Goal: Information Seeking & Learning: Learn about a topic

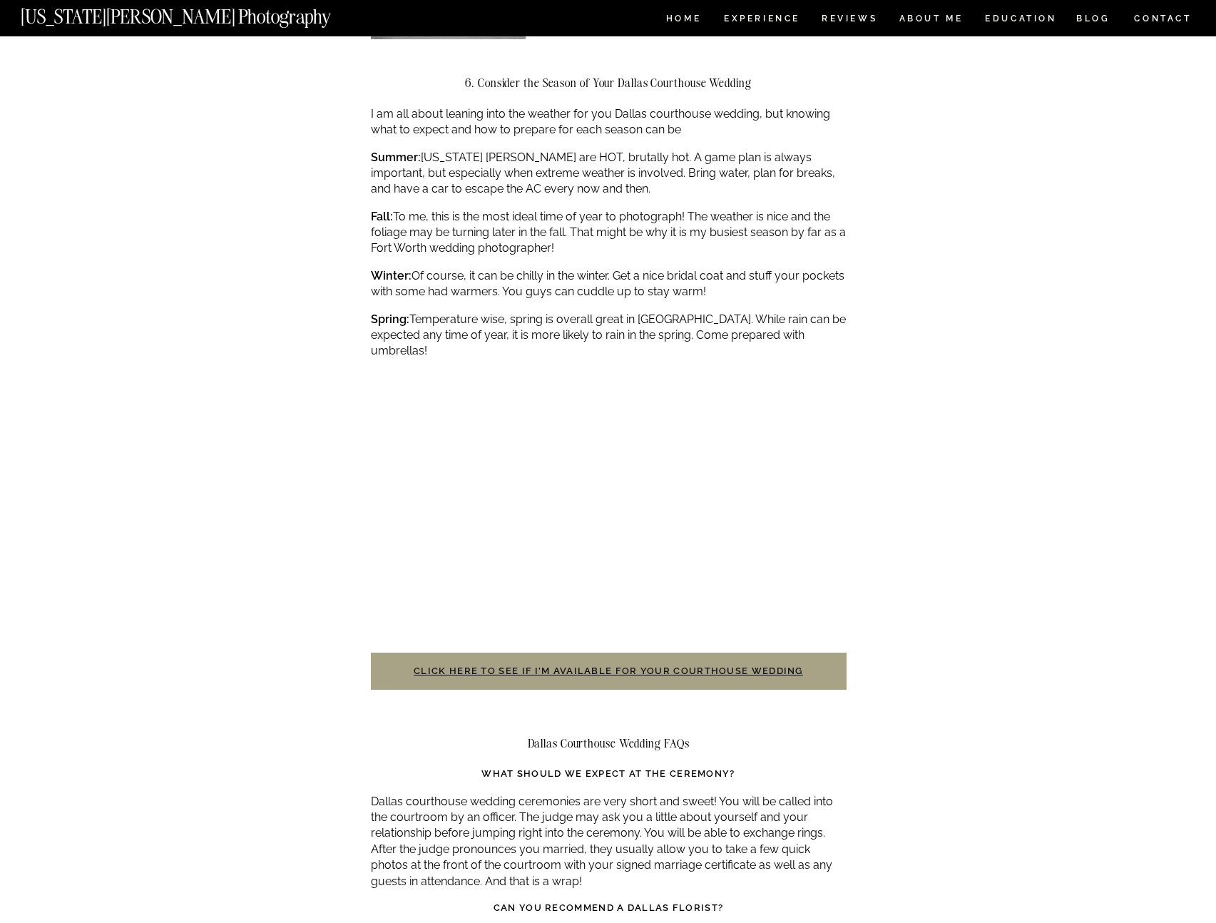
scroll to position [2763, 0]
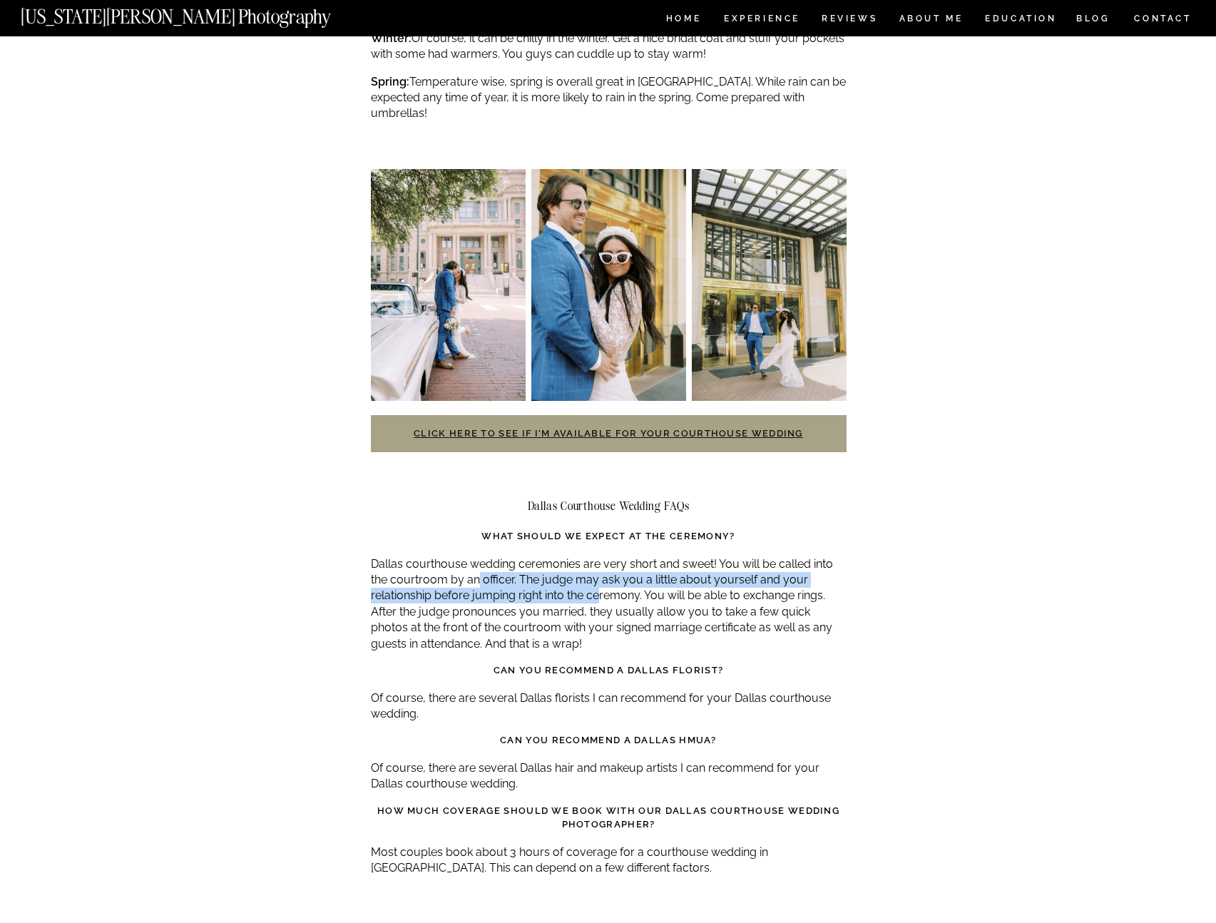
drag, startPoint x: 483, startPoint y: 528, endPoint x: 599, endPoint y: 552, distance: 118.8
click at [599, 556] on p "Dallas courthouse wedding ceremonies are very short and sweet! You will be call…" at bounding box center [609, 604] width 476 height 96
click at [586, 565] on p "Dallas courthouse wedding ceremonies are very short and sweet! You will be call…" at bounding box center [609, 604] width 476 height 96
drag, startPoint x: 527, startPoint y: 530, endPoint x: 645, endPoint y: 551, distance: 120.3
click at [645, 556] on p "Dallas courthouse wedding ceremonies are very short and sweet! You will be call…" at bounding box center [609, 604] width 476 height 96
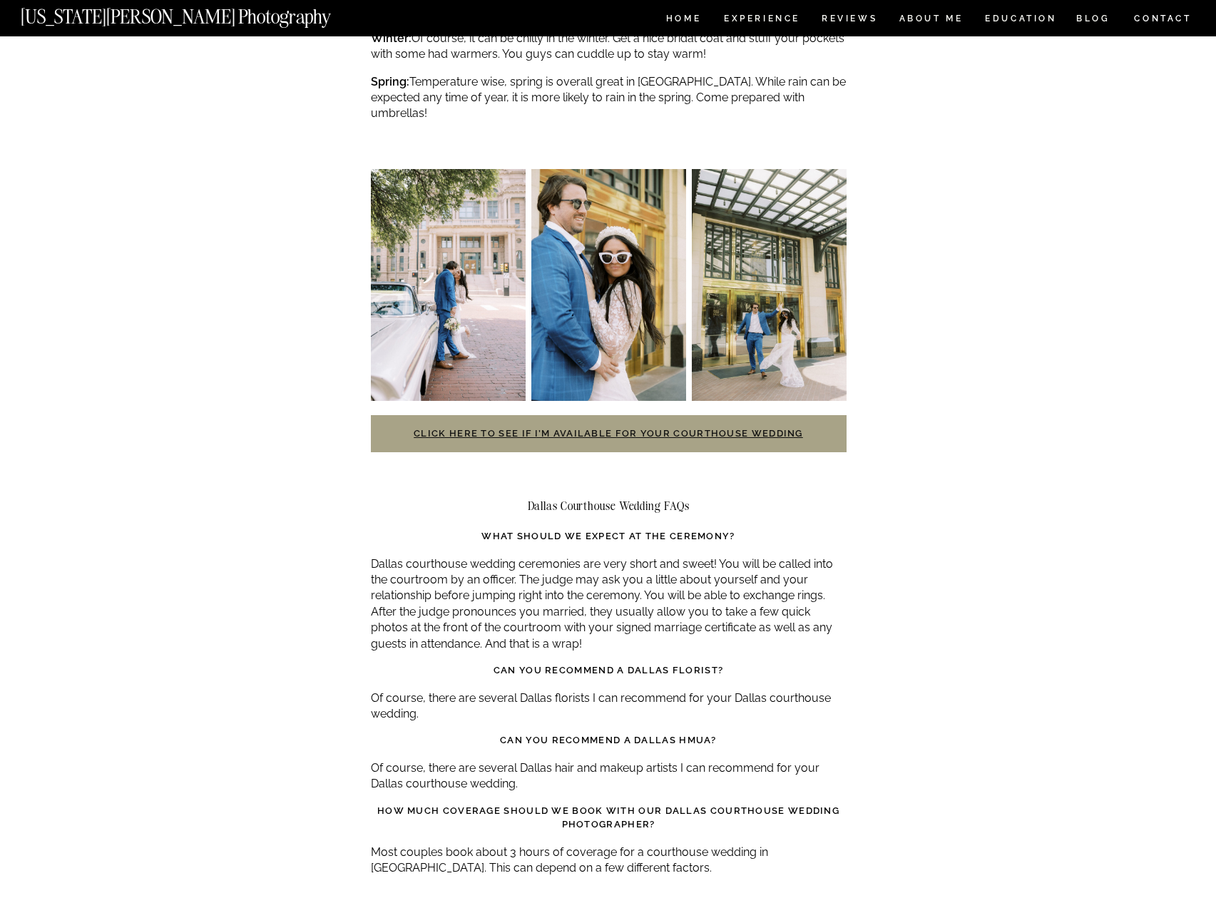
click at [645, 556] on p "Dallas courthouse wedding ceremonies are very short and sweet! You will be call…" at bounding box center [609, 604] width 476 height 96
drag, startPoint x: 649, startPoint y: 555, endPoint x: 393, endPoint y: 568, distance: 256.4
click at [394, 568] on p "Dallas courthouse wedding ceremonies are very short and sweet! You will be call…" at bounding box center [609, 604] width 476 height 96
drag, startPoint x: 393, startPoint y: 567, endPoint x: 497, endPoint y: 563, distance: 104.2
click at [393, 566] on p "Dallas courthouse wedding ceremonies are very short and sweet! You will be call…" at bounding box center [609, 604] width 476 height 96
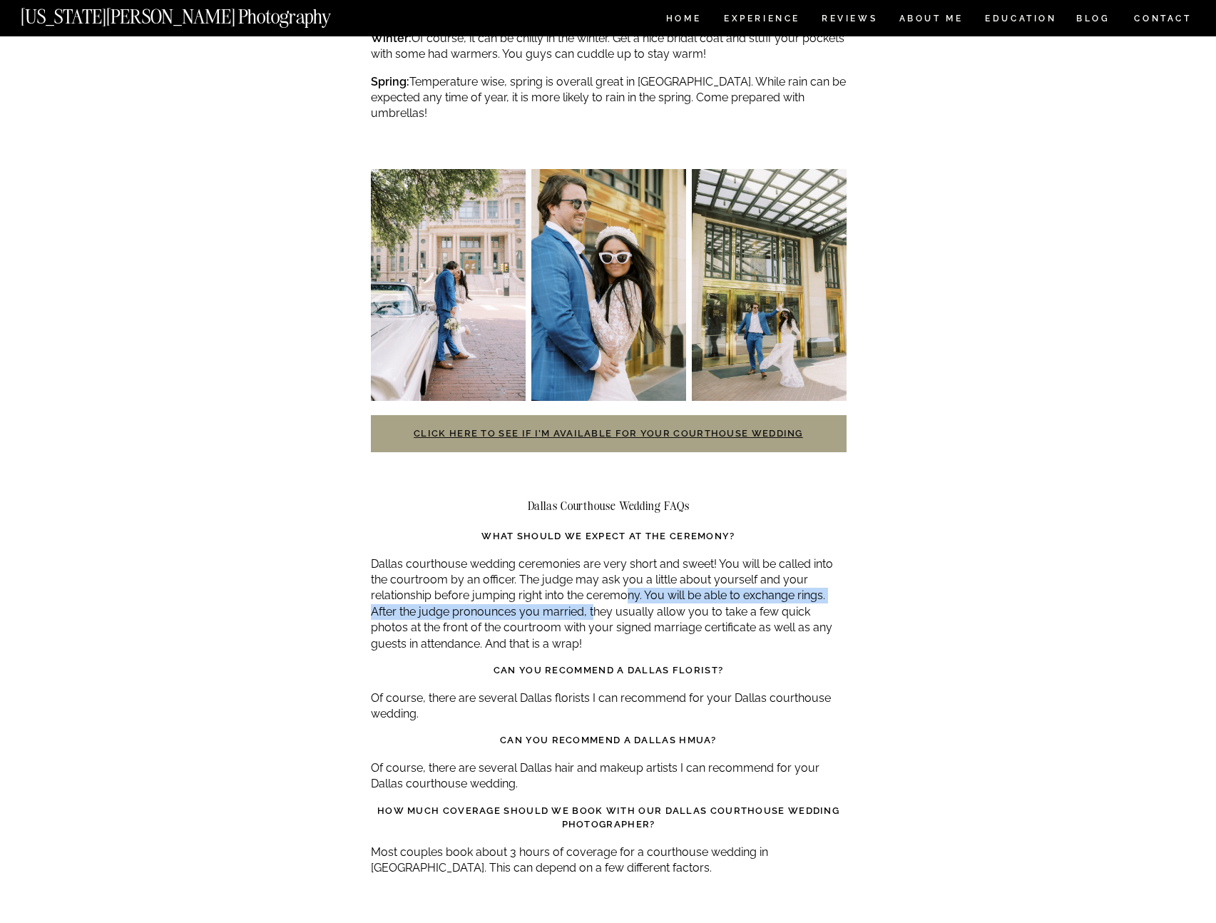
drag, startPoint x: 631, startPoint y: 547, endPoint x: 591, endPoint y: 564, distance: 43.5
click at [591, 564] on p "Dallas courthouse wedding ceremonies are very short and sweet! You will be call…" at bounding box center [609, 604] width 476 height 96
click at [592, 563] on p "Dallas courthouse wedding ceremonies are very short and sweet! You will be call…" at bounding box center [609, 604] width 476 height 96
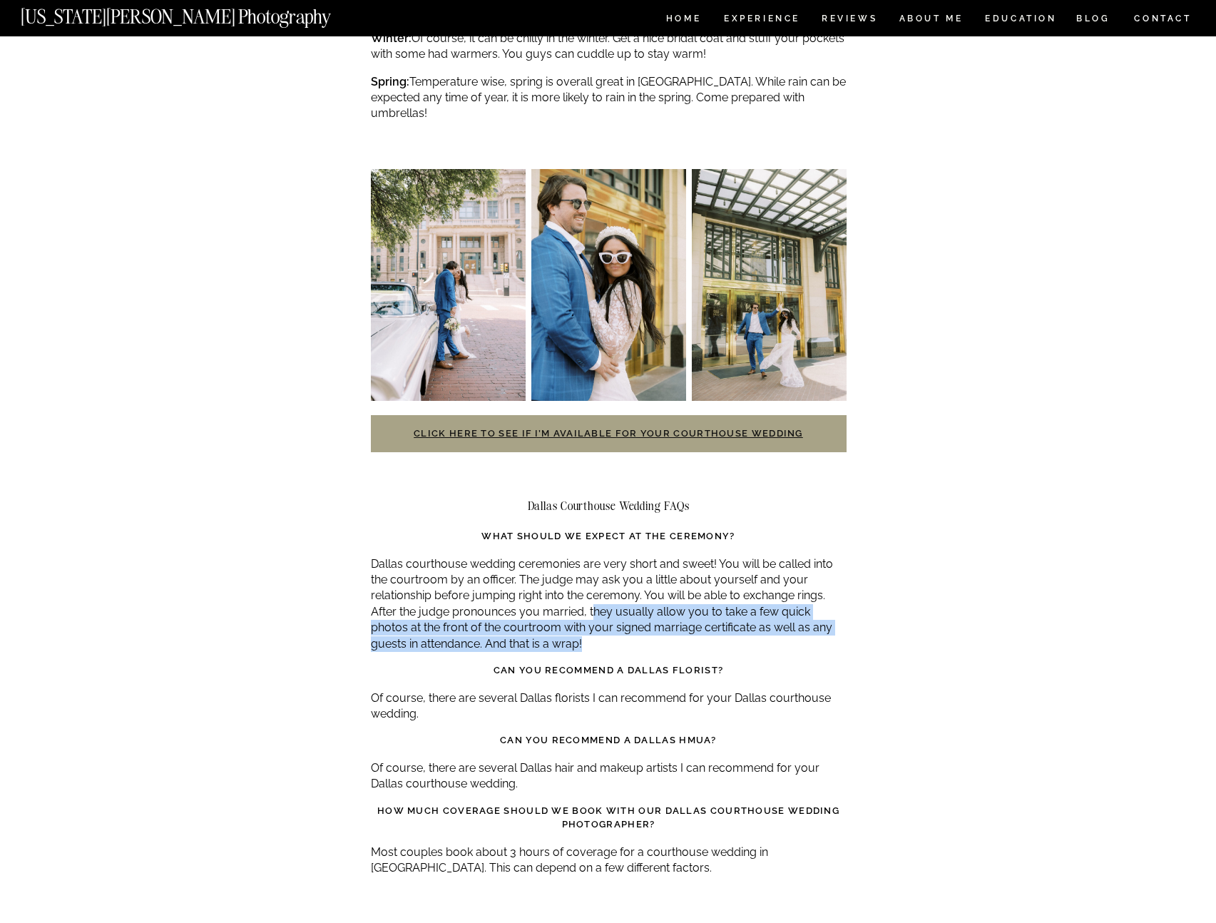
drag, startPoint x: 586, startPoint y: 563, endPoint x: 646, endPoint y: 600, distance: 71.1
click at [635, 593] on p "Dallas courthouse wedding ceremonies are very short and sweet! You will be call…" at bounding box center [609, 604] width 476 height 96
click at [650, 602] on p "Dallas courthouse wedding ceremonies are very short and sweet! You will be call…" at bounding box center [609, 604] width 476 height 96
drag, startPoint x: 569, startPoint y: 595, endPoint x: 596, endPoint y: 562, distance: 42.1
click at [591, 563] on p "Dallas courthouse wedding ceremonies are very short and sweet! You will be call…" at bounding box center [609, 604] width 476 height 96
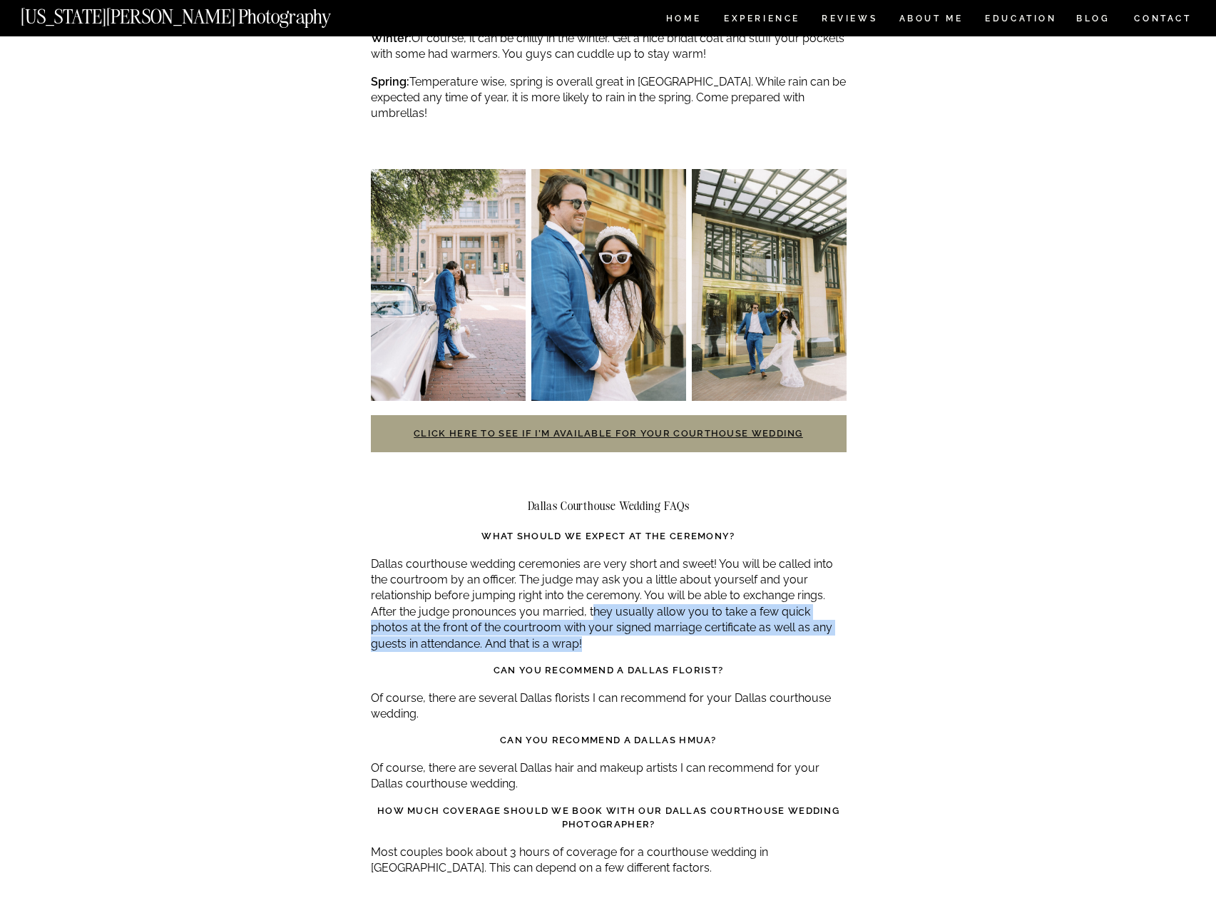
click at [597, 561] on p "Dallas courthouse wedding ceremonies are very short and sweet! You will be call…" at bounding box center [609, 604] width 476 height 96
drag, startPoint x: 578, startPoint y: 567, endPoint x: 587, endPoint y: 593, distance: 27.1
click at [586, 592] on p "Dallas courthouse wedding ceremonies are very short and sweet! You will be call…" at bounding box center [609, 604] width 476 height 96
click at [591, 597] on p "Dallas courthouse wedding ceremonies are very short and sweet! You will be call…" at bounding box center [609, 604] width 476 height 96
drag, startPoint x: 598, startPoint y: 597, endPoint x: 587, endPoint y: 565, distance: 34.1
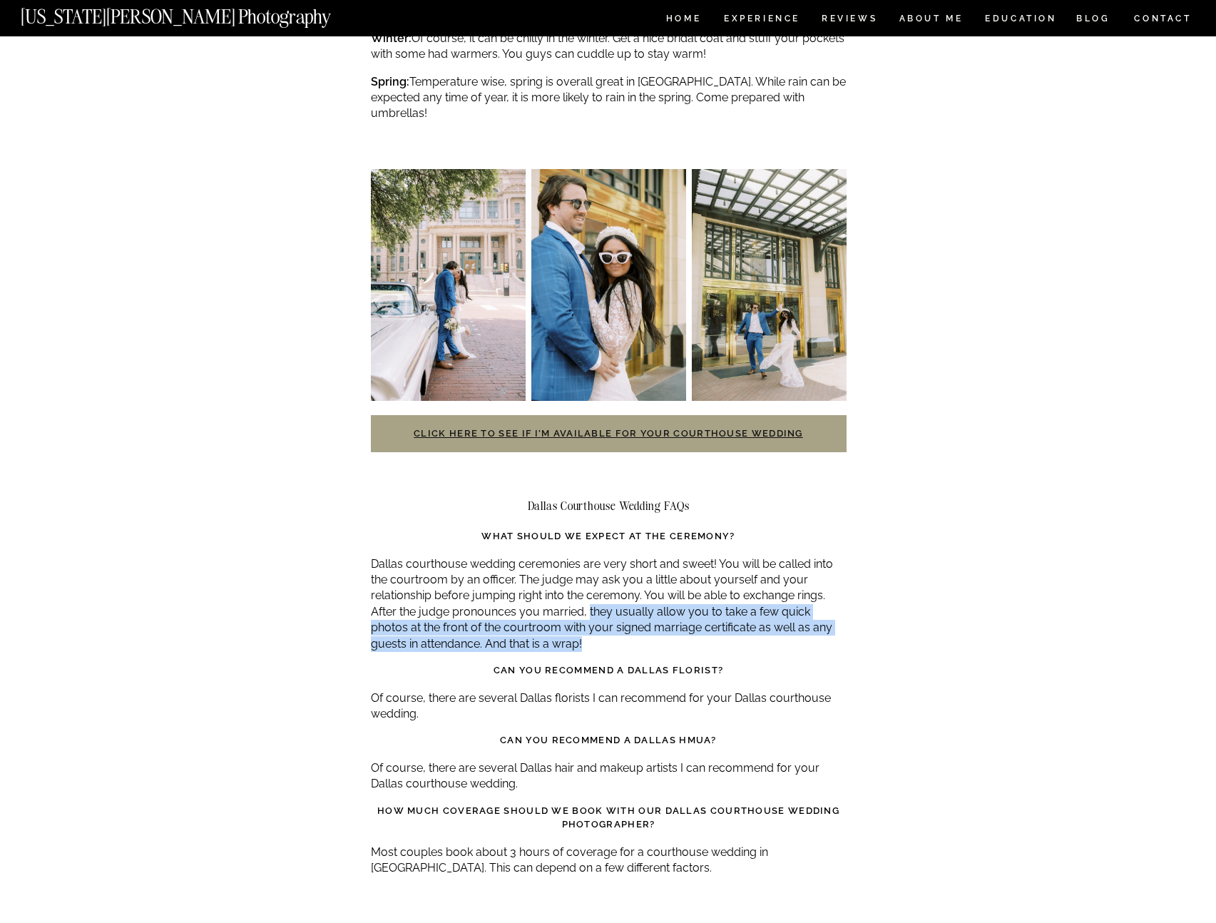
click at [587, 565] on p "Dallas courthouse wedding ceremonies are very short and sweet! You will be call…" at bounding box center [609, 604] width 476 height 96
drag, startPoint x: 598, startPoint y: 596, endPoint x: 586, endPoint y: 563, distance: 34.1
click at [586, 563] on p "Dallas courthouse wedding ceremonies are very short and sweet! You will be call…" at bounding box center [609, 604] width 476 height 96
click at [583, 581] on p "Dallas courthouse wedding ceremonies are very short and sweet! You will be call…" at bounding box center [609, 604] width 476 height 96
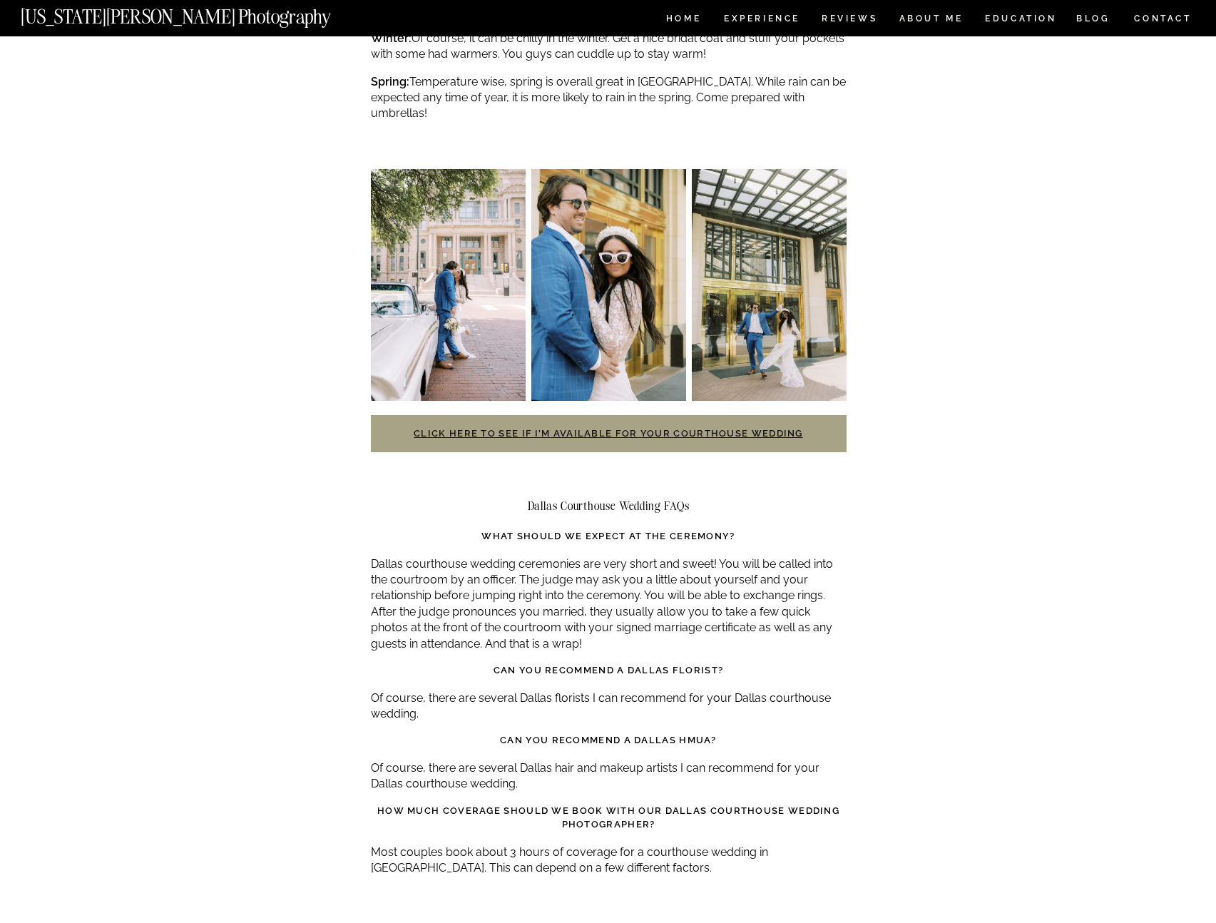
click at [589, 591] on p "Dallas courthouse wedding ceremonies are very short and sweet! You will be call…" at bounding box center [609, 604] width 476 height 96
click at [594, 588] on p "Dallas courthouse wedding ceremonies are very short and sweet! You will be call…" at bounding box center [609, 604] width 476 height 96
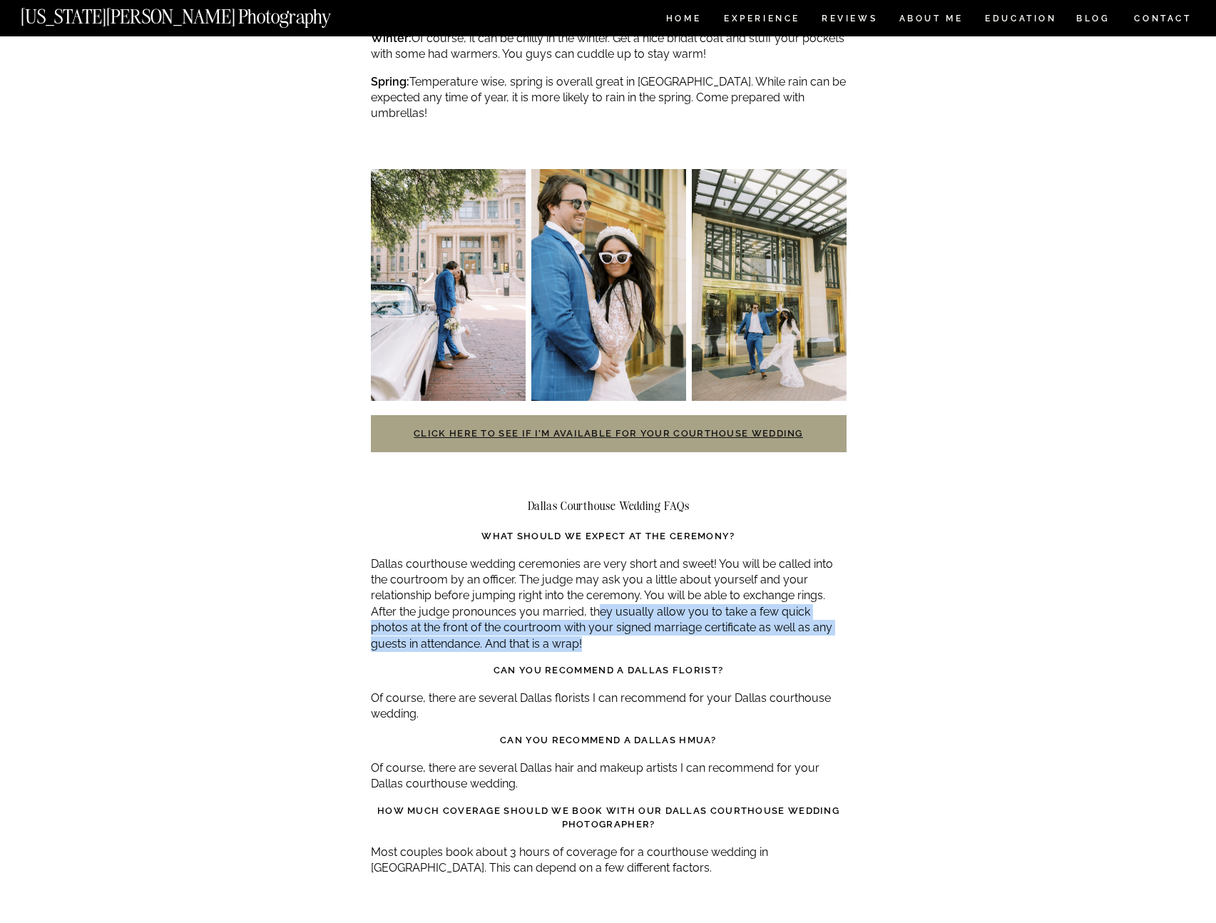
drag, startPoint x: 606, startPoint y: 590, endPoint x: 596, endPoint y: 563, distance: 28.9
click at [596, 563] on p "Dallas courthouse wedding ceremonies are very short and sweet! You will be call…" at bounding box center [609, 604] width 476 height 96
drag, startPoint x: 569, startPoint y: 594, endPoint x: 593, endPoint y: 560, distance: 41.5
click at [586, 561] on p "Dallas courthouse wedding ceremonies are very short and sweet! You will be call…" at bounding box center [609, 604] width 476 height 96
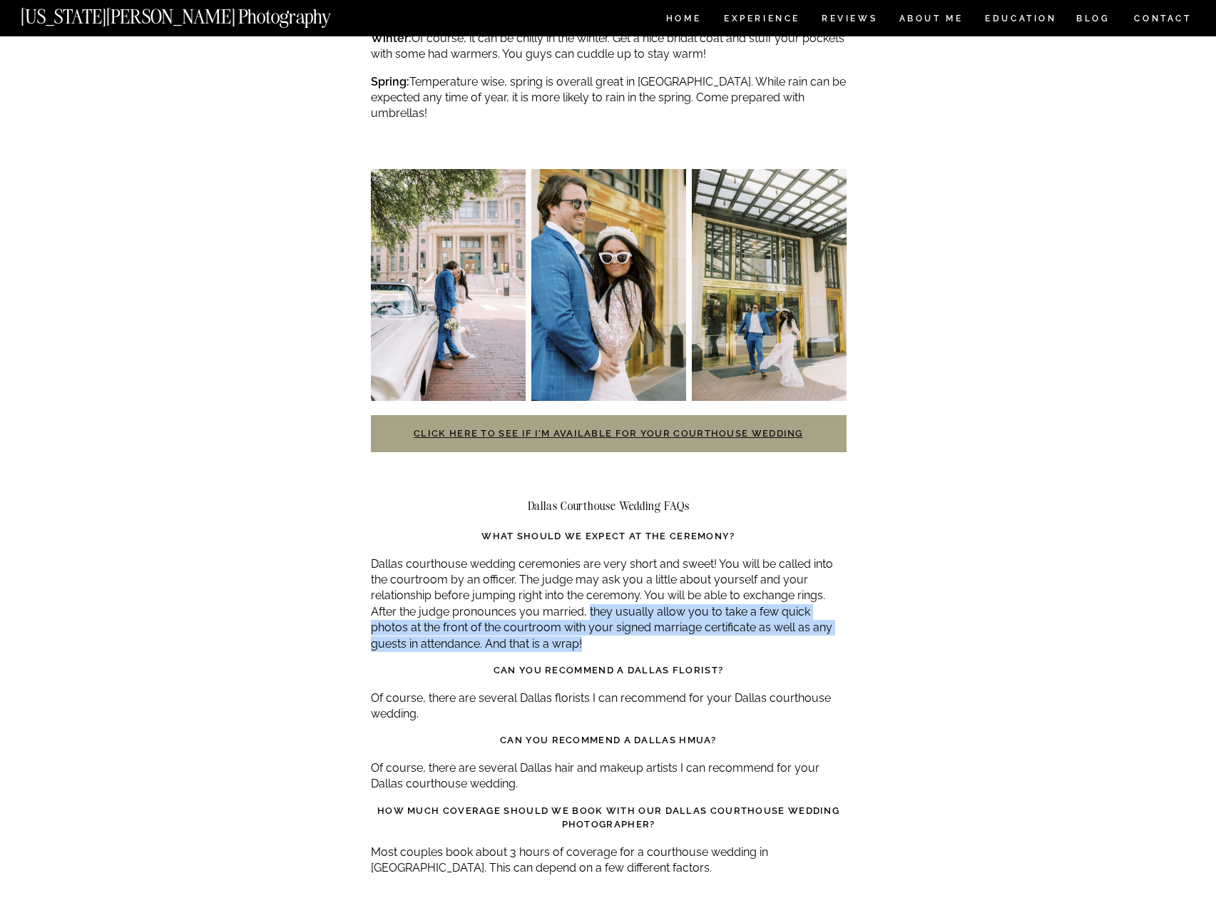
click at [593, 560] on p "Dallas courthouse wedding ceremonies are very short and sweet! You will be call…" at bounding box center [609, 604] width 476 height 96
drag, startPoint x: 595, startPoint y: 599, endPoint x: 594, endPoint y: 557, distance: 42.1
click at [594, 557] on p "Dallas courthouse wedding ceremonies are very short and sweet! You will be call…" at bounding box center [609, 604] width 476 height 96
click at [568, 588] on p "Dallas courthouse wedding ceremonies are very short and sweet! You will be call…" at bounding box center [609, 604] width 476 height 96
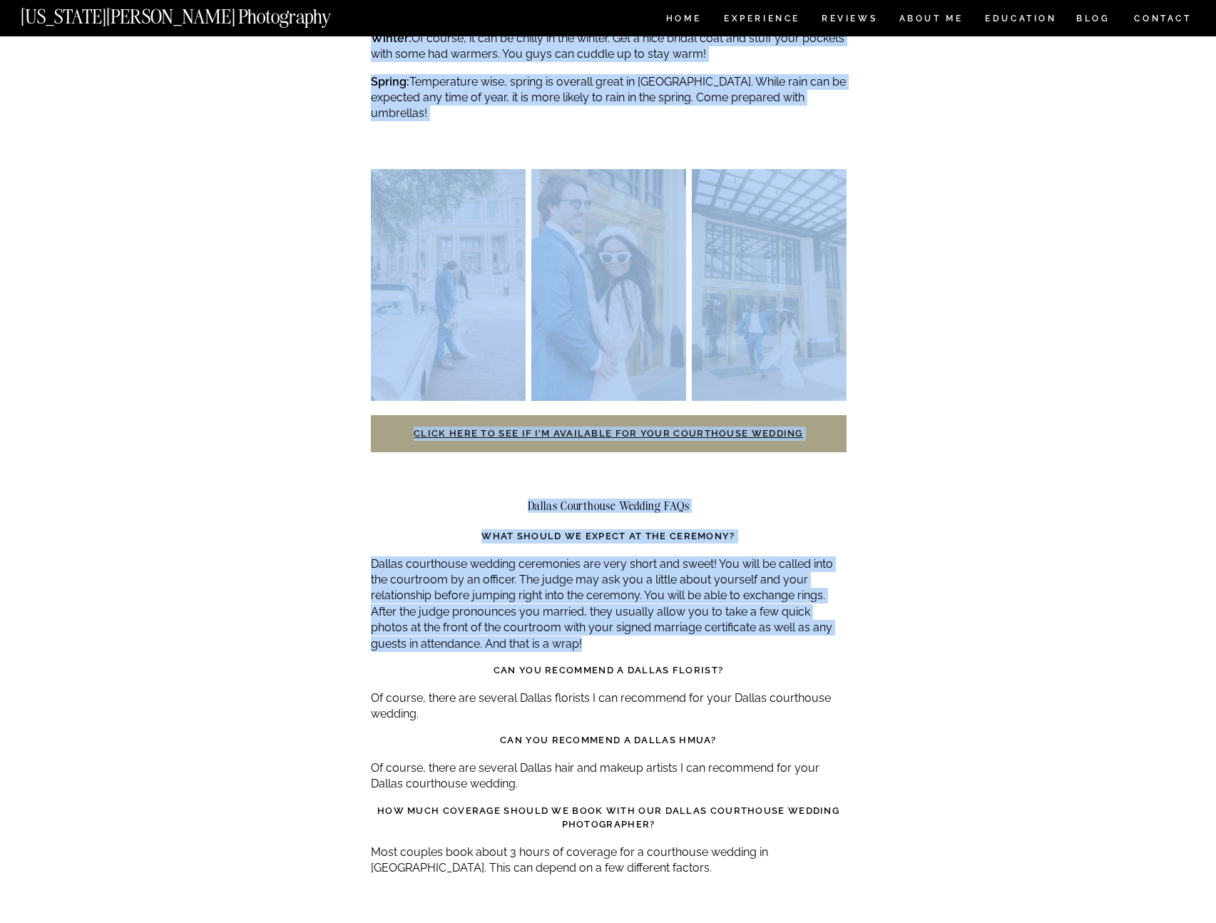
drag, startPoint x: 569, startPoint y: 593, endPoint x: 346, endPoint y: 567, distance: 224.8
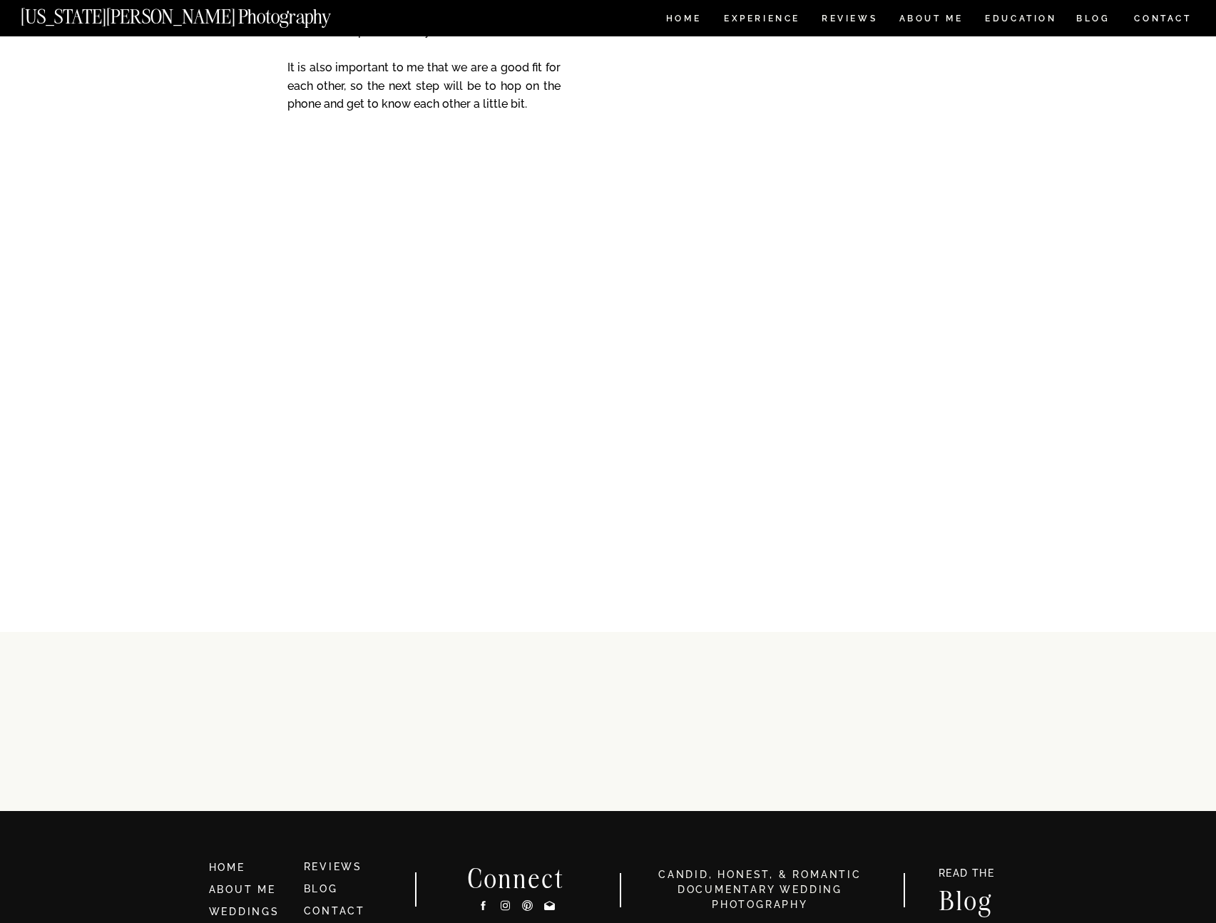
scroll to position [5045, 0]
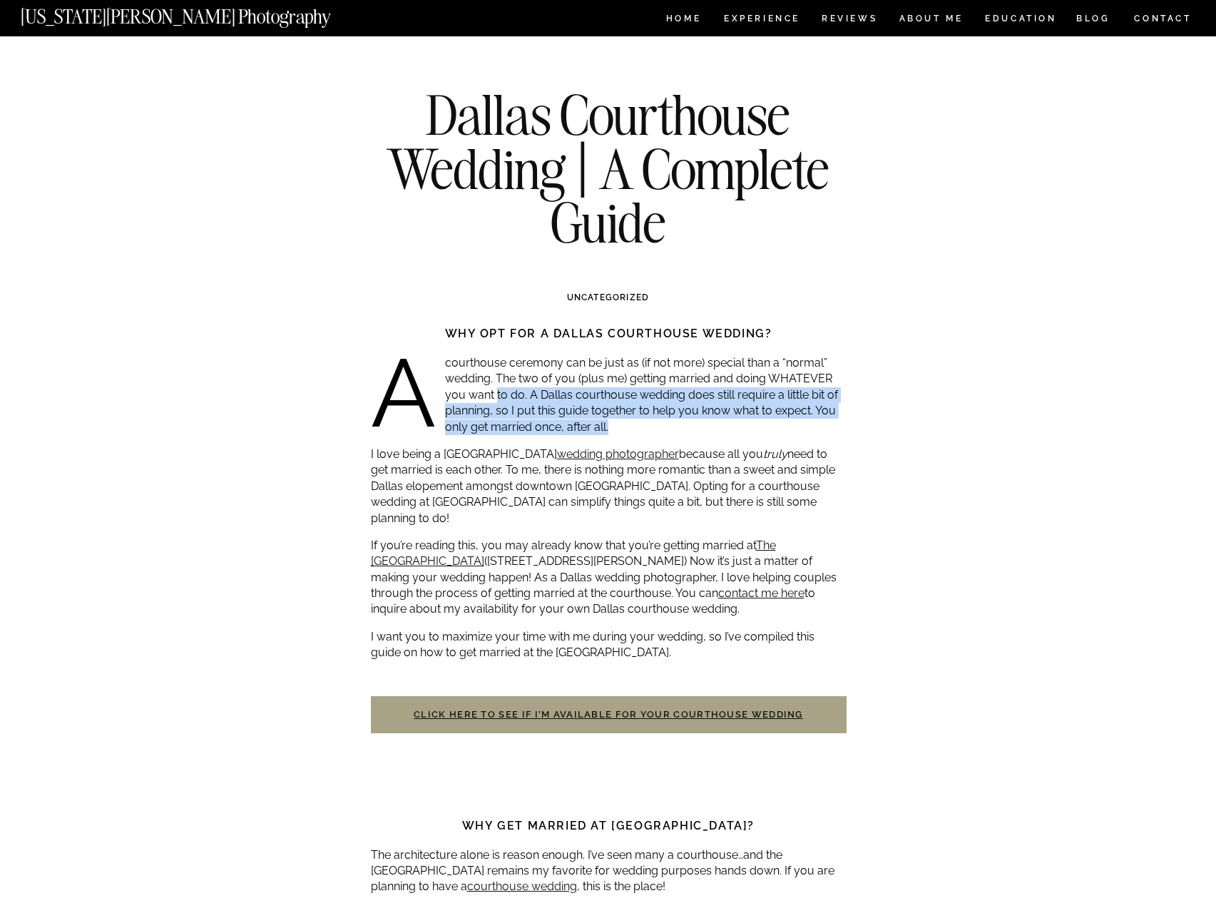
drag, startPoint x: 497, startPoint y: 391, endPoint x: 631, endPoint y: 426, distance: 137.9
click at [631, 424] on p "A courthouse ceremony can be just as (if not more) special than a “normal” wedd…" at bounding box center [609, 395] width 476 height 80
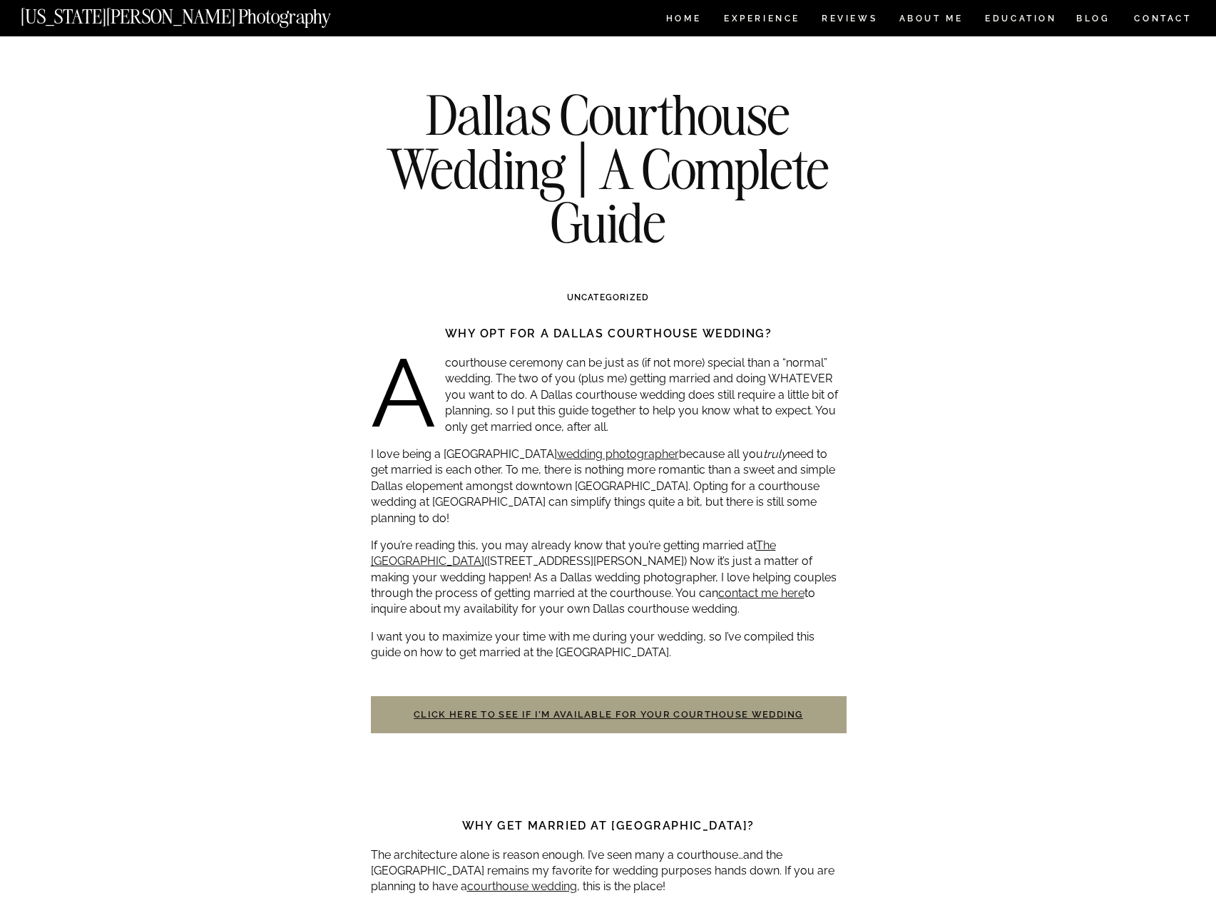
click at [630, 431] on p "A courthouse ceremony can be just as (if not more) special than a “normal” wedd…" at bounding box center [609, 395] width 476 height 80
drag, startPoint x: 630, startPoint y: 431, endPoint x: 525, endPoint y: 420, distance: 105.4
click at [527, 420] on p "A courthouse ceremony can be just as (if not more) special than a “normal” wedd…" at bounding box center [609, 395] width 476 height 80
click at [422, 452] on p "I love being a Dallas courthouse wedding photographer because all you truly nee…" at bounding box center [609, 486] width 476 height 80
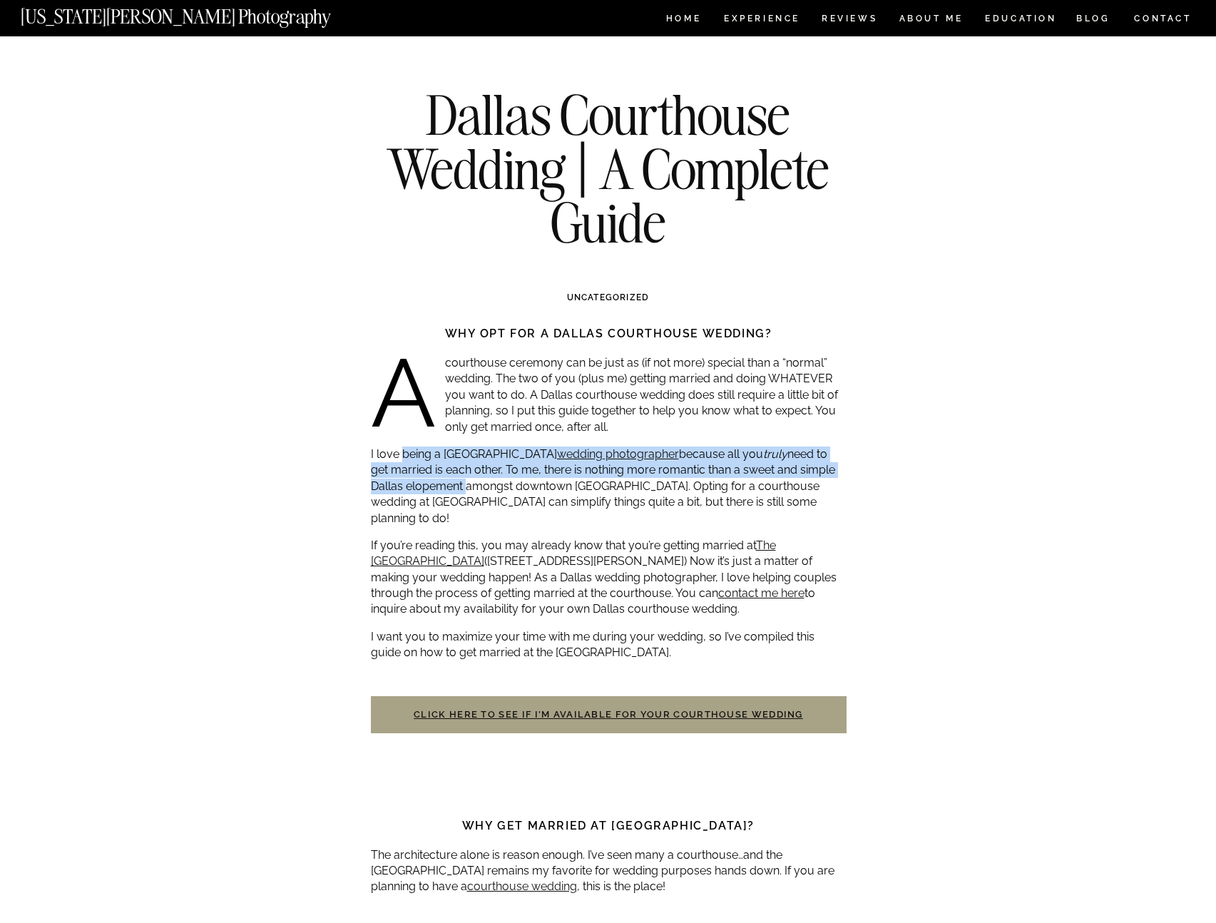
drag, startPoint x: 422, startPoint y: 453, endPoint x: 474, endPoint y: 497, distance: 68.3
click at [466, 490] on p "I love being a Dallas courthouse wedding photographer because all you truly nee…" at bounding box center [609, 486] width 476 height 80
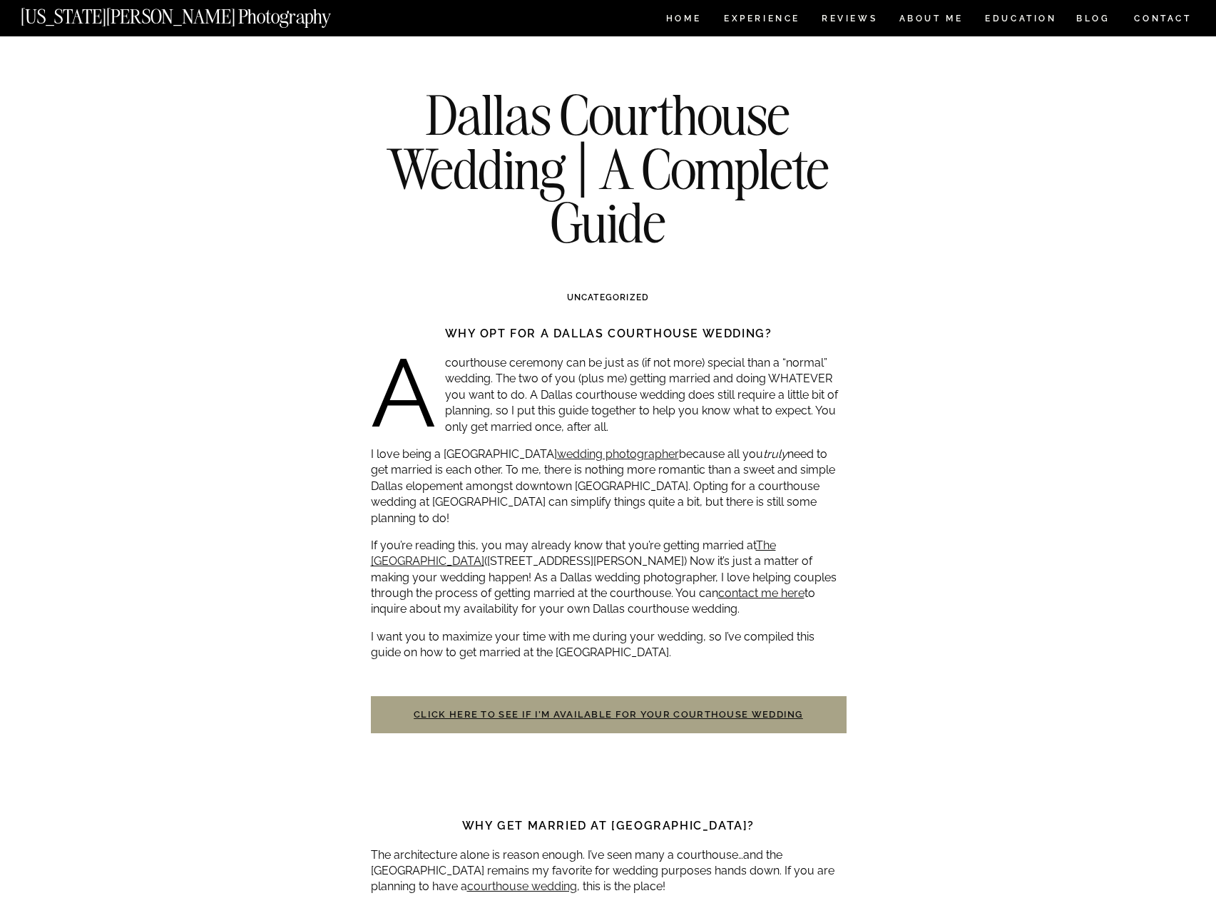
click at [474, 507] on p "I love being a Dallas courthouse wedding photographer because all you truly nee…" at bounding box center [609, 486] width 476 height 80
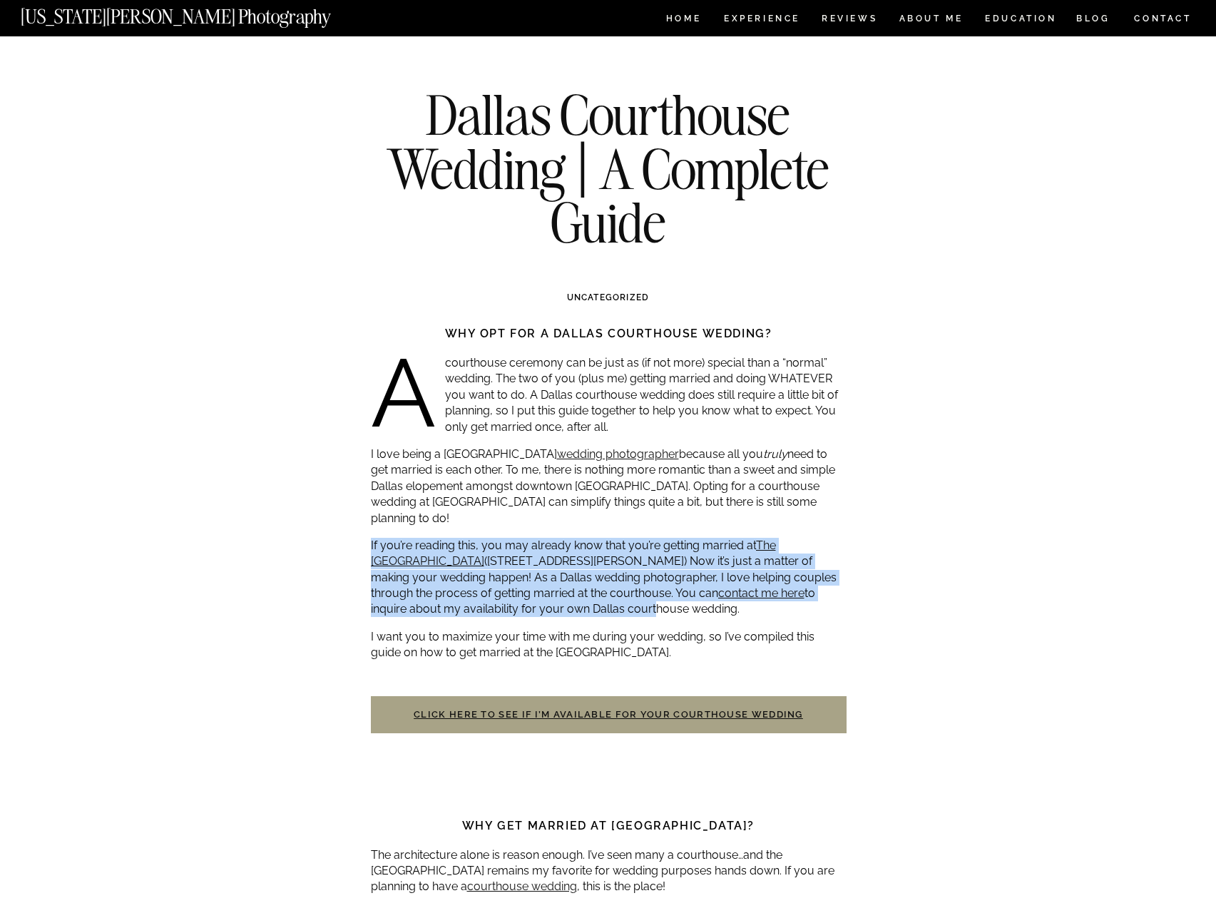
drag, startPoint x: 505, startPoint y: 514, endPoint x: 549, endPoint y: 594, distance: 91.9
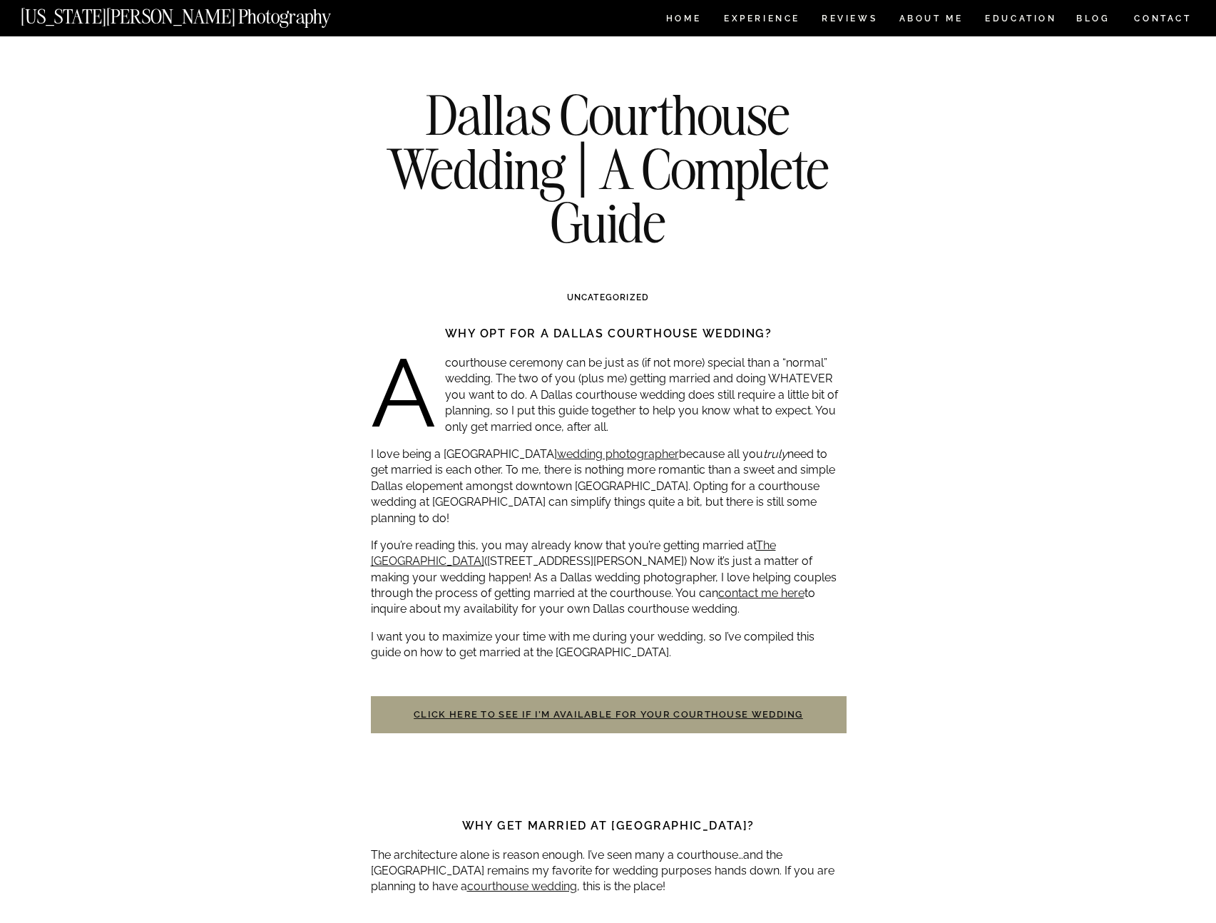
click at [499, 588] on p "If you’re reading this, you may already know that you’re getting married at The…" at bounding box center [609, 578] width 476 height 80
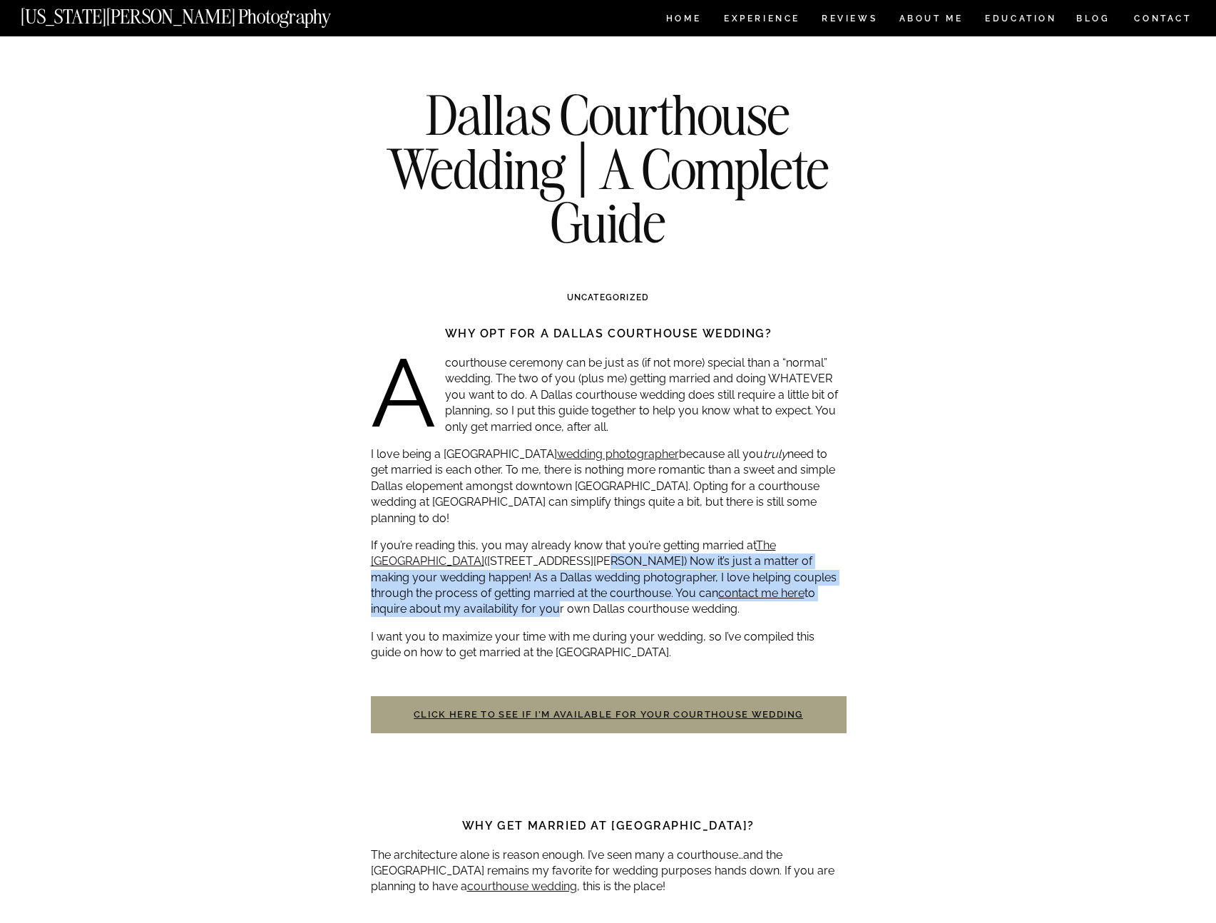
drag, startPoint x: 583, startPoint y: 543, endPoint x: 433, endPoint y: 602, distance: 161.1
click at [435, 601] on p "If you’re reading this, you may already know that you’re getting married at The…" at bounding box center [609, 578] width 476 height 80
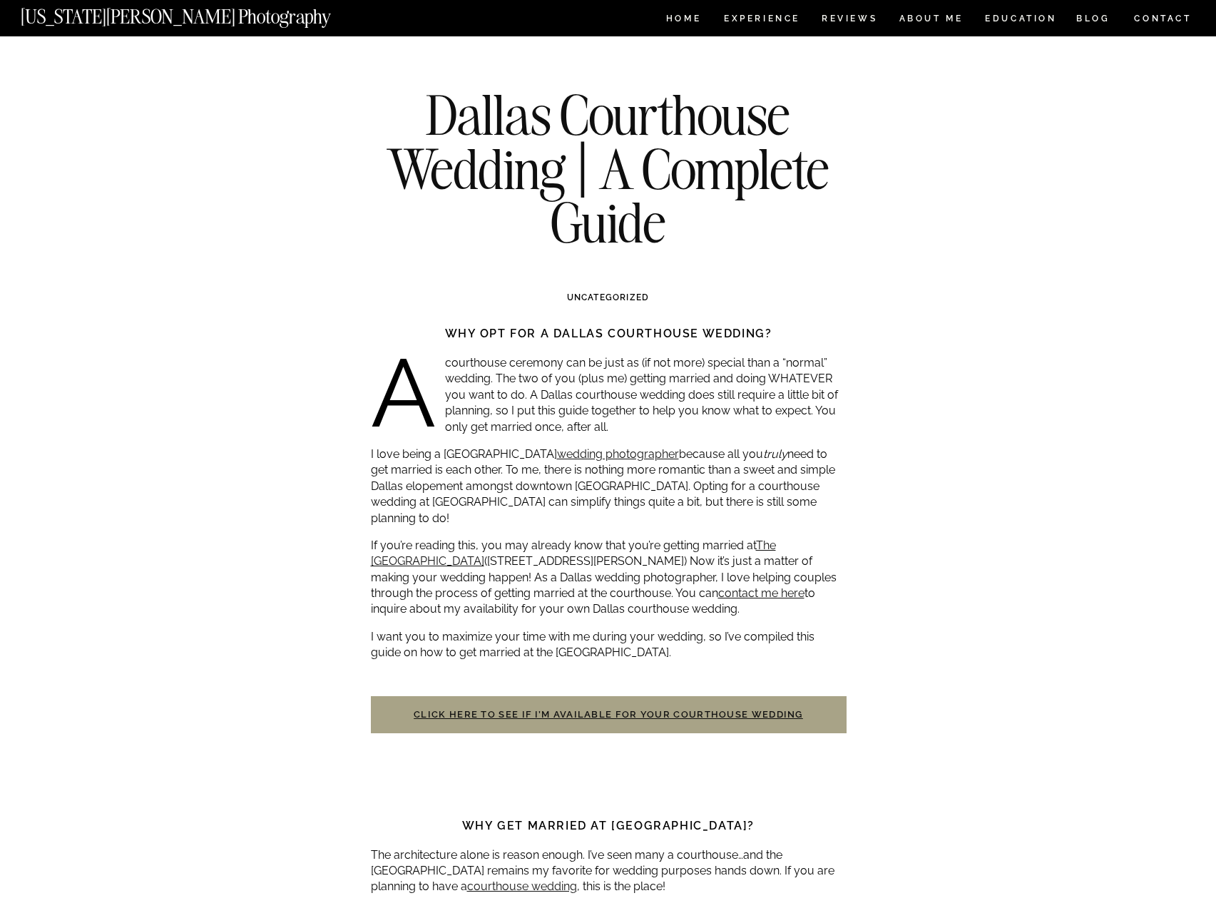
drag, startPoint x: 395, startPoint y: 620, endPoint x: 611, endPoint y: 628, distance: 215.6
click at [600, 629] on p "I want you to maximize your time with me during your wedding, so I’ve compiled …" at bounding box center [609, 645] width 476 height 32
drag, startPoint x: 692, startPoint y: 635, endPoint x: 419, endPoint y: 626, distance: 272.6
click at [419, 629] on p "I want you to maximize your time with me during your wedding, so I’ve compiled …" at bounding box center [609, 645] width 476 height 32
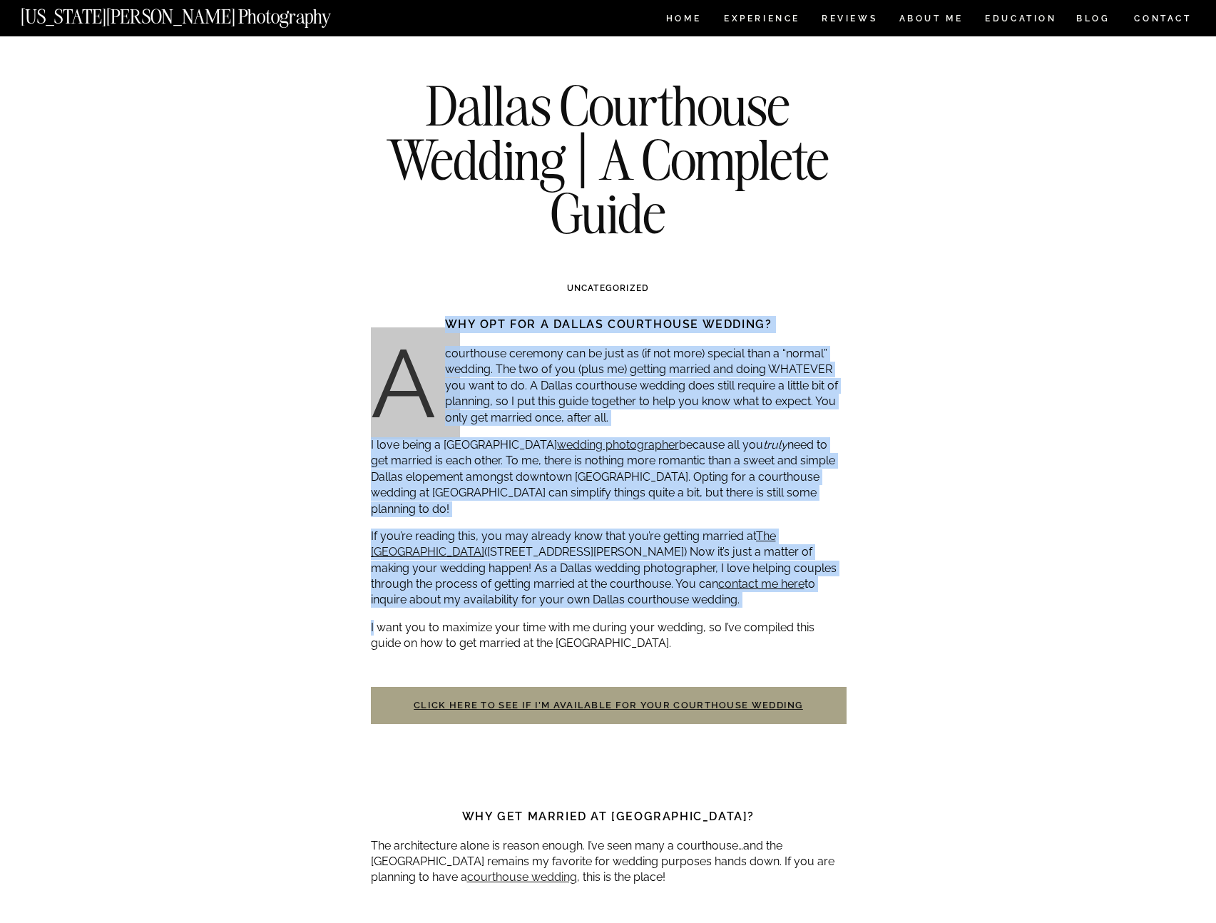
scroll to position [146, 0]
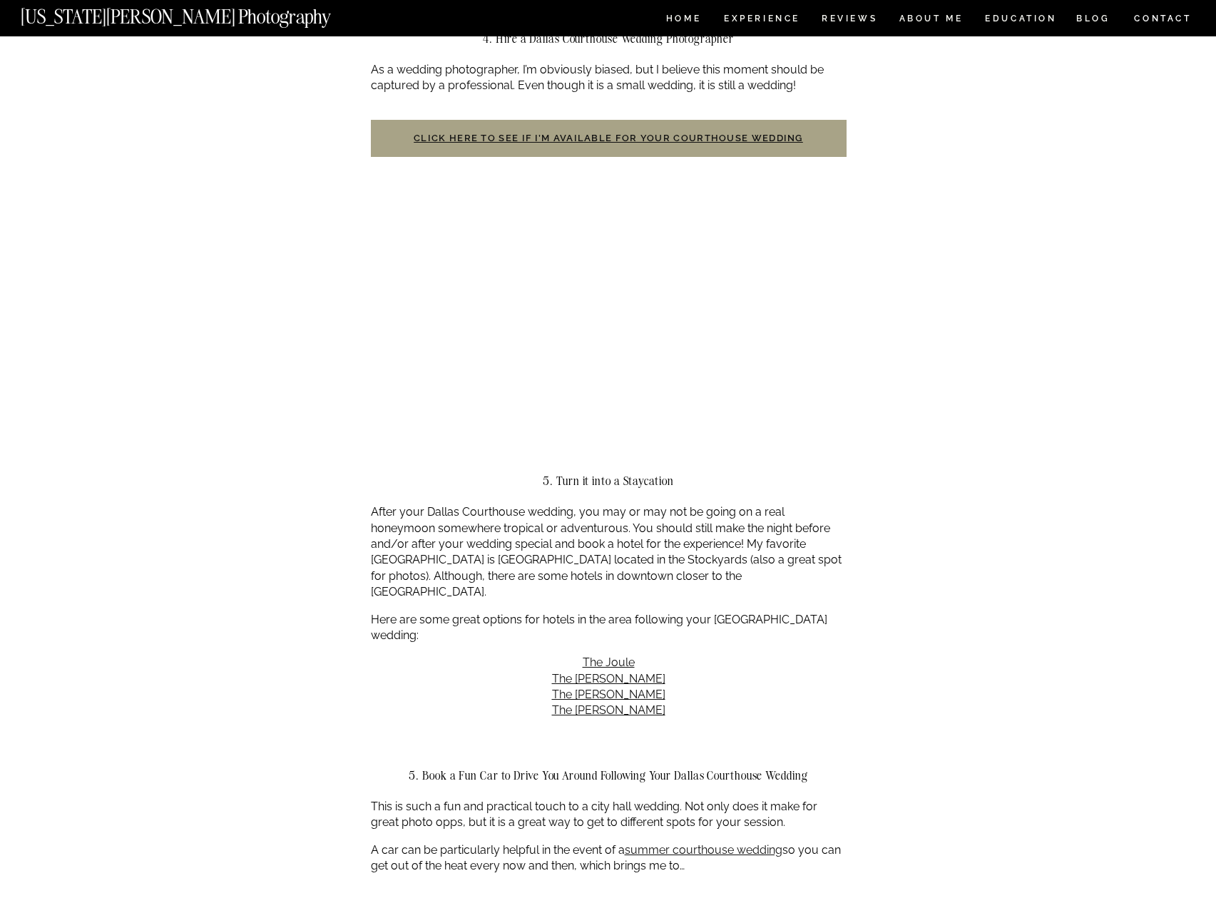
scroll to position [1944, 0]
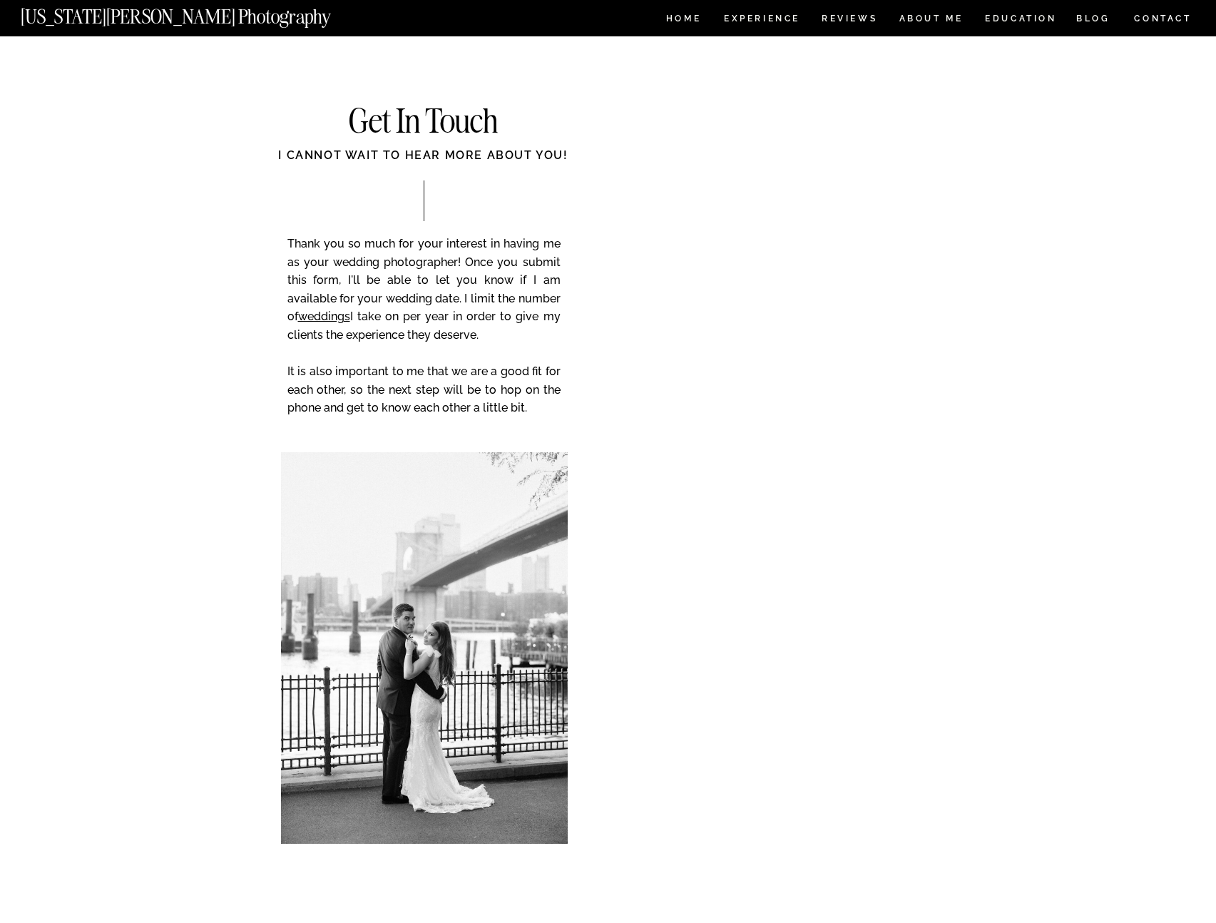
scroll to position [9, 0]
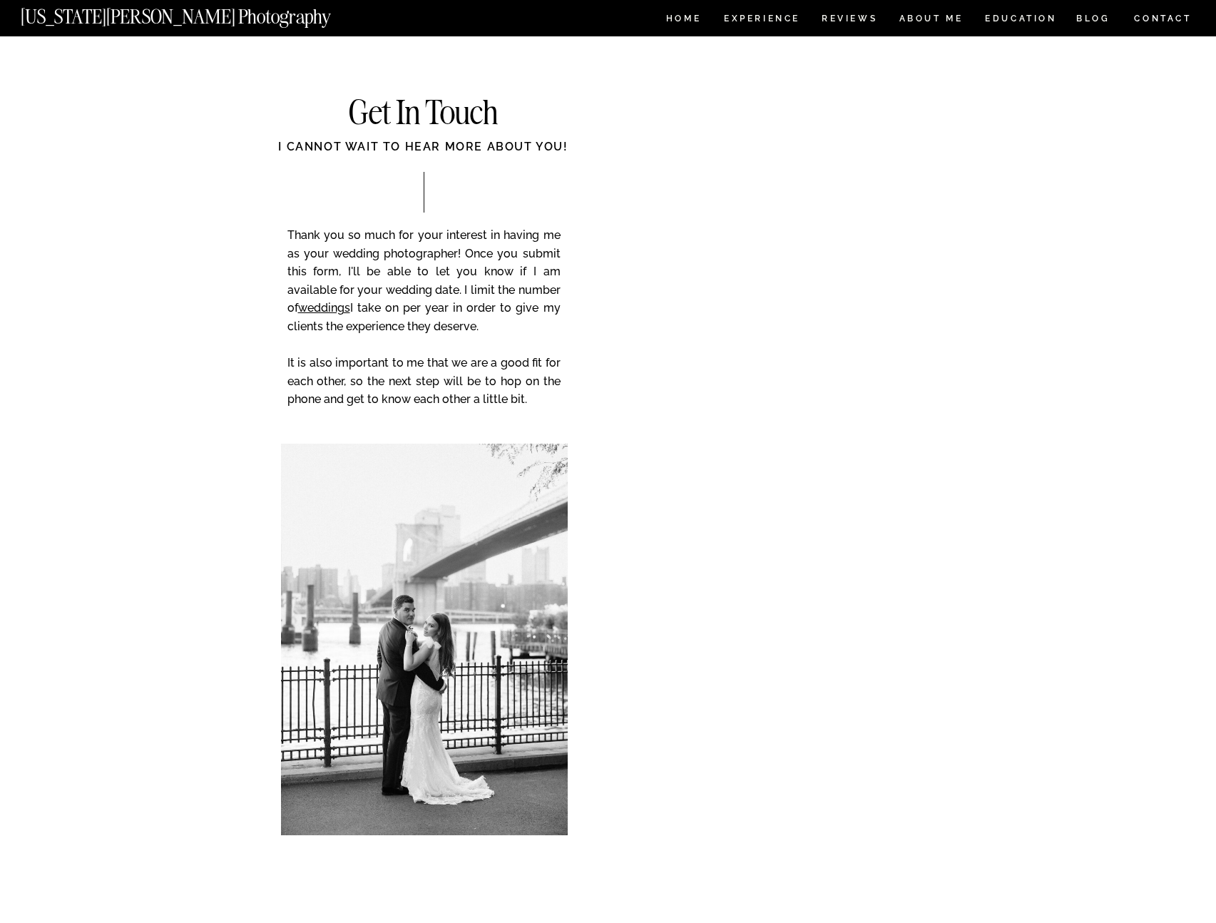
drag, startPoint x: 422, startPoint y: 282, endPoint x: 530, endPoint y: 329, distance: 118.2
click at [529, 329] on p "Thank you so much for your interest in having me as your wedding photographer! …" at bounding box center [423, 327] width 273 height 203
click at [530, 329] on p "Thank you so much for your interest in having me as your wedding photographer! …" at bounding box center [423, 327] width 273 height 203
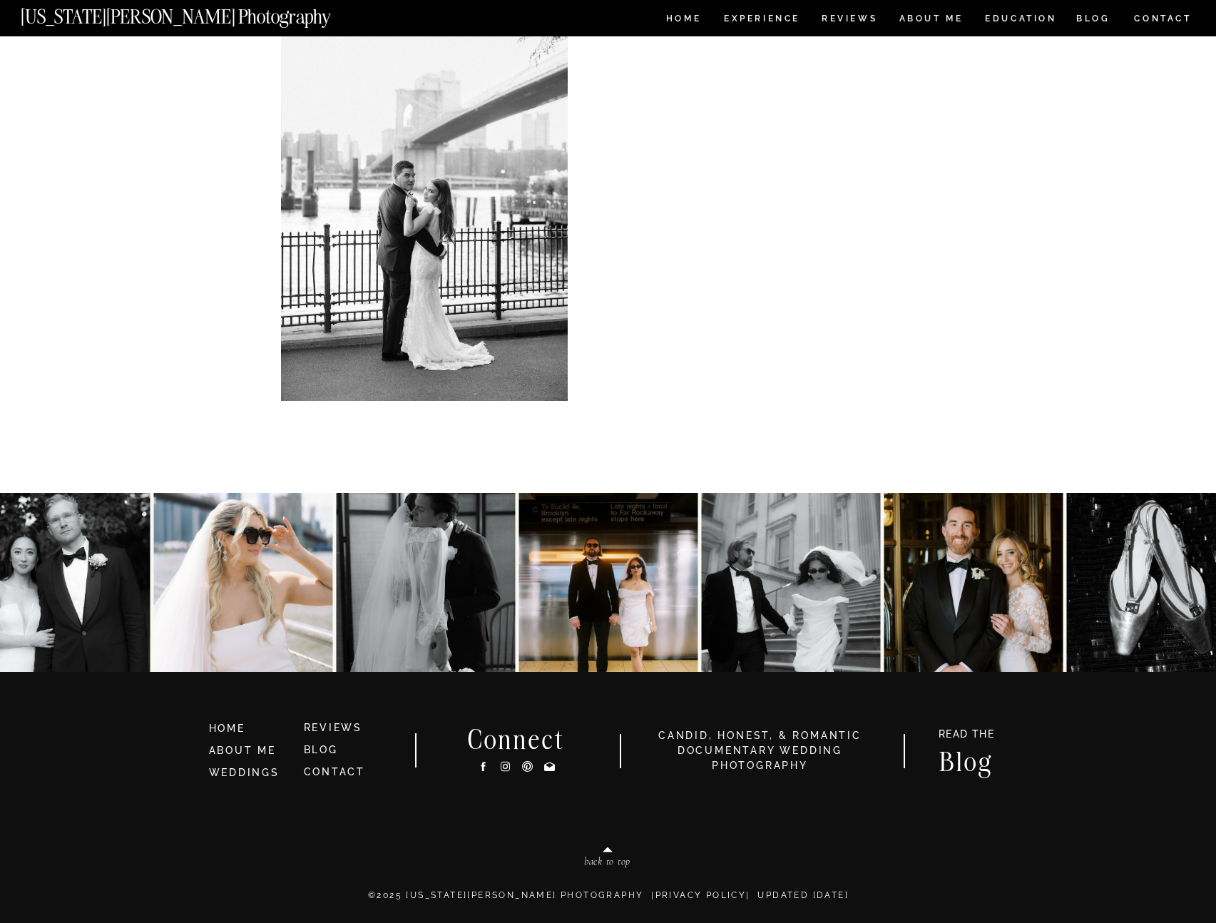
click at [82, 542] on img at bounding box center [60, 582] width 179 height 179
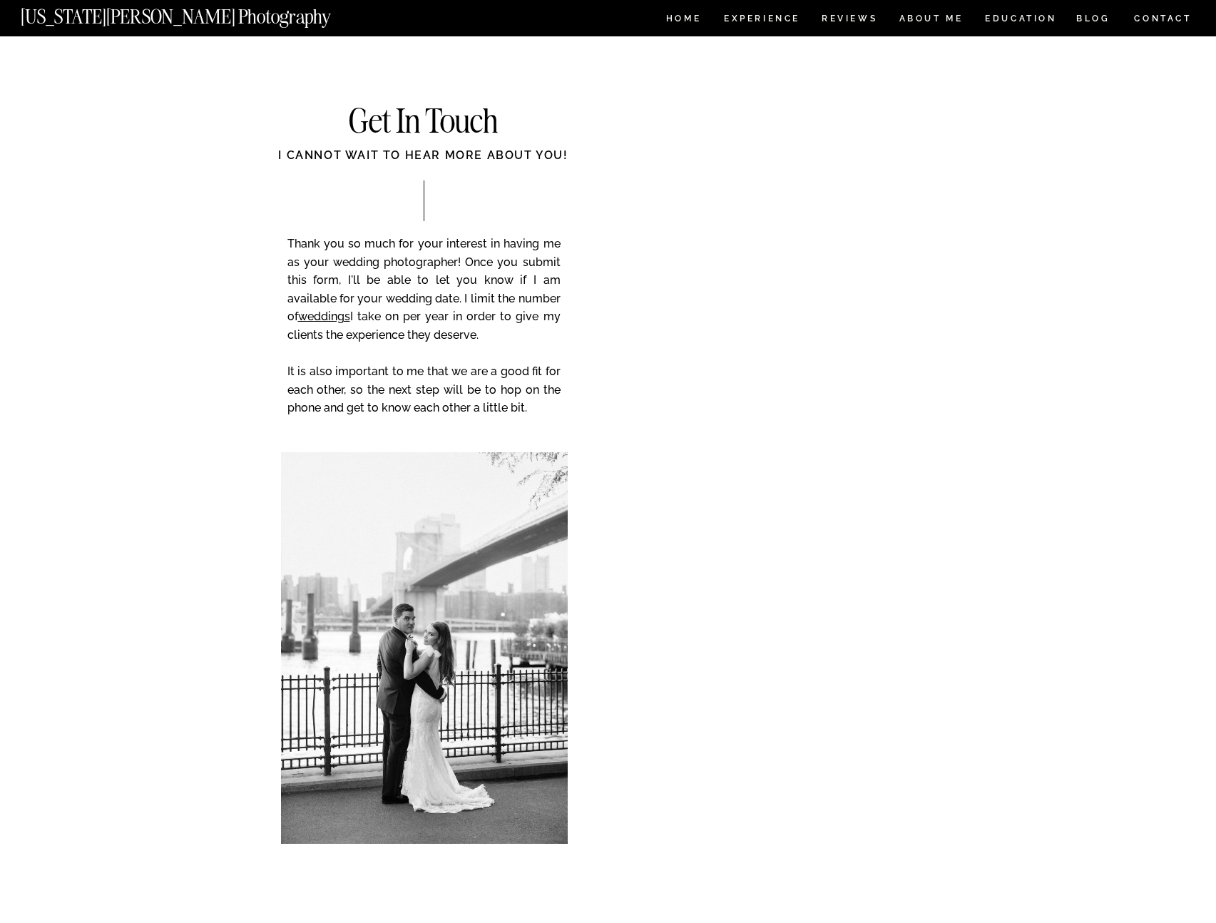
click at [702, 8] on div at bounding box center [608, 18] width 1216 height 36
click at [685, 16] on nav "HOME" at bounding box center [683, 20] width 41 height 12
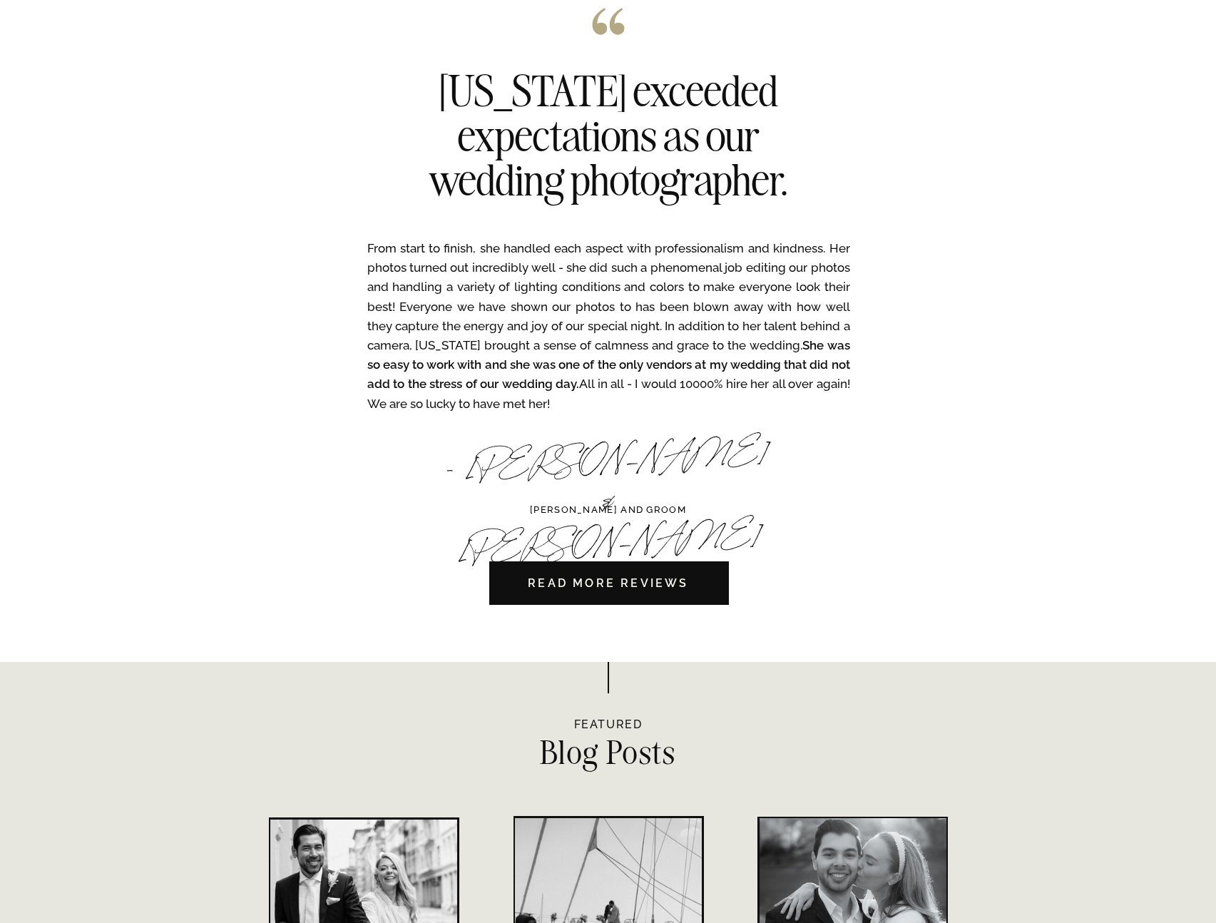
scroll to position [4721, 0]
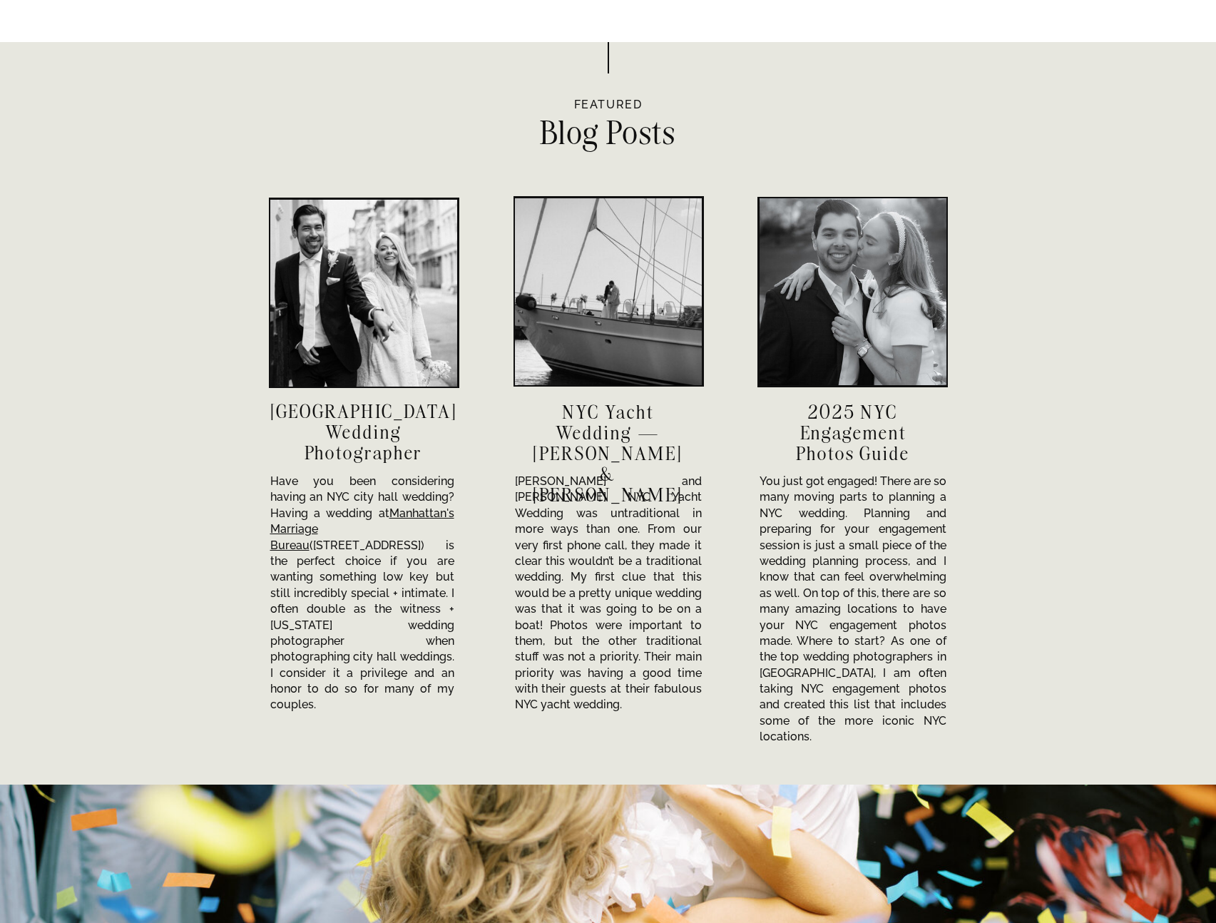
click at [357, 417] on h3 "NYC City Hall Wedding Photographer" at bounding box center [363, 431] width 187 height 61
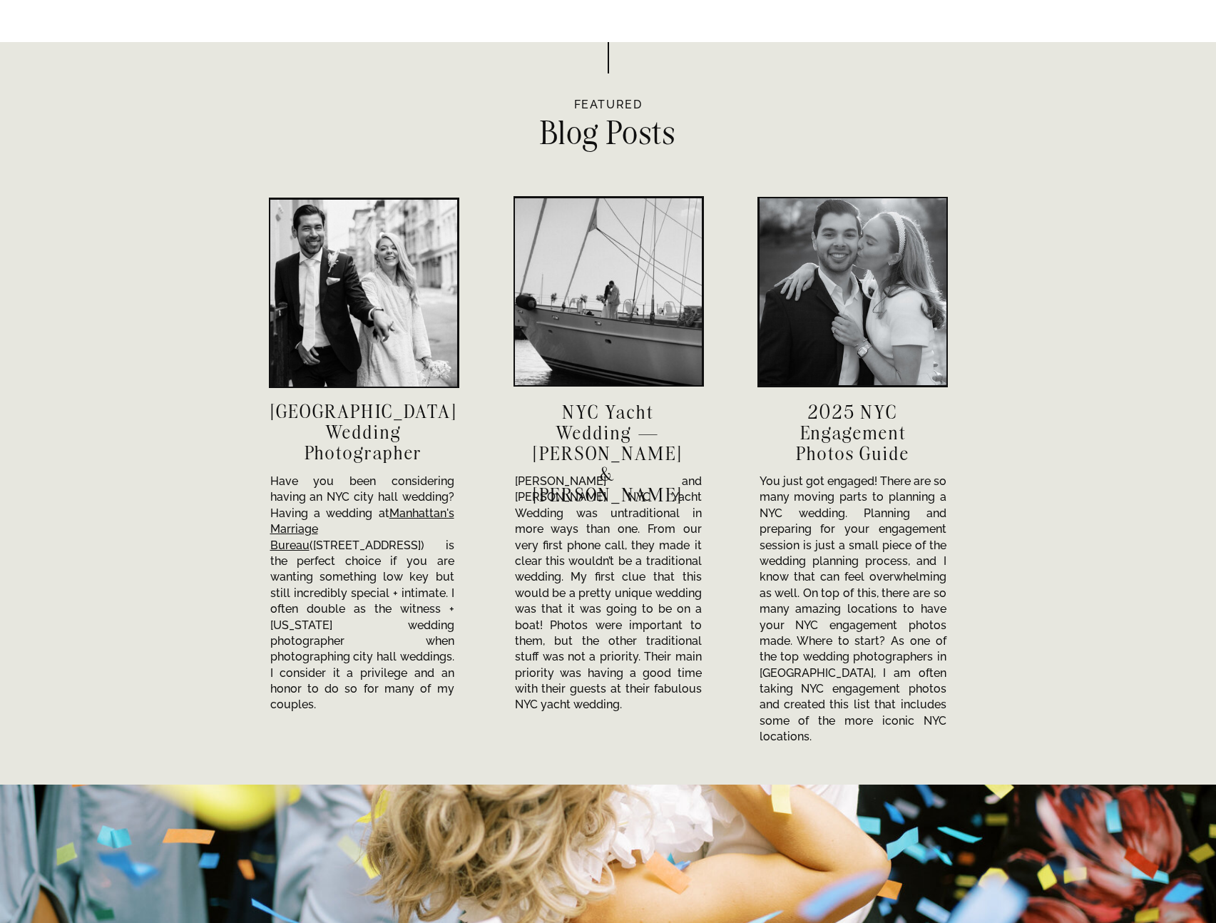
scroll to position [3129, 0]
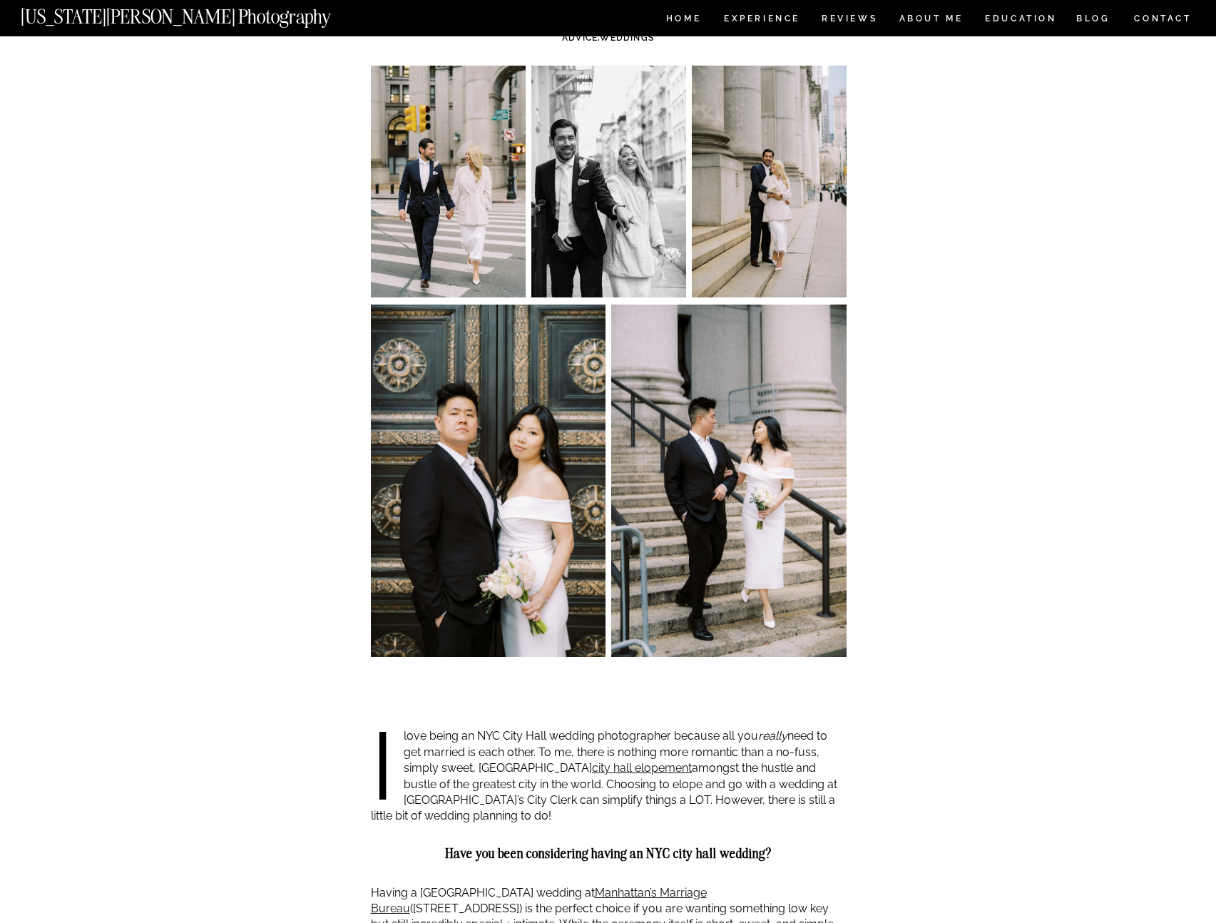
scroll to position [616, 0]
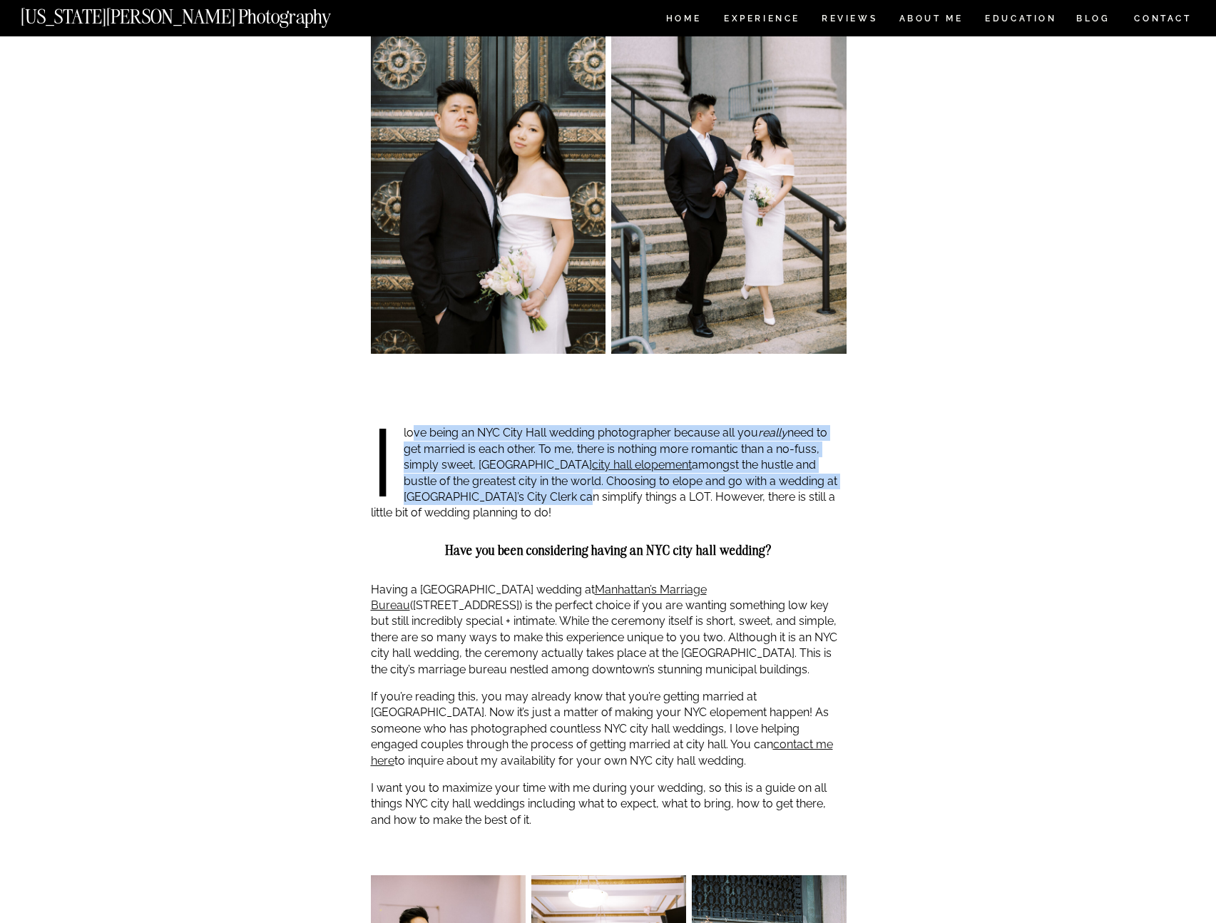
drag, startPoint x: 414, startPoint y: 434, endPoint x: 531, endPoint y: 510, distance: 139.7
click at [523, 507] on p "I love being an NYC City Hall wedding photographer because all you really need …" at bounding box center [609, 473] width 476 height 96
click at [557, 516] on p "I love being an NYC City Hall wedding photographer because all you really need …" at bounding box center [609, 473] width 476 height 96
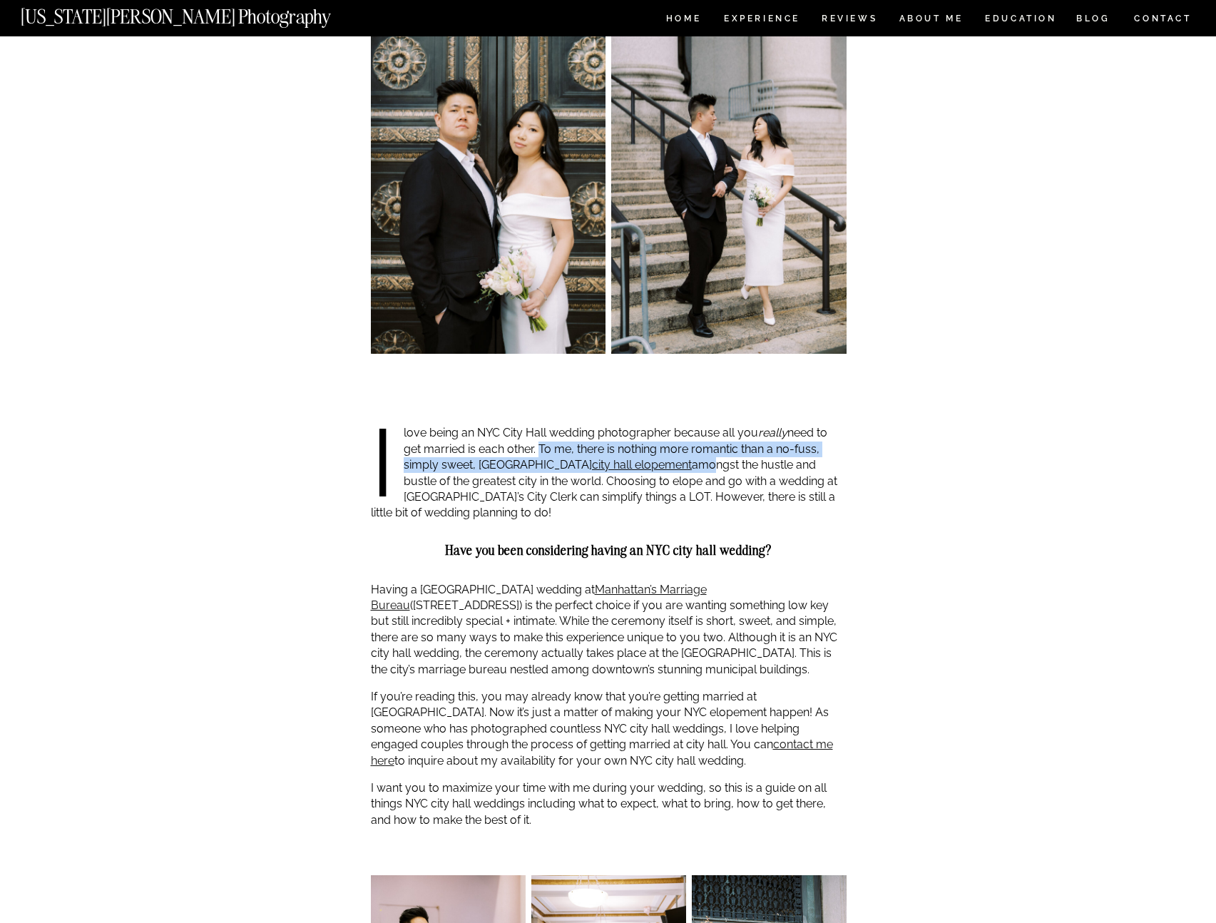
drag, startPoint x: 537, startPoint y: 446, endPoint x: 626, endPoint y: 471, distance: 91.9
click at [626, 471] on p "I love being an NYC City Hall wedding photographer because all you really need …" at bounding box center [609, 473] width 476 height 96
click at [637, 471] on p "I love being an NYC City Hall wedding photographer because all you really need …" at bounding box center [609, 473] width 476 height 96
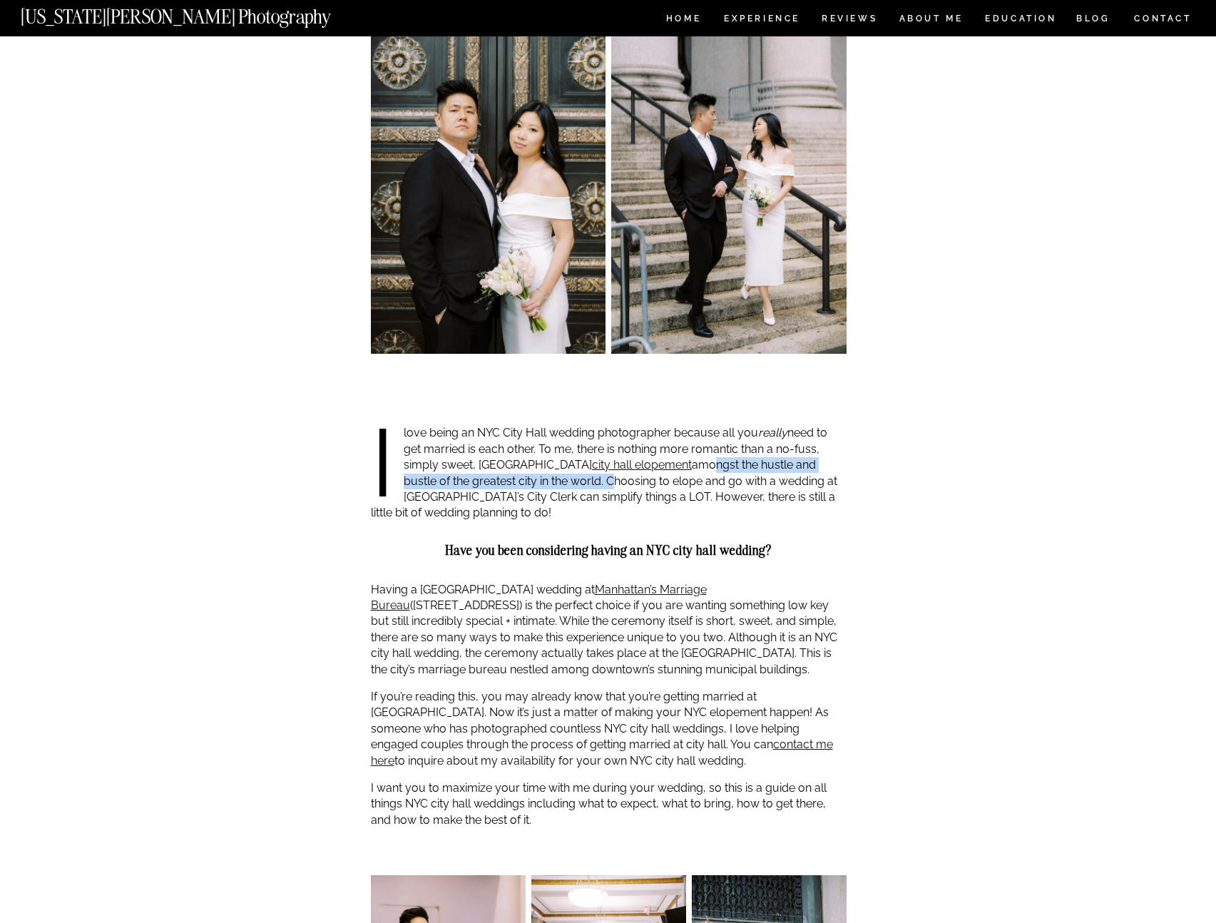
drag, startPoint x: 625, startPoint y: 471, endPoint x: 541, endPoint y: 481, distance: 84.0
click at [539, 482] on p "I love being an NYC City Hall wedding photographer because all you really need …" at bounding box center [609, 473] width 476 height 96
click at [542, 481] on p "I love being an NYC City Hall wedding photographer because all you really need …" at bounding box center [609, 473] width 476 height 96
drag, startPoint x: 545, startPoint y: 481, endPoint x: 493, endPoint y: 506, distance: 58.1
click at [498, 506] on p "I love being an NYC City Hall wedding photographer because all you really need …" at bounding box center [609, 473] width 476 height 96
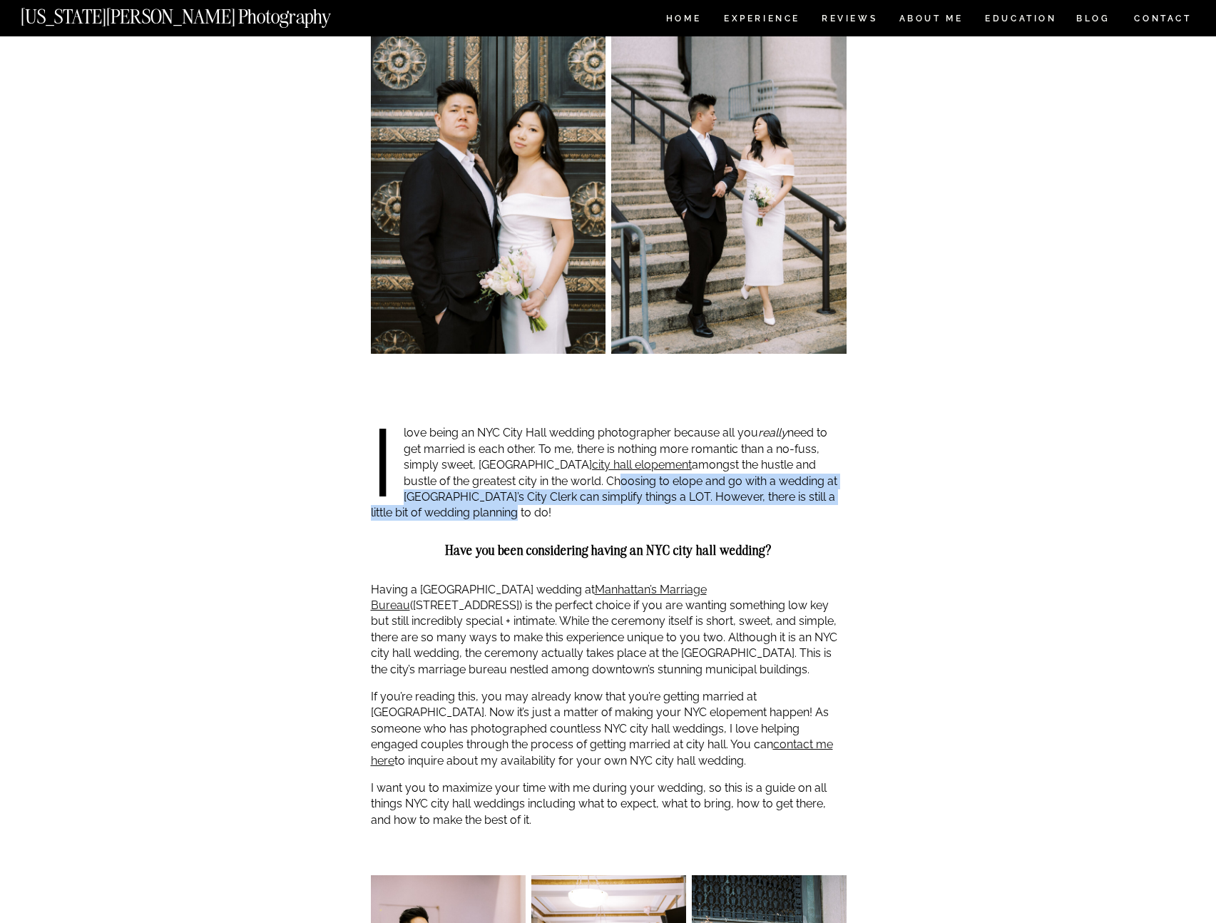
click at [489, 508] on p "I love being an NYC City Hall wedding photographer because all you really need …" at bounding box center [609, 473] width 476 height 96
drag, startPoint x: 500, startPoint y: 501, endPoint x: 506, endPoint y: 520, distance: 20.3
click at [506, 519] on p "I love being an NYC City Hall wedding photographer because all you really need …" at bounding box center [609, 473] width 476 height 96
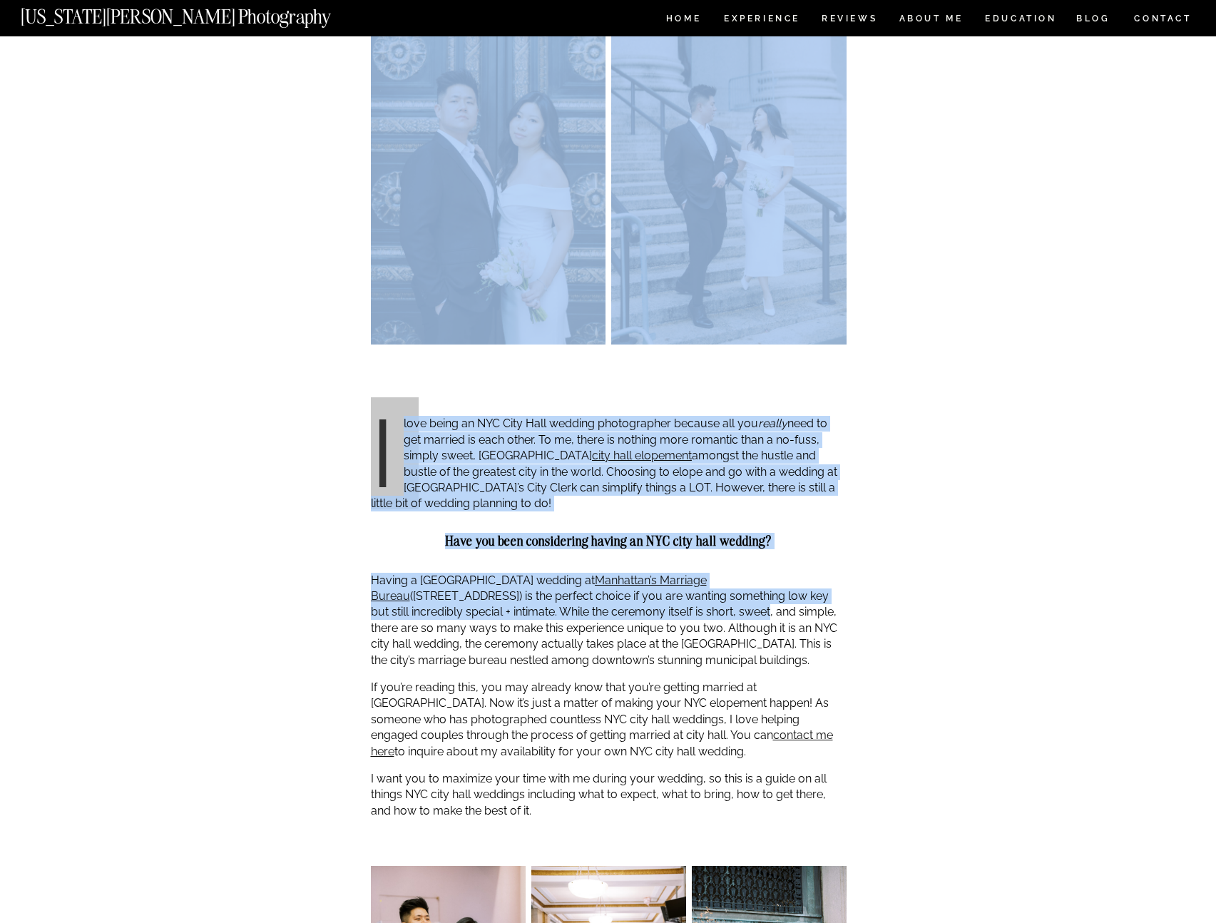
drag, startPoint x: 382, startPoint y: 611, endPoint x: 588, endPoint y: 617, distance: 206.2
click at [588, 619] on p "Having a NYC City Hall wedding at Manhattan’s Marriage Bureau (141 Worth St.) i…" at bounding box center [609, 621] width 476 height 96
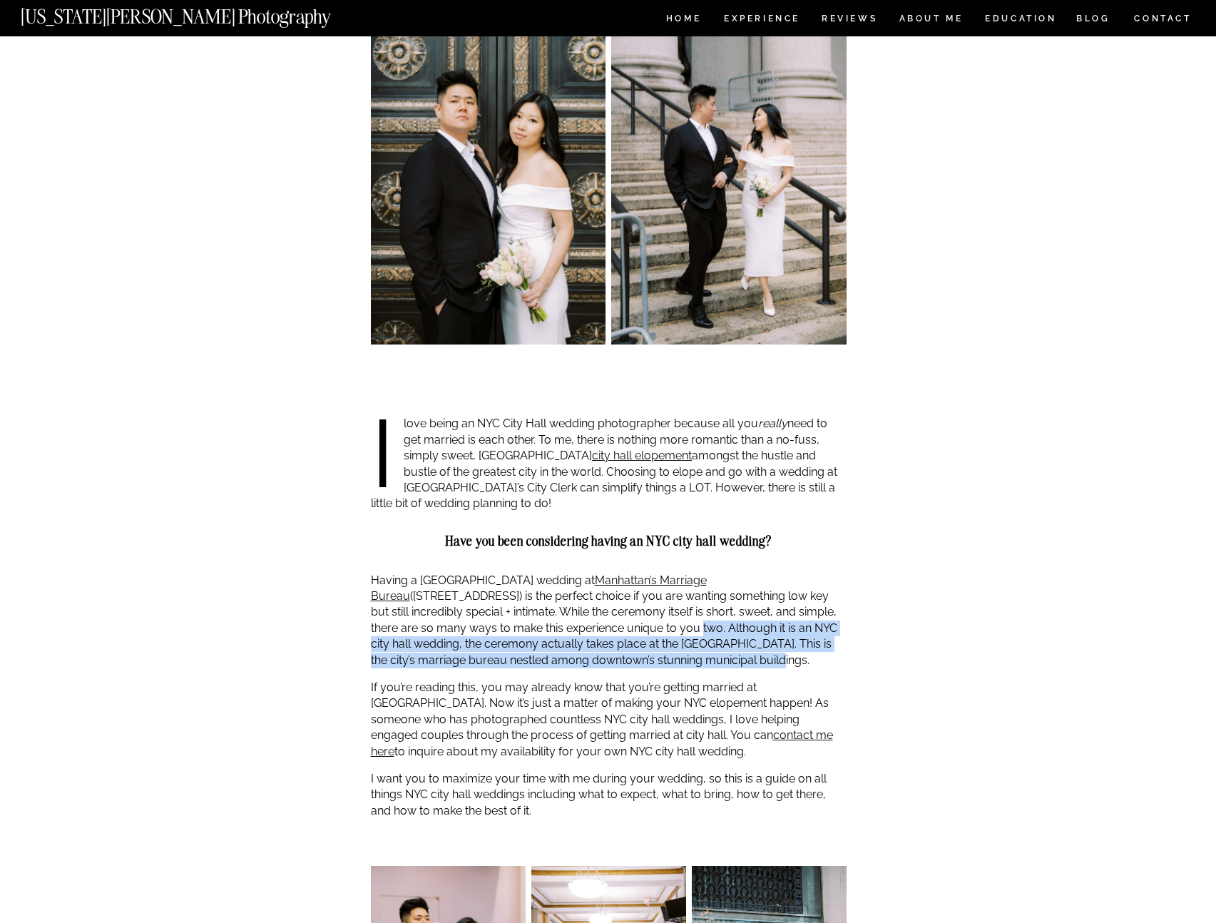
drag, startPoint x: 519, startPoint y: 627, endPoint x: 692, endPoint y: 669, distance: 178.4
click at [683, 668] on p "Having a NYC City Hall wedding at Manhattan’s Marriage Bureau (141 Worth St.) i…" at bounding box center [609, 621] width 476 height 96
click at [713, 658] on p "Having a NYC City Hall wedding at Manhattan’s Marriage Bureau (141 Worth St.) i…" at bounding box center [609, 621] width 476 height 96
drag, startPoint x: 653, startPoint y: 655, endPoint x: 560, endPoint y: 635, distance: 95.5
click at [563, 635] on p "Having a NYC City Hall wedding at Manhattan’s Marriage Bureau (141 Worth St.) i…" at bounding box center [609, 621] width 476 height 96
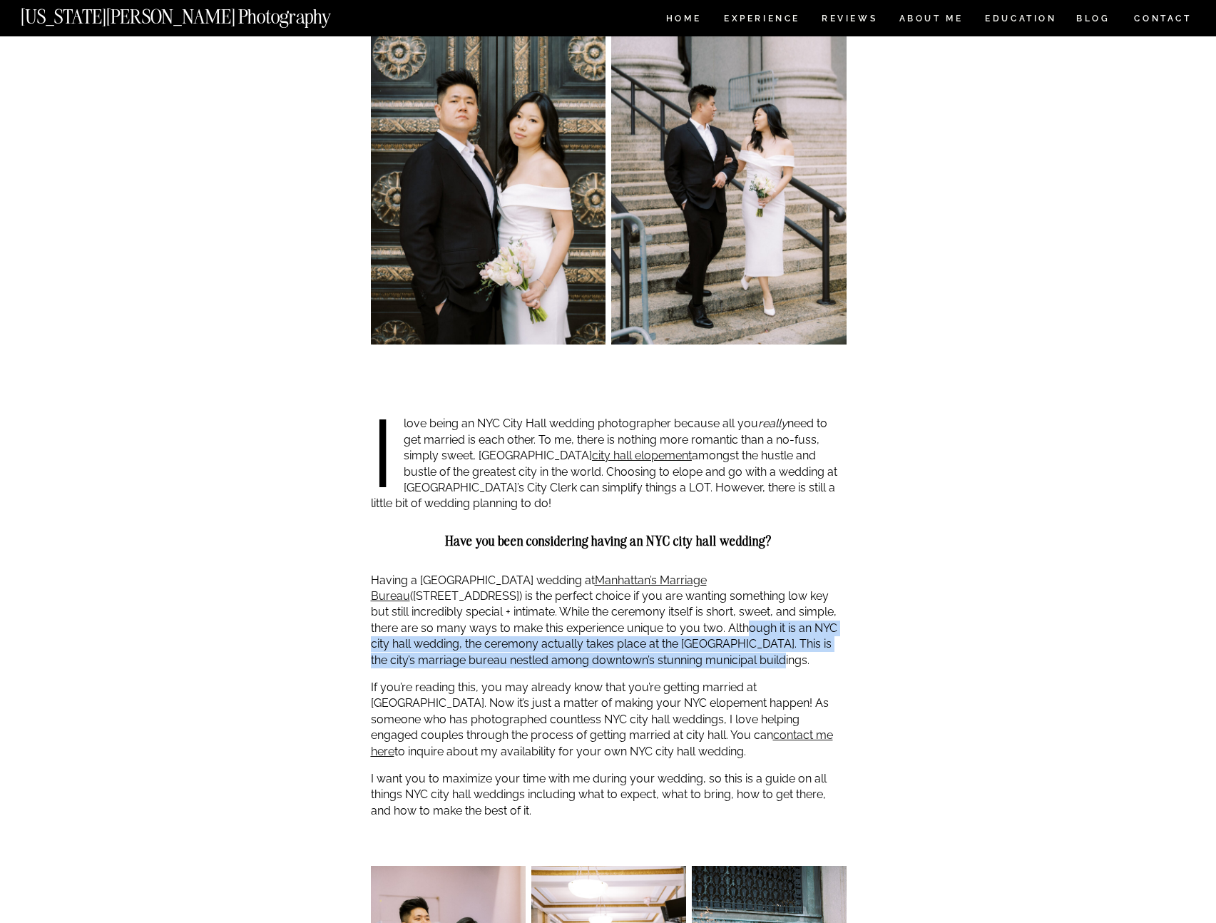
click at [559, 635] on p "Having a NYC City Hall wedding at Manhattan’s Marriage Bureau (141 Worth St.) i…" at bounding box center [609, 621] width 476 height 96
drag, startPoint x: 536, startPoint y: 630, endPoint x: 650, endPoint y: 650, distance: 116.0
click at [644, 649] on p "Having a NYC City Hall wedding at Manhattan’s Marriage Bureau (141 Worth St.) i…" at bounding box center [609, 621] width 476 height 96
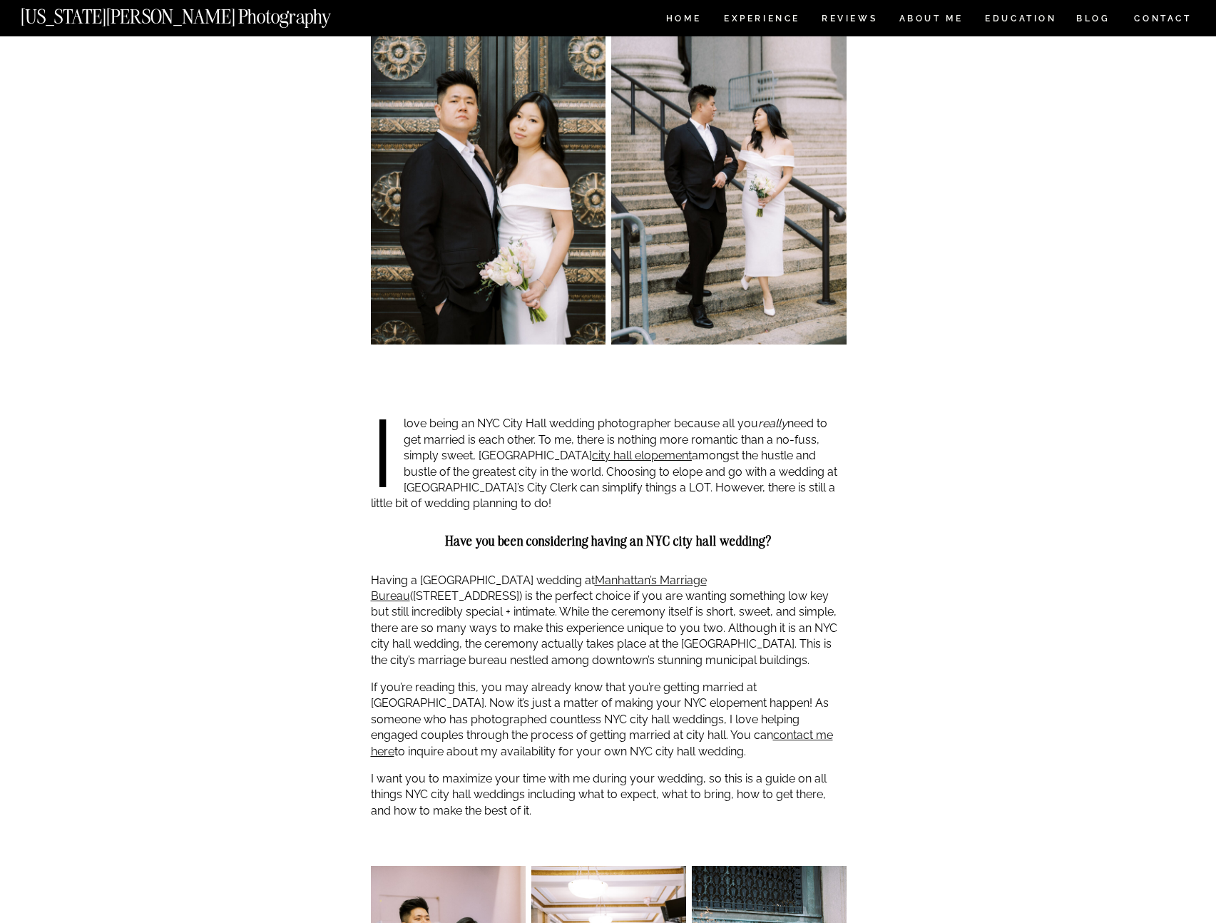
click at [662, 652] on p "Having a NYC City Hall wedding at Manhattan’s Marriage Bureau (141 Worth St.) i…" at bounding box center [609, 621] width 476 height 96
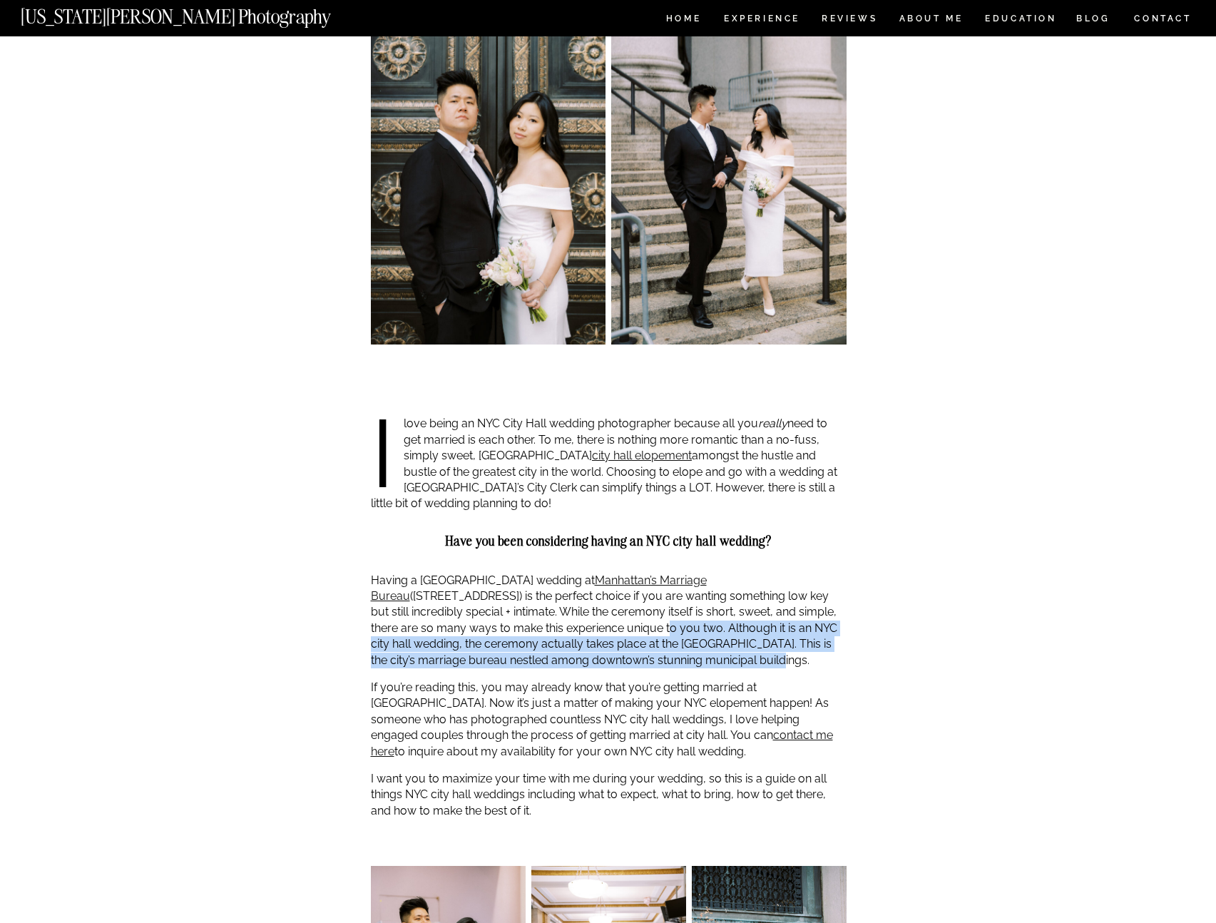
drag, startPoint x: 655, startPoint y: 658, endPoint x: 479, endPoint y: 628, distance: 178.7
click at [482, 628] on p "Having a NYC City Hall wedding at Manhattan’s Marriage Bureau (141 Worth St.) i…" at bounding box center [609, 621] width 476 height 96
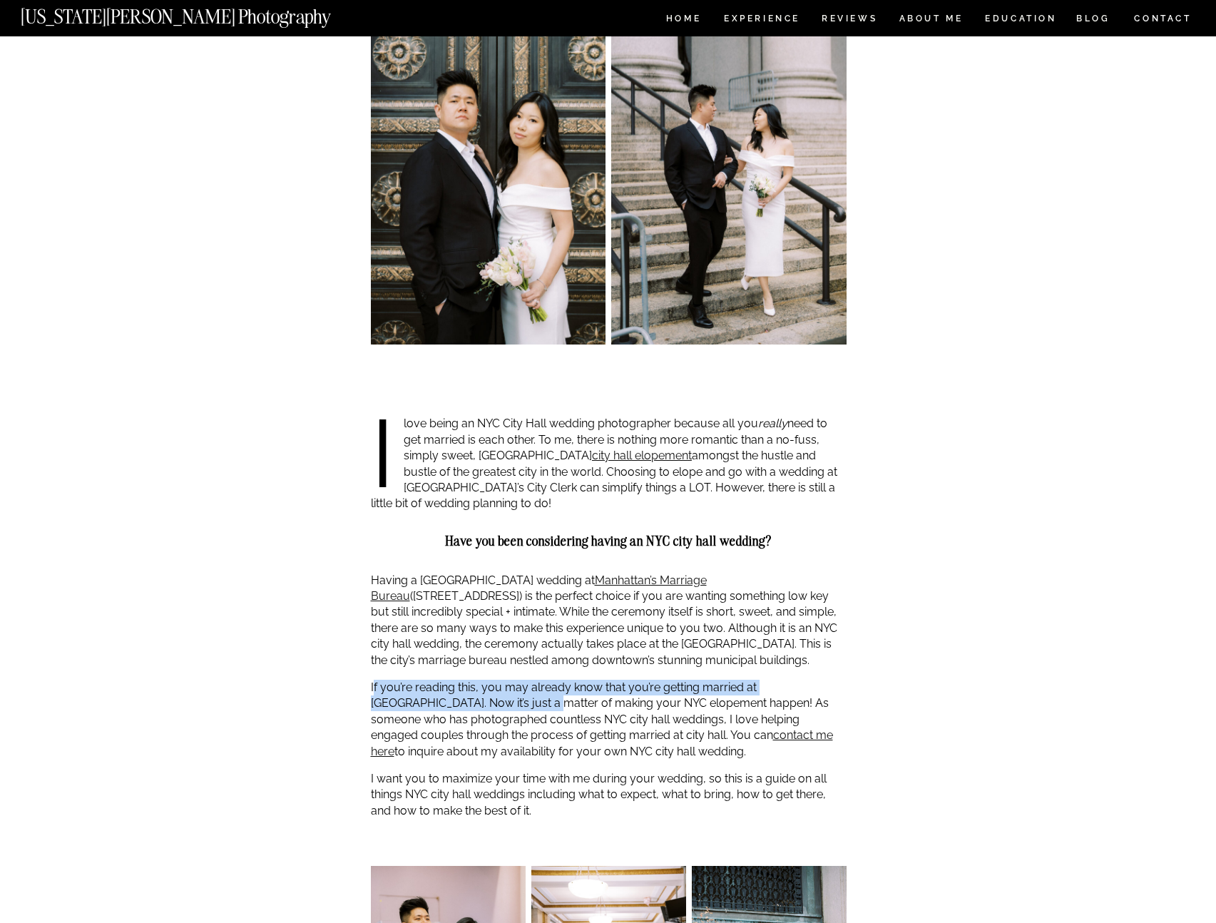
drag, startPoint x: 372, startPoint y: 693, endPoint x: 472, endPoint y: 706, distance: 100.8
click at [469, 707] on p "If you’re reading this, you may already know that you’re getting married at NYC…" at bounding box center [609, 720] width 476 height 80
drag, startPoint x: 472, startPoint y: 706, endPoint x: 511, endPoint y: 705, distance: 39.2
click at [472, 706] on p "If you’re reading this, you may already know that you’re getting married at NYC…" at bounding box center [609, 720] width 476 height 80
drag, startPoint x: 511, startPoint y: 705, endPoint x: 573, endPoint y: 730, distance: 66.9
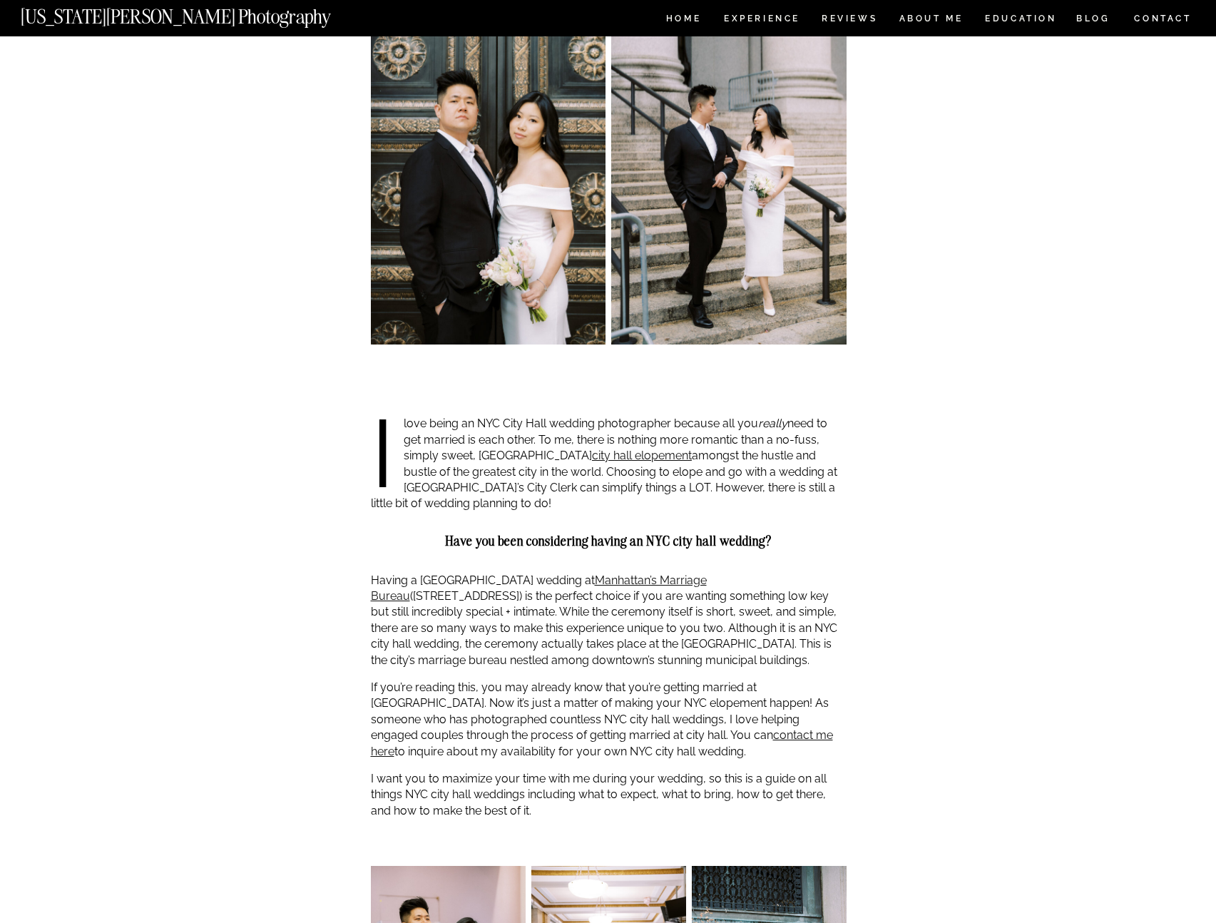
click at [579, 730] on p "If you’re reading this, you may already know that you’re getting married at NYC…" at bounding box center [609, 720] width 476 height 80
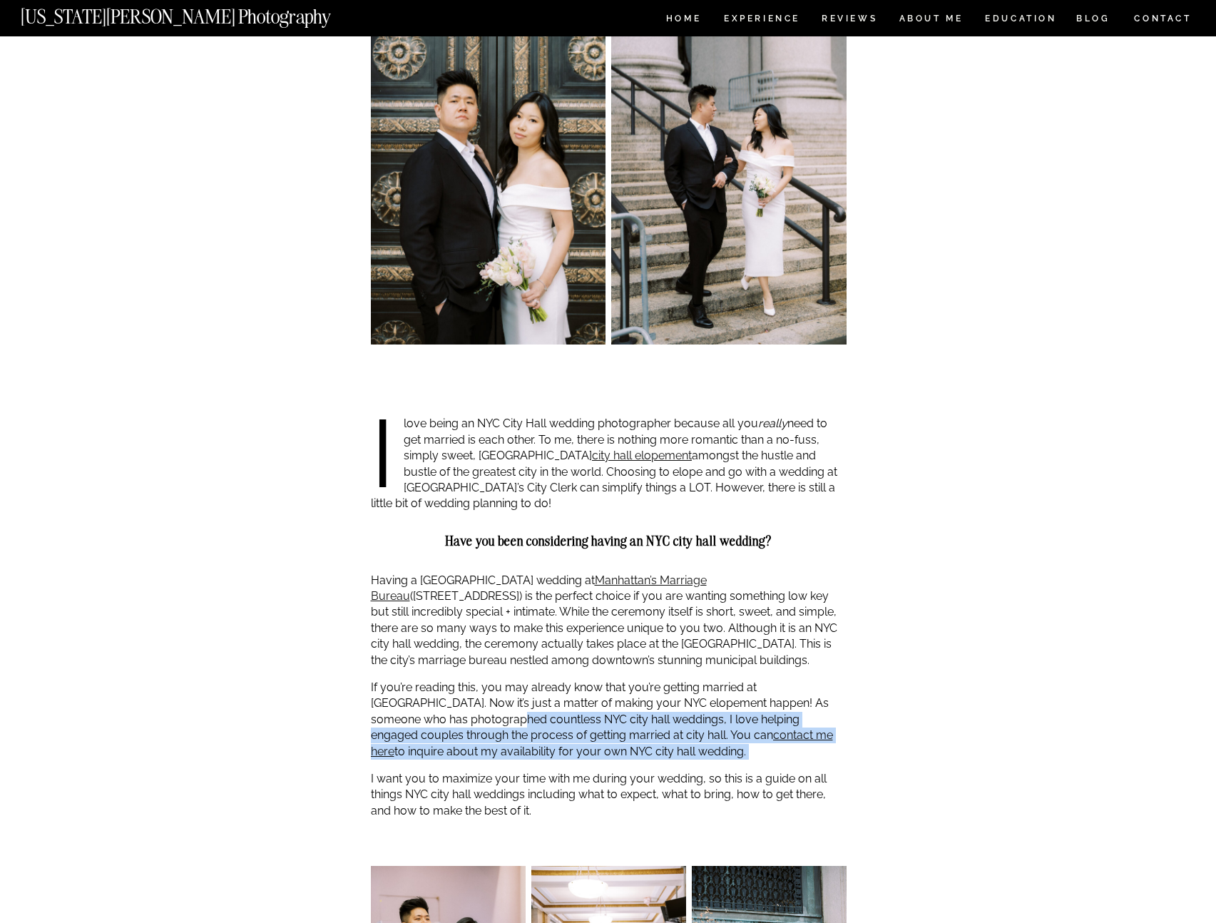
drag, startPoint x: 448, startPoint y: 720, endPoint x: 625, endPoint y: 760, distance: 181.2
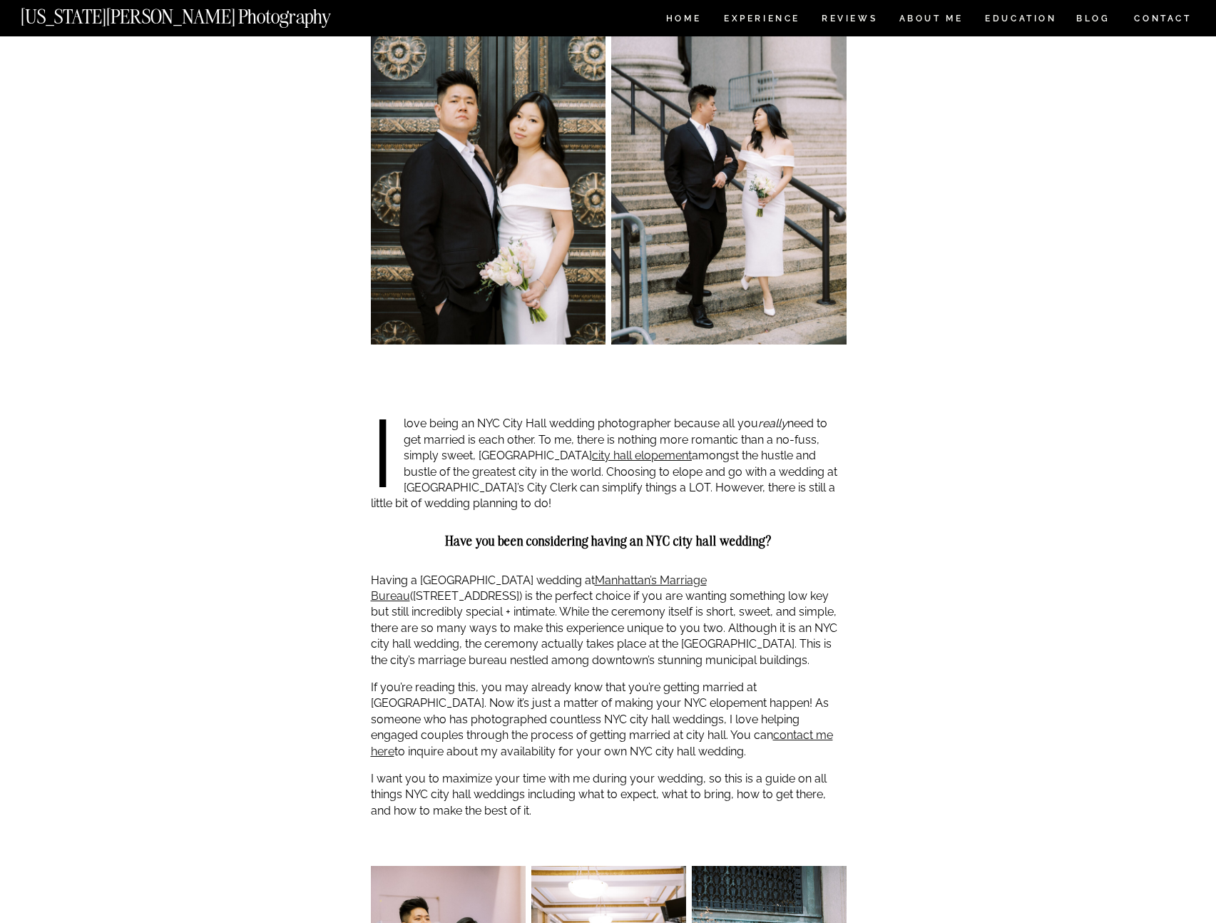
click at [655, 757] on p "If you’re reading this, you may already know that you’re getting married at NYC…" at bounding box center [609, 720] width 476 height 80
drag, startPoint x: 634, startPoint y: 750, endPoint x: 458, endPoint y: 715, distance: 179.6
click at [461, 716] on p "If you’re reading this, you may already know that you’re getting married at NYC…" at bounding box center [609, 720] width 476 height 80
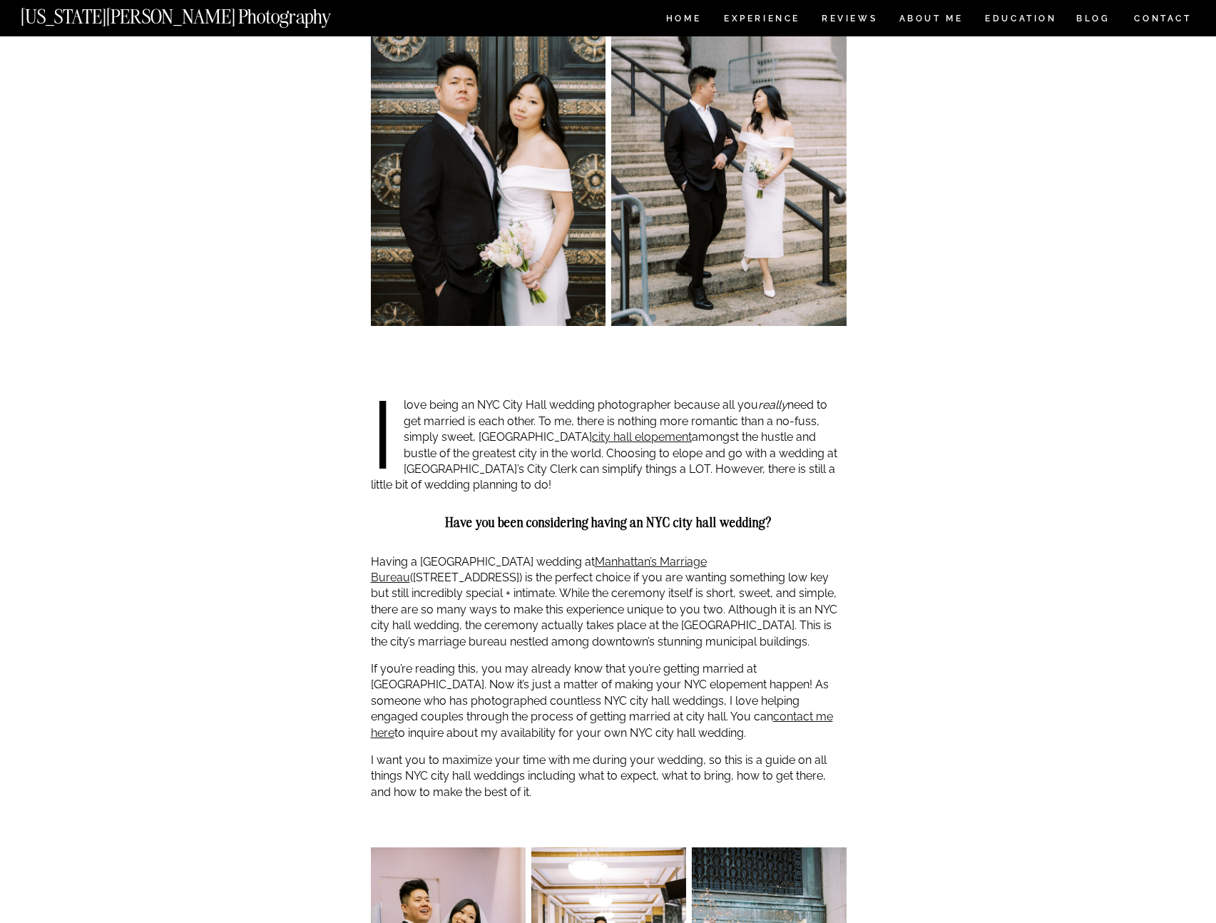
scroll to position [744, 0]
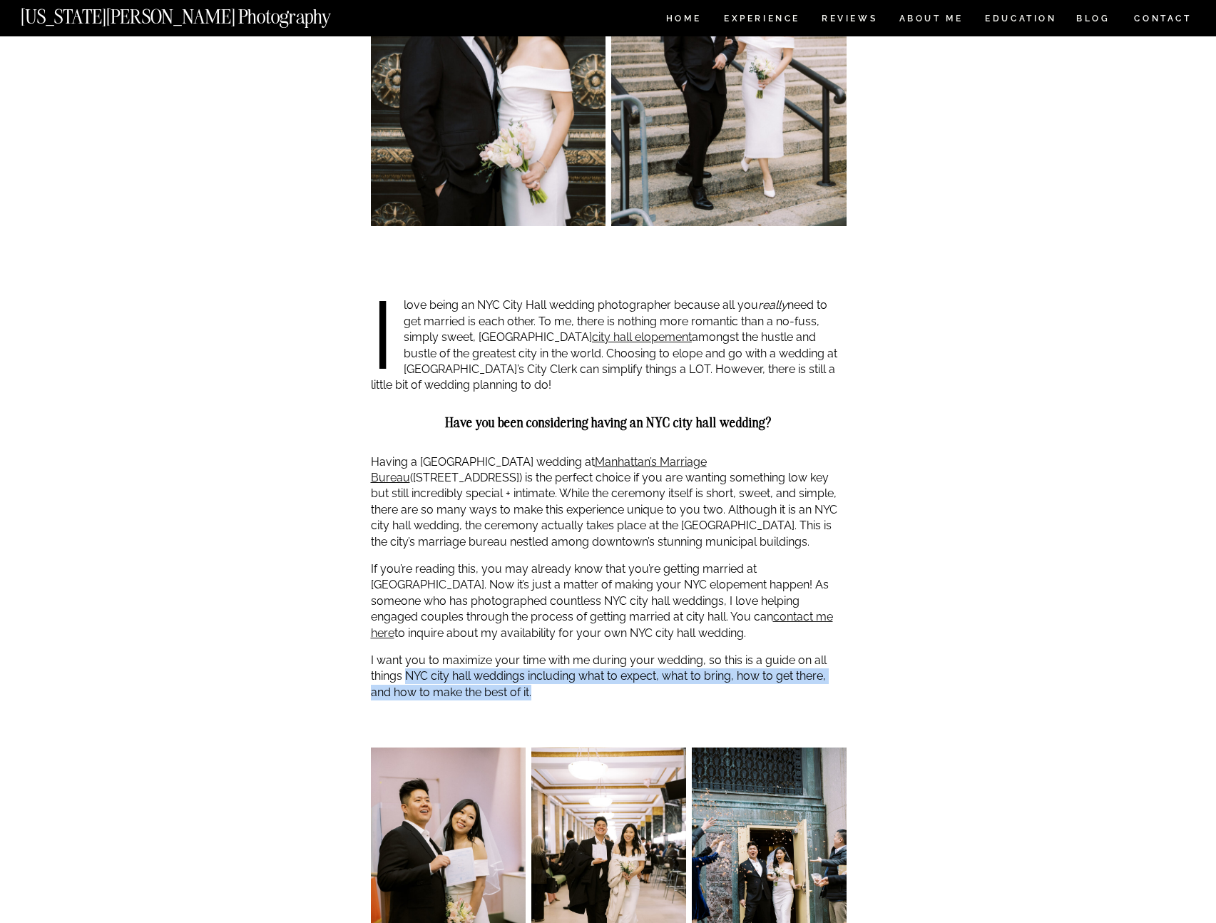
drag, startPoint x: 408, startPoint y: 670, endPoint x: 575, endPoint y: 694, distance: 168.5
click at [558, 690] on p "I want you to maximize your time with me during your wedding, so this is a guid…" at bounding box center [609, 677] width 476 height 48
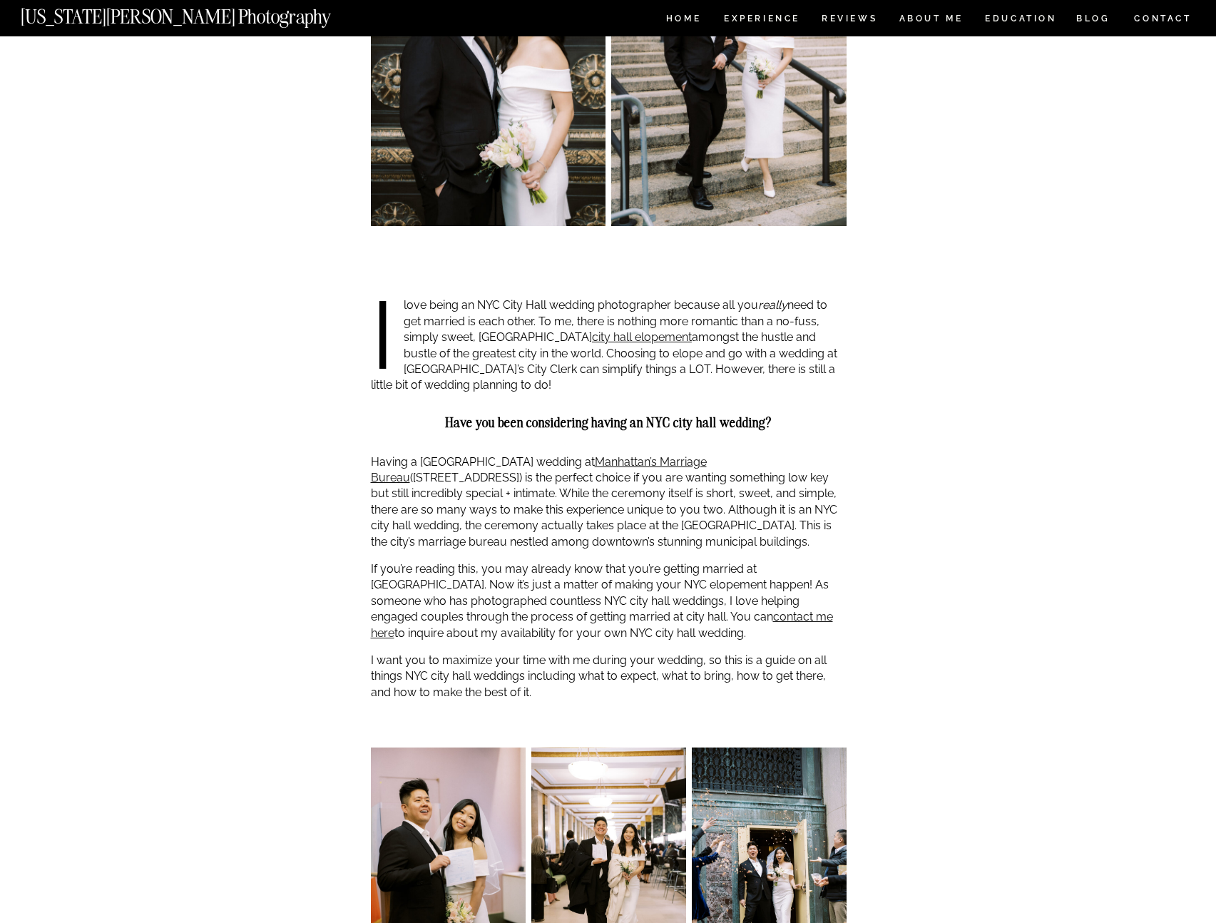
click at [583, 695] on p "I want you to maximize your time with me during your wedding, so this is a guid…" at bounding box center [609, 677] width 476 height 48
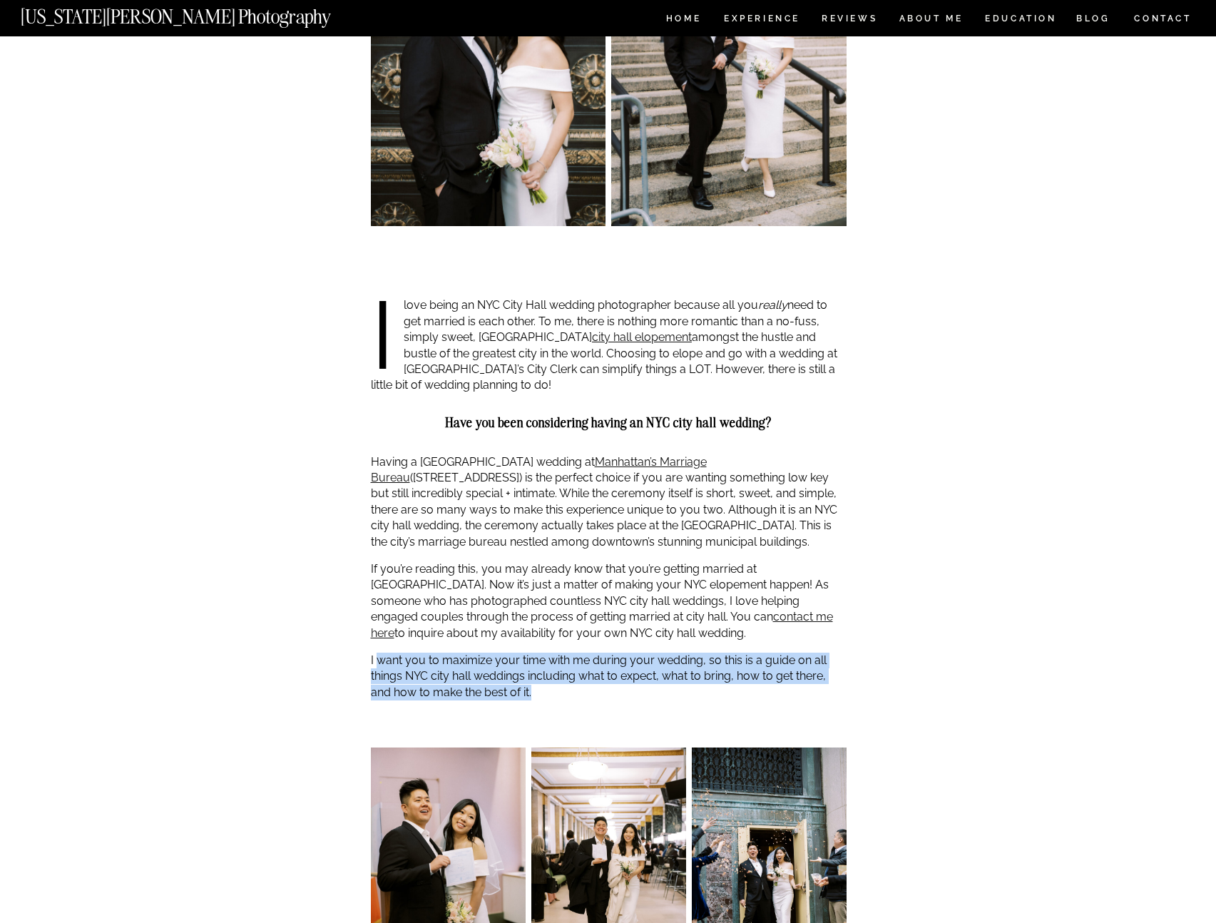
drag, startPoint x: 583, startPoint y: 695, endPoint x: 394, endPoint y: 666, distance: 191.1
click at [394, 666] on p "I want you to maximize your time with me during your wedding, so this is a guid…" at bounding box center [609, 677] width 476 height 48
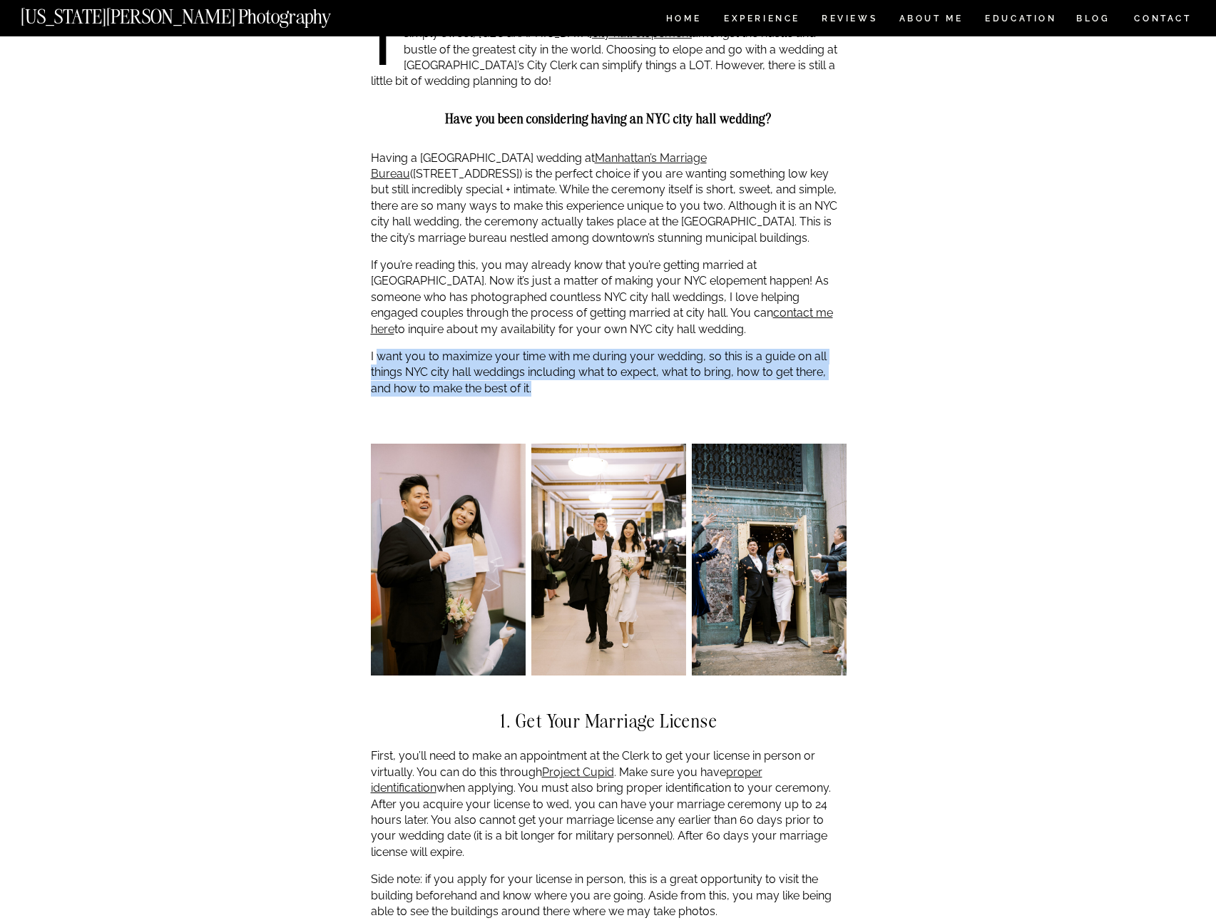
click at [751, 571] on img at bounding box center [769, 560] width 155 height 232
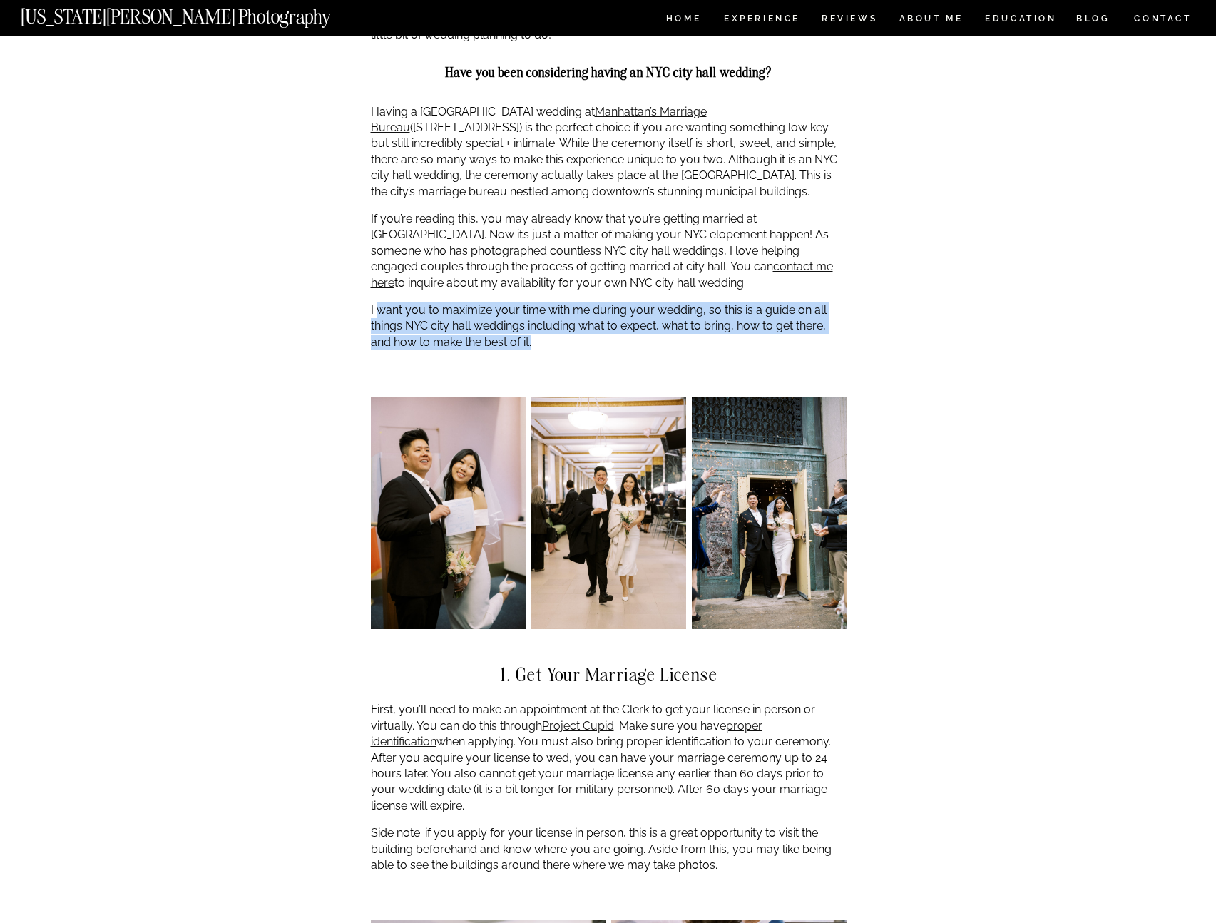
scroll to position [1252, 0]
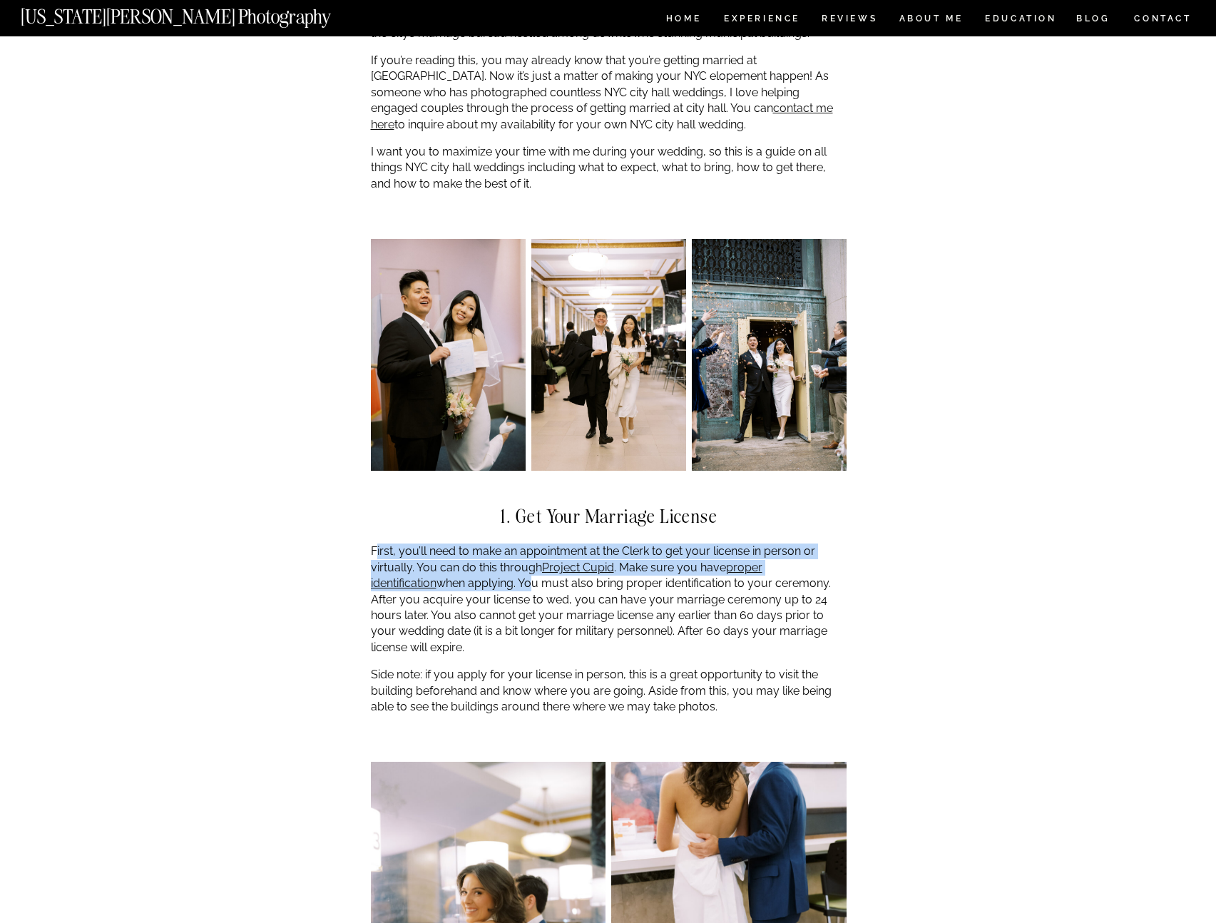
drag, startPoint x: 377, startPoint y: 552, endPoint x: 461, endPoint y: 586, distance: 90.9
click at [461, 586] on p "First, you’ll need to make an appointment at the Clerk to get your license in p…" at bounding box center [609, 599] width 476 height 112
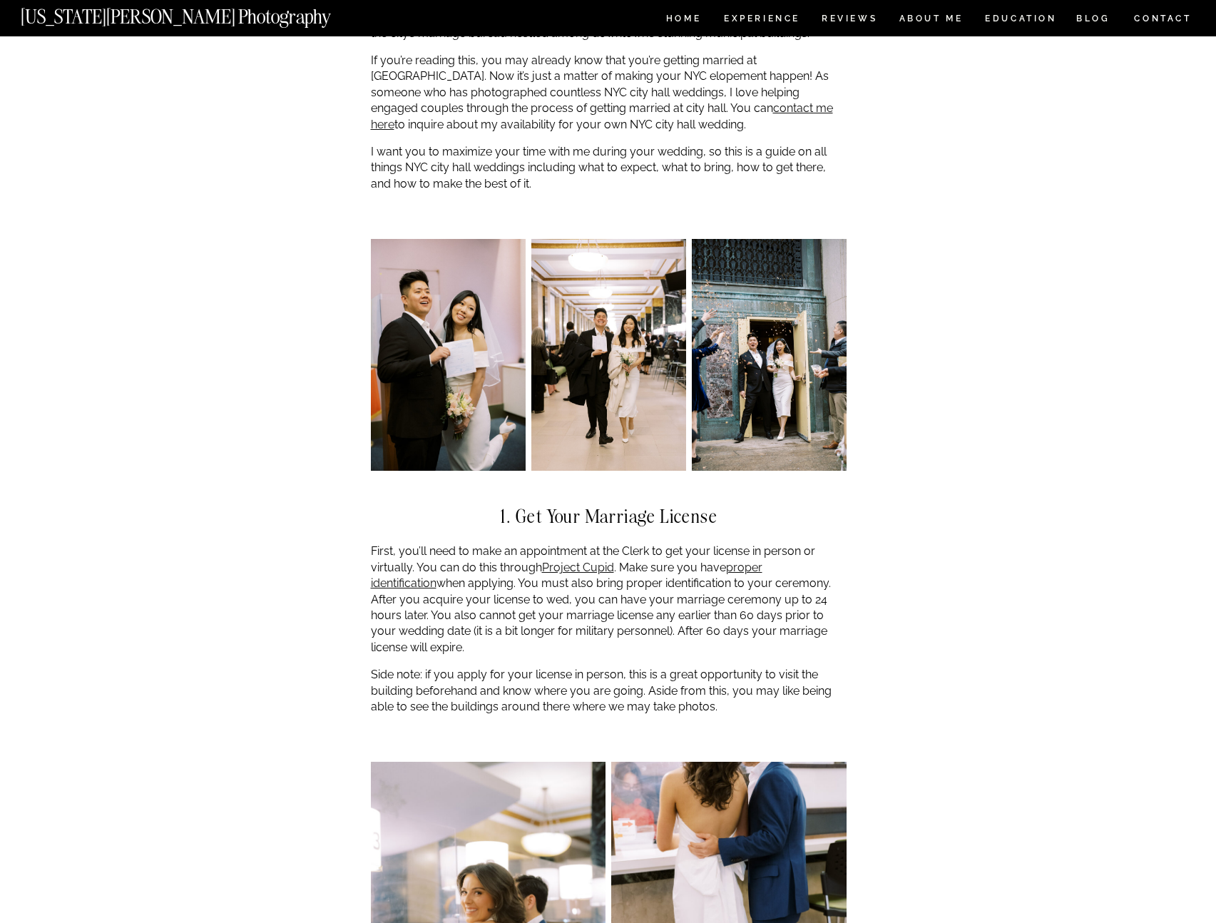
click at [465, 584] on p "First, you’ll need to make an appointment at the Clerk to get your license in p…" at bounding box center [609, 599] width 476 height 112
drag, startPoint x: 466, startPoint y: 581, endPoint x: 695, endPoint y: 583, distance: 229.7
click at [695, 583] on p "First, you’ll need to make an appointment at the Clerk to get your license in p…" at bounding box center [609, 599] width 476 height 112
click at [708, 582] on p "First, you’ll need to make an appointment at the Clerk to get your license in p…" at bounding box center [609, 599] width 476 height 112
drag, startPoint x: 725, startPoint y: 584, endPoint x: 737, endPoint y: 588, distance: 12.9
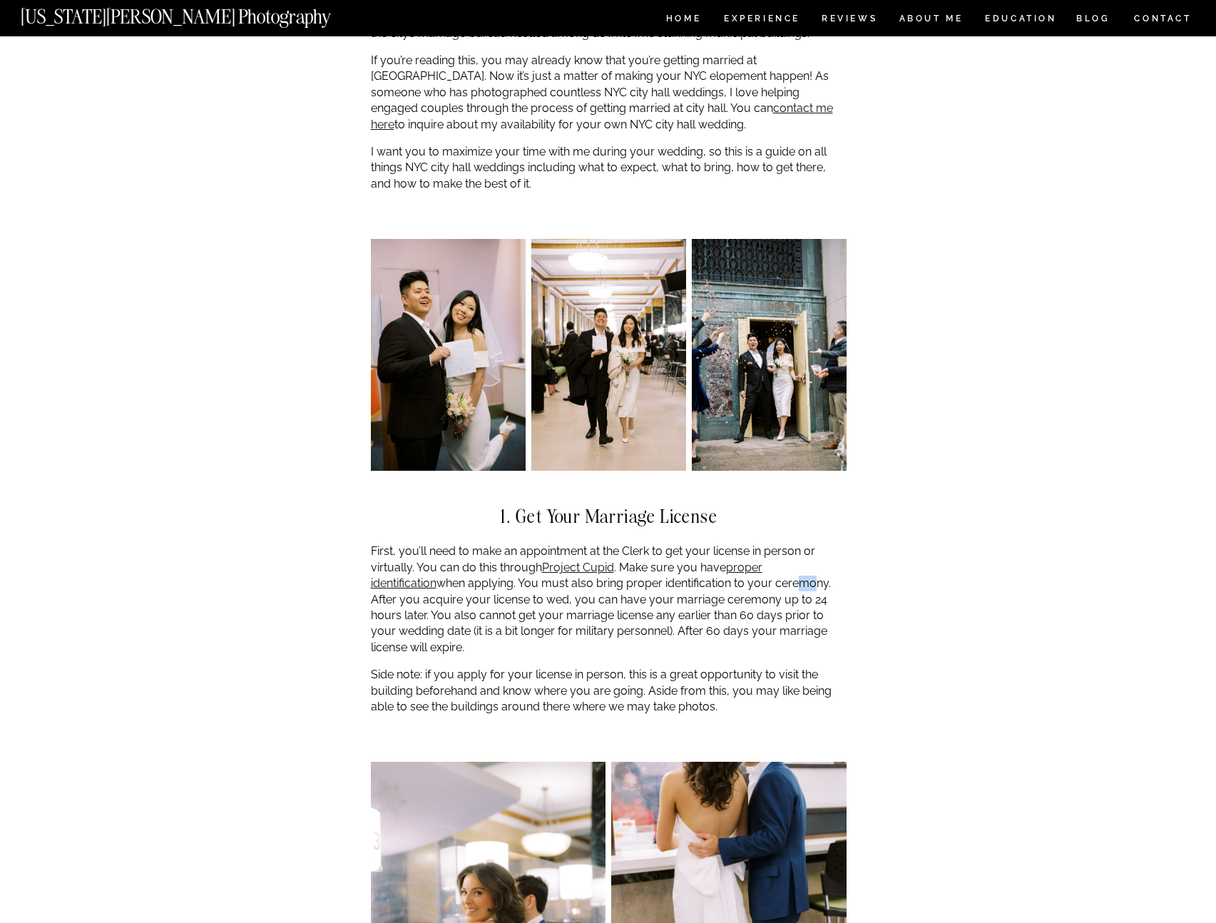
click at [737, 588] on p "First, you’ll need to make an appointment at the Clerk to get your license in p…" at bounding box center [609, 599] width 476 height 112
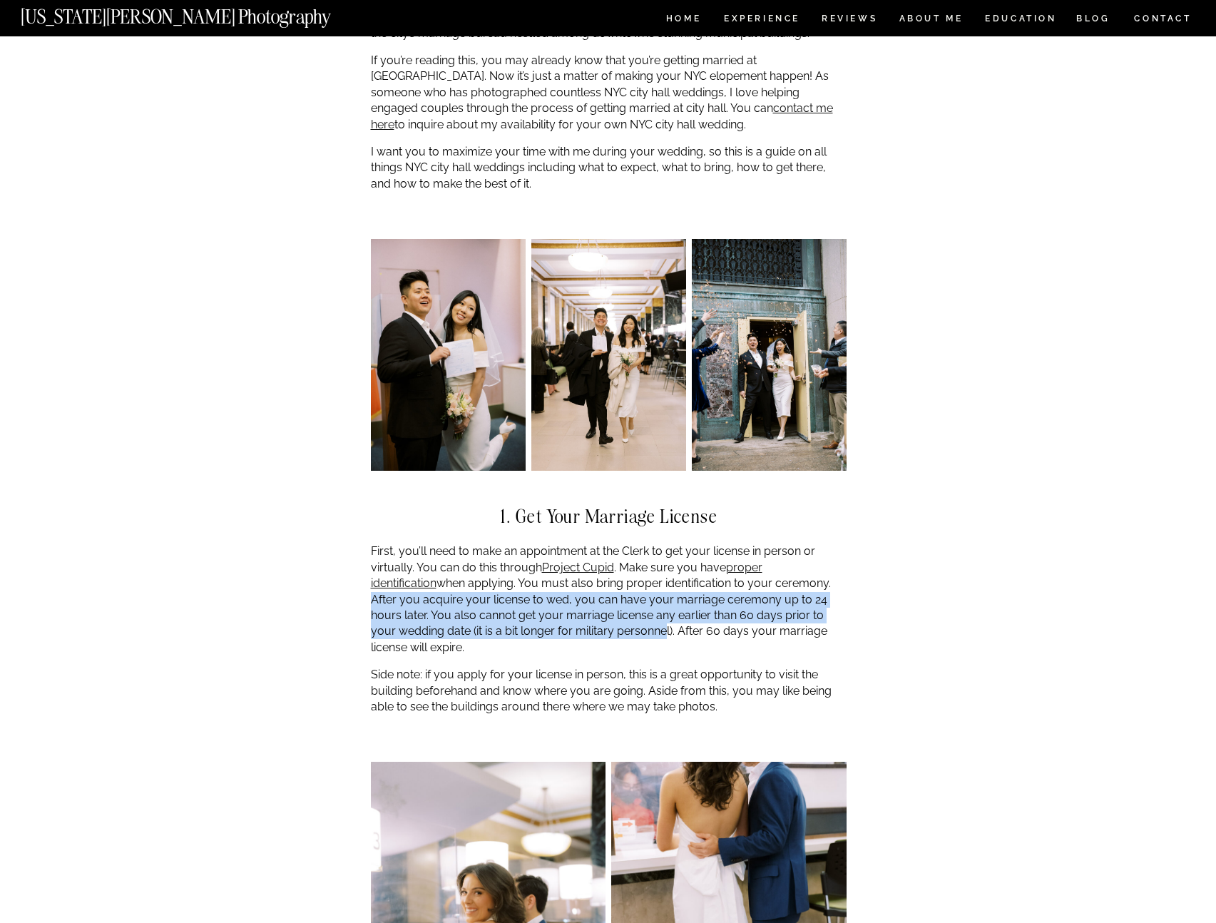
drag, startPoint x: 757, startPoint y: 587, endPoint x: 588, endPoint y: 638, distance: 177.1
click at [588, 638] on p "First, you’ll need to make an appointment at the Clerk to get your license in p…" at bounding box center [609, 599] width 476 height 112
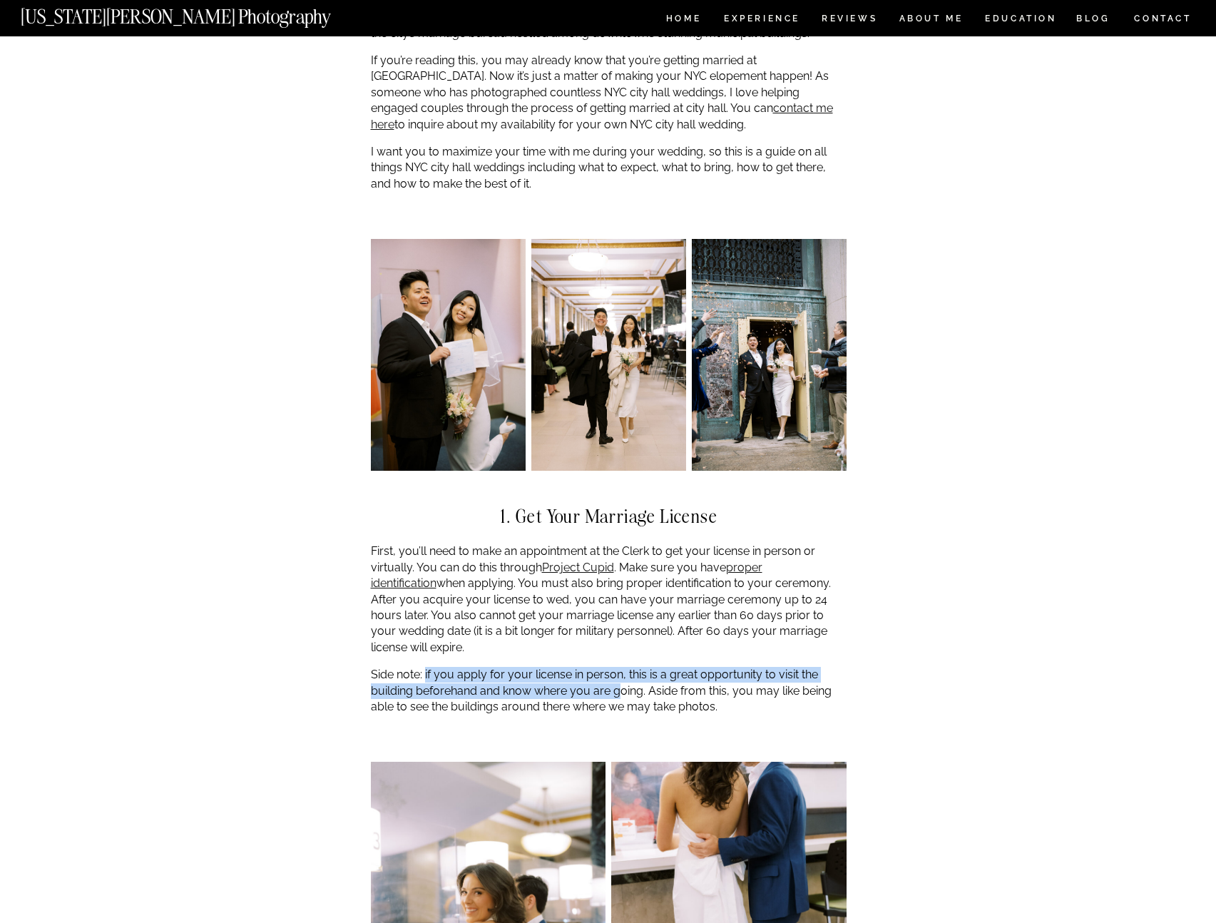
drag, startPoint x: 432, startPoint y: 661, endPoint x: 620, endPoint y: 670, distance: 188.5
click at [620, 670] on p "Side note: if you apply for your license in person, this is a great opportunity…" at bounding box center [609, 691] width 476 height 48
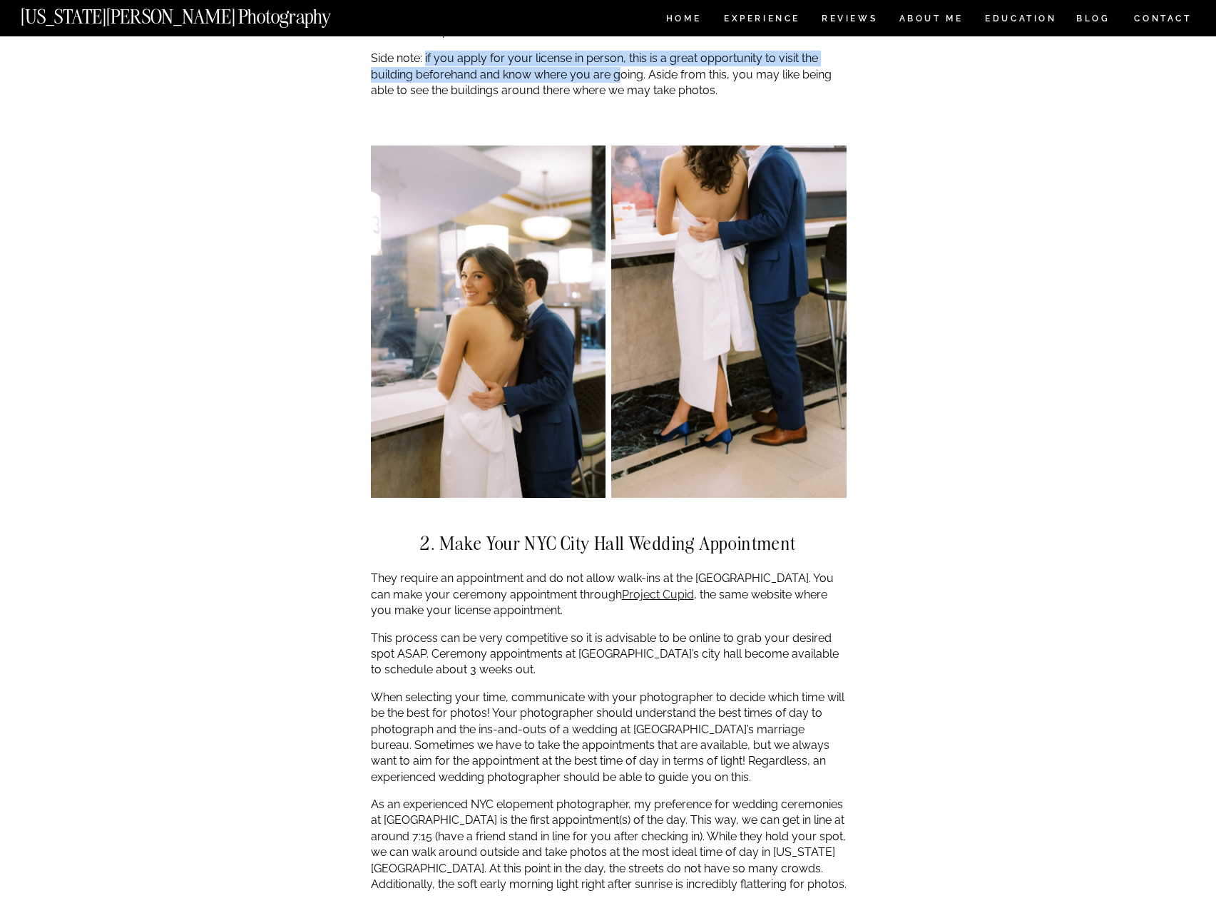
scroll to position [1948, 0]
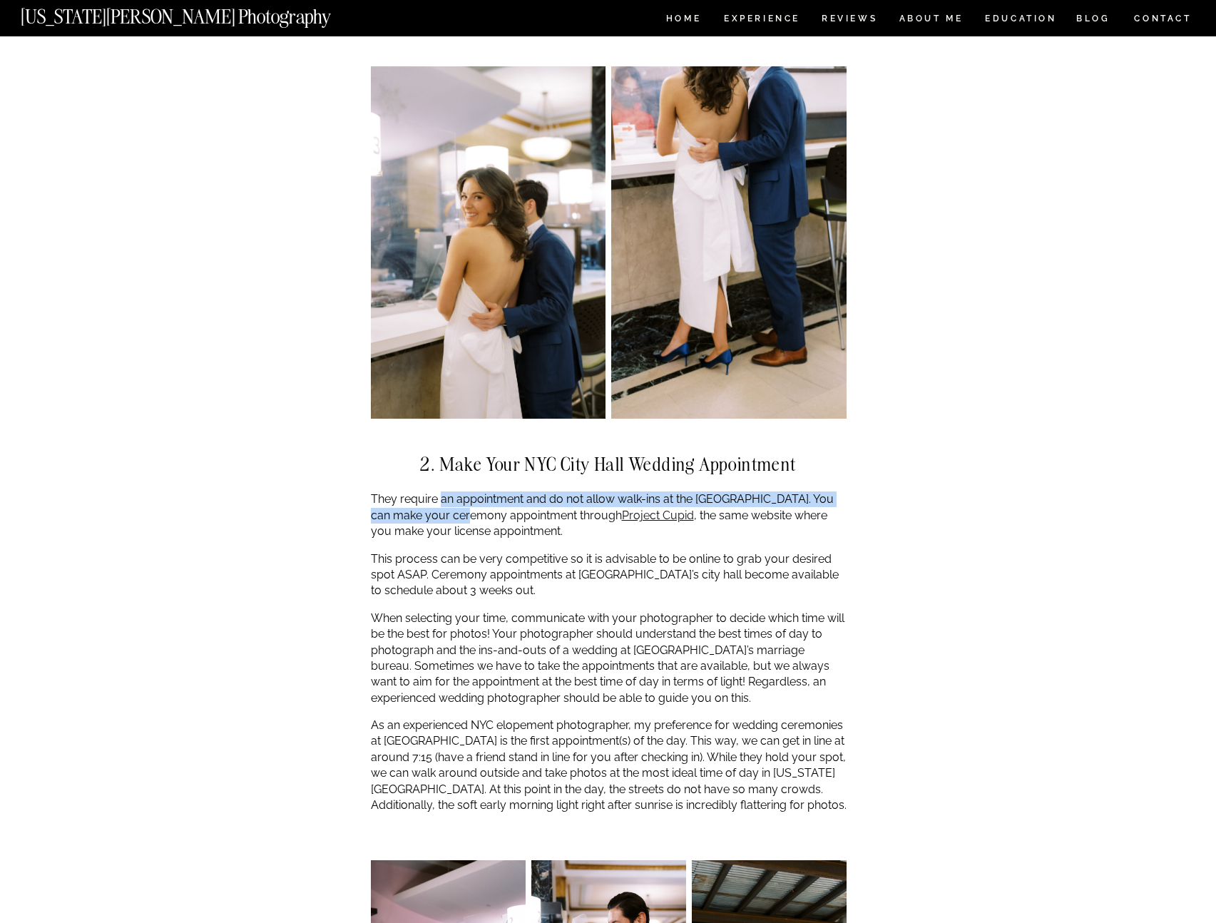
drag, startPoint x: 441, startPoint y: 482, endPoint x: 459, endPoint y: 498, distance: 23.8
click at [459, 498] on p "They require an appointment and do not allow walk-ins at the City Clerk. You ca…" at bounding box center [609, 515] width 476 height 48
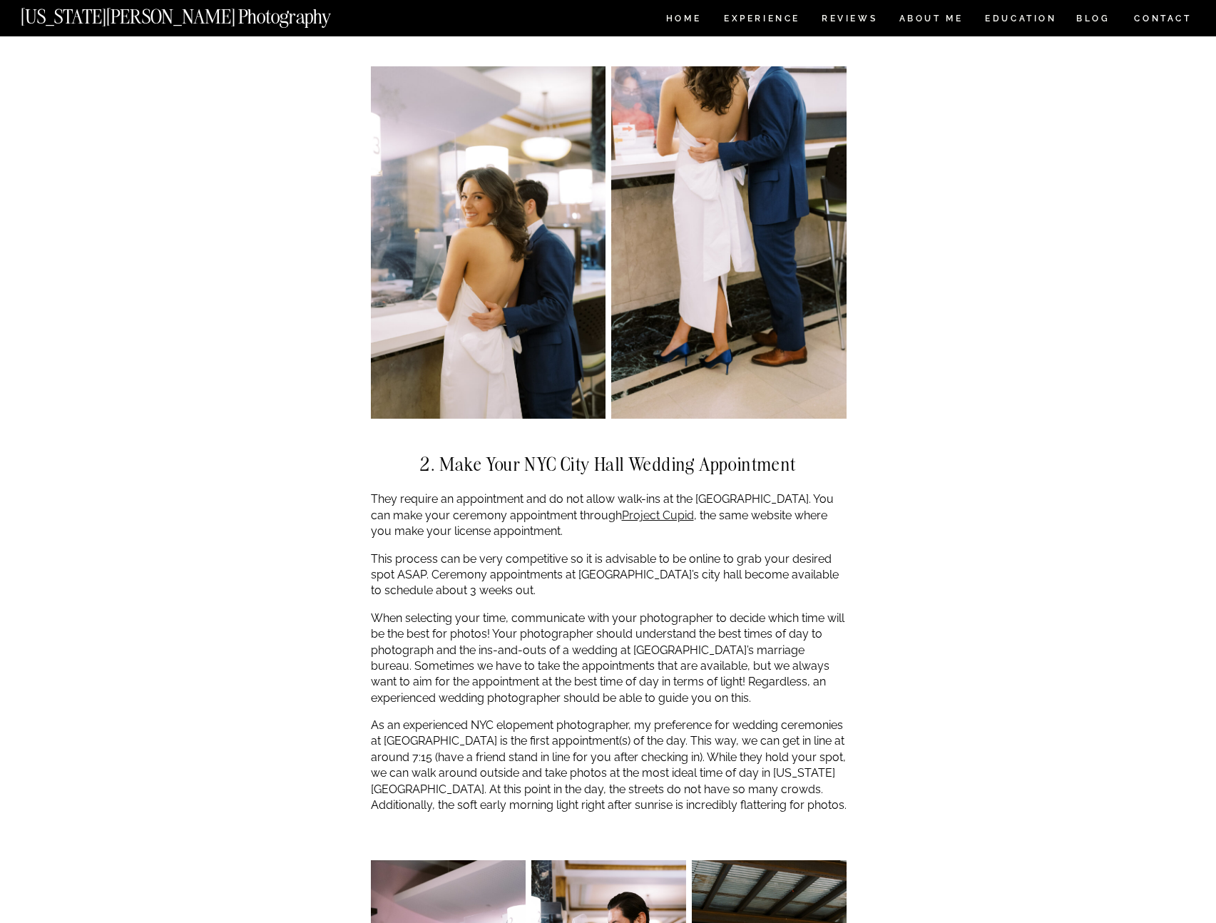
click at [474, 501] on p "They require an appointment and do not allow walk-ins at the City Clerk. You ca…" at bounding box center [609, 515] width 476 height 48
drag, startPoint x: 480, startPoint y: 506, endPoint x: 615, endPoint y: 531, distance: 137.2
drag, startPoint x: 423, startPoint y: 535, endPoint x: 596, endPoint y: 574, distance: 177.0
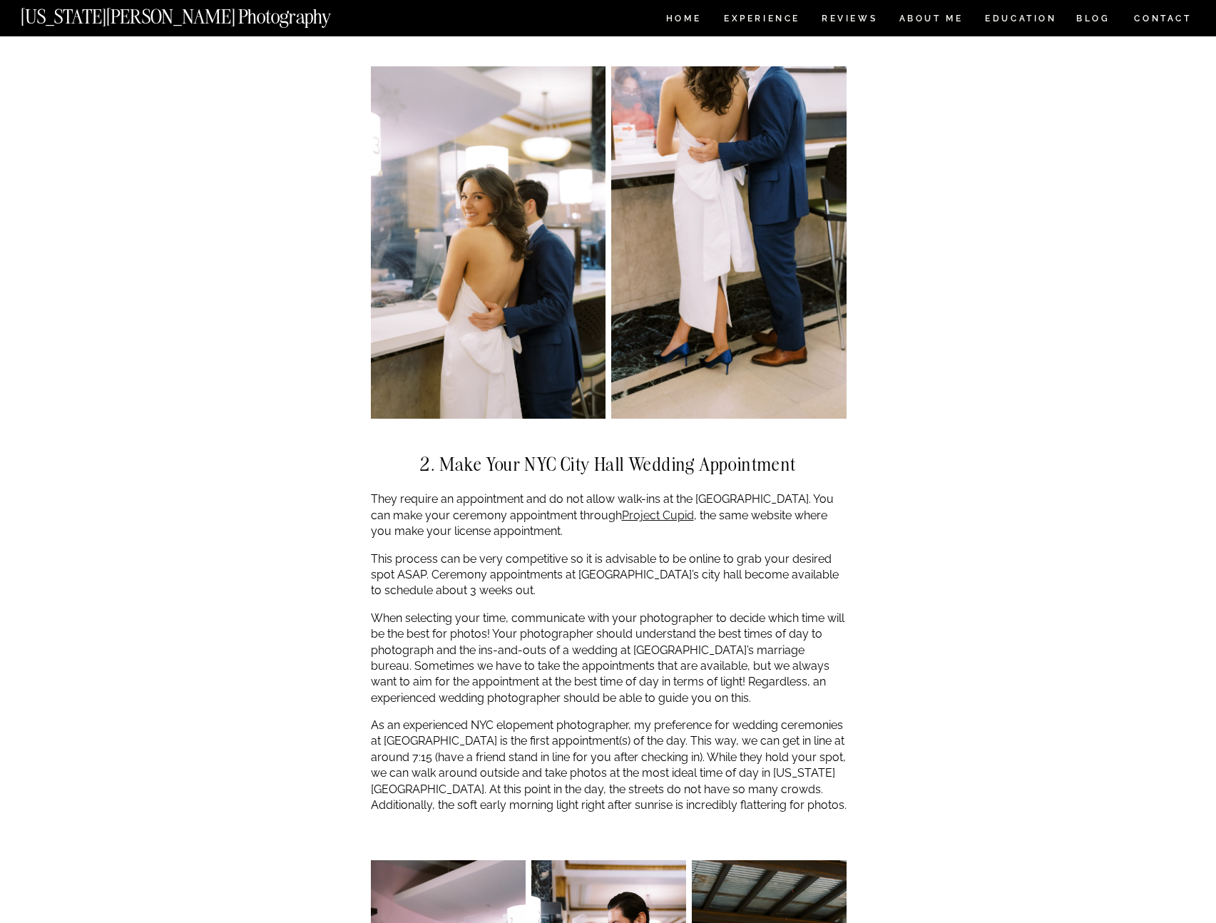
click at [581, 570] on p "This process can be very competitive so it is advisable to be online to grab yo…" at bounding box center [609, 575] width 476 height 48
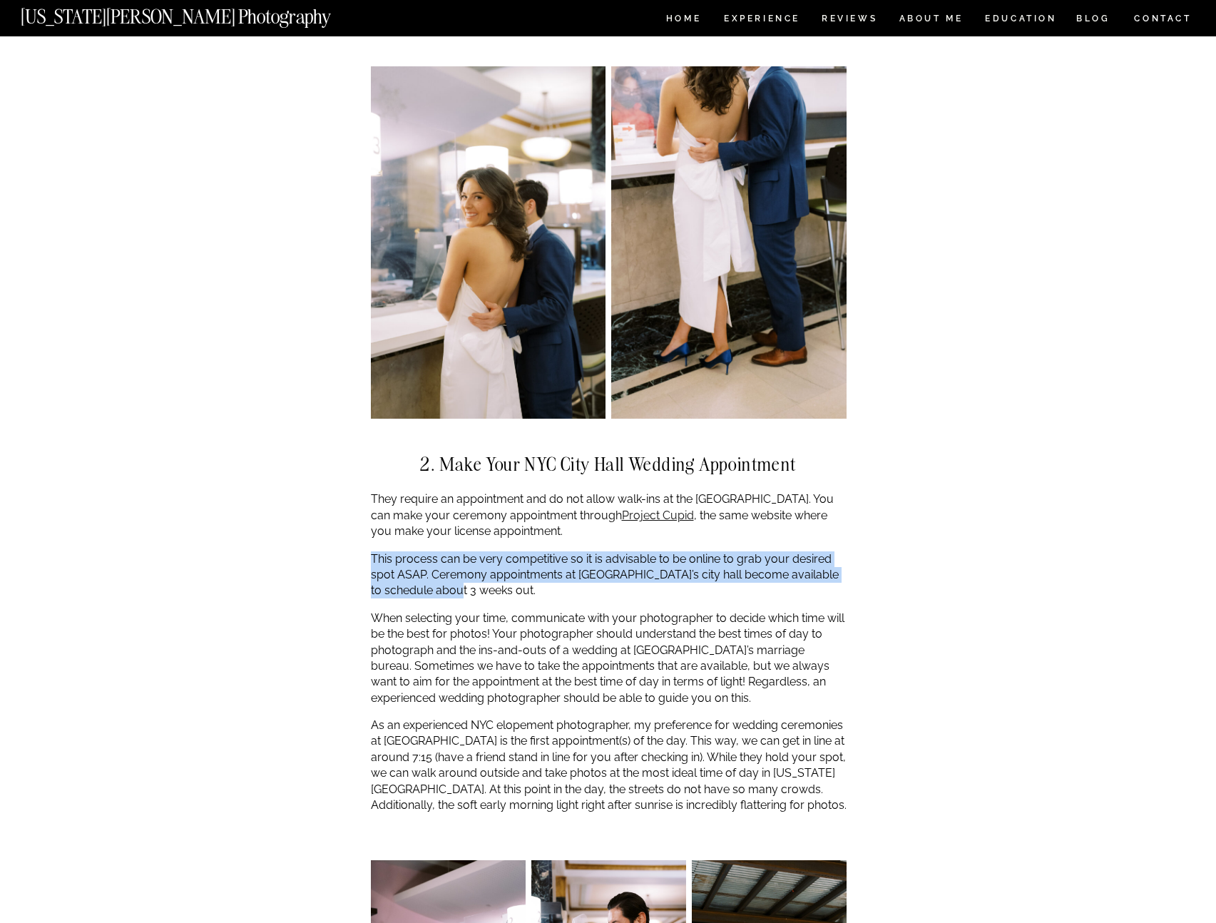
drag, startPoint x: 596, startPoint y: 574, endPoint x: 372, endPoint y: 533, distance: 228.4
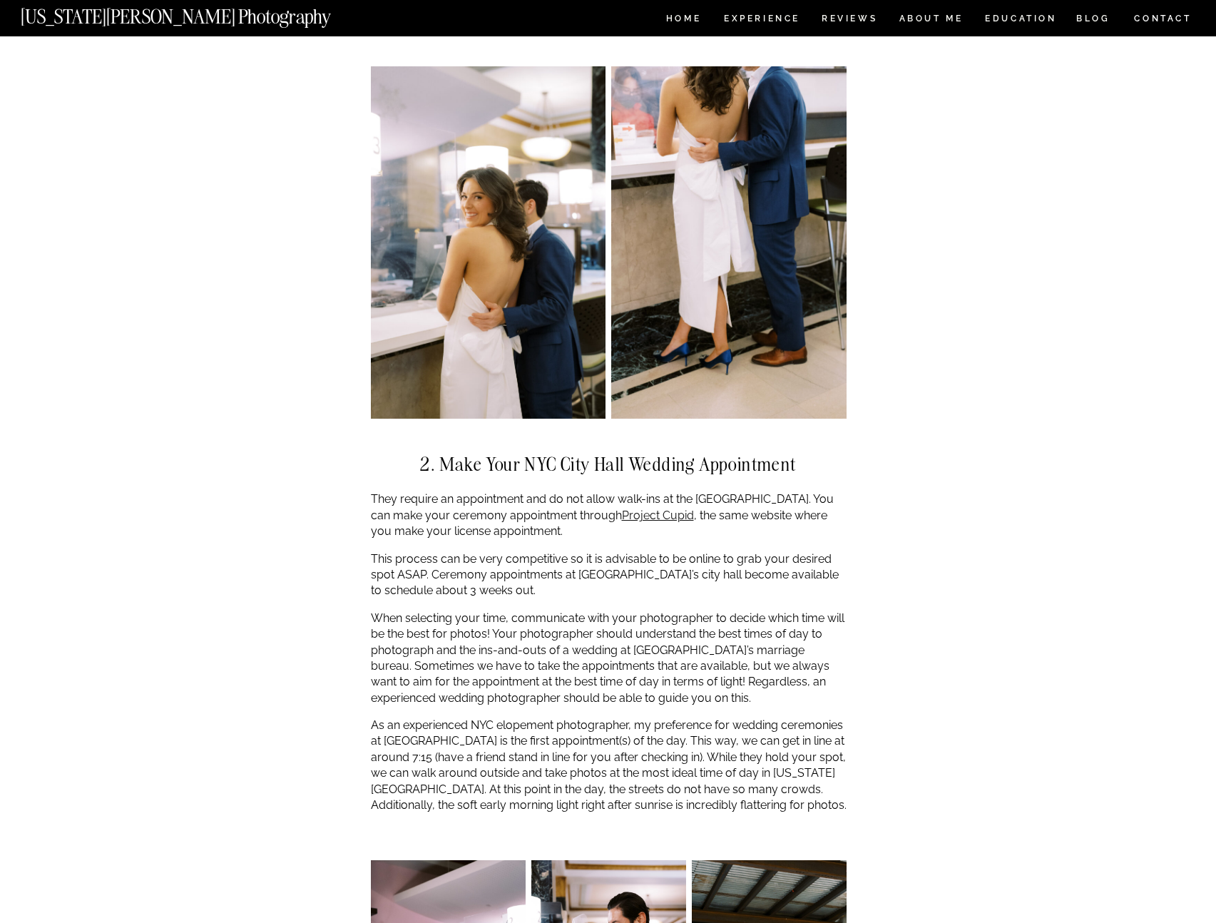
drag, startPoint x: 440, startPoint y: 557, endPoint x: 538, endPoint y: 571, distance: 98.6
click at [521, 567] on p "This process can be very competitive so it is advisable to be online to grab yo…" at bounding box center [609, 575] width 476 height 48
click at [548, 571] on p "This process can be very competitive so it is advisable to be online to grab yo…" at bounding box center [609, 575] width 476 height 48
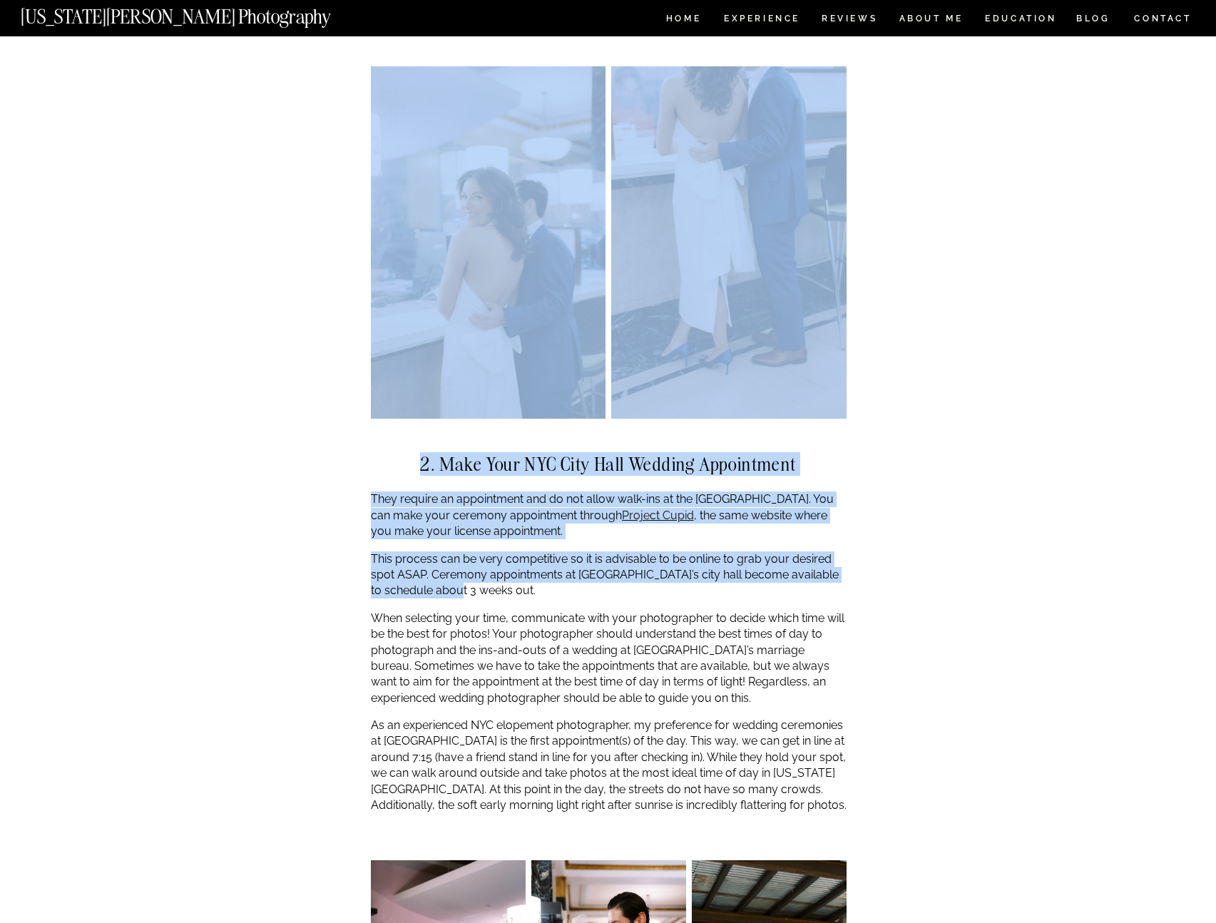
drag, startPoint x: 547, startPoint y: 570, endPoint x: 364, endPoint y: 545, distance: 185.0
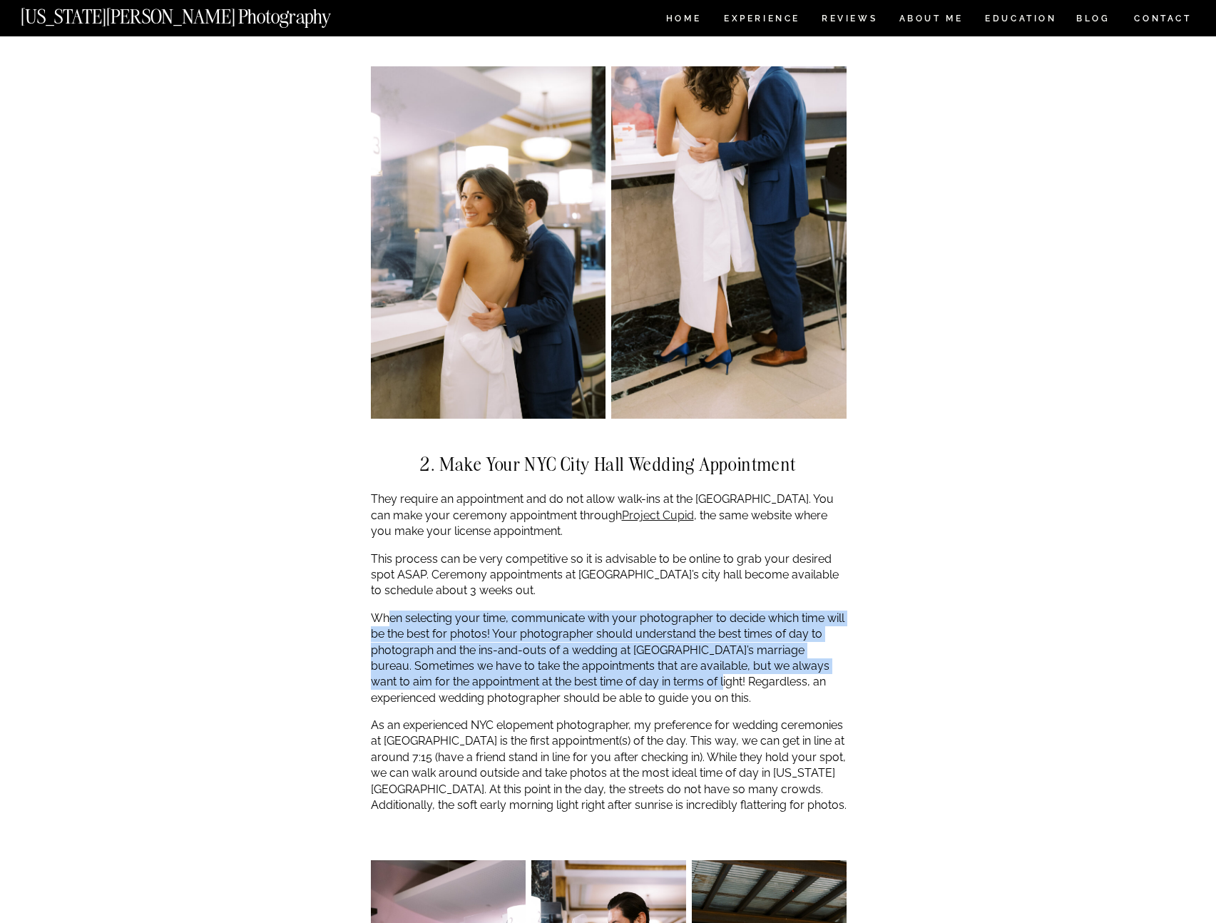
drag, startPoint x: 387, startPoint y: 605, endPoint x: 695, endPoint y: 685, distance: 318.3
click at [697, 670] on p "When selecting your time, communicate with your photographer to decide which ti…" at bounding box center [609, 659] width 476 height 96
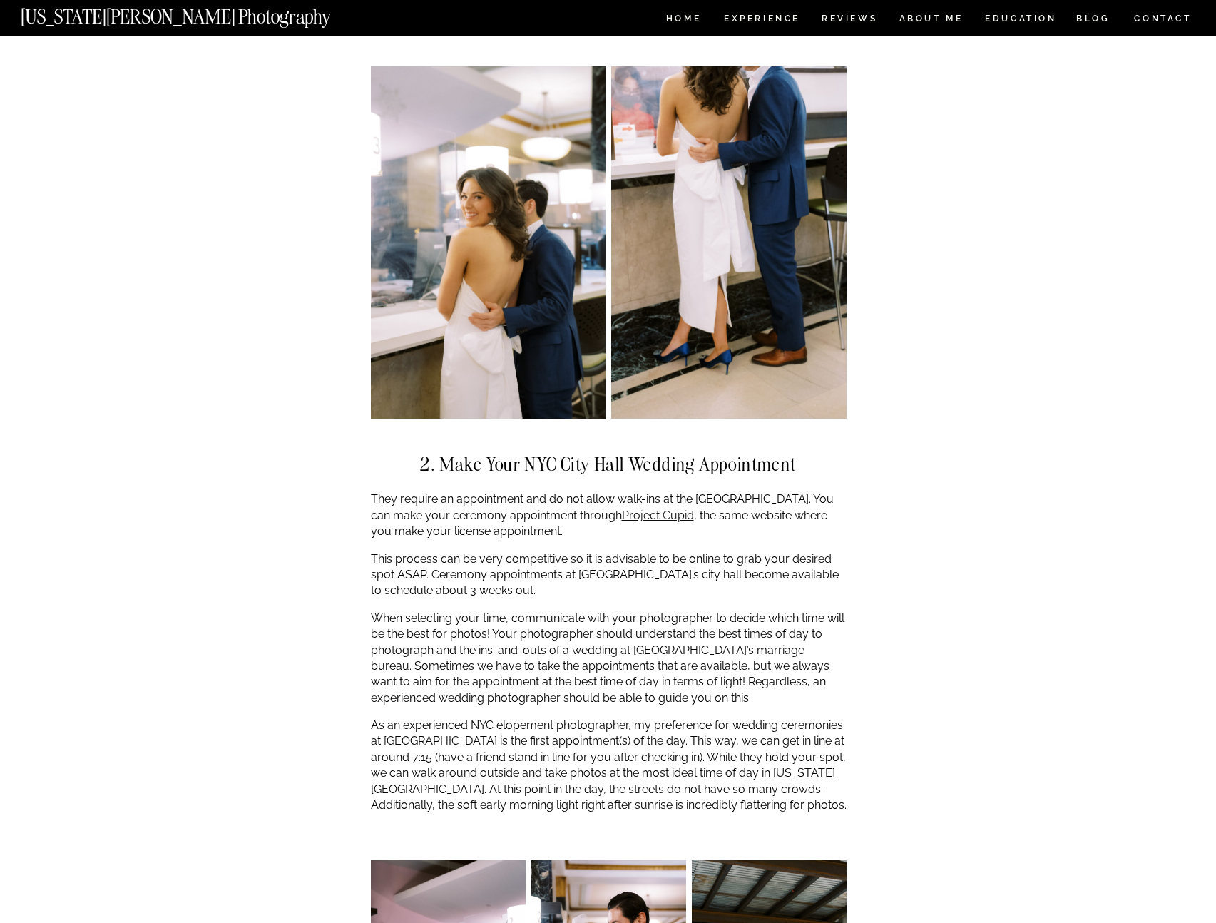
click at [695, 685] on p "When selecting your time, communicate with your photographer to decide which ti…" at bounding box center [609, 659] width 476 height 96
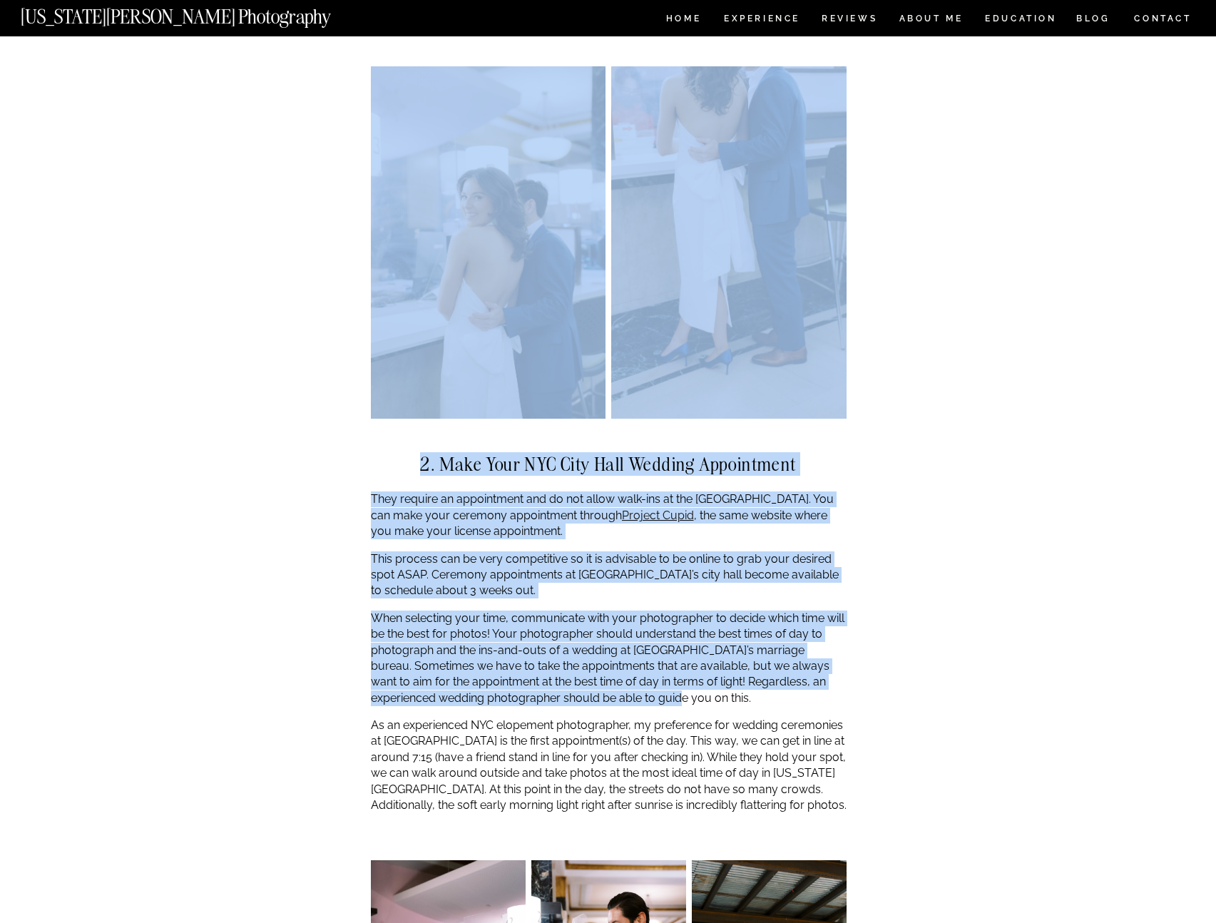
drag, startPoint x: 689, startPoint y: 683, endPoint x: 362, endPoint y: 600, distance: 337.2
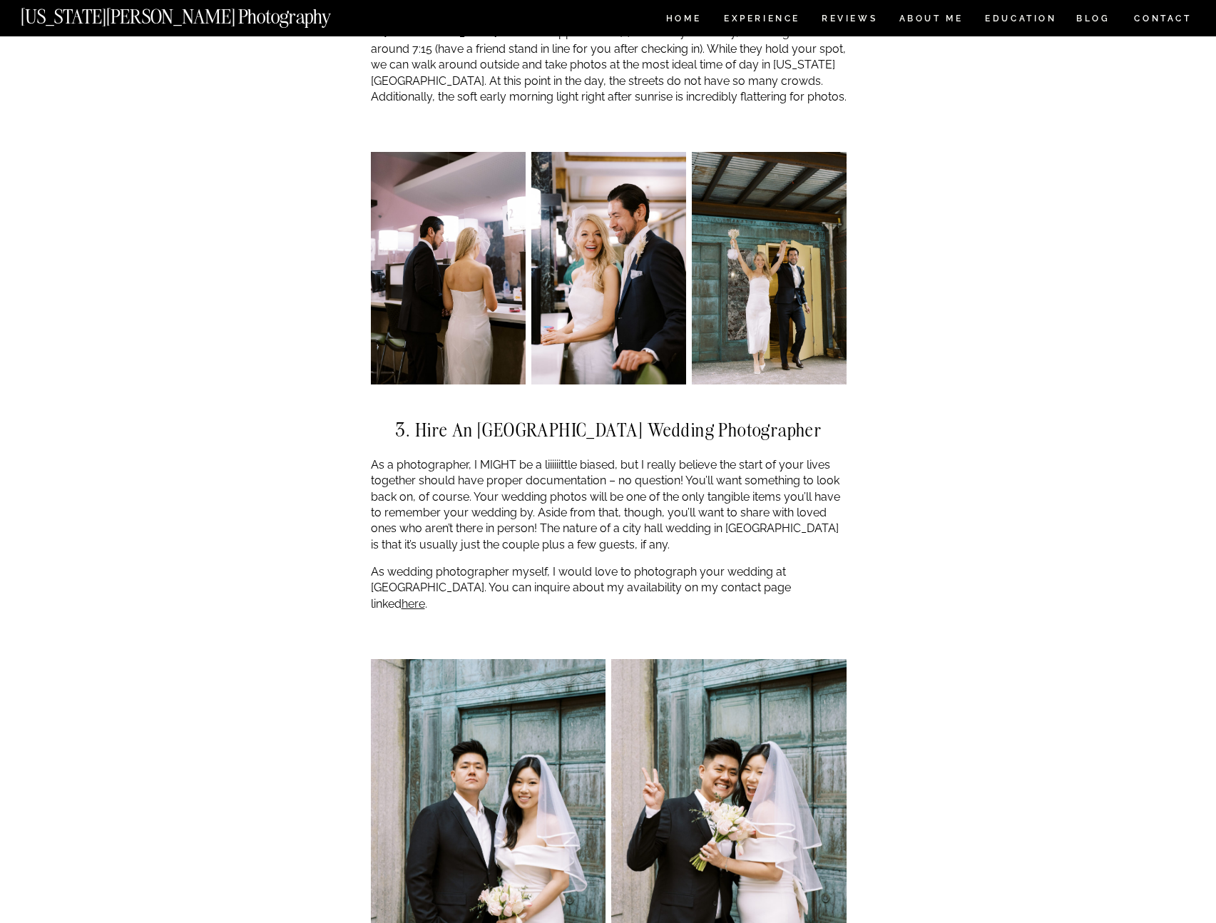
scroll to position [2844, 0]
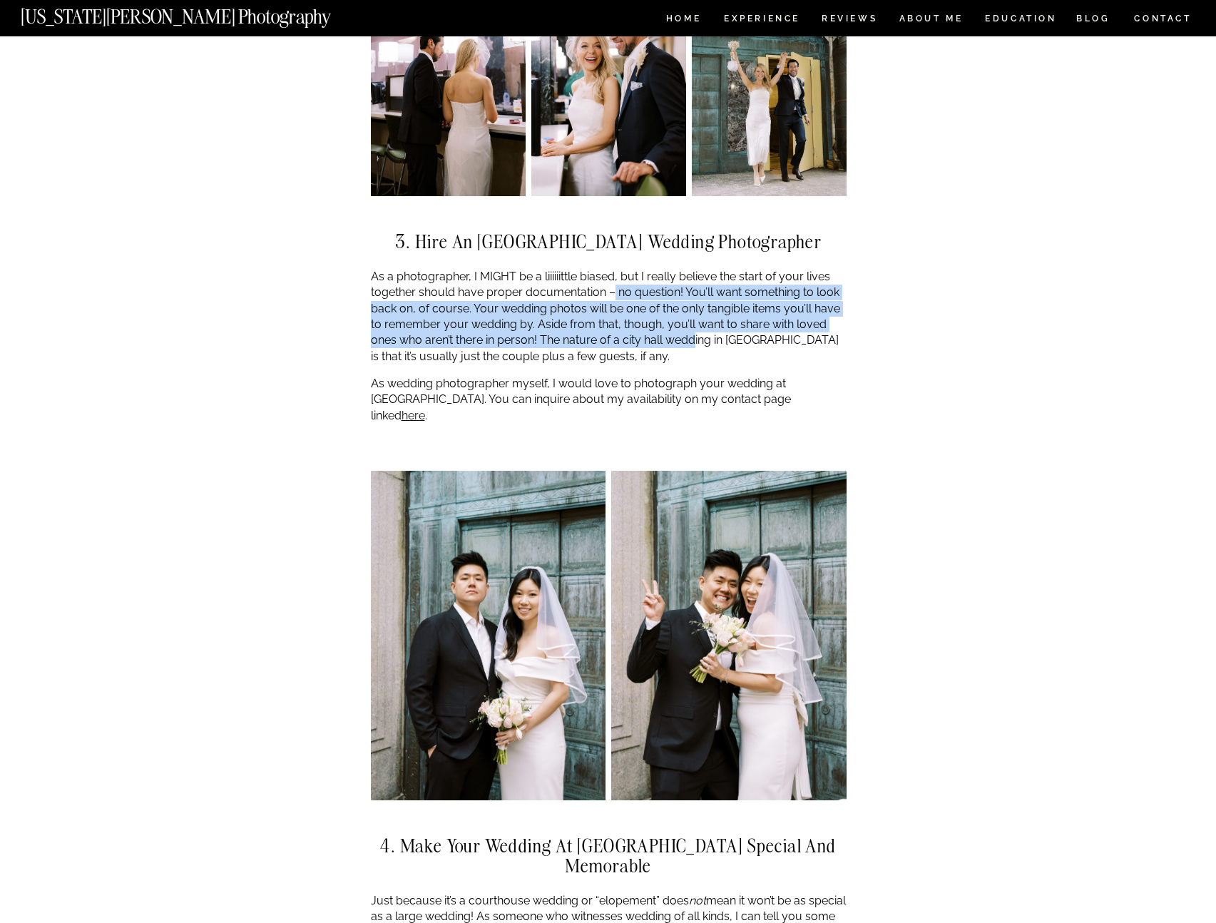
drag, startPoint x: 613, startPoint y: 269, endPoint x: 710, endPoint y: 360, distance: 133.2
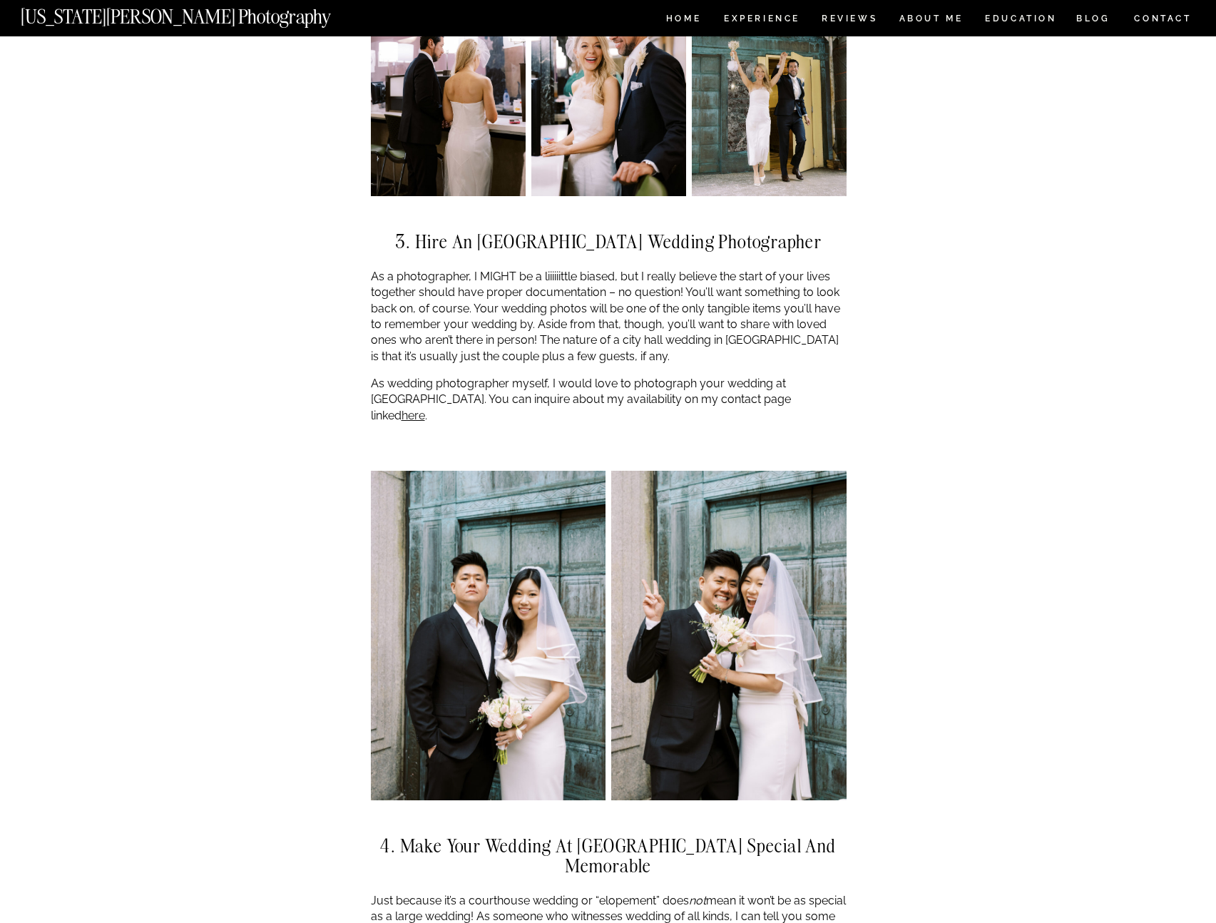
click at [710, 376] on p "As wedding photographer myself, I would love to photograph your wedding at city…" at bounding box center [609, 400] width 476 height 48
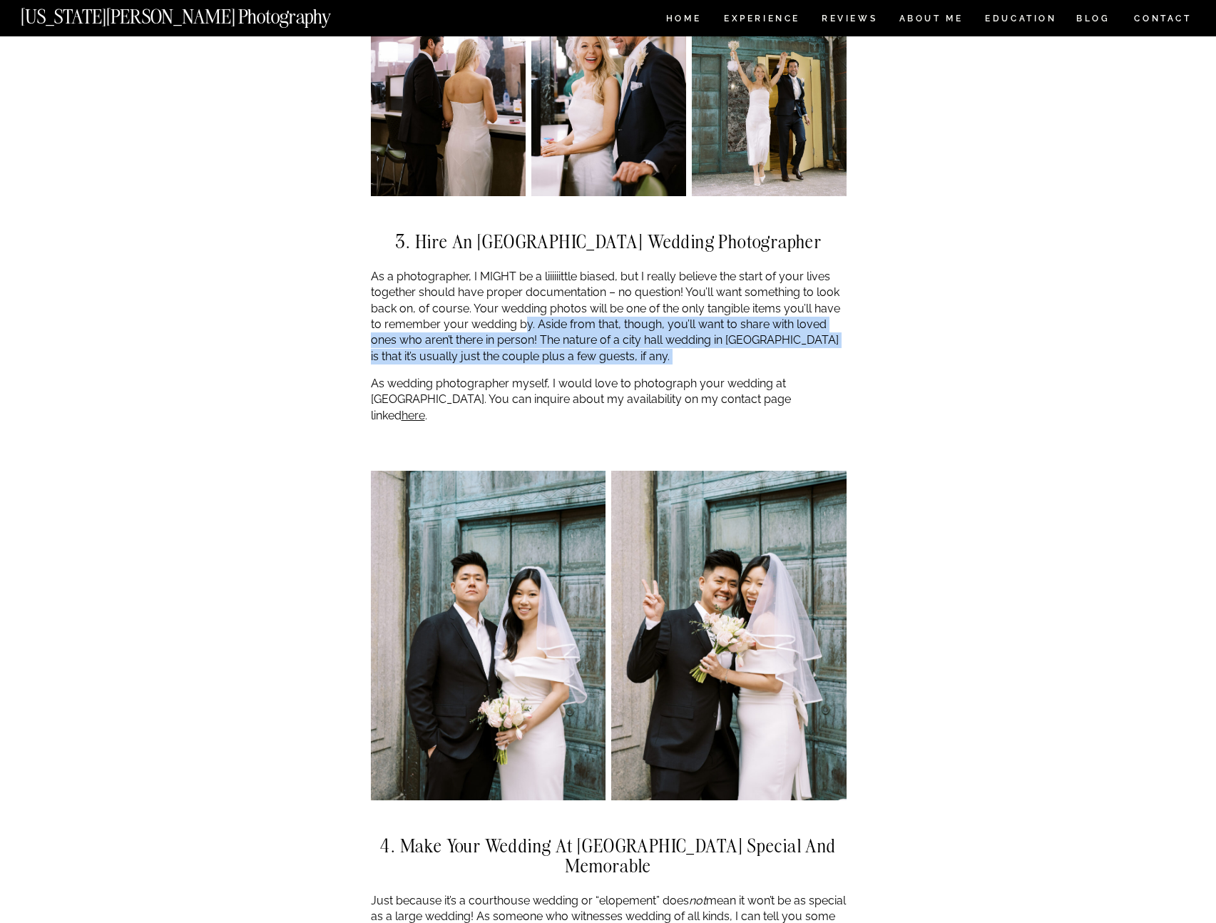
drag, startPoint x: 708, startPoint y: 356, endPoint x: 524, endPoint y: 310, distance: 190.3
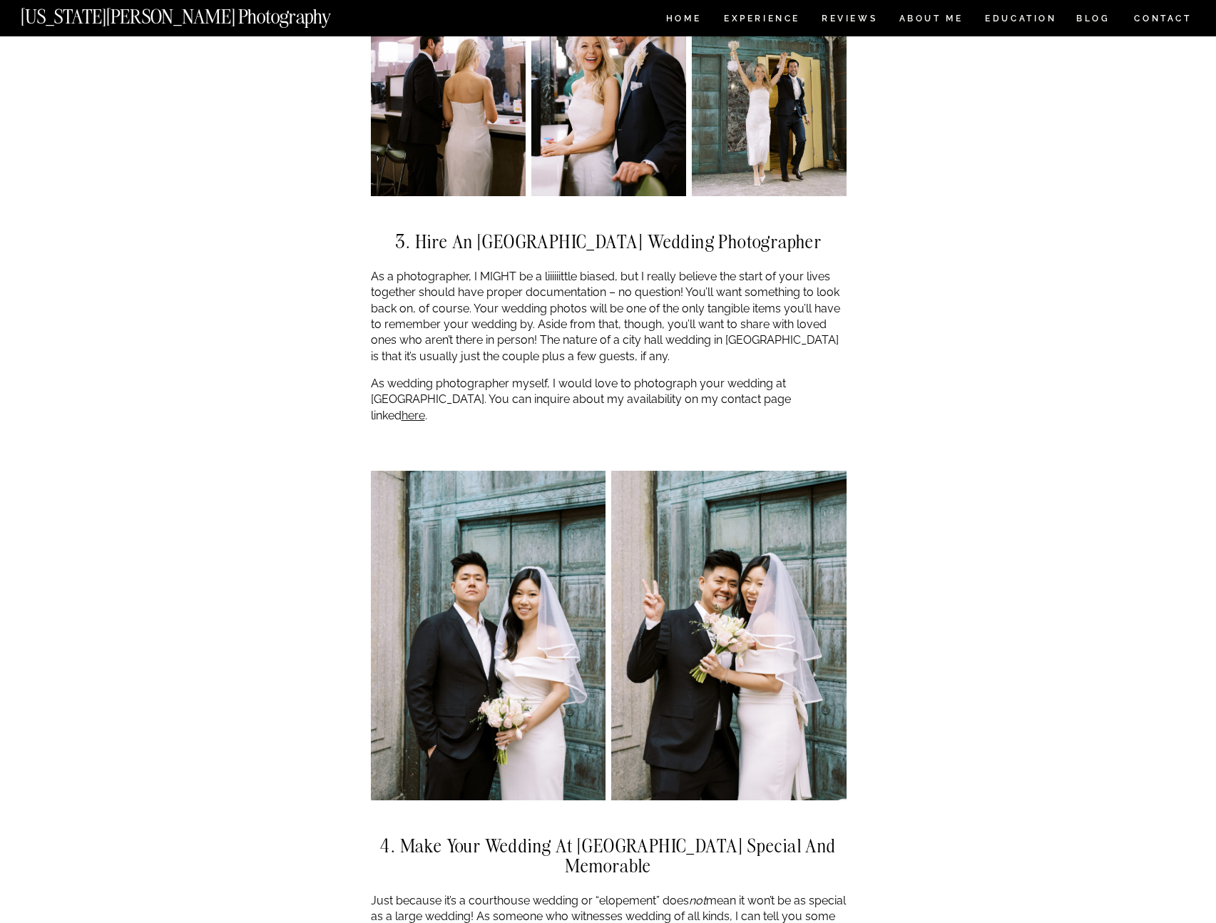
click at [514, 295] on p "As a photographer, I MIGHT be a liiiiiittle biased, but I really believe the st…" at bounding box center [609, 317] width 476 height 96
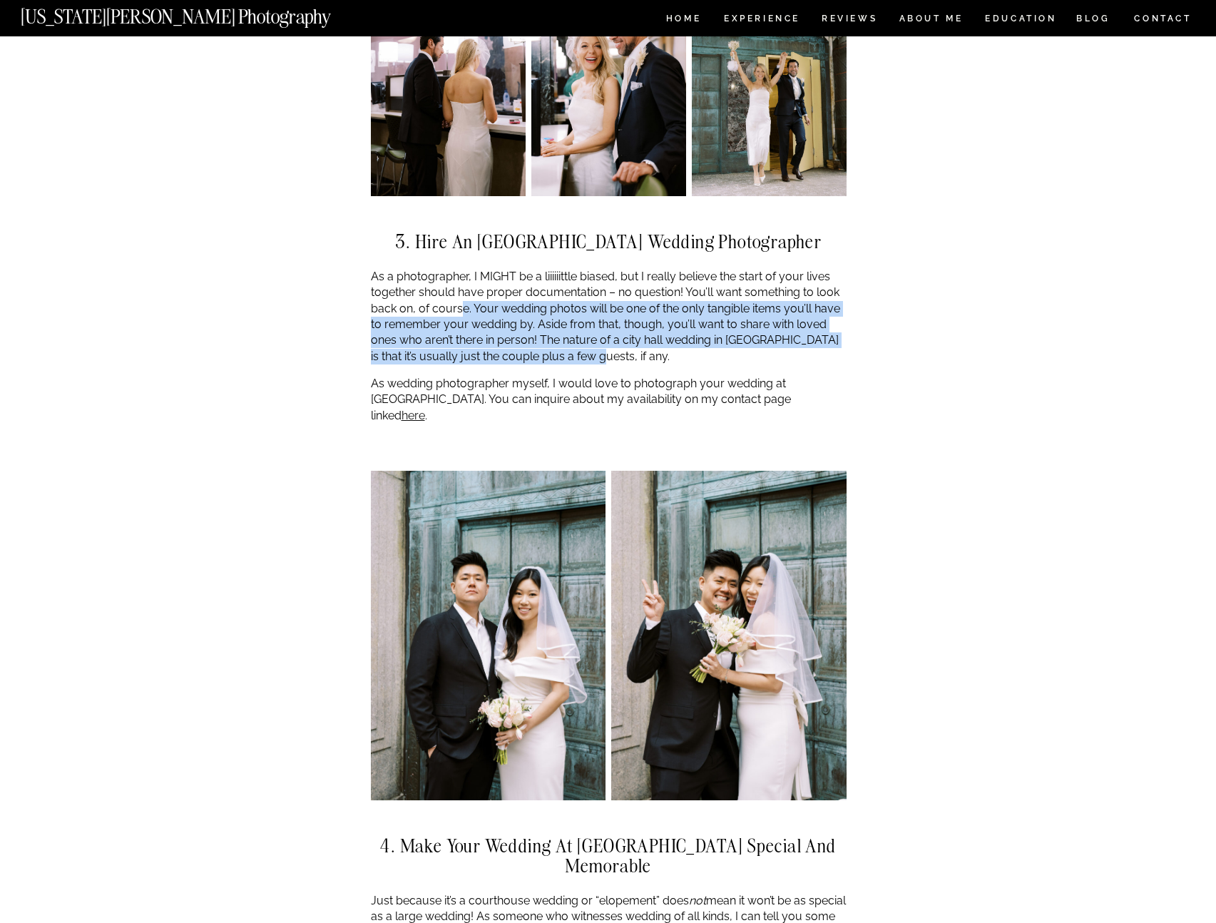
drag, startPoint x: 462, startPoint y: 287, endPoint x: 607, endPoint y: 347, distance: 156.7
click at [607, 346] on p "As a photographer, I MIGHT be a liiiiiittle biased, but I really believe the st…" at bounding box center [609, 317] width 476 height 96
click at [608, 347] on p "As a photographer, I MIGHT be a liiiiiittle biased, but I really believe the st…" at bounding box center [609, 317] width 476 height 96
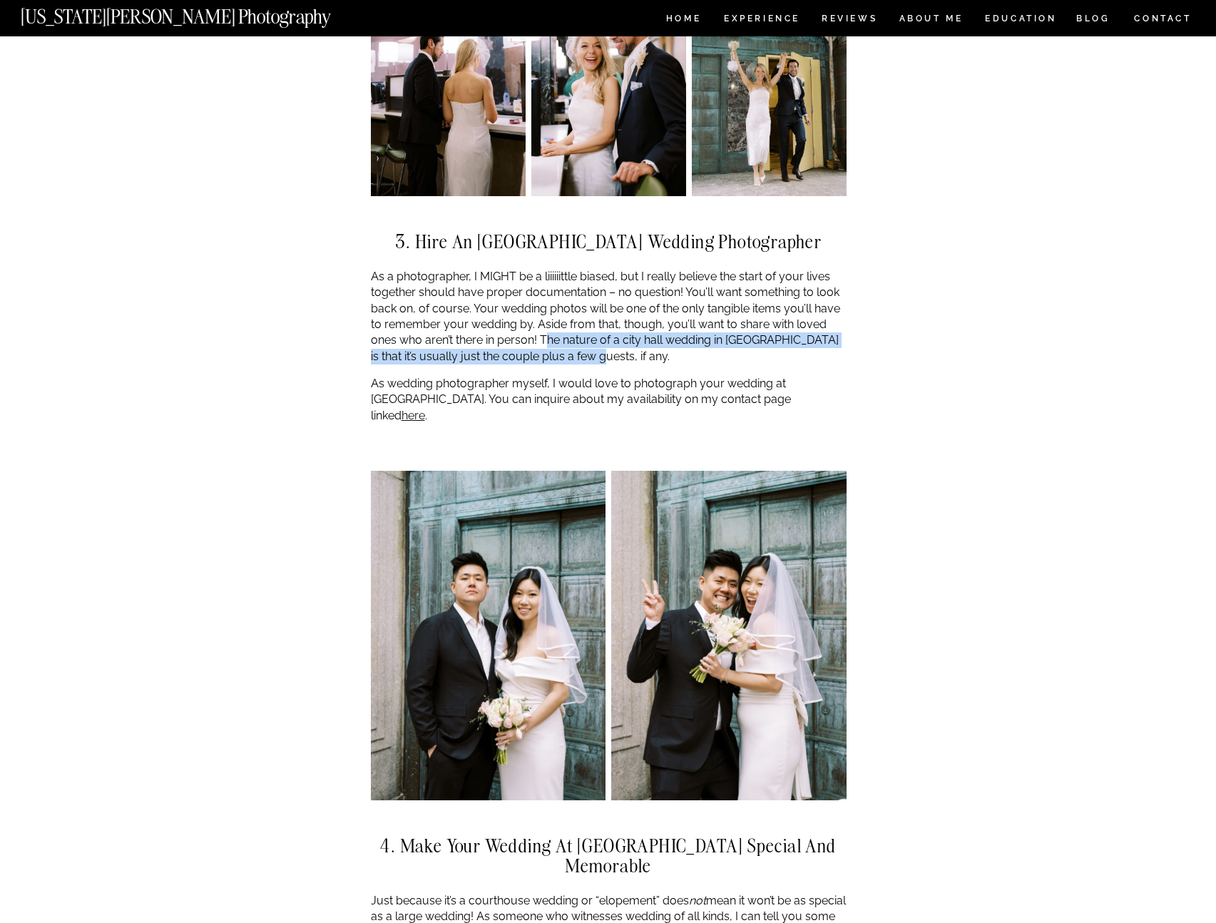
drag, startPoint x: 607, startPoint y: 344, endPoint x: 543, endPoint y: 316, distance: 70.2
click at [543, 316] on p "As a photographer, I MIGHT be a liiiiiittle biased, but I really believe the st…" at bounding box center [609, 317] width 476 height 96
click at [541, 312] on p "As a photographer, I MIGHT be a liiiiiittle biased, but I really believe the st…" at bounding box center [609, 317] width 476 height 96
drag, startPoint x: 540, startPoint y: 310, endPoint x: 622, endPoint y: 339, distance: 87.1
click at [621, 338] on p "As a photographer, I MIGHT be a liiiiiittle biased, but I really believe the st…" at bounding box center [609, 317] width 476 height 96
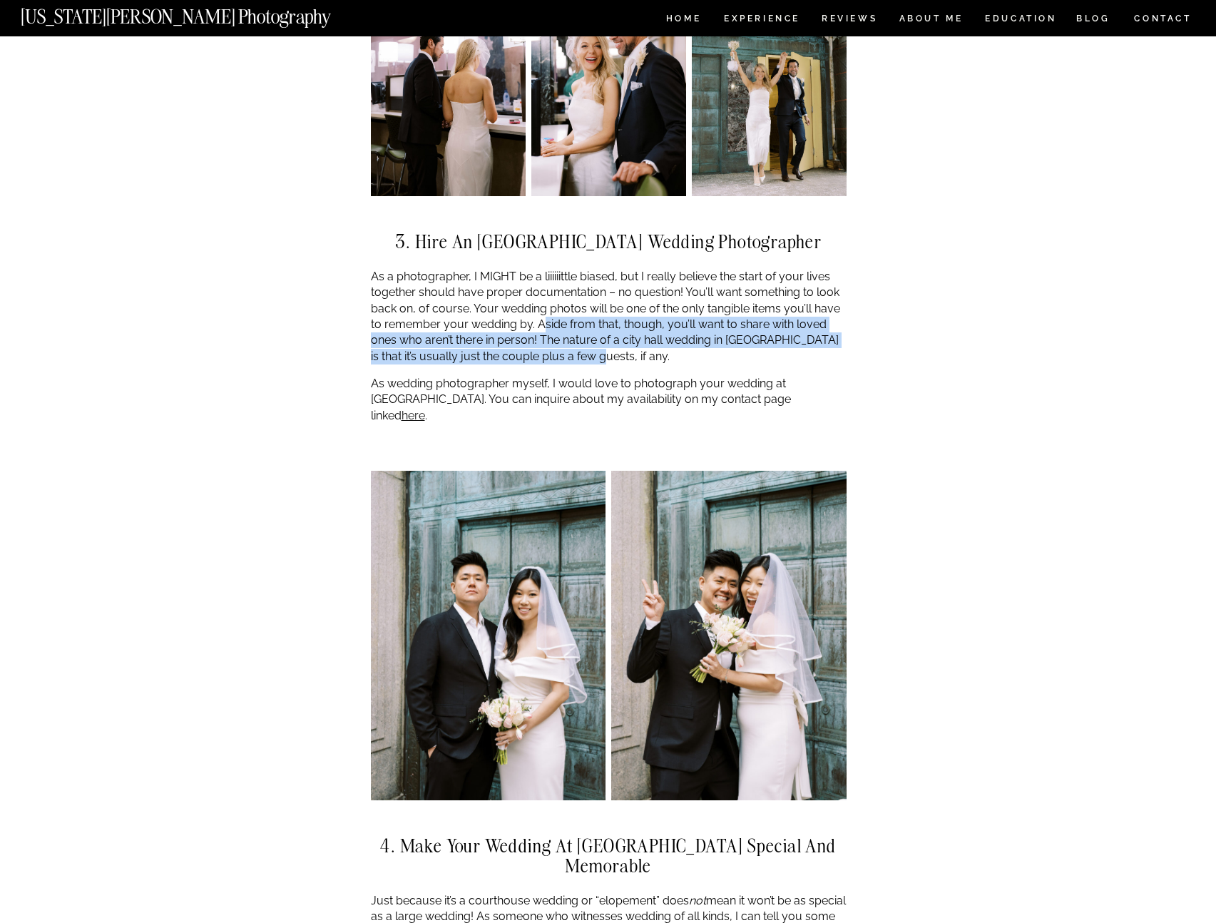
click at [628, 342] on p "As a photographer, I MIGHT be a liiiiiittle biased, but I really believe the st…" at bounding box center [609, 317] width 476 height 96
drag, startPoint x: 609, startPoint y: 337, endPoint x: 532, endPoint y: 303, distance: 84.0
click at [532, 303] on p "As a photographer, I MIGHT be a liiiiiittle biased, but I really believe the st…" at bounding box center [609, 317] width 476 height 96
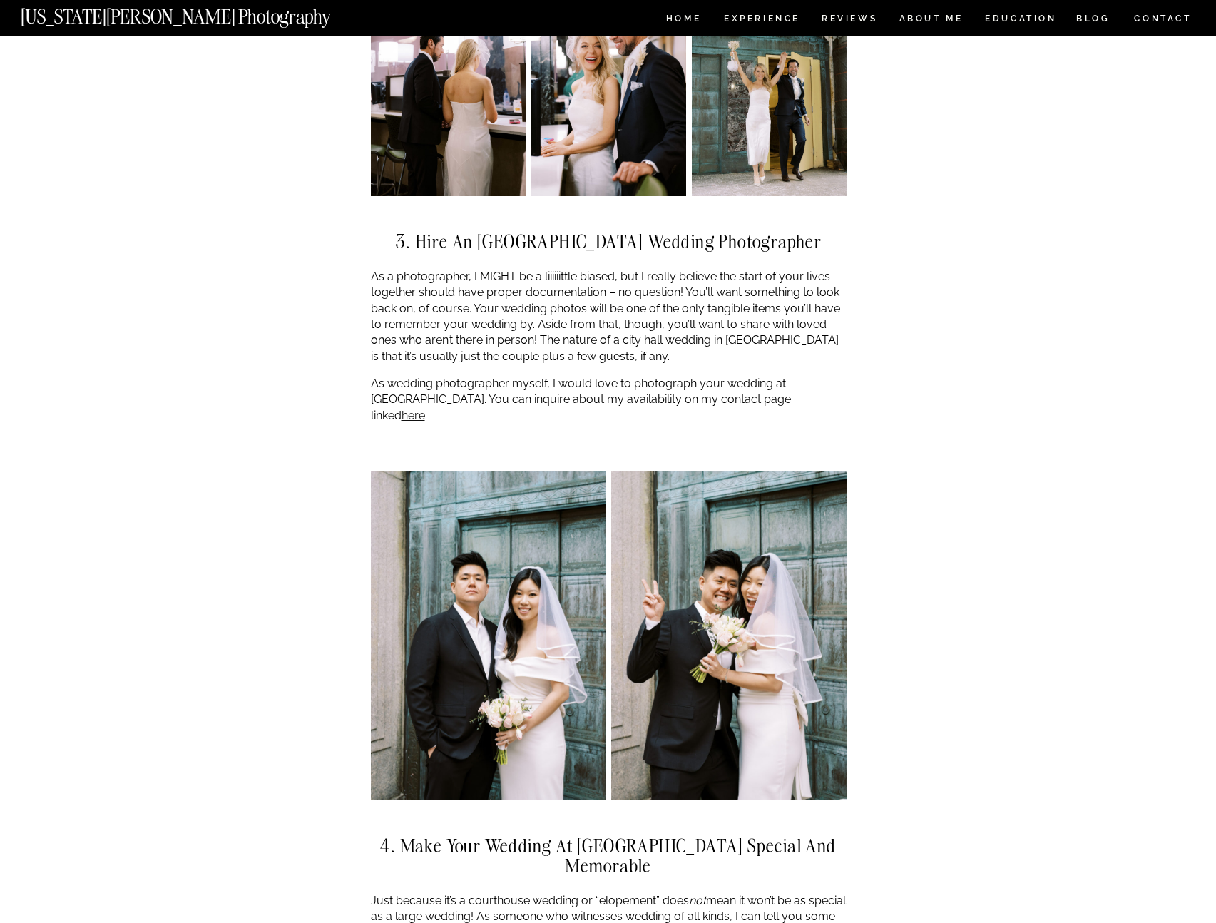
click at [532, 302] on p "As a photographer, I MIGHT be a liiiiiittle biased, but I really believe the st…" at bounding box center [609, 317] width 476 height 96
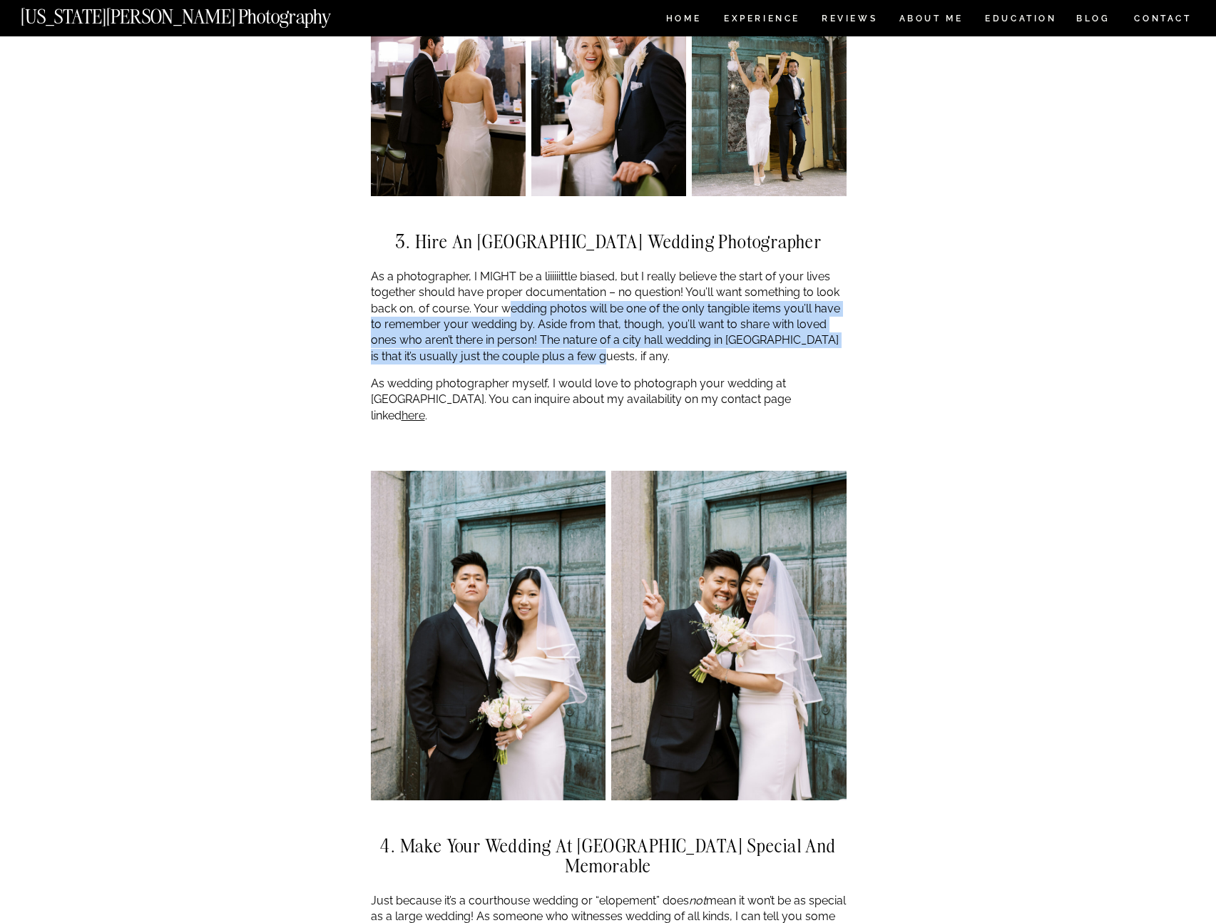
drag, startPoint x: 508, startPoint y: 299, endPoint x: 605, endPoint y: 340, distance: 105.2
click at [603, 337] on p "As a photographer, I MIGHT be a liiiiiittle biased, but I really believe the st…" at bounding box center [609, 317] width 476 height 96
click at [606, 342] on p "As a photographer, I MIGHT be a liiiiiittle biased, but I really believe the st…" at bounding box center [609, 317] width 476 height 96
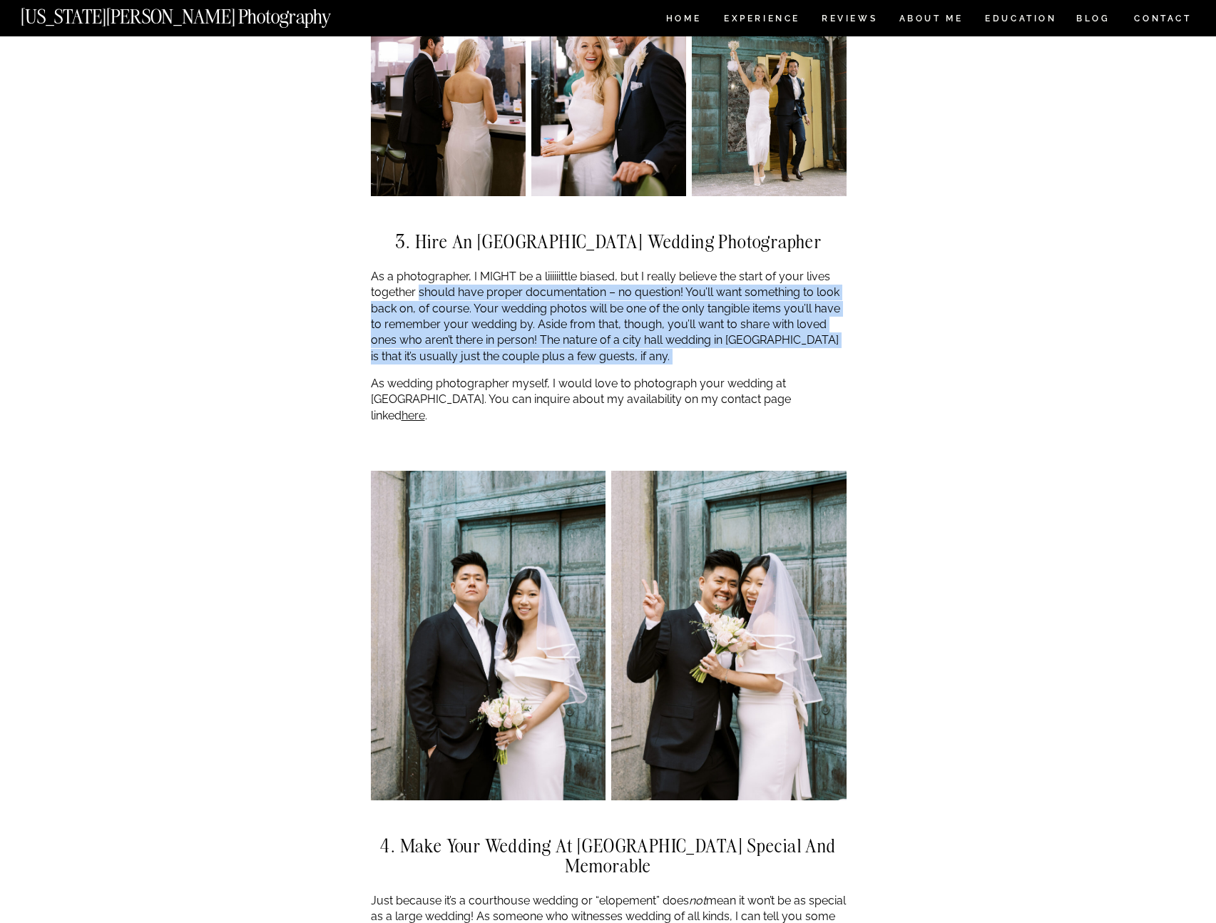
drag, startPoint x: 606, startPoint y: 342, endPoint x: 429, endPoint y: 269, distance: 191.3
click at [432, 270] on p "As a photographer, I MIGHT be a liiiiiittle biased, but I really believe the st…" at bounding box center [609, 317] width 476 height 96
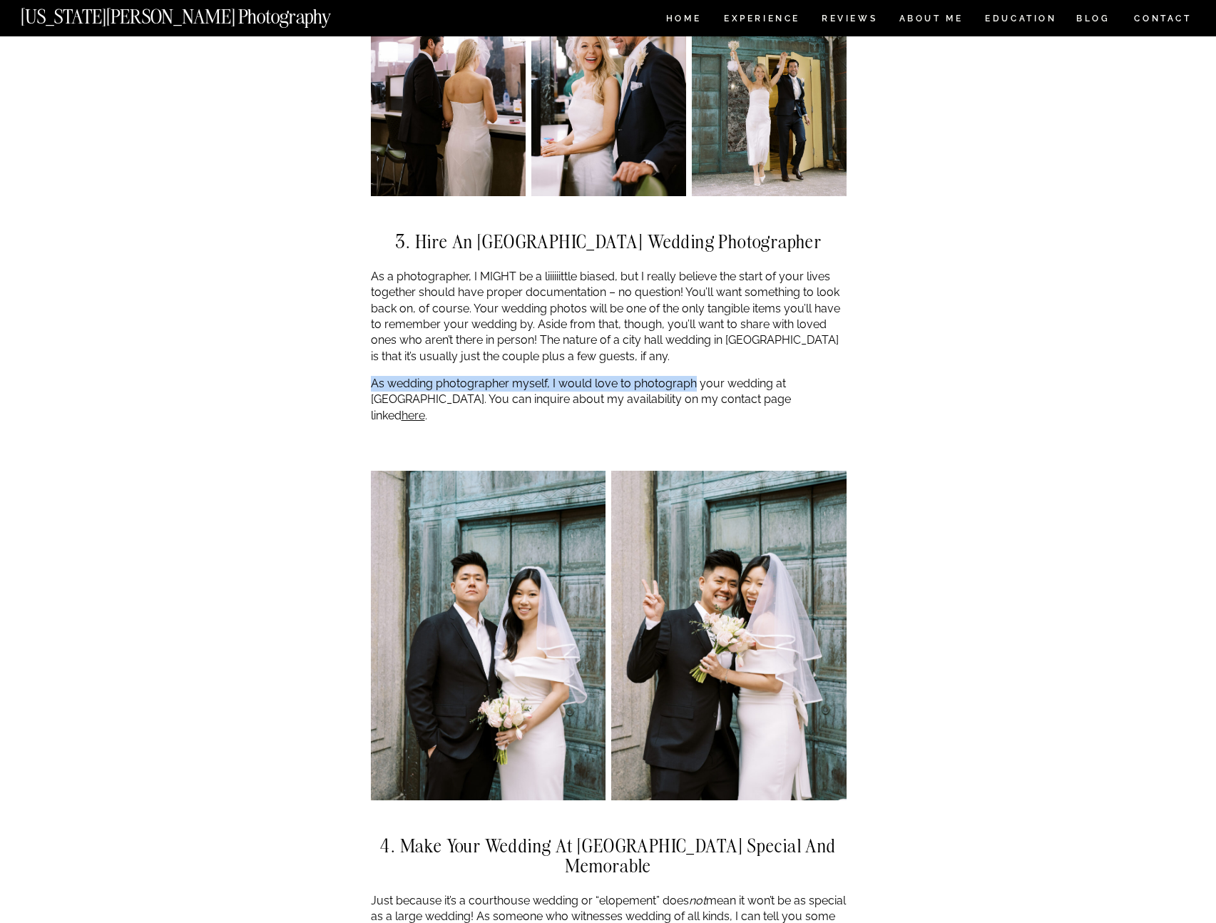
drag, startPoint x: 373, startPoint y: 359, endPoint x: 675, endPoint y: 376, distance: 302.1
click at [670, 376] on p "As wedding photographer myself, I would love to photograph your wedding at city…" at bounding box center [609, 400] width 476 height 48
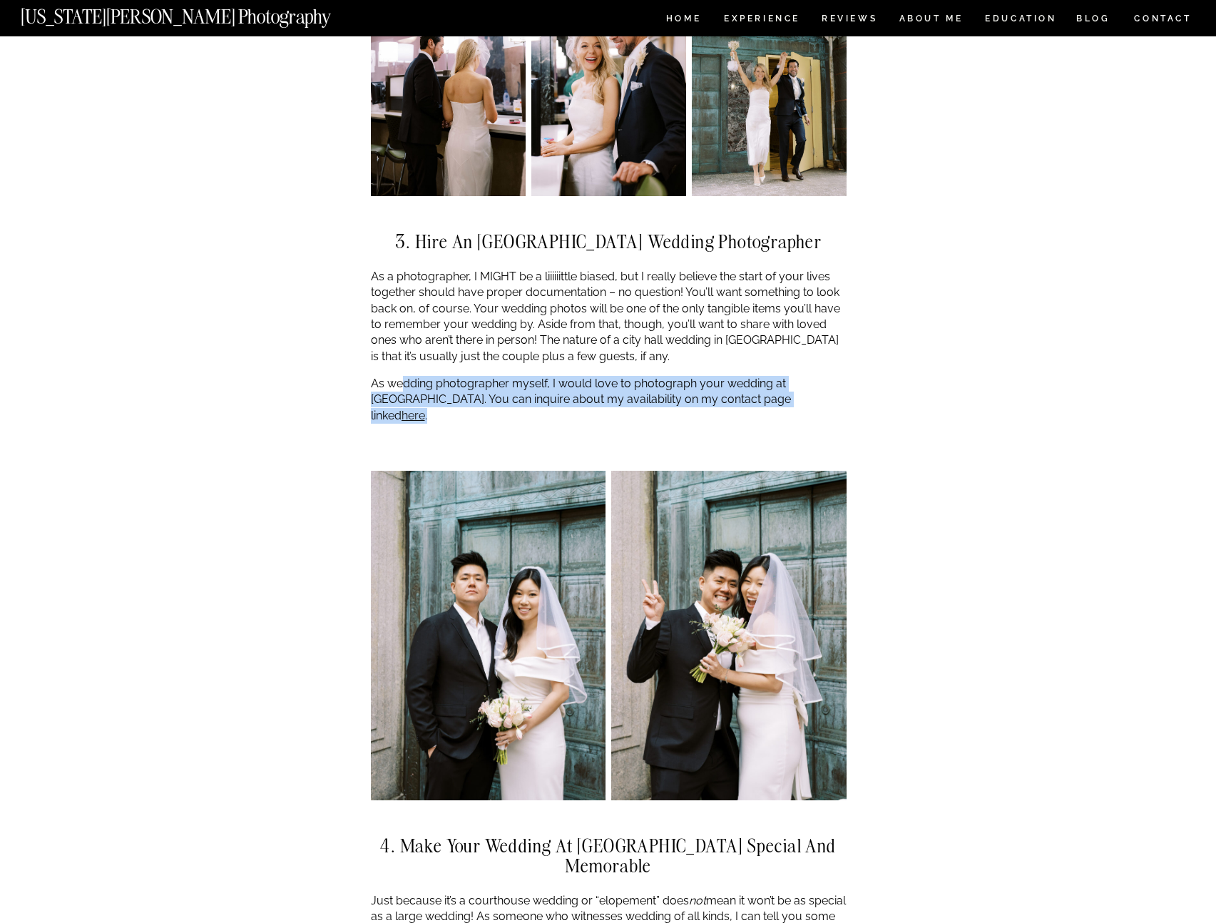
drag, startPoint x: 781, startPoint y: 388, endPoint x: 374, endPoint y: 367, distance: 407.1
click at [378, 376] on p "As wedding photographer myself, I would love to photograph your wedding at city…" at bounding box center [609, 400] width 476 height 48
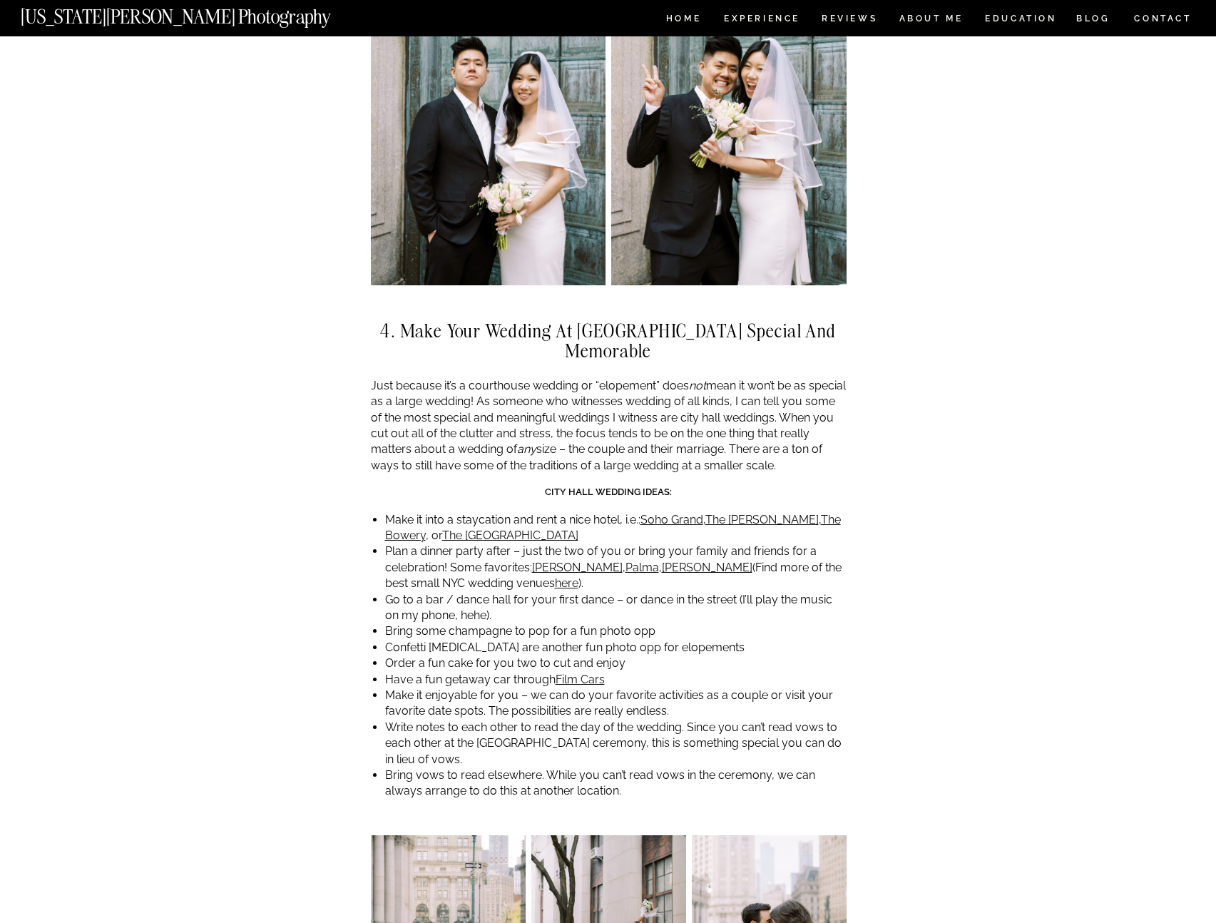
scroll to position [3742, 0]
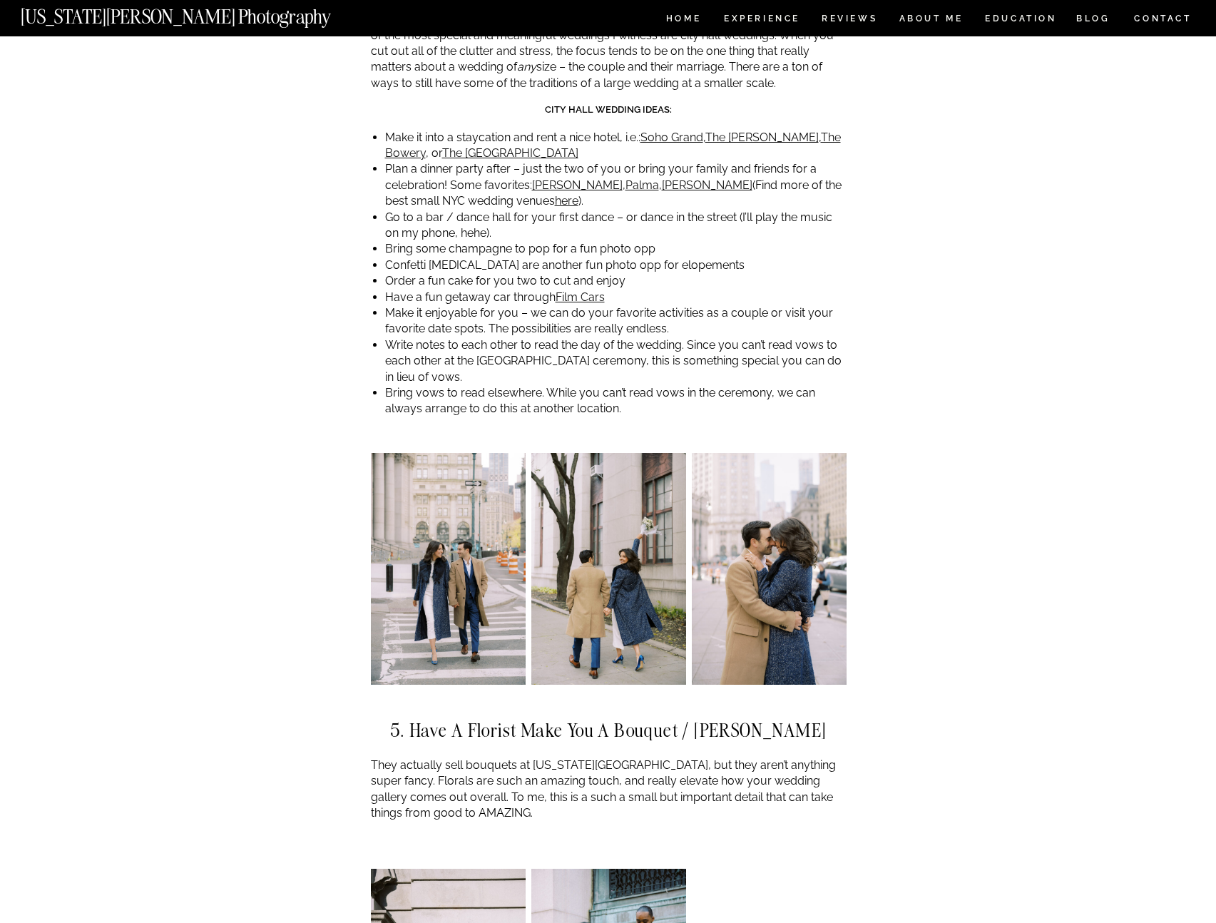
click at [444, 546] on img at bounding box center [448, 569] width 155 height 232
click at [581, 569] on img at bounding box center [608, 569] width 155 height 232
click at [693, 570] on img at bounding box center [769, 569] width 155 height 232
click at [481, 564] on img at bounding box center [448, 569] width 155 height 232
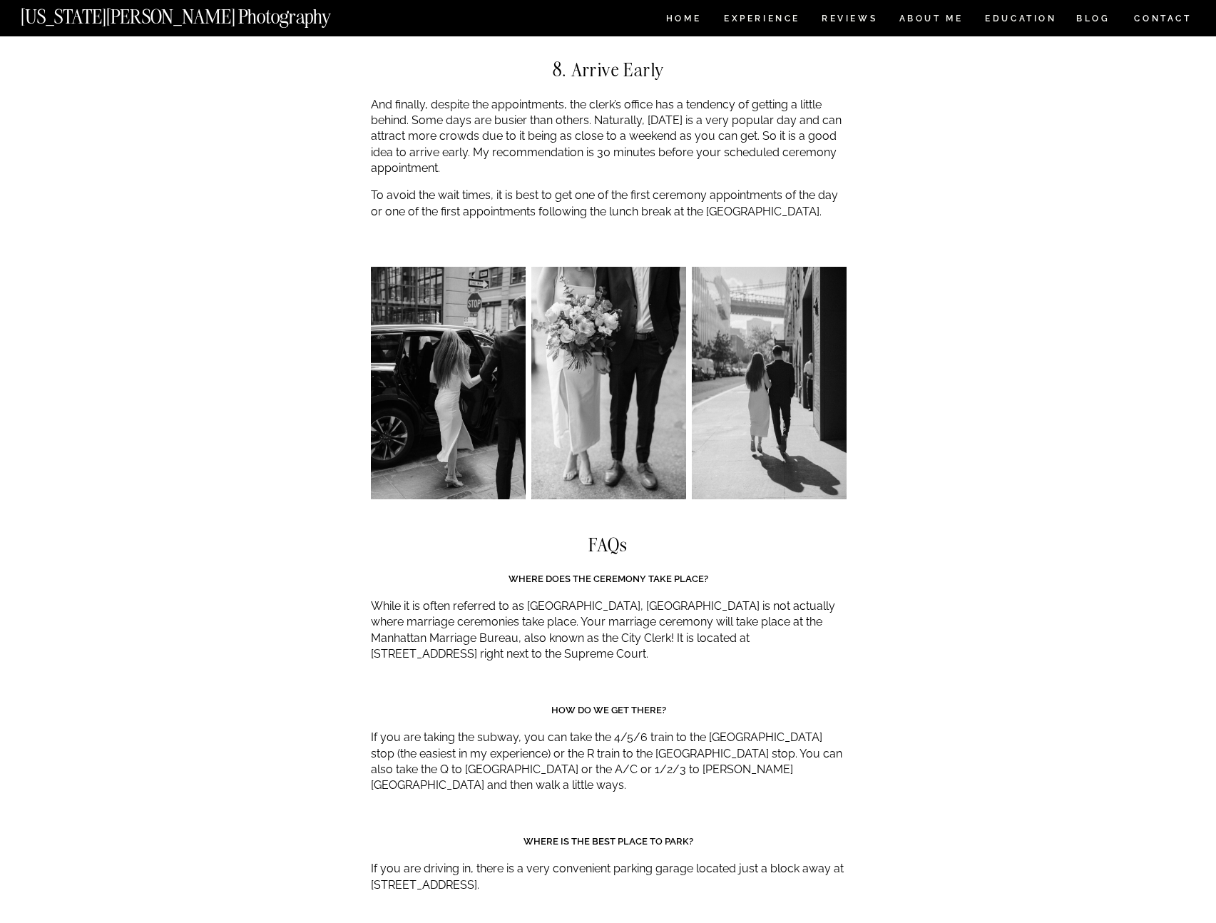
scroll to position [5968, 0]
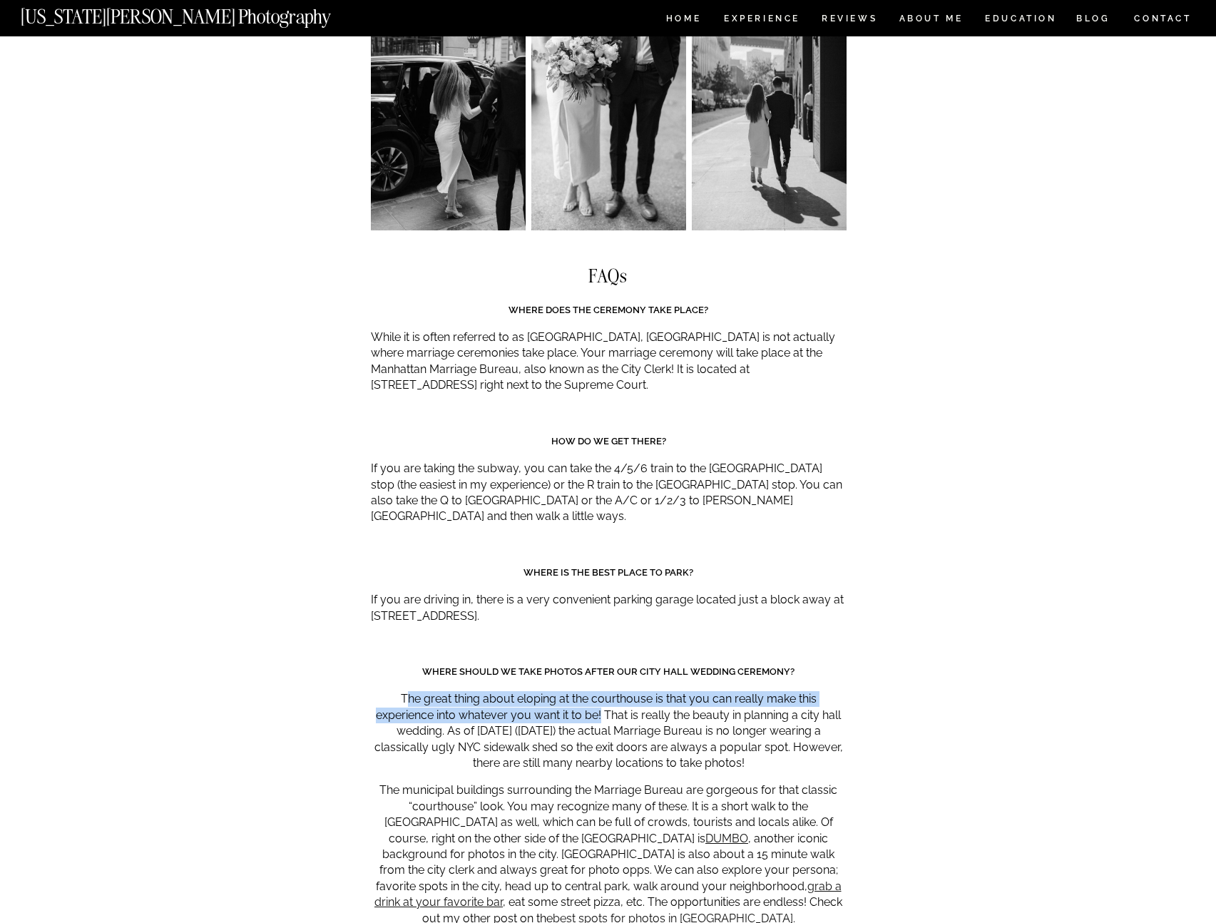
drag, startPoint x: 405, startPoint y: 639, endPoint x: 600, endPoint y: 647, distance: 194.9
click at [600, 691] on p "The great thing about eloping at the courthouse is that you can really make thi…" at bounding box center [609, 731] width 476 height 80
click at [601, 691] on p "The great thing about eloping at the courthouse is that you can really make thi…" at bounding box center [609, 731] width 476 height 80
drag, startPoint x: 601, startPoint y: 647, endPoint x: 782, endPoint y: 691, distance: 186.5
click at [777, 691] on p "The great thing about eloping at the courthouse is that you can really make thi…" at bounding box center [609, 731] width 476 height 80
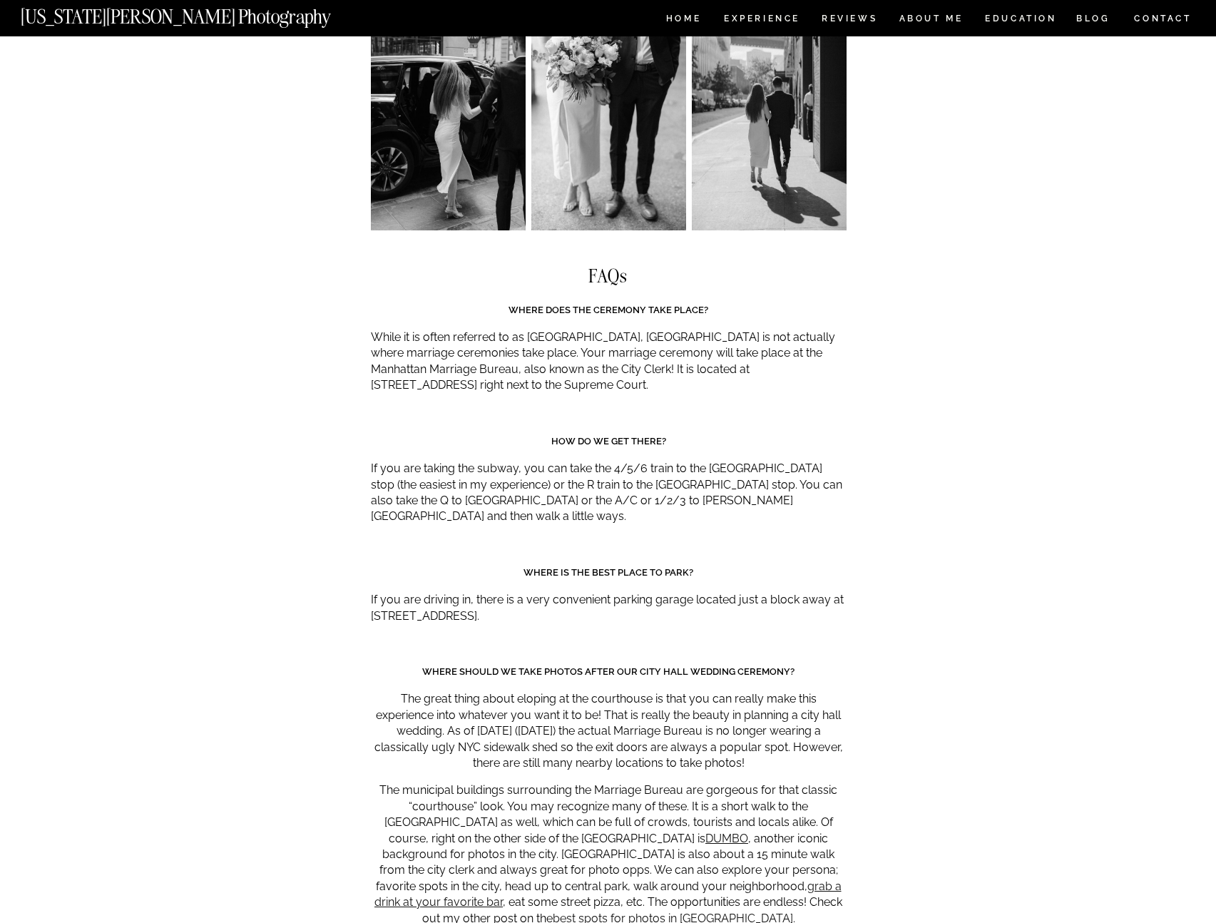
drag, startPoint x: 725, startPoint y: 688, endPoint x: 650, endPoint y: 653, distance: 82.0
click at [652, 691] on p "The great thing about eloping at the courthouse is that you can really make thi…" at bounding box center [609, 731] width 476 height 80
click at [650, 691] on p "The great thing about eloping at the courthouse is that you can really make thi…" at bounding box center [609, 731] width 476 height 80
drag, startPoint x: 646, startPoint y: 655, endPoint x: 776, endPoint y: 698, distance: 136.7
click at [769, 696] on p "The great thing about eloping at the courthouse is that you can really make thi…" at bounding box center [609, 731] width 476 height 80
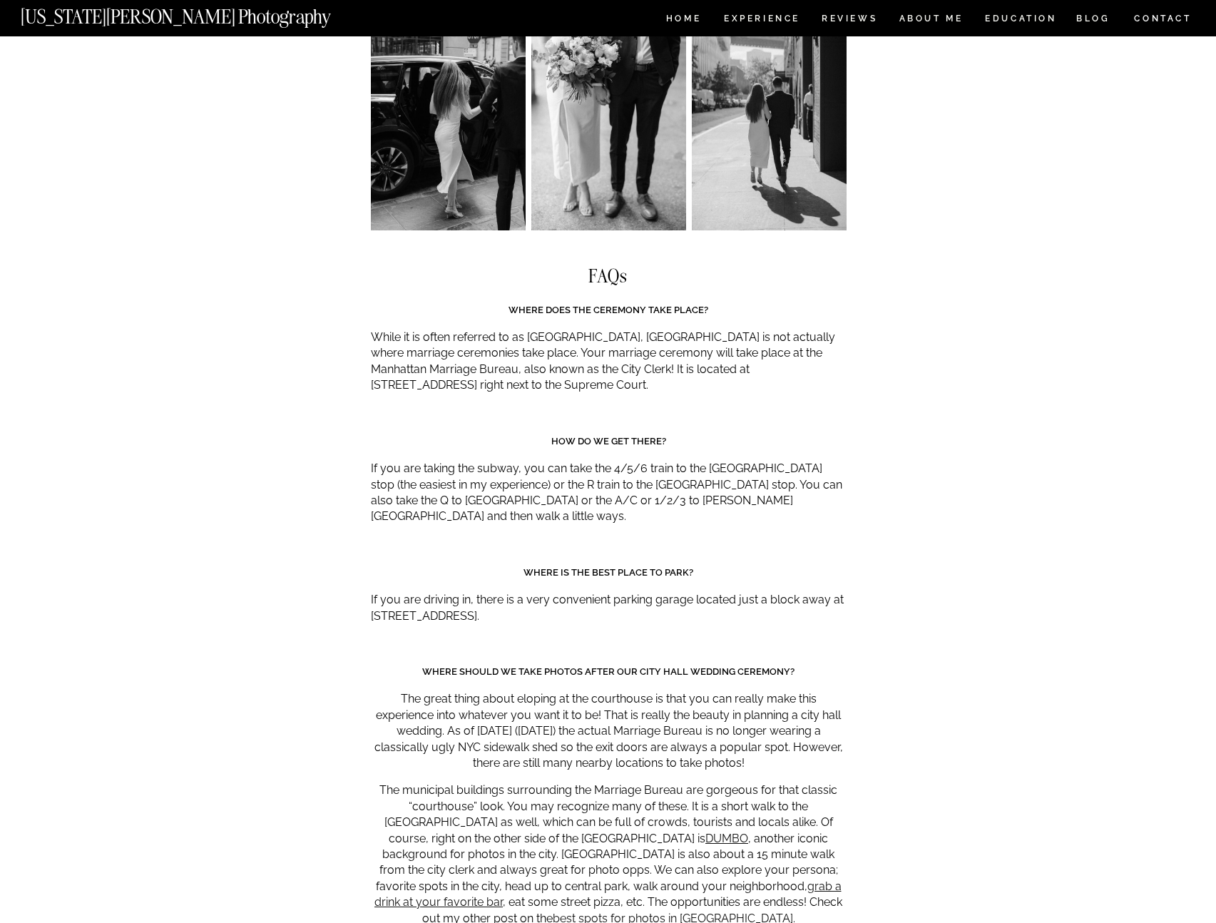
click at [781, 698] on p "The great thing about eloping at the courthouse is that you can really make thi…" at bounding box center [609, 731] width 476 height 80
drag, startPoint x: 772, startPoint y: 696, endPoint x: 641, endPoint y: 643, distance: 141.7
click at [650, 691] on p "The great thing about eloping at the courthouse is that you can really make thi…" at bounding box center [609, 731] width 476 height 80
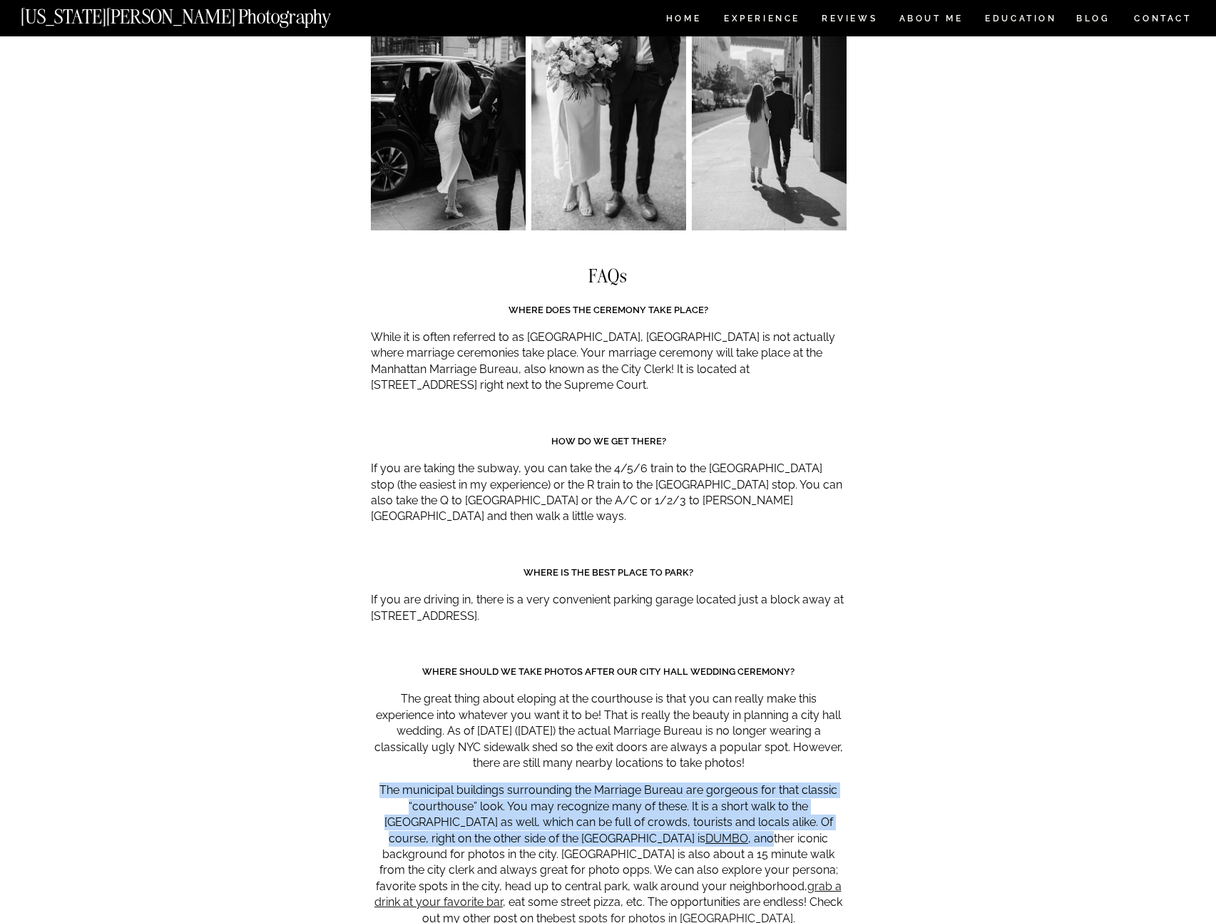
drag, startPoint x: 384, startPoint y: 728, endPoint x: 629, endPoint y: 776, distance: 250.1
click at [629, 782] on p "The municipal buildings surrounding the Marriage Bureau are gorgeous for that c…" at bounding box center [609, 854] width 476 height 144
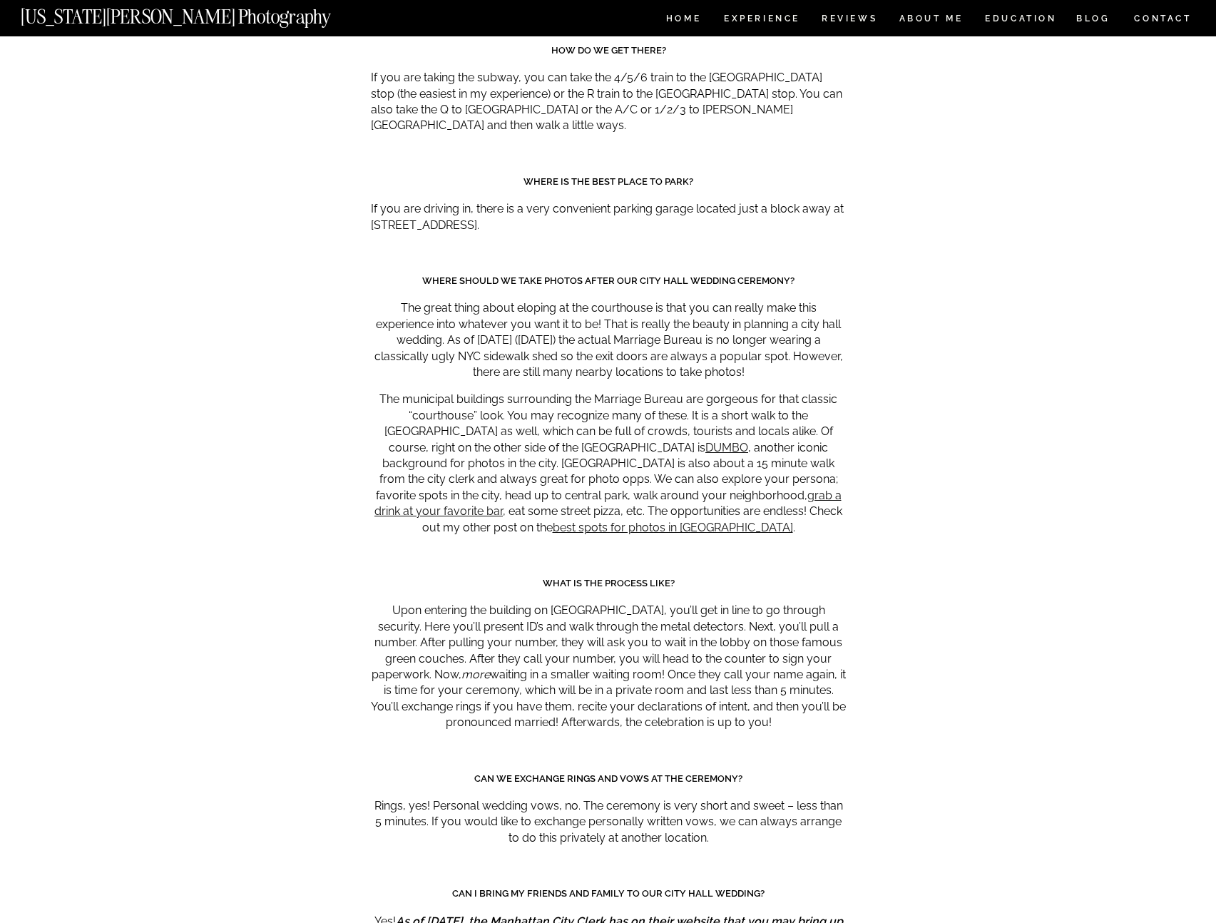
scroll to position [6438, 0]
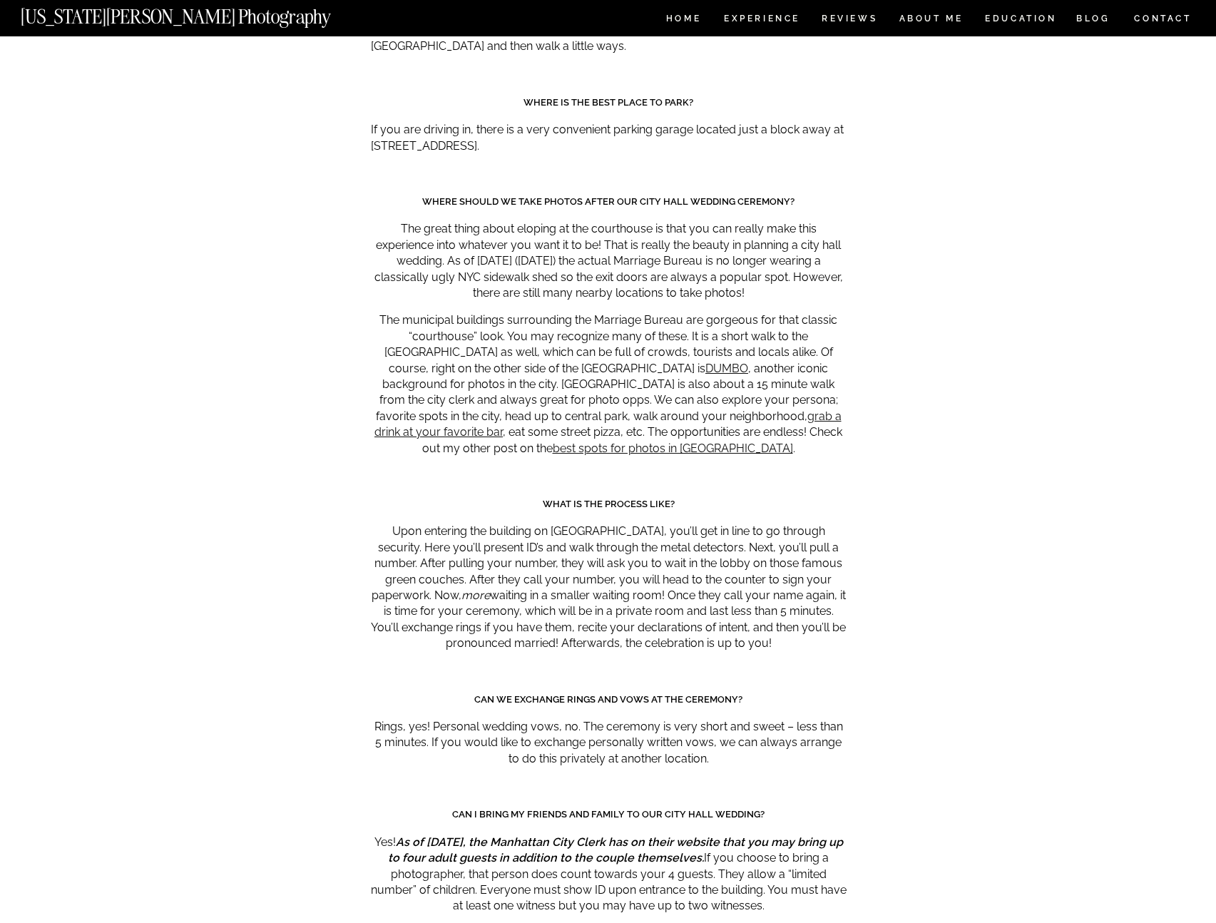
drag, startPoint x: 439, startPoint y: 462, endPoint x: 567, endPoint y: 420, distance: 134.4
click at [454, 524] on p "Upon entering the building on Worth St., you’ll get in line to go through secur…" at bounding box center [609, 588] width 476 height 128
click at [590, 441] on link "best spots for photos in NYC" at bounding box center [673, 448] width 240 height 14
click at [446, 524] on p "Upon entering the building on Worth St., you’ll get in line to go through secur…" at bounding box center [609, 588] width 476 height 128
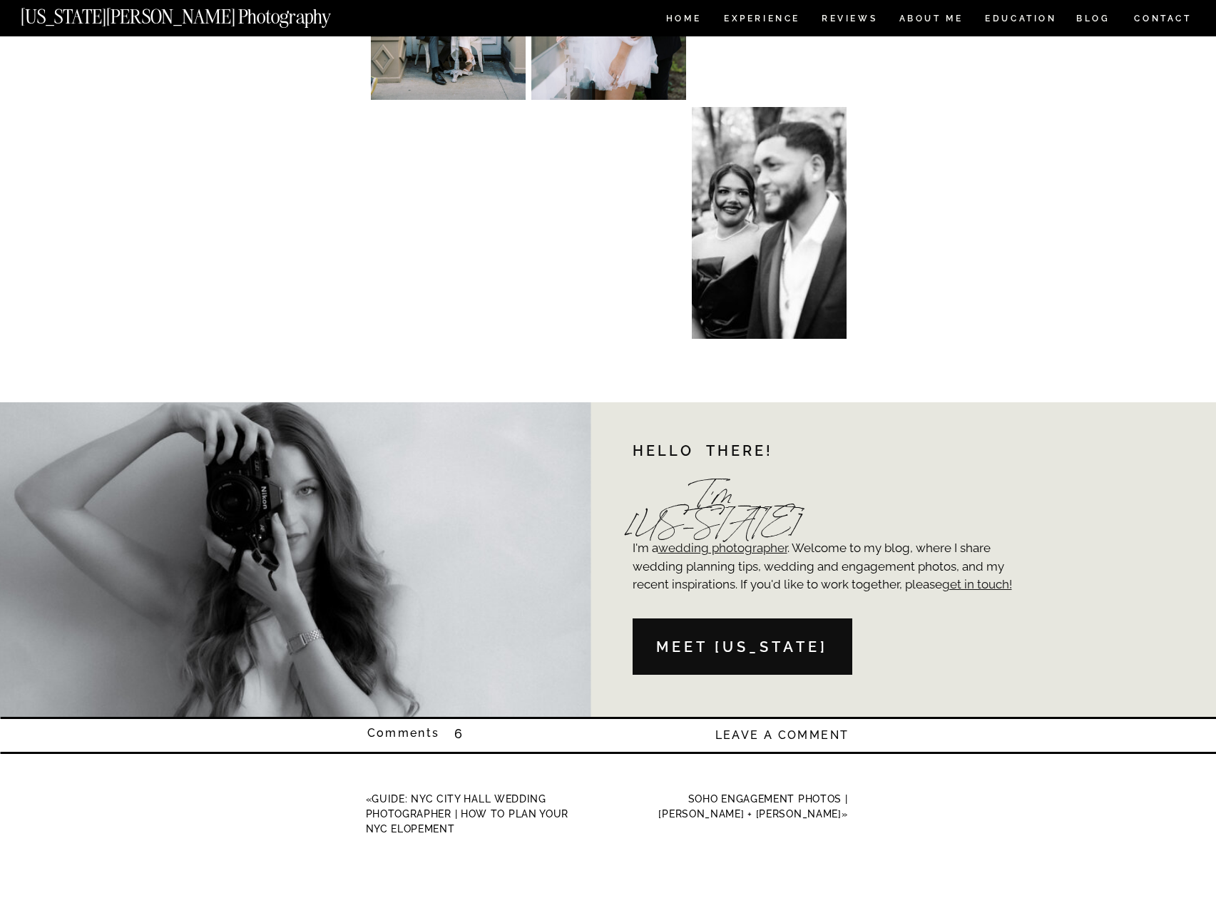
scroll to position [16533, 0]
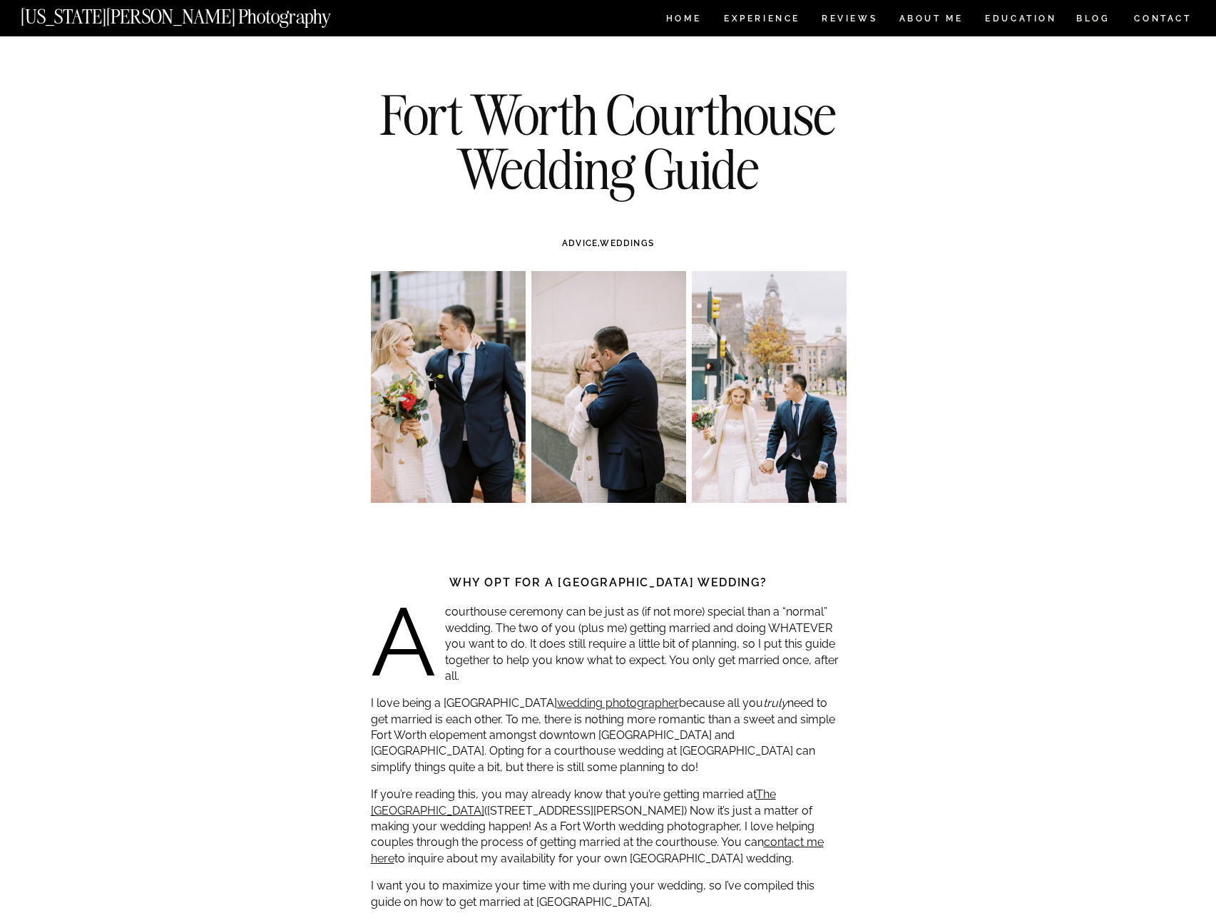
scroll to position [310, 0]
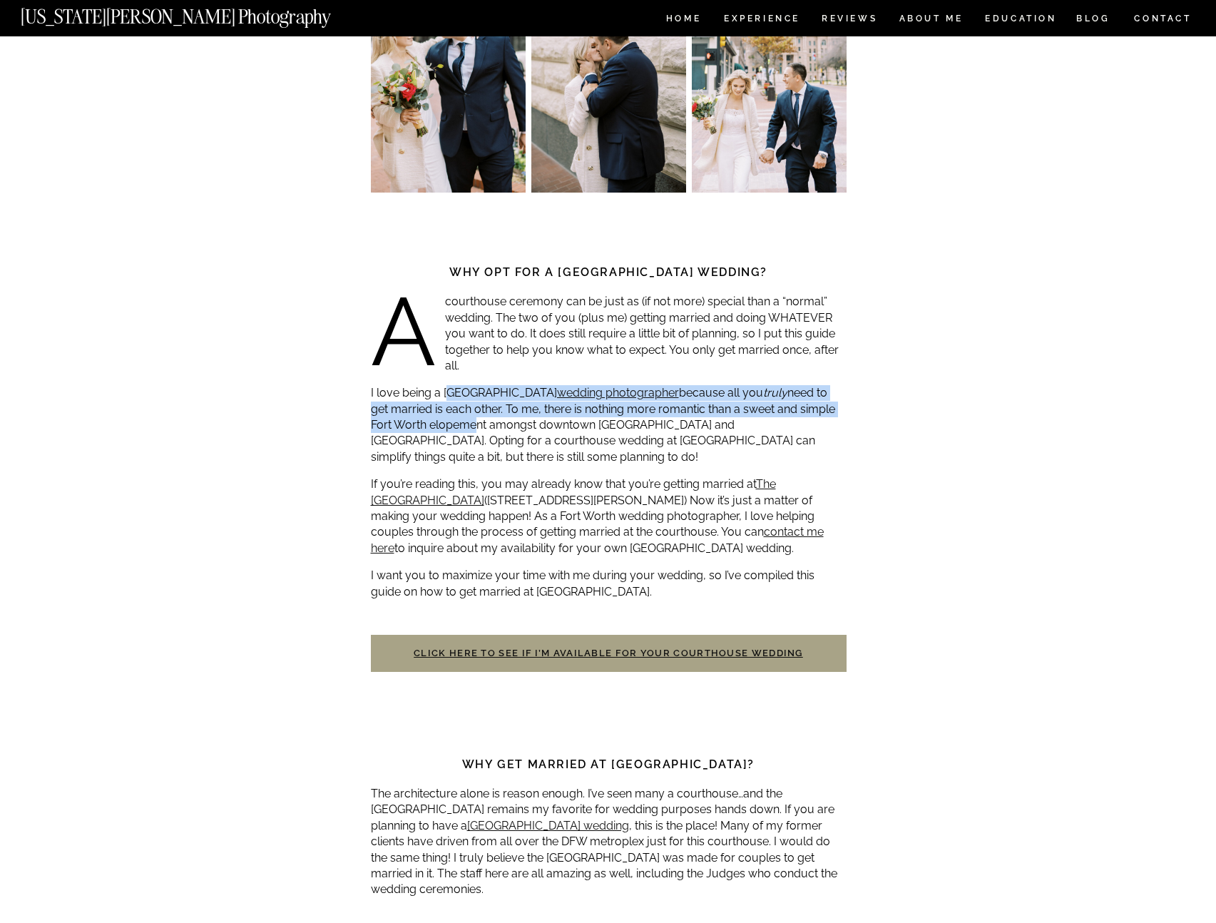
drag, startPoint x: 452, startPoint y: 396, endPoint x: 499, endPoint y: 438, distance: 62.6
click at [479, 433] on p "I love being a Fort Worth courthouse wedding photographer because all you truly…" at bounding box center [609, 425] width 476 height 80
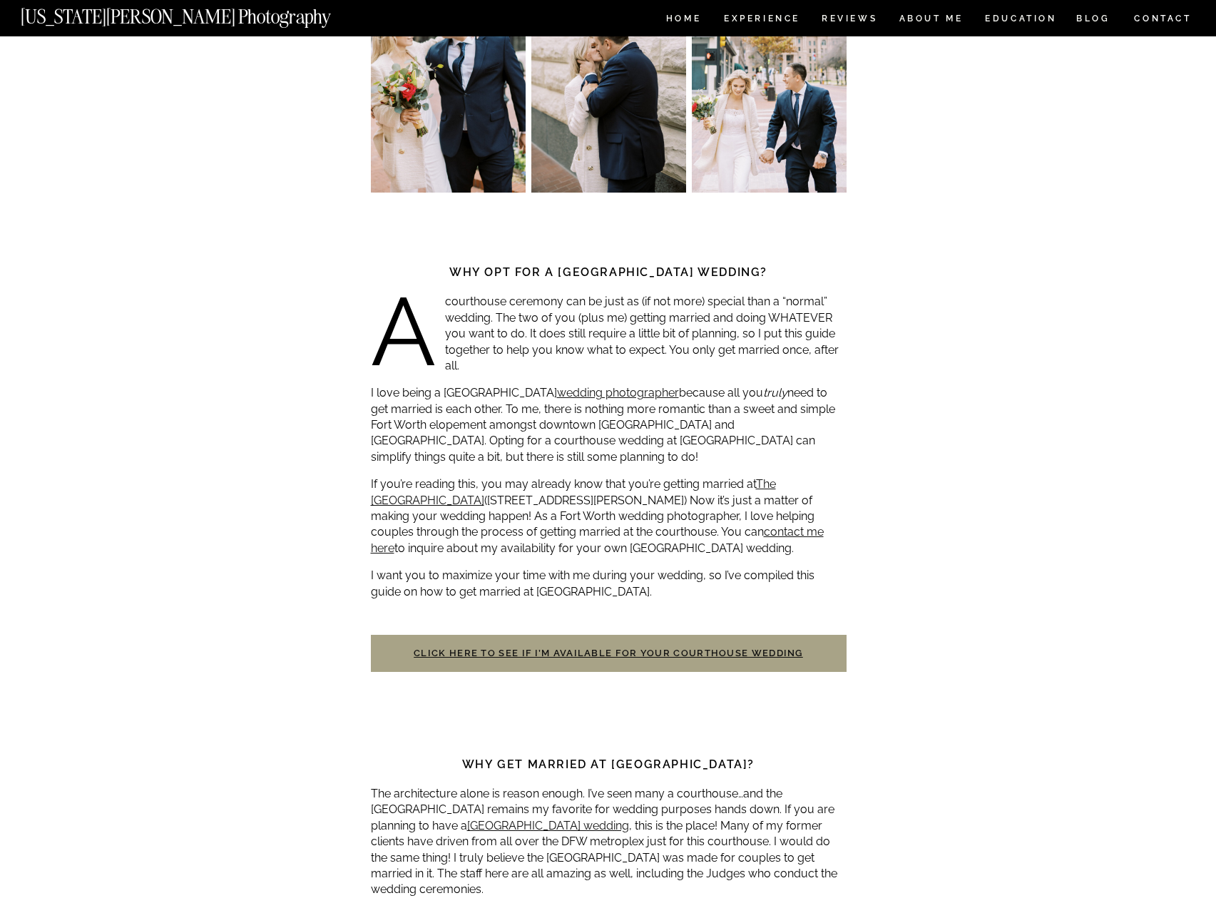
click at [514, 439] on p "I love being a Fort Worth courthouse wedding photographer because all you truly…" at bounding box center [609, 425] width 476 height 80
drag, startPoint x: 463, startPoint y: 433, endPoint x: 548, endPoint y: 446, distance: 85.8
click at [526, 444] on p "I love being a Fort Worth courthouse wedding photographer because all you truly…" at bounding box center [609, 425] width 476 height 80
click at [586, 446] on p "I love being a Fort Worth courthouse wedding photographer because all you truly…" at bounding box center [609, 425] width 476 height 80
drag, startPoint x: 441, startPoint y: 441, endPoint x: 596, endPoint y: 451, distance: 155.8
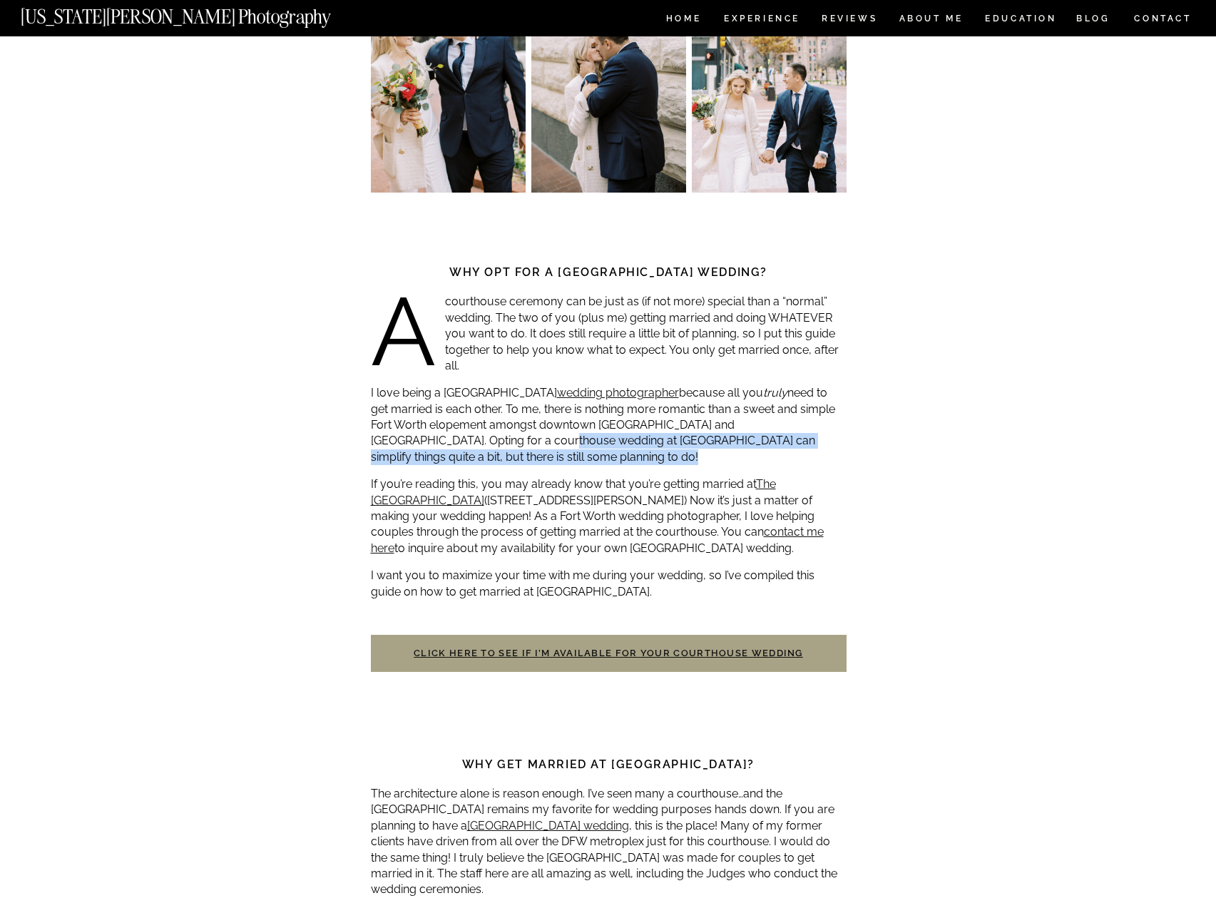
click at [578, 450] on p "I love being a Fort Worth courthouse wedding photographer because all you truly…" at bounding box center [609, 425] width 476 height 80
click at [619, 451] on p "I love being a Fort Worth courthouse wedding photographer because all you truly…" at bounding box center [609, 425] width 476 height 80
drag, startPoint x: 600, startPoint y: 451, endPoint x: 461, endPoint y: 434, distance: 140.0
click at [461, 434] on p "I love being a Fort Worth courthouse wedding photographer because all you truly…" at bounding box center [609, 425] width 476 height 80
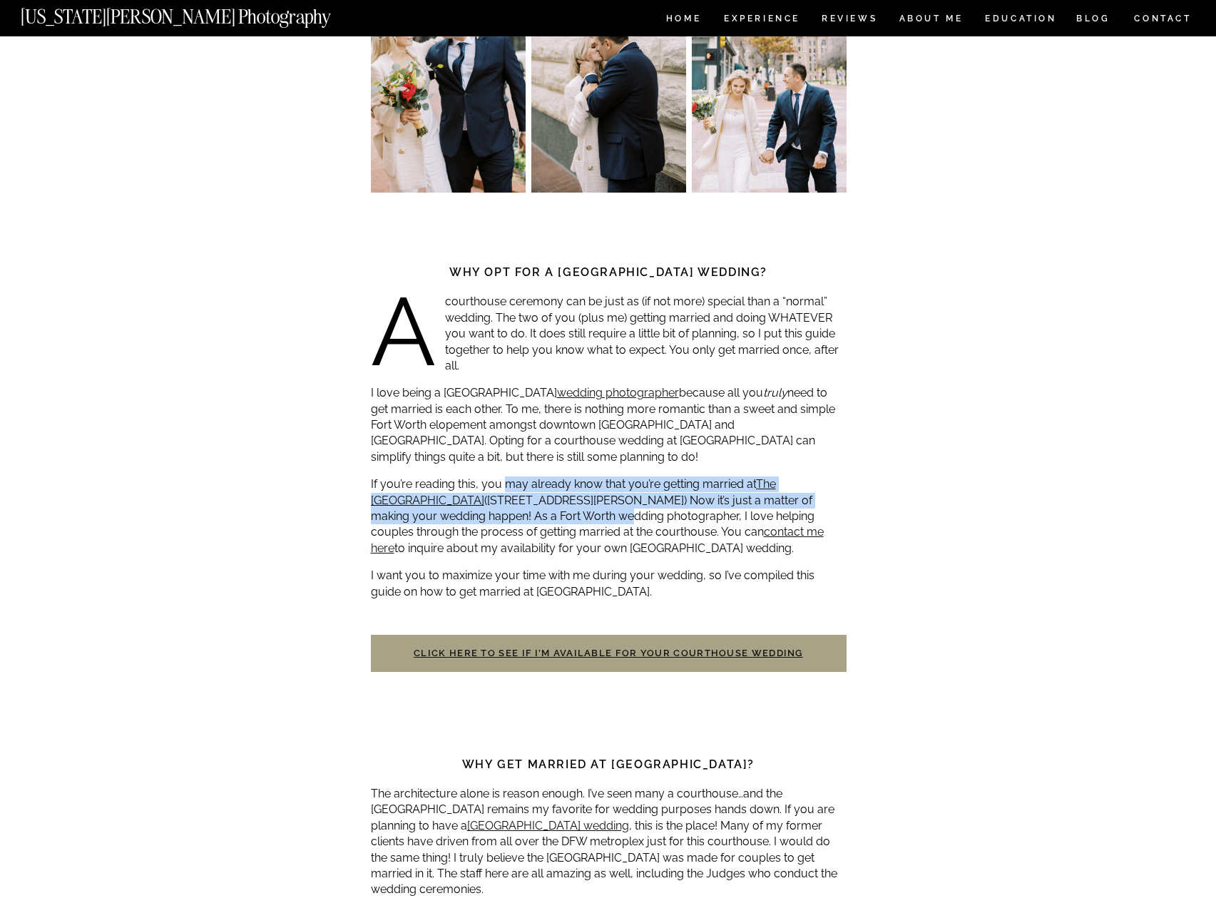
drag, startPoint x: 510, startPoint y: 491, endPoint x: 557, endPoint y: 512, distance: 51.4
click at [555, 511] on p "If you’re reading this, you may already know that you’re getting married at The…" at bounding box center [609, 516] width 476 height 80
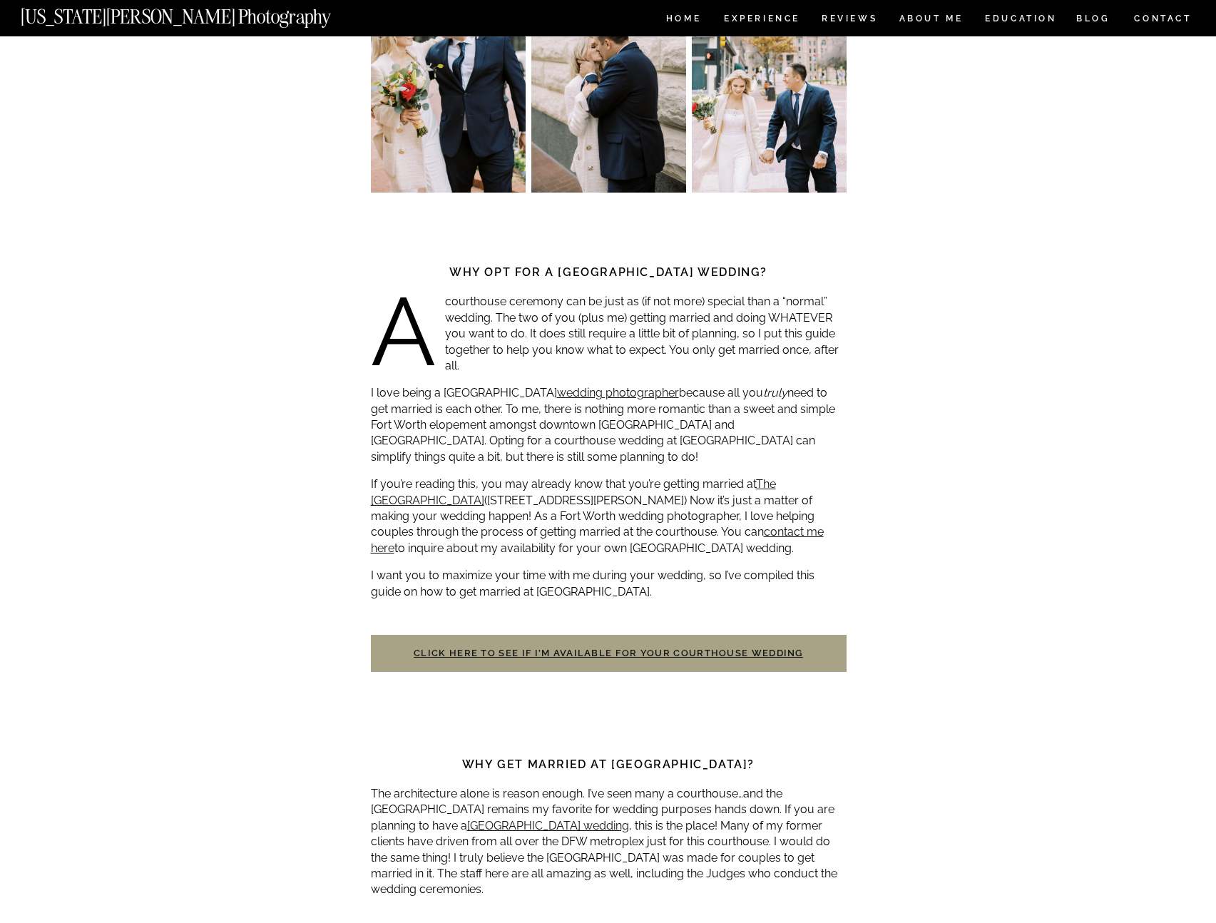
click at [591, 512] on p "If you’re reading this, you may already know that you’re getting married at The…" at bounding box center [609, 516] width 476 height 80
drag, startPoint x: 623, startPoint y: 502, endPoint x: 574, endPoint y: 521, distance: 52.8
click at [568, 521] on p "If you’re reading this, you may already know that you’re getting married at The…" at bounding box center [609, 516] width 476 height 80
click at [578, 520] on p "If you’re reading this, you may already know that you’re getting married at The…" at bounding box center [609, 516] width 476 height 80
drag, startPoint x: 621, startPoint y: 512, endPoint x: 560, endPoint y: 526, distance: 62.3
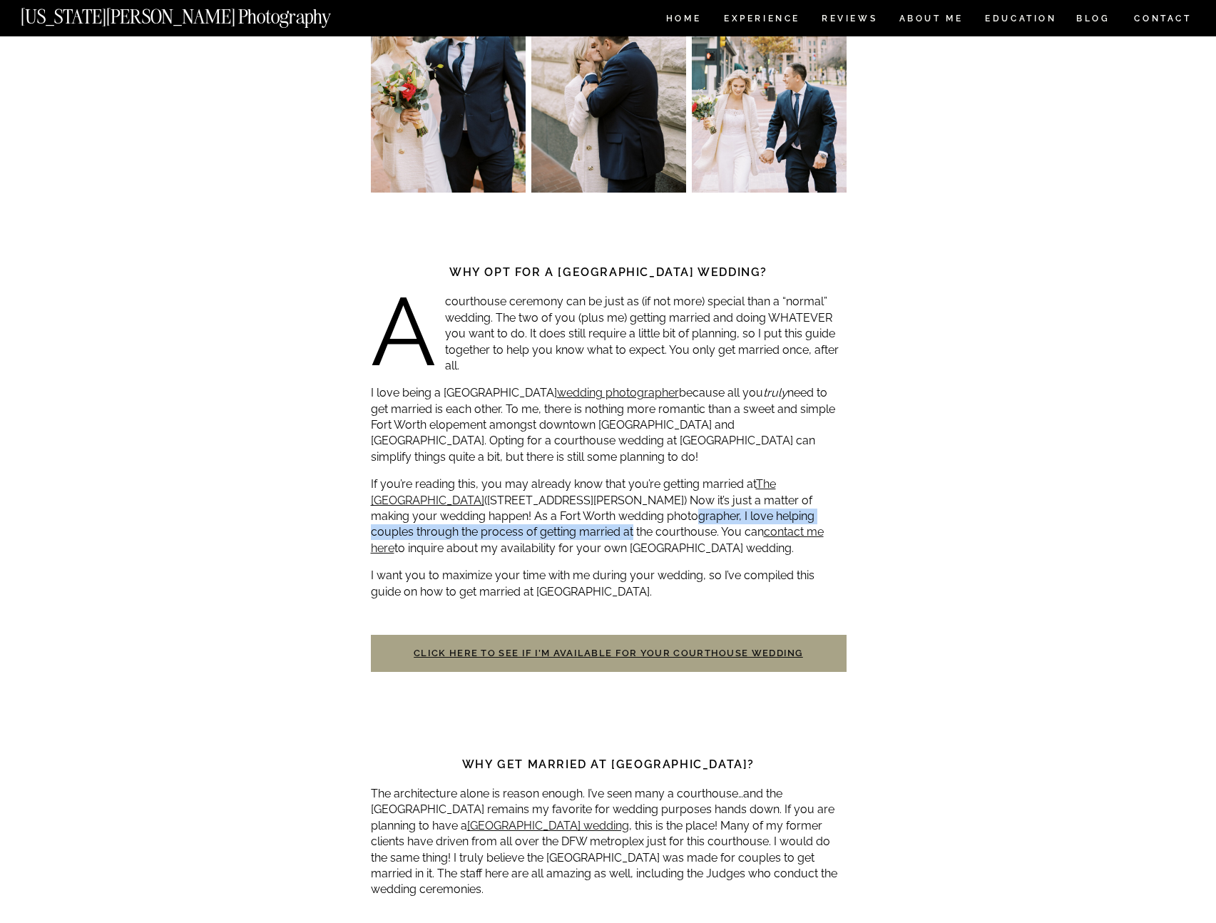
click at [560, 526] on p "If you’re reading this, you may already know that you’re getting married at The…" at bounding box center [609, 516] width 476 height 80
click at [550, 535] on p "If you’re reading this, you may already know that you’re getting married at The…" at bounding box center [609, 516] width 476 height 80
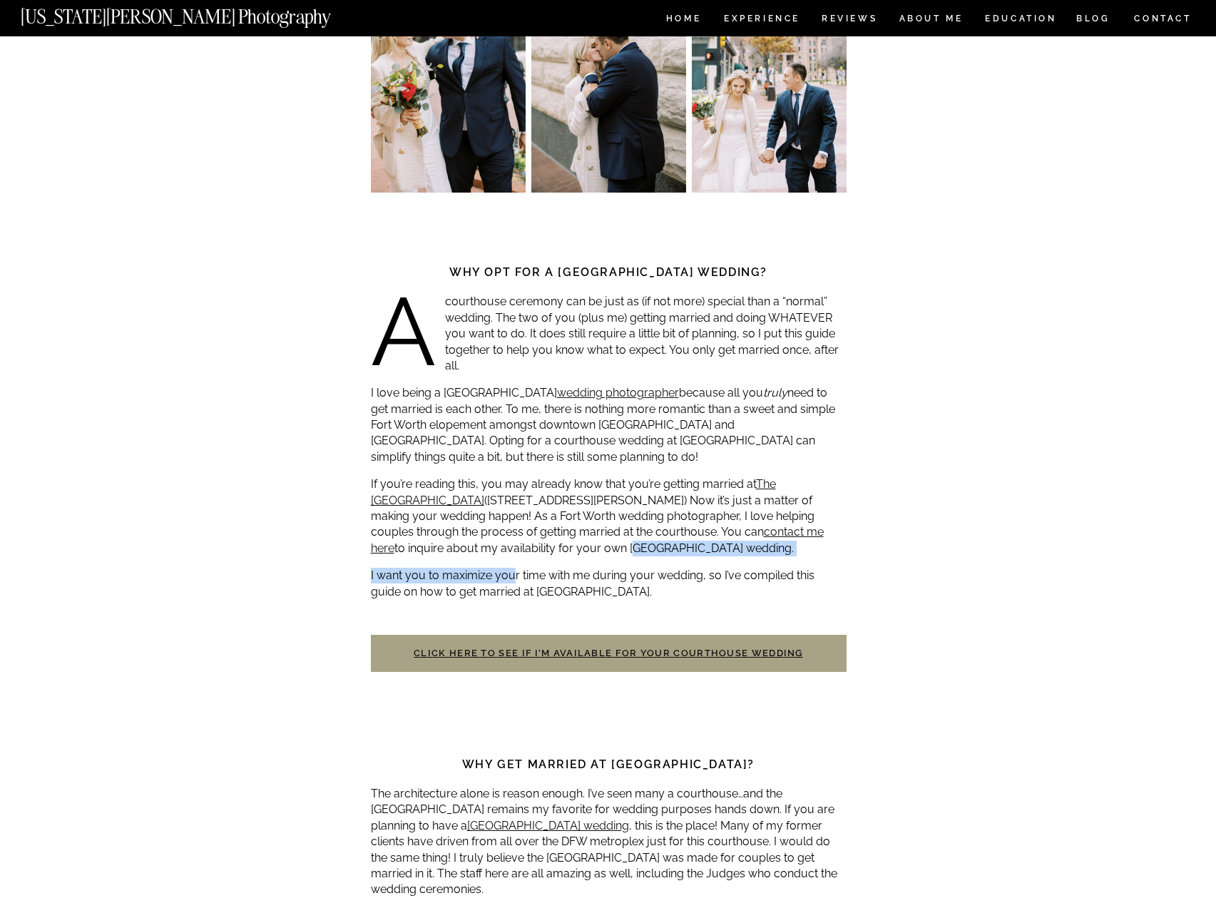
drag, startPoint x: 510, startPoint y: 550, endPoint x: 519, endPoint y: 588, distance: 38.9
drag, startPoint x: 592, startPoint y: 594, endPoint x: 685, endPoint y: 597, distance: 93.5
click at [610, 595] on p "I want you to maximize your time with me during your wedding, so I’ve compiled …" at bounding box center [609, 584] width 476 height 32
drag, startPoint x: 683, startPoint y: 597, endPoint x: 366, endPoint y: 579, distance: 317.2
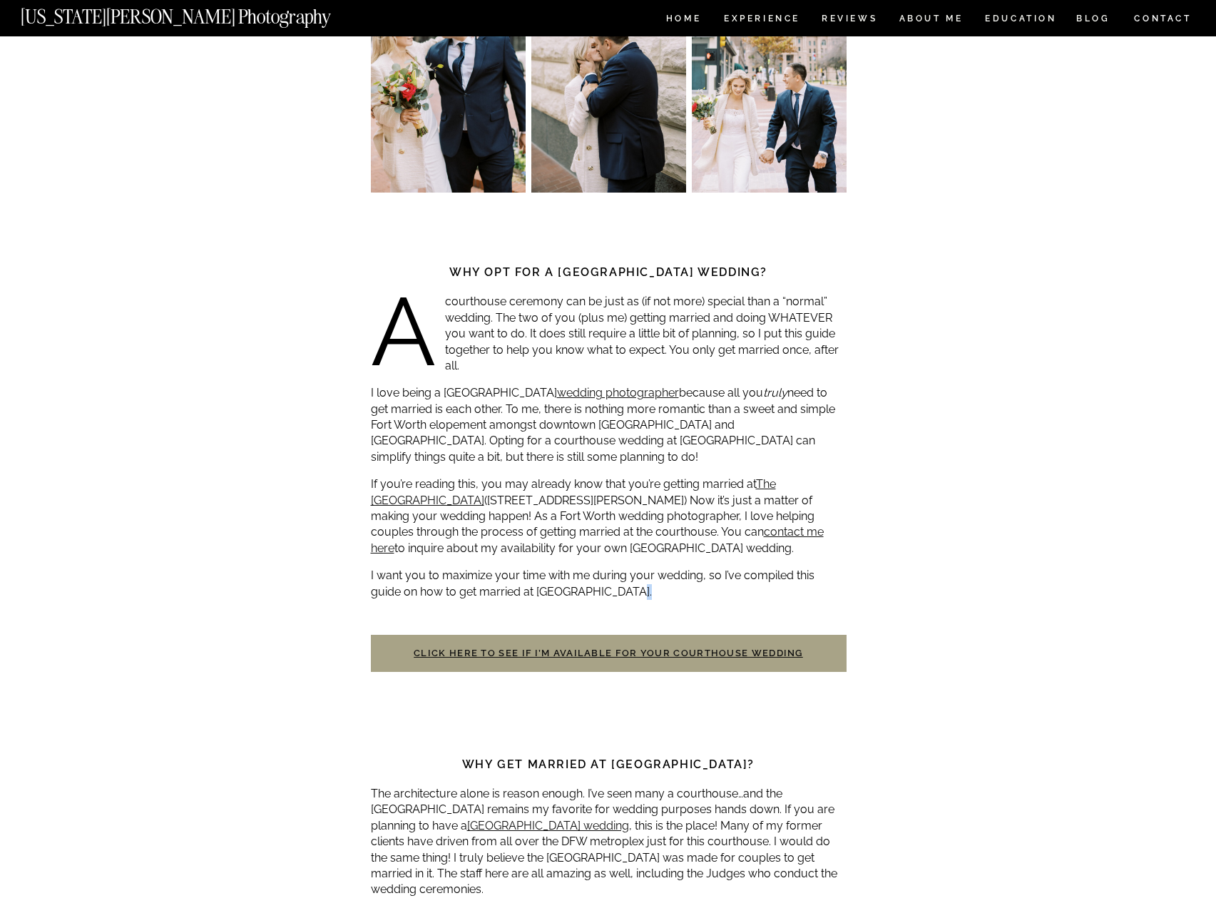
click at [398, 574] on p "I want you to maximize your time with me during your wedding, so I’ve compiled …" at bounding box center [609, 584] width 476 height 32
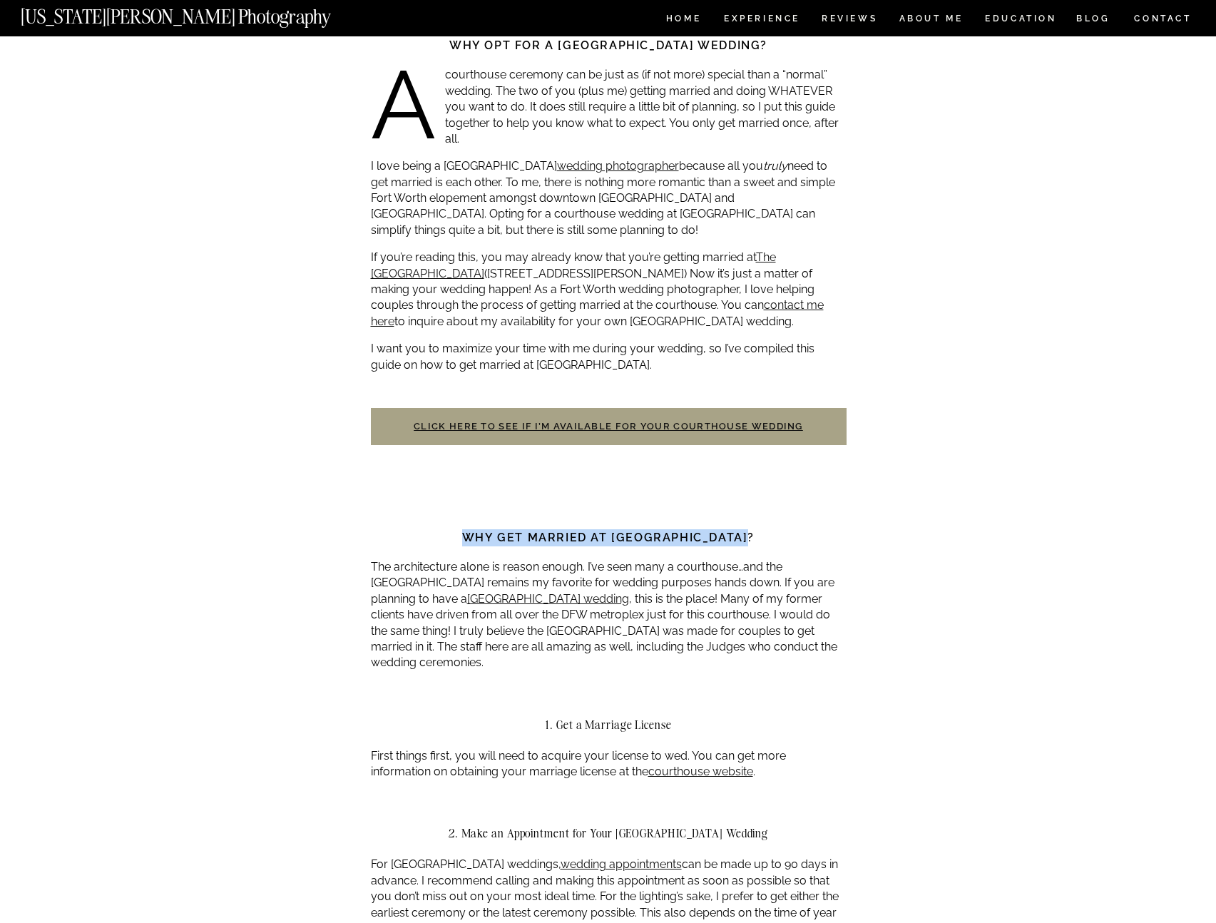
drag, startPoint x: 438, startPoint y: 526, endPoint x: 739, endPoint y: 542, distance: 301.4
click at [755, 543] on strong "Why get married at Tarrant County Courthouse?" at bounding box center [608, 538] width 292 height 14
drag, startPoint x: 789, startPoint y: 544, endPoint x: 521, endPoint y: 545, distance: 267.5
click at [527, 543] on h3 "Why get married at Tarrant County Courthouse?" at bounding box center [609, 537] width 476 height 17
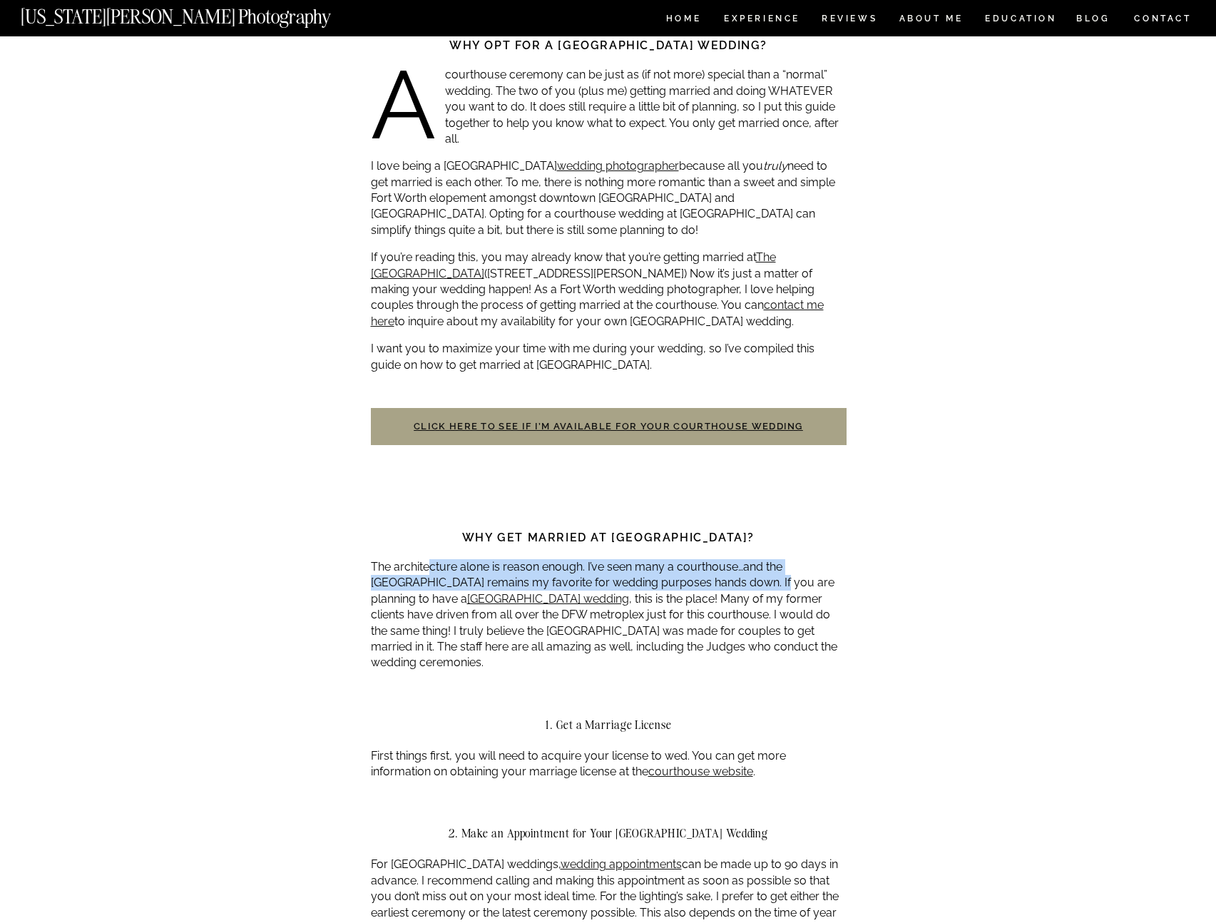
drag, startPoint x: 425, startPoint y: 568, endPoint x: 766, endPoint y: 581, distance: 341.2
click at [736, 580] on p "The architecture alone is reason enough. I’ve seen many a courthouse…and the Ta…" at bounding box center [609, 615] width 476 height 112
click at [783, 581] on p "The architecture alone is reason enough. I’ve seen many a courthouse…and the Ta…" at bounding box center [609, 615] width 476 height 112
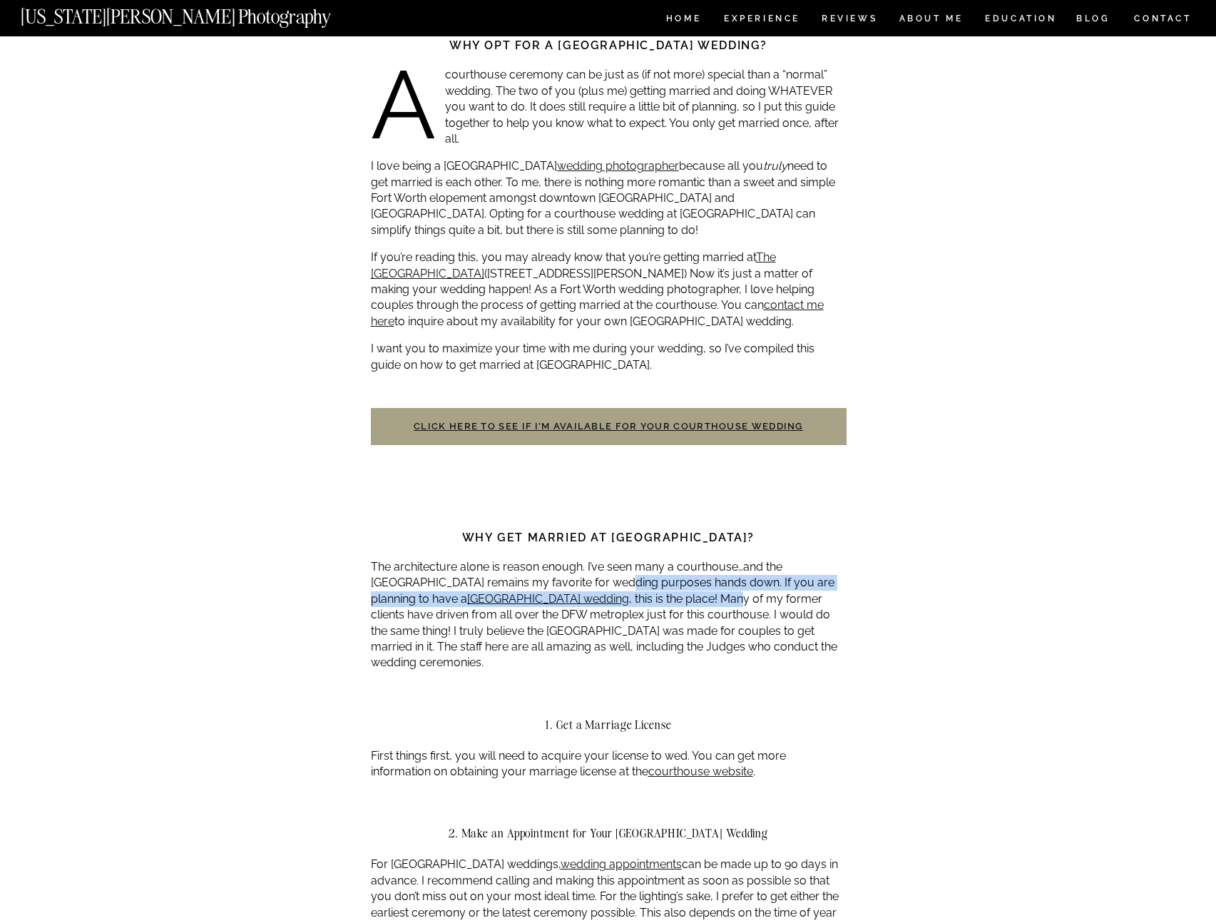
drag, startPoint x: 577, startPoint y: 578, endPoint x: 754, endPoint y: 596, distance: 177.8
click at [752, 594] on p "The architecture alone is reason enough. I’ve seen many a courthouse…and the Ta…" at bounding box center [609, 615] width 476 height 112
click at [692, 620] on p "The architecture alone is reason enough. I’ve seen many a courthouse…and the Ta…" at bounding box center [609, 615] width 476 height 112
drag, startPoint x: 655, startPoint y: 606, endPoint x: 469, endPoint y: 663, distance: 194.5
click at [469, 663] on p "The architecture alone is reason enough. I’ve seen many a courthouse…and the Ta…" at bounding box center [609, 615] width 476 height 112
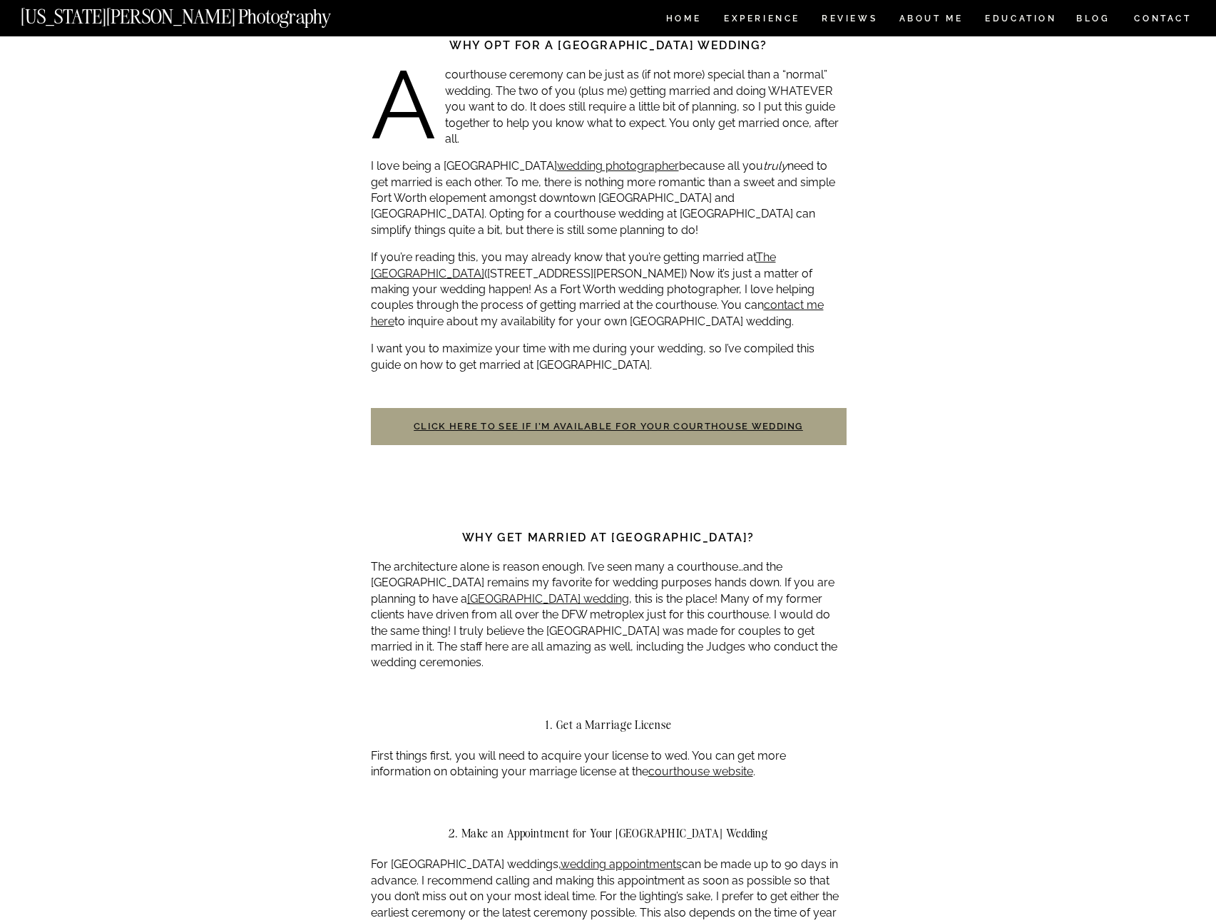
click at [511, 662] on p "The architecture alone is reason enough. I’ve seen many a courthouse…and the Ta…" at bounding box center [609, 615] width 476 height 112
drag, startPoint x: 519, startPoint y: 661, endPoint x: 354, endPoint y: 621, distance: 169.0
click at [377, 626] on p "The architecture alone is reason enough. I’ve seen many a courthouse…and the Ta…" at bounding box center [609, 615] width 476 height 112
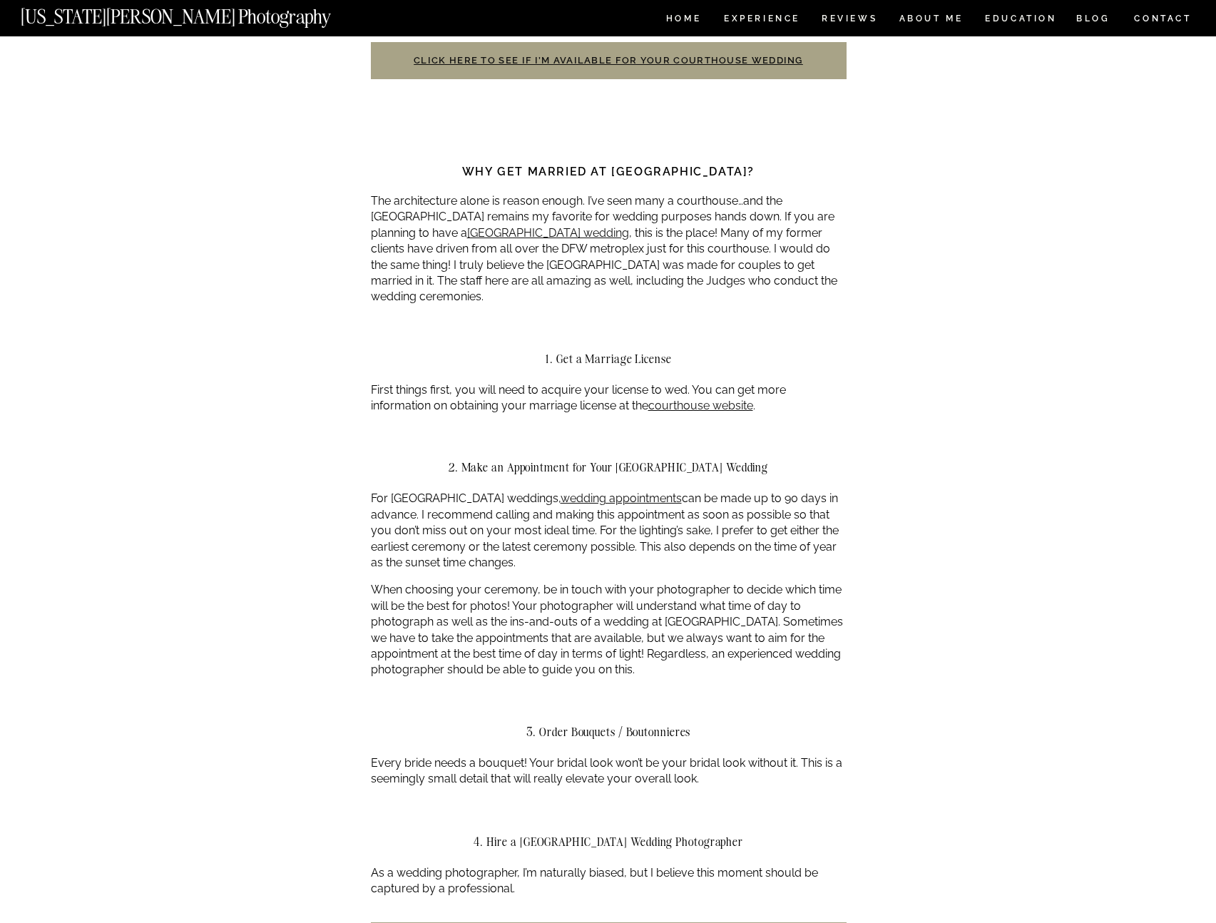
scroll to position [1205, 0]
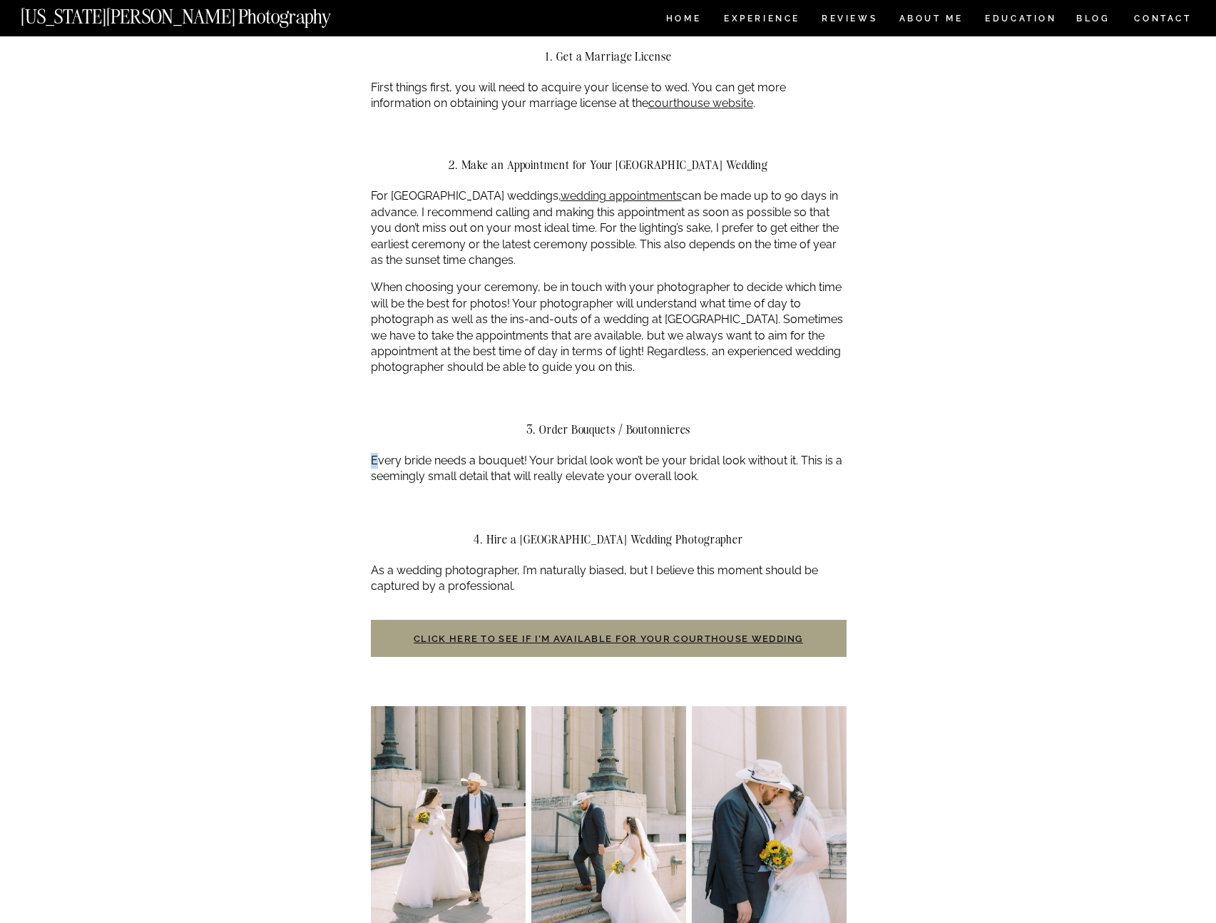
drag, startPoint x: 374, startPoint y: 451, endPoint x: 382, endPoint y: 459, distance: 10.6
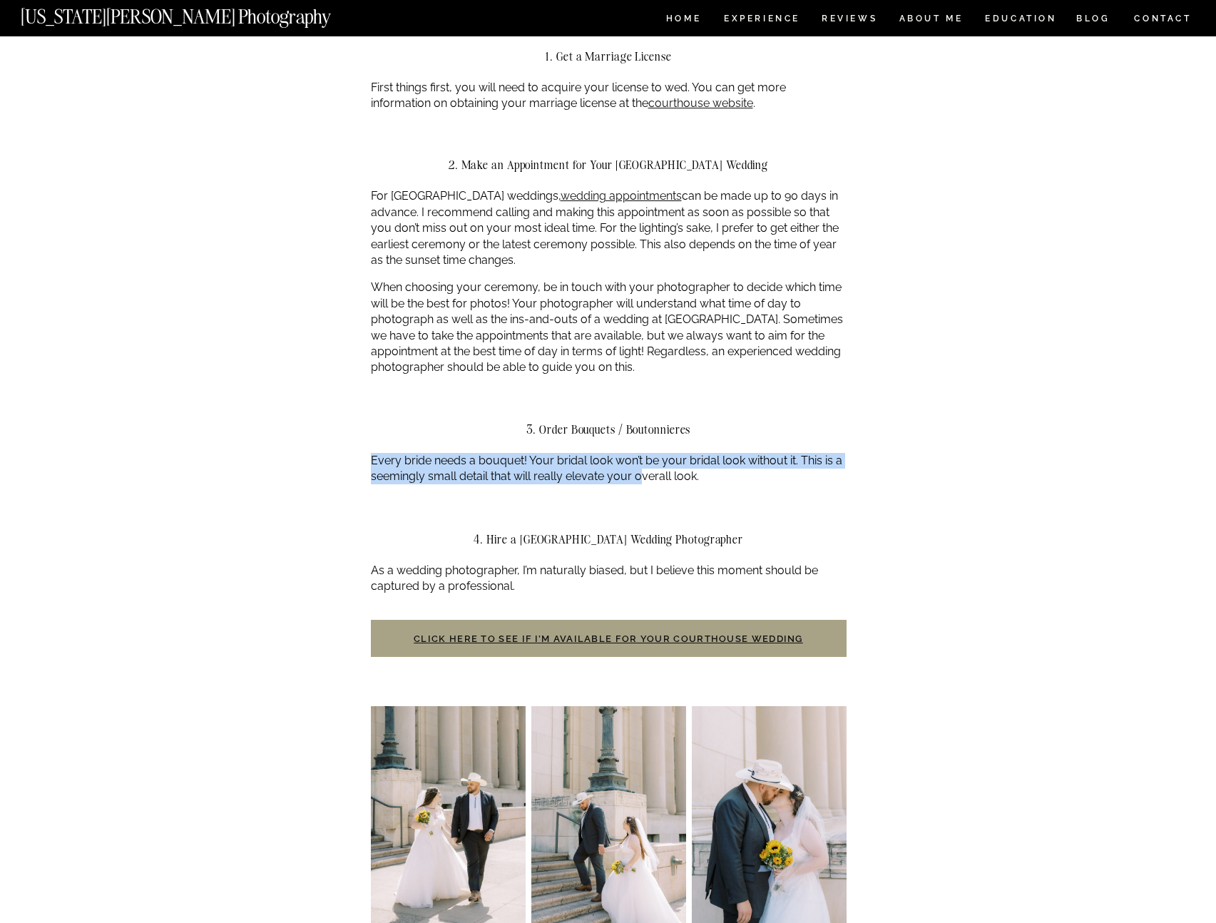
drag, startPoint x: 370, startPoint y: 465, endPoint x: 662, endPoint y: 478, distance: 292.0
click at [640, 477] on p "Every bride needs a bouquet! Your bridal look won’t be your bridal look without…" at bounding box center [609, 469] width 476 height 32
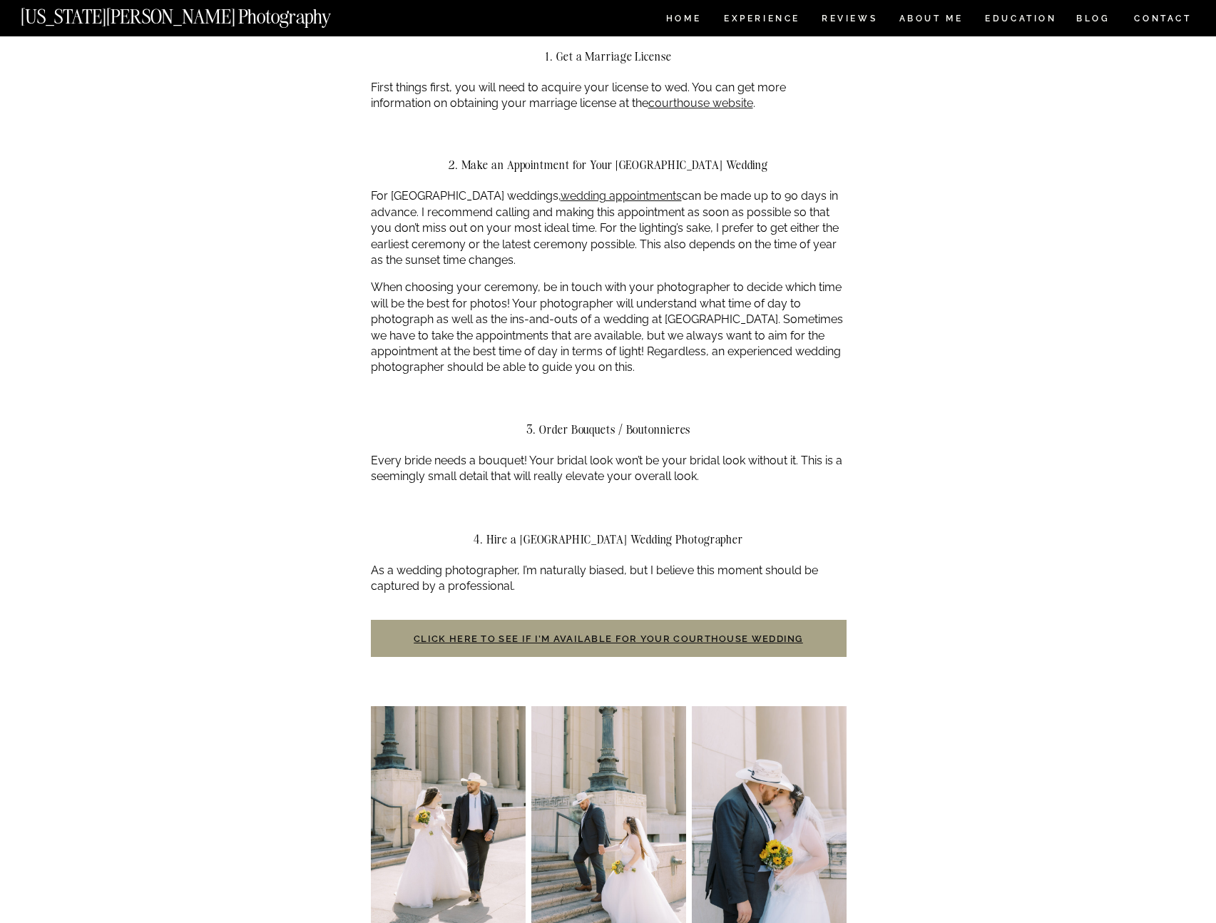
click at [710, 478] on p "Every bride needs a bouquet! Your bridal look won’t be your bridal look without…" at bounding box center [609, 469] width 476 height 32
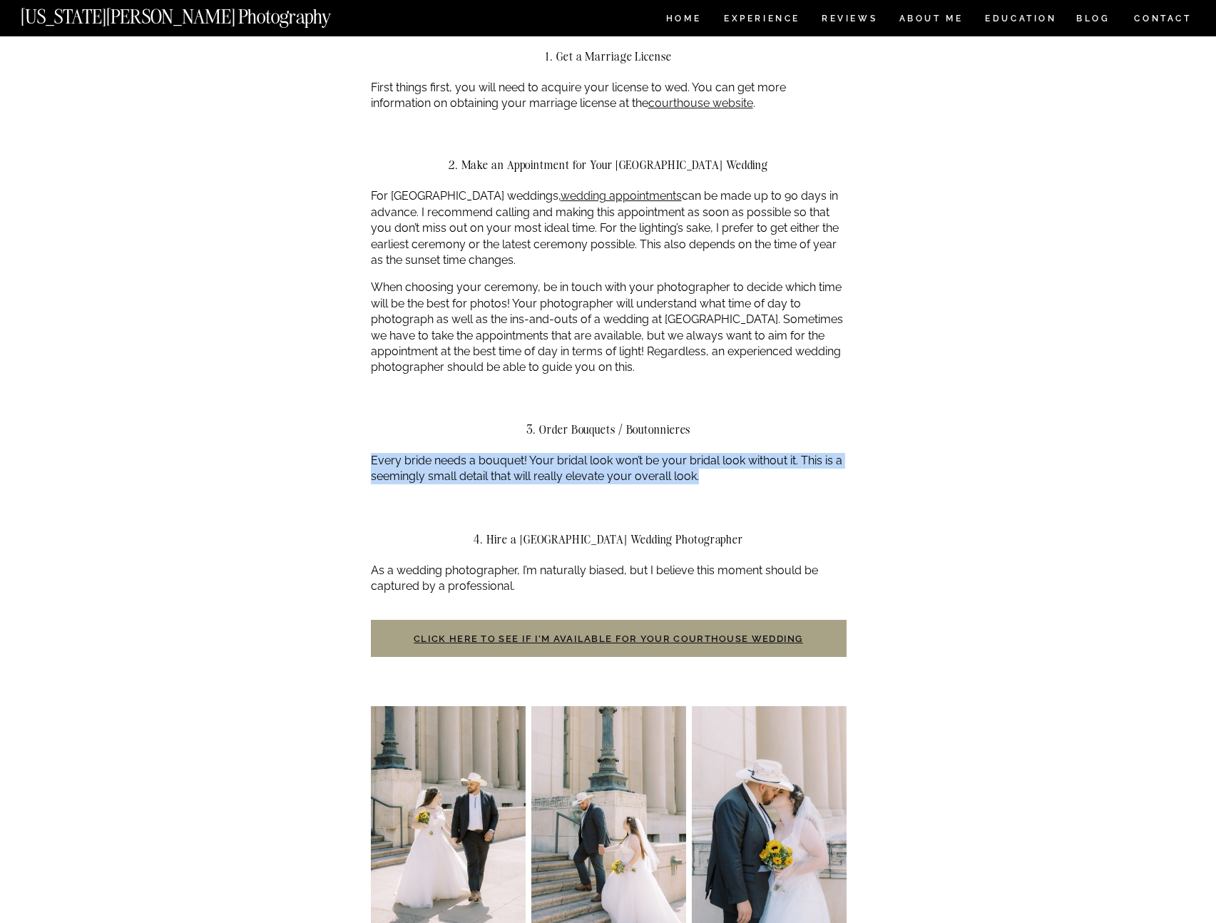
drag, startPoint x: 732, startPoint y: 478, endPoint x: 367, endPoint y: 459, distance: 365.7
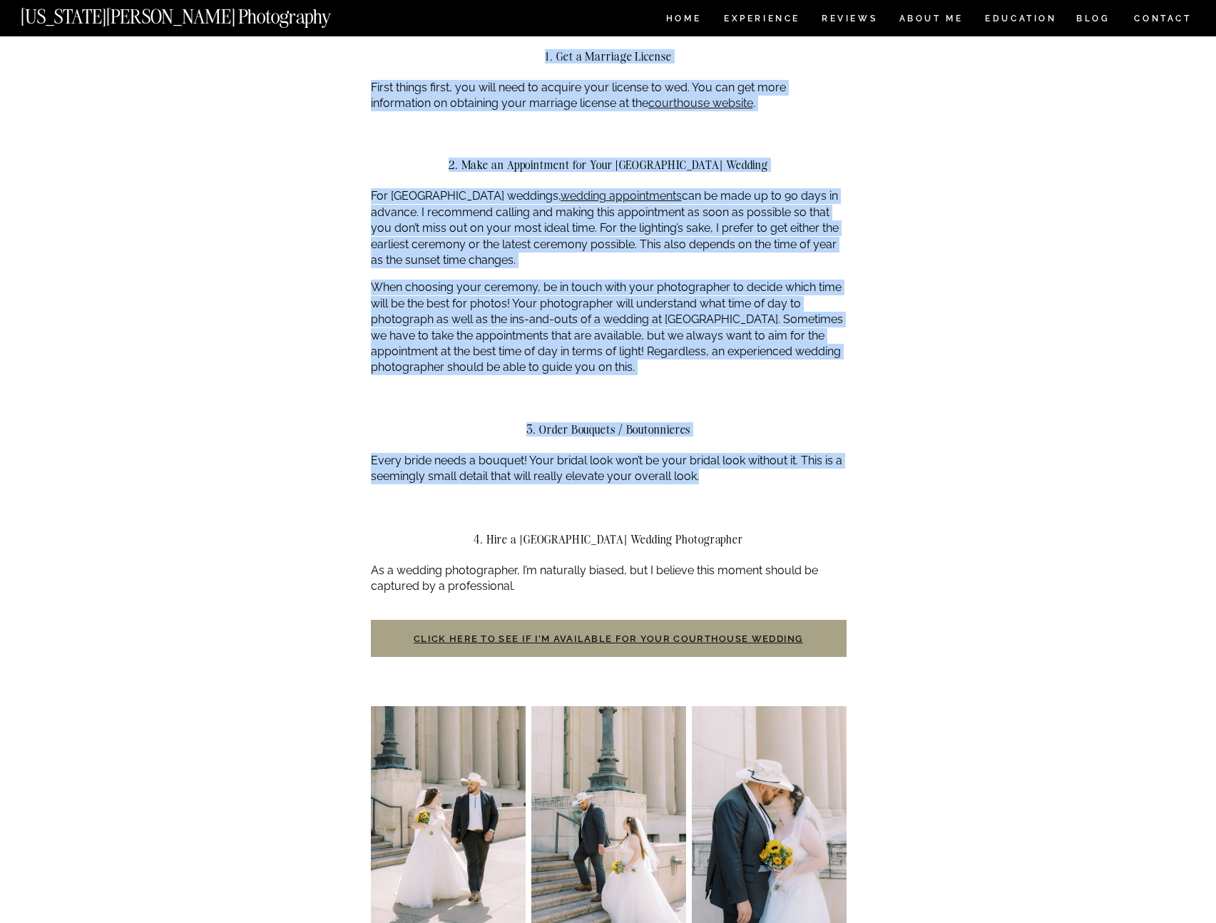
drag, startPoint x: 720, startPoint y: 479, endPoint x: 350, endPoint y: 464, distance: 369.8
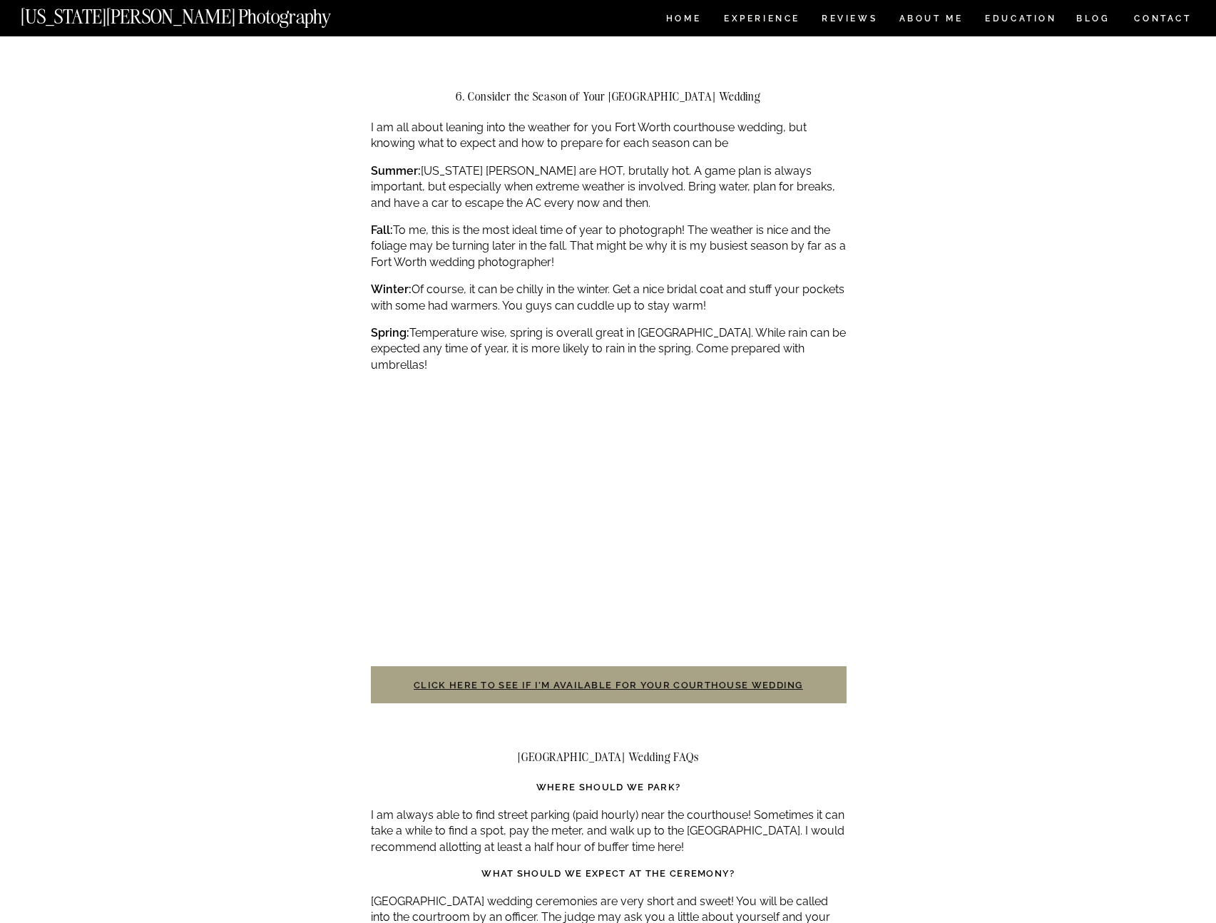
scroll to position [3143, 0]
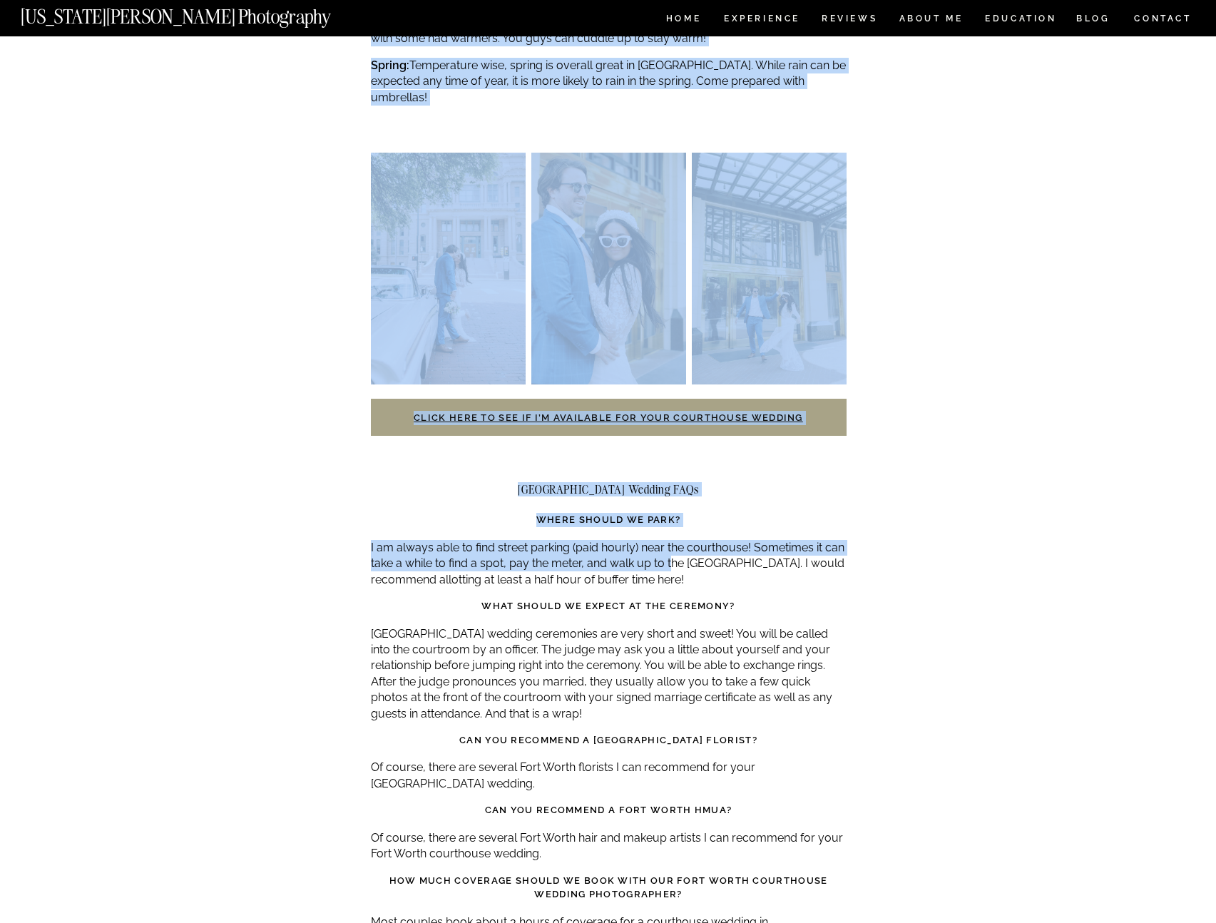
drag, startPoint x: 359, startPoint y: 519, endPoint x: 696, endPoint y: 534, distance: 337.7
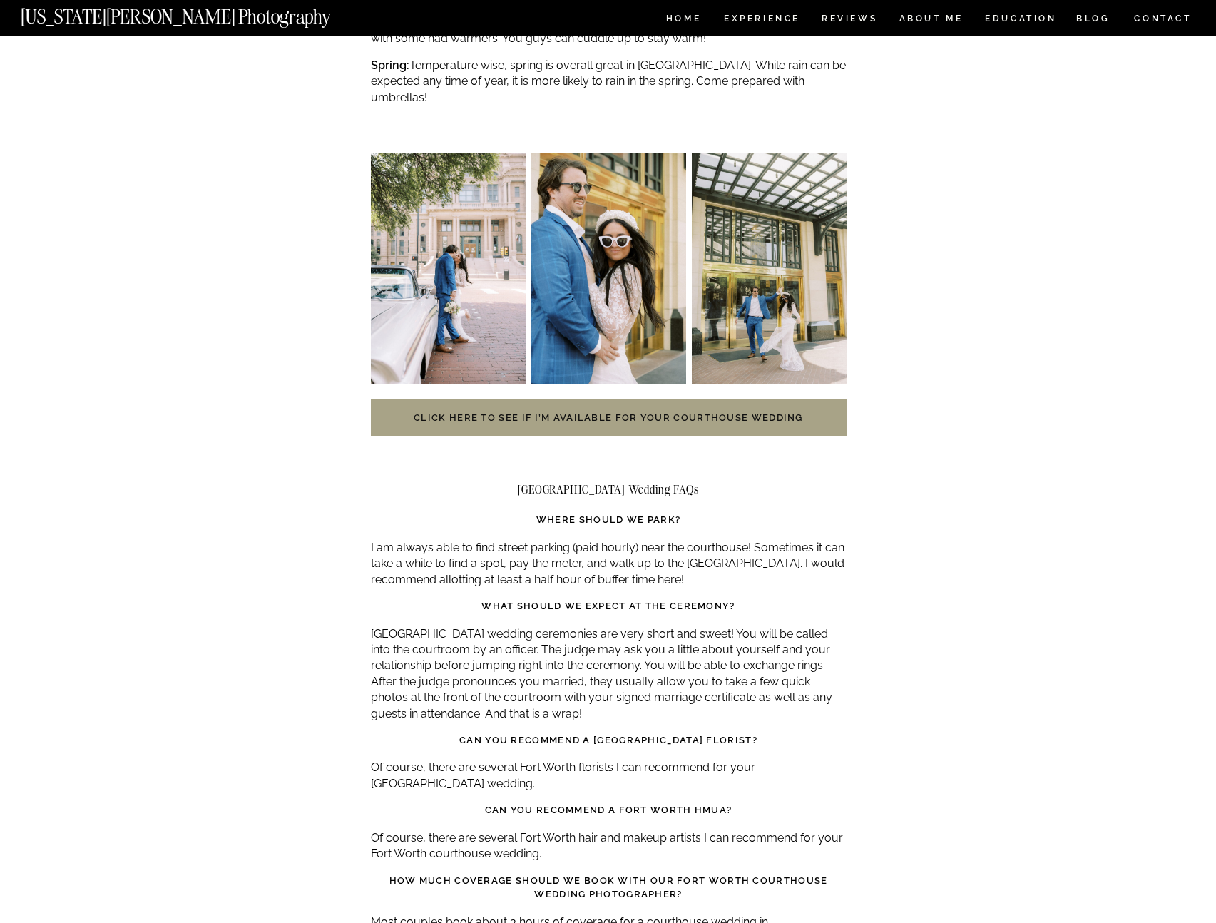
click at [747, 547] on p "I am always able to find street parking (paid hourly) near the courthouse! Some…" at bounding box center [609, 564] width 476 height 48
drag, startPoint x: 698, startPoint y: 543, endPoint x: 416, endPoint y: 521, distance: 282.5
click at [416, 540] on p "I am always able to find street parking (paid hourly) near the courthouse! Some…" at bounding box center [609, 564] width 476 height 48
drag, startPoint x: 497, startPoint y: 622, endPoint x: 664, endPoint y: 695, distance: 182.4
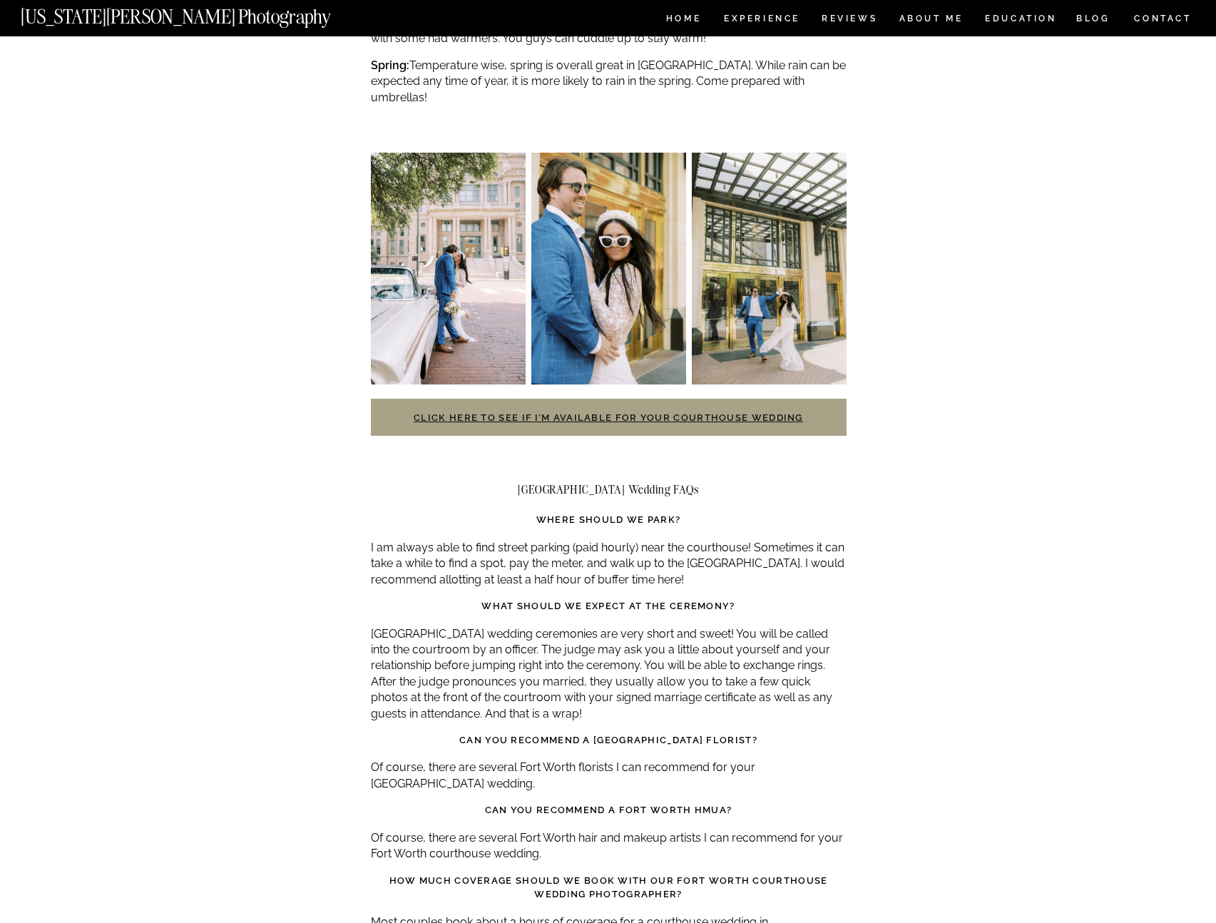
drag, startPoint x: 664, startPoint y: 695, endPoint x: 661, endPoint y: 688, distance: 8.3
drag, startPoint x: 647, startPoint y: 680, endPoint x: 364, endPoint y: 595, distance: 295.8
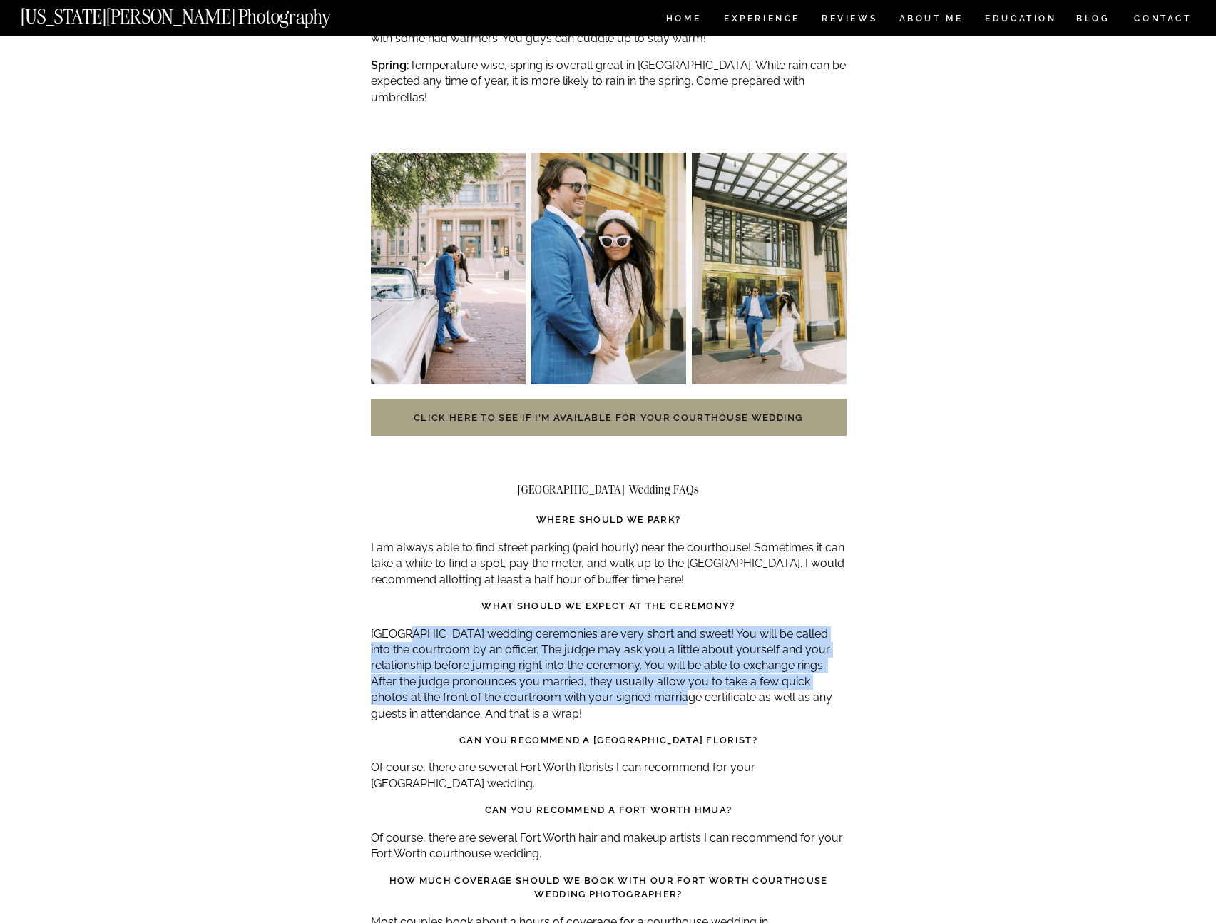
drag, startPoint x: 400, startPoint y: 597, endPoint x: 657, endPoint y: 668, distance: 266.3
click at [654, 666] on p "Tarrant County courthouse wedding ceremonies are very short and sweet! You will…" at bounding box center [609, 674] width 476 height 96
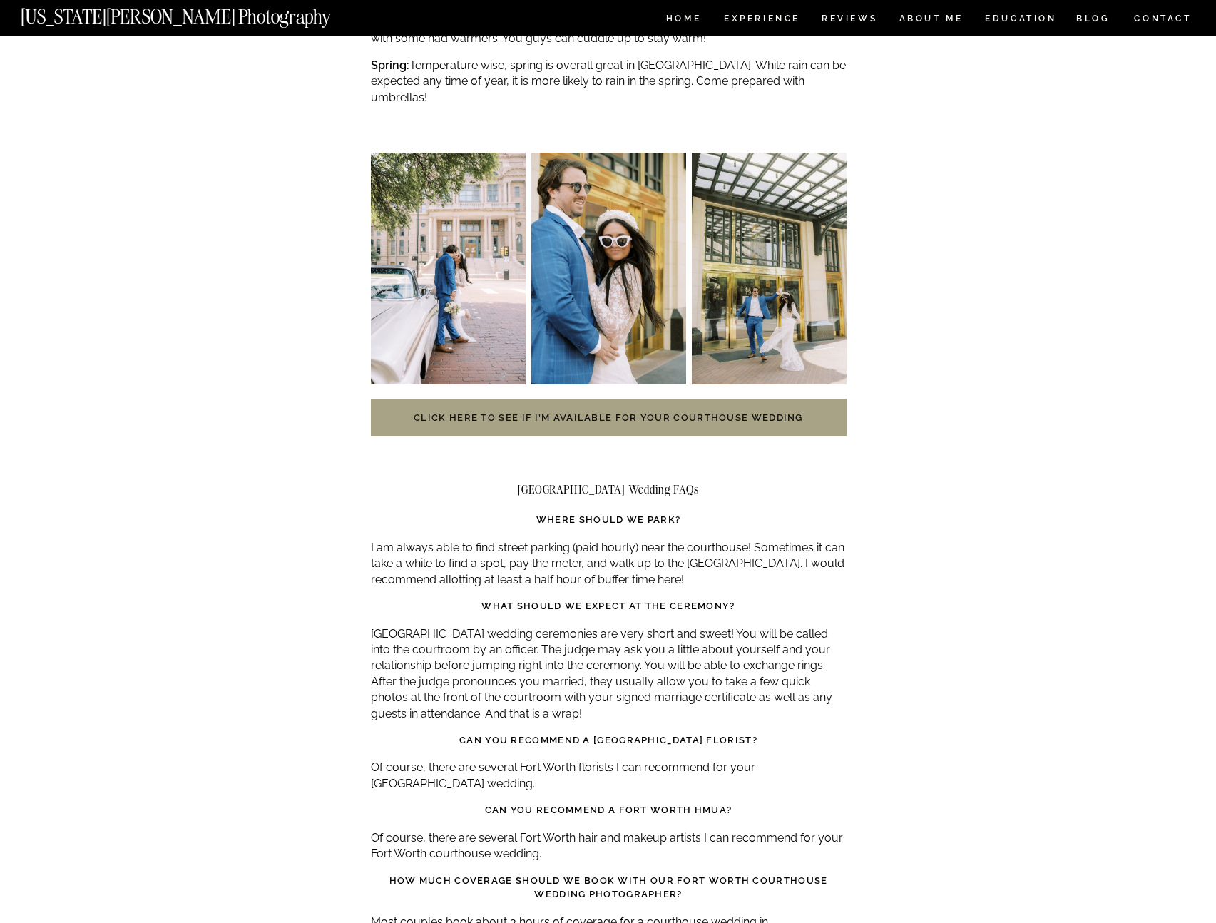
click at [665, 670] on p "Tarrant County courthouse wedding ceremonies are very short and sweet! You will…" at bounding box center [609, 674] width 476 height 96
drag, startPoint x: 647, startPoint y: 680, endPoint x: 357, endPoint y: 596, distance: 302.2
drag, startPoint x: 601, startPoint y: 683, endPoint x: 456, endPoint y: 644, distance: 150.0
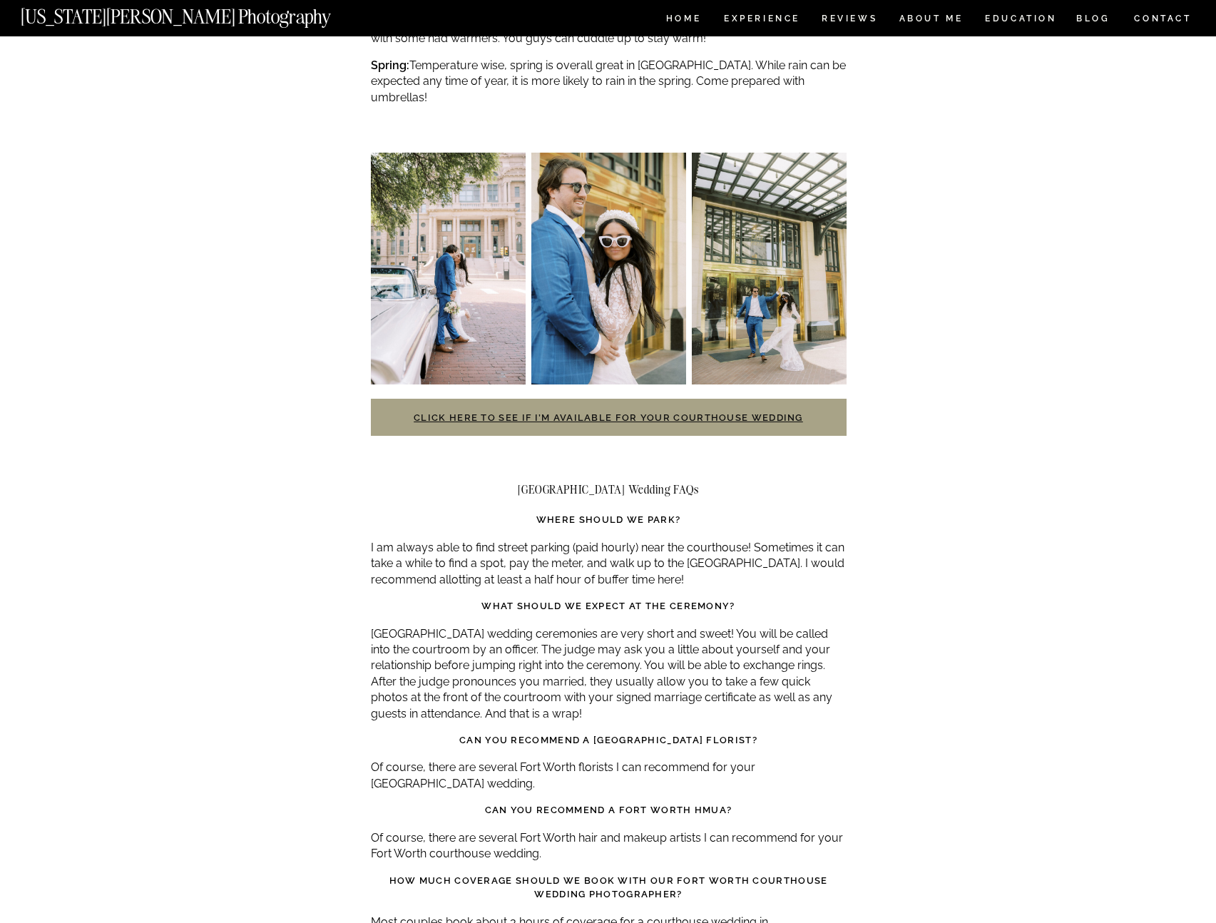
click at [456, 644] on p "Tarrant County courthouse wedding ceremonies are very short and sweet! You will…" at bounding box center [609, 674] width 476 height 96
drag, startPoint x: 586, startPoint y: 619, endPoint x: 579, endPoint y: 631, distance: 14.1
click at [577, 632] on p "Tarrant County courthouse wedding ceremonies are very short and sweet! You will…" at bounding box center [609, 674] width 476 height 96
click at [579, 631] on p "Tarrant County courthouse wedding ceremonies are very short and sweet! You will…" at bounding box center [609, 674] width 476 height 96
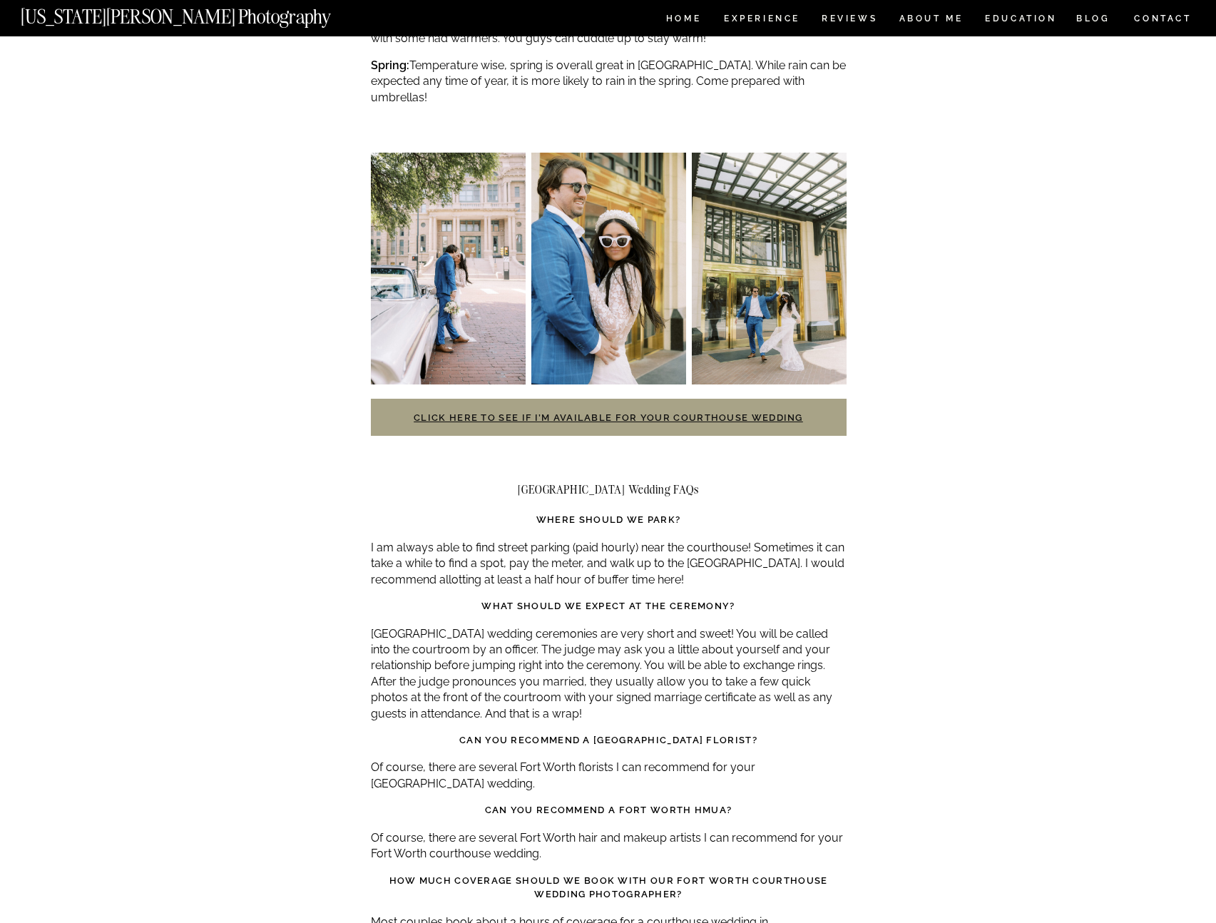
drag, startPoint x: 397, startPoint y: 652, endPoint x: 606, endPoint y: 650, distance: 209.0
click at [584, 650] on p "Tarrant County courthouse wedding ceremonies are very short and sweet! You will…" at bounding box center [609, 674] width 476 height 96
click at [632, 649] on p "Tarrant County courthouse wedding ceremonies are very short and sweet! You will…" at bounding box center [609, 674] width 476 height 96
drag, startPoint x: 688, startPoint y: 633, endPoint x: 608, endPoint y: 681, distance: 93.5
click at [608, 681] on p "Tarrant County courthouse wedding ceremonies are very short and sweet! You will…" at bounding box center [609, 674] width 476 height 96
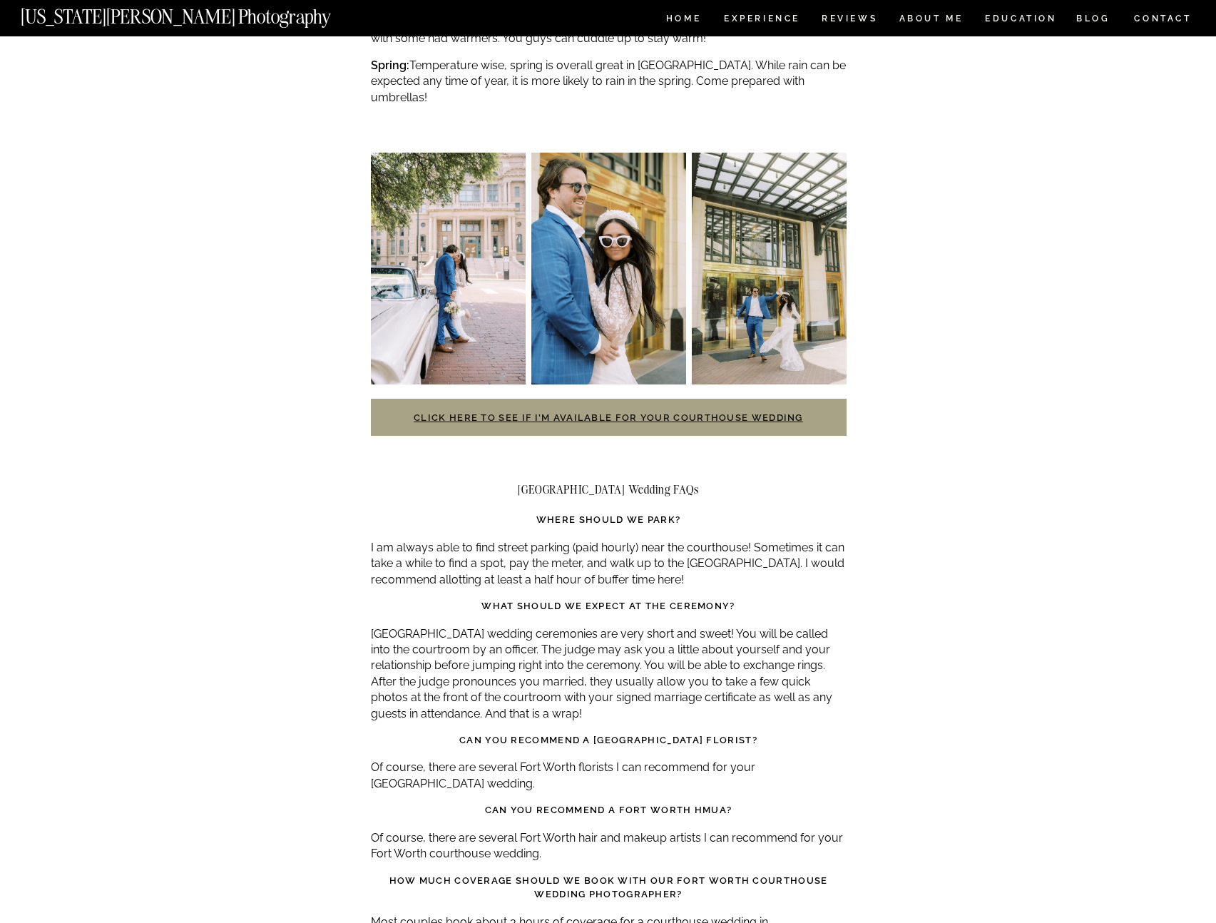
click at [616, 674] on p "Tarrant County courthouse wedding ceremonies are very short and sweet! You will…" at bounding box center [609, 674] width 476 height 96
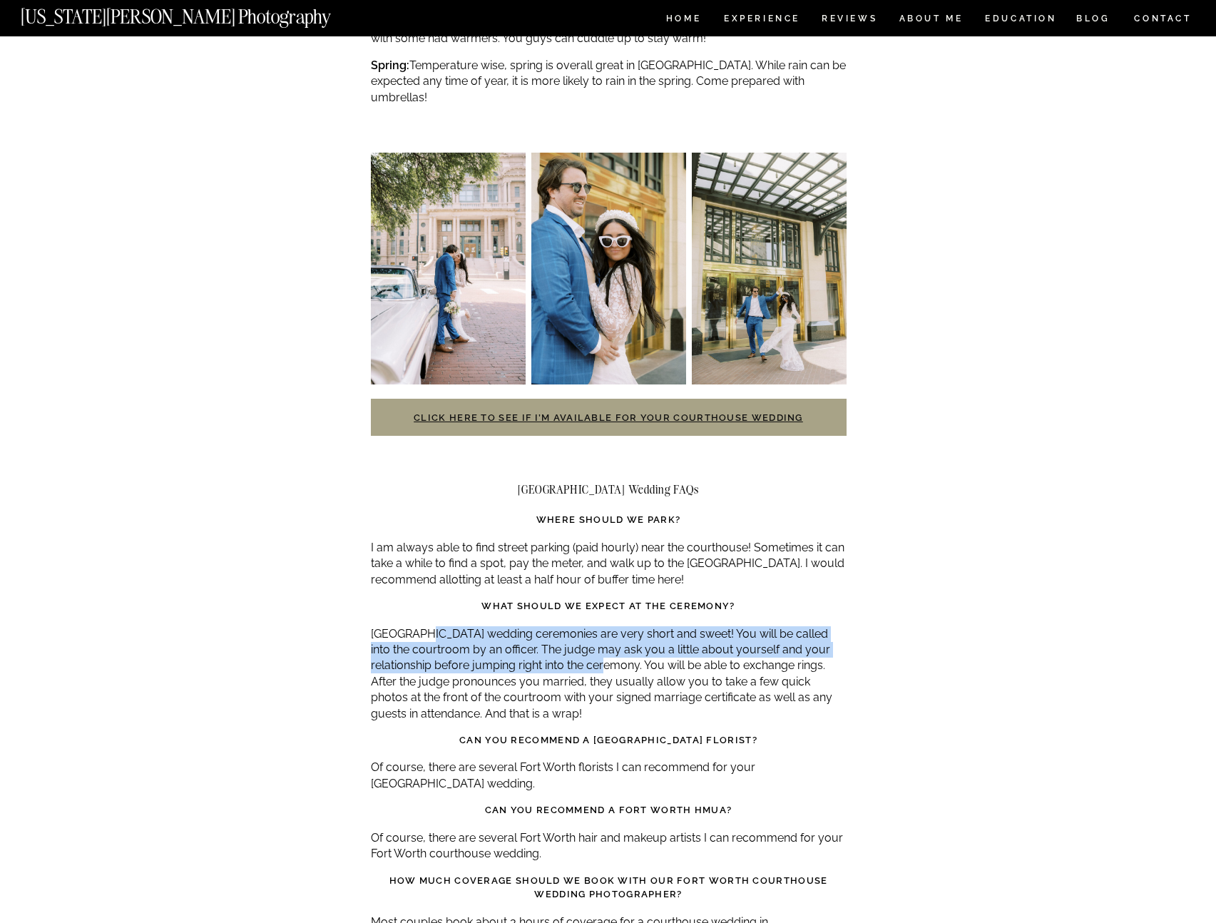
drag, startPoint x: 415, startPoint y: 603, endPoint x: 594, endPoint y: 638, distance: 182.4
click at [593, 638] on p "Tarrant County courthouse wedding ceremonies are very short and sweet! You will…" at bounding box center [609, 674] width 476 height 96
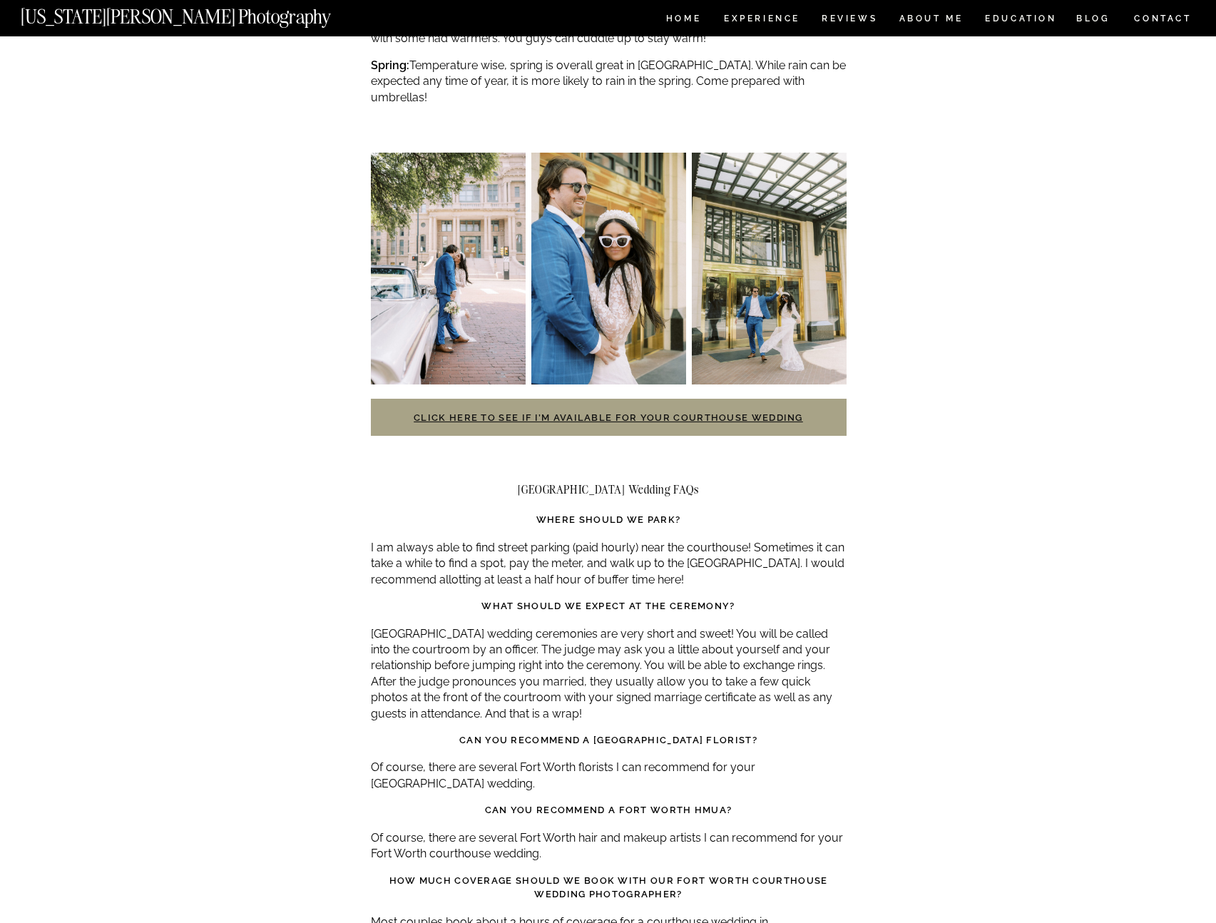
click at [602, 673] on p "Tarrant County courthouse wedding ceremonies are very short and sweet! You will…" at bounding box center [609, 674] width 476 height 96
drag, startPoint x: 372, startPoint y: 736, endPoint x: 536, endPoint y: 747, distance: 164.4
click at [531, 760] on p "Of course, there are several Fort Worth florists I can recommend for your Fort …" at bounding box center [609, 776] width 476 height 32
click at [536, 760] on p "Of course, there are several Fort Worth florists I can recommend for your Fort …" at bounding box center [609, 776] width 476 height 32
drag, startPoint x: 523, startPoint y: 747, endPoint x: 366, endPoint y: 730, distance: 157.8
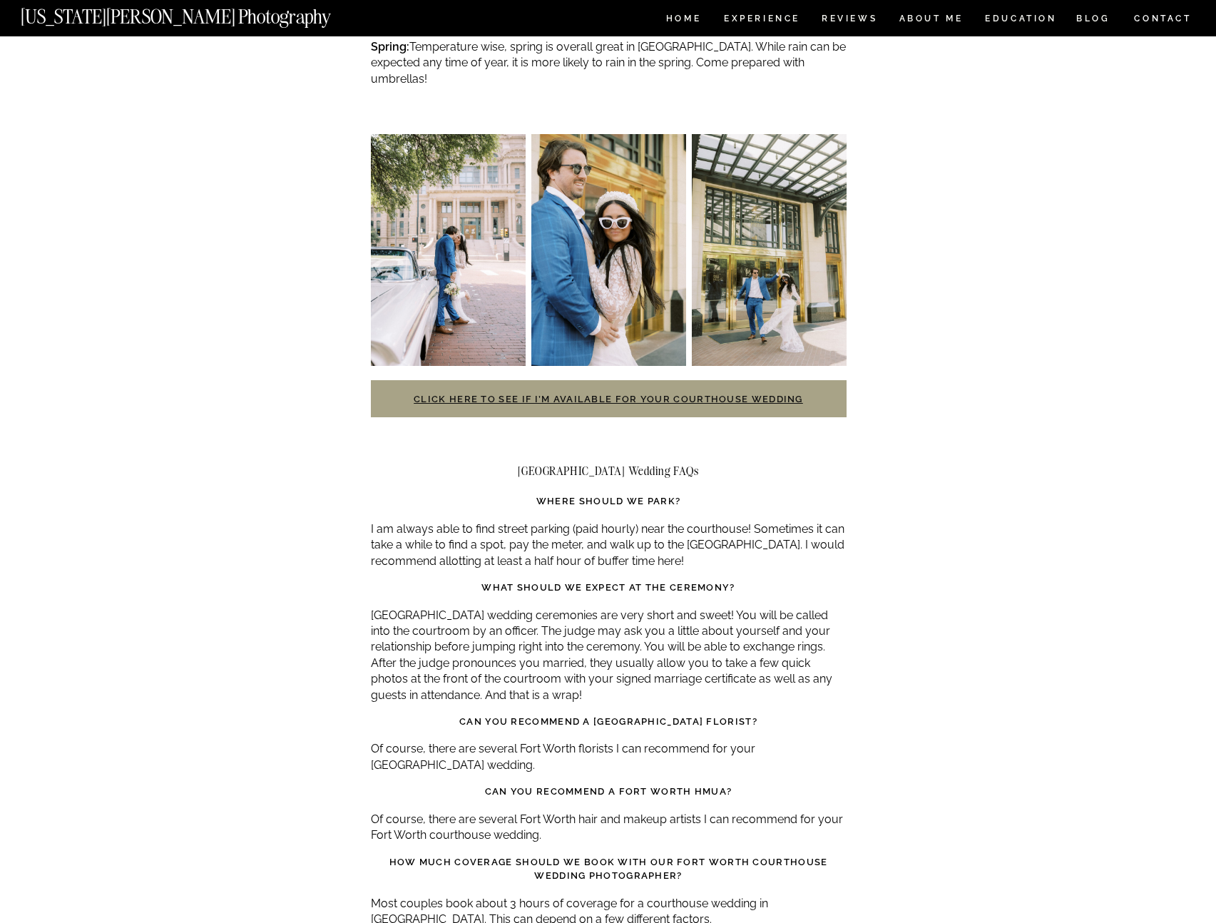
drag, startPoint x: 366, startPoint y: 715, endPoint x: 548, endPoint y: 730, distance: 183.3
click at [548, 741] on p "Of course, there are several Fort Worth florists I can recommend for your Fort …" at bounding box center [609, 757] width 476 height 32
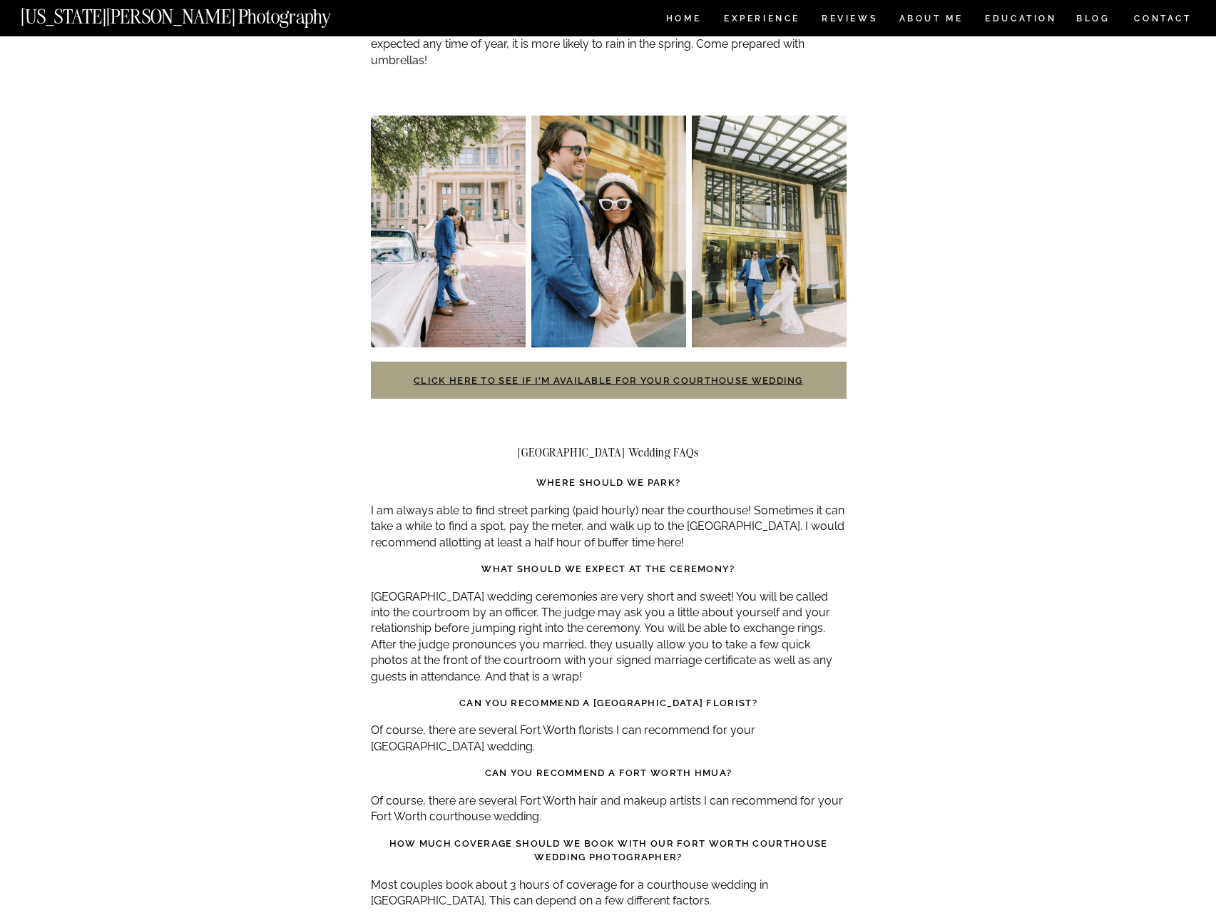
scroll to position [3198, 0]
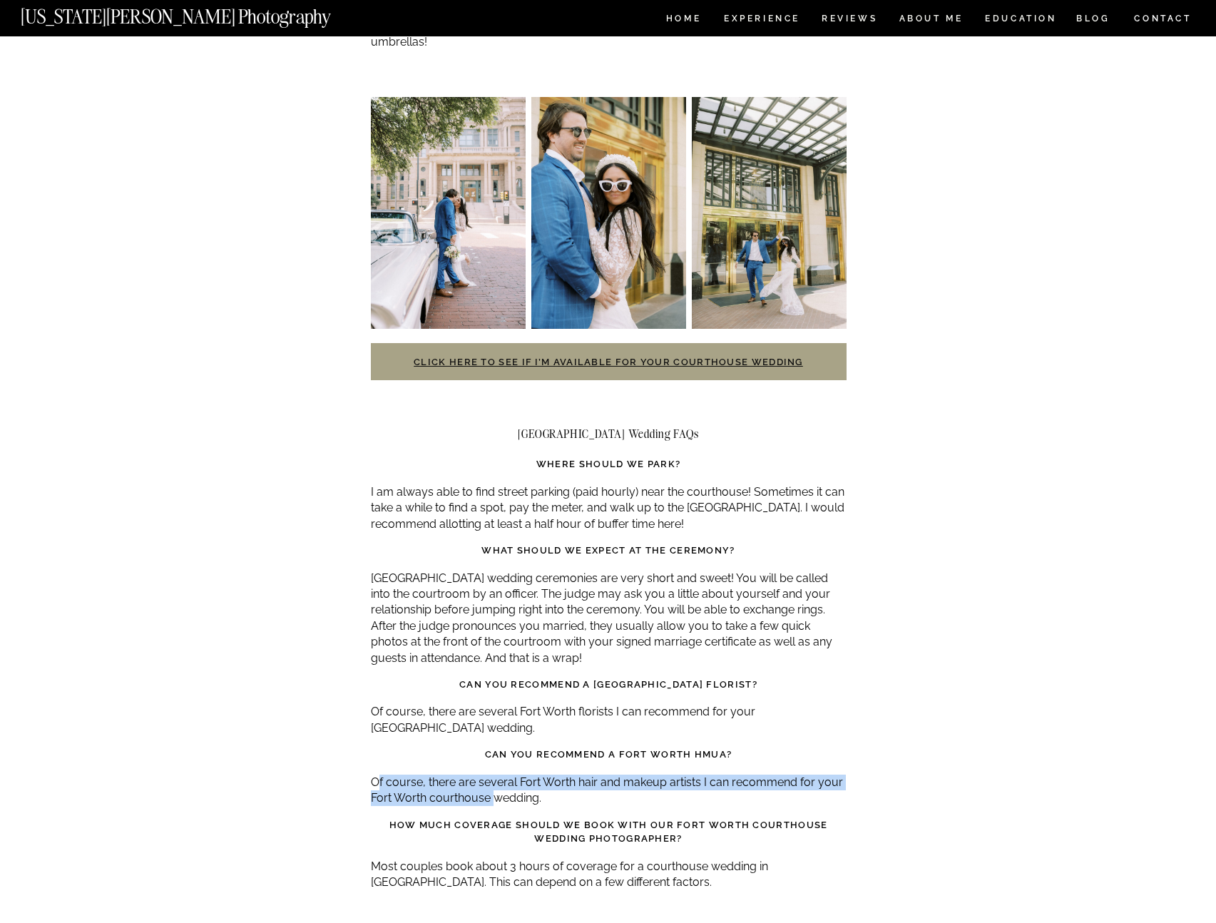
drag, startPoint x: 379, startPoint y: 747, endPoint x: 519, endPoint y: 771, distance: 141.8
click at [496, 775] on p "Of course, there are several Fort Worth hair and makeup artists I can recommend…" at bounding box center [609, 791] width 476 height 32
click at [588, 775] on p "Of course, there are several Fort Worth hair and makeup artists I can recommend…" at bounding box center [609, 791] width 476 height 32
click at [584, 775] on p "Of course, there are several Fort Worth hair and makeup artists I can recommend…" at bounding box center [609, 791] width 476 height 32
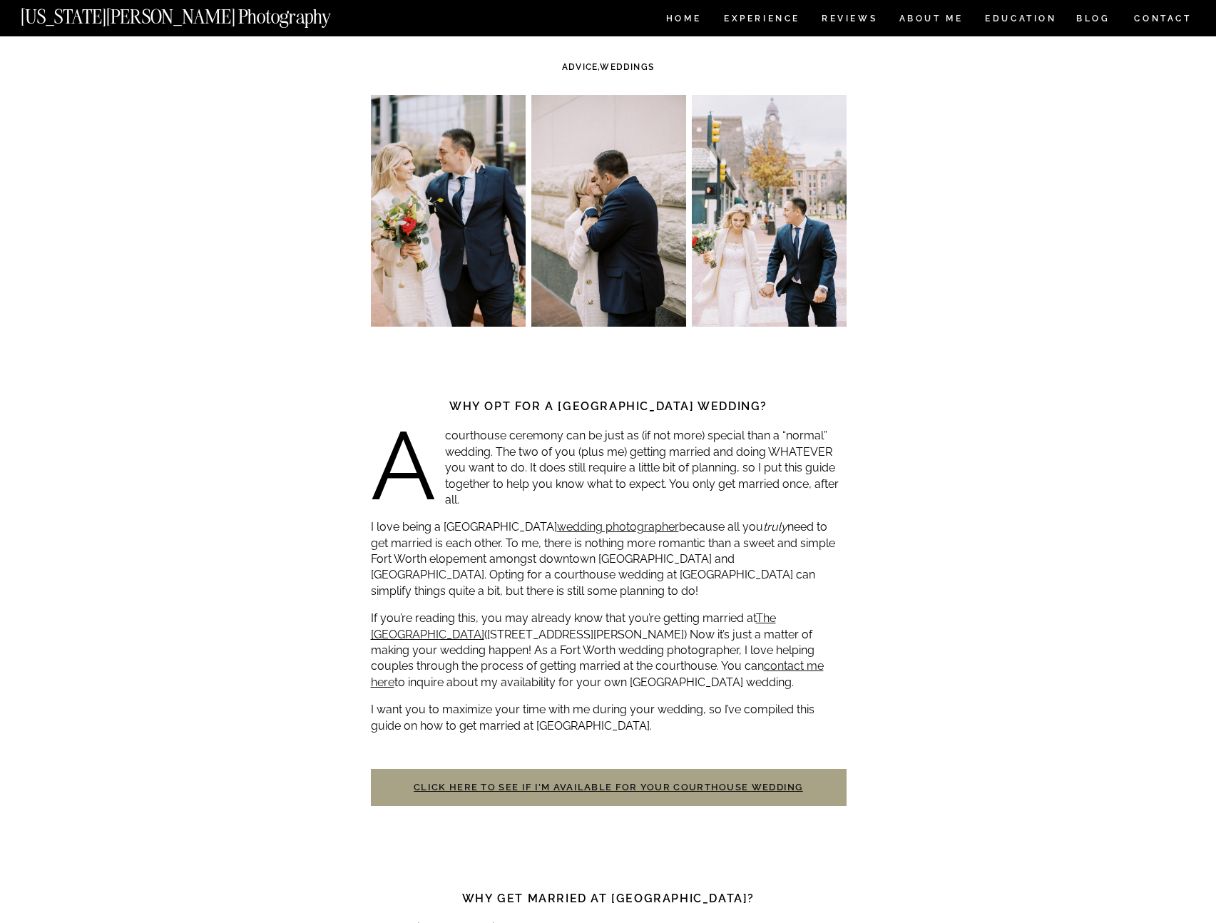
scroll to position [18, 0]
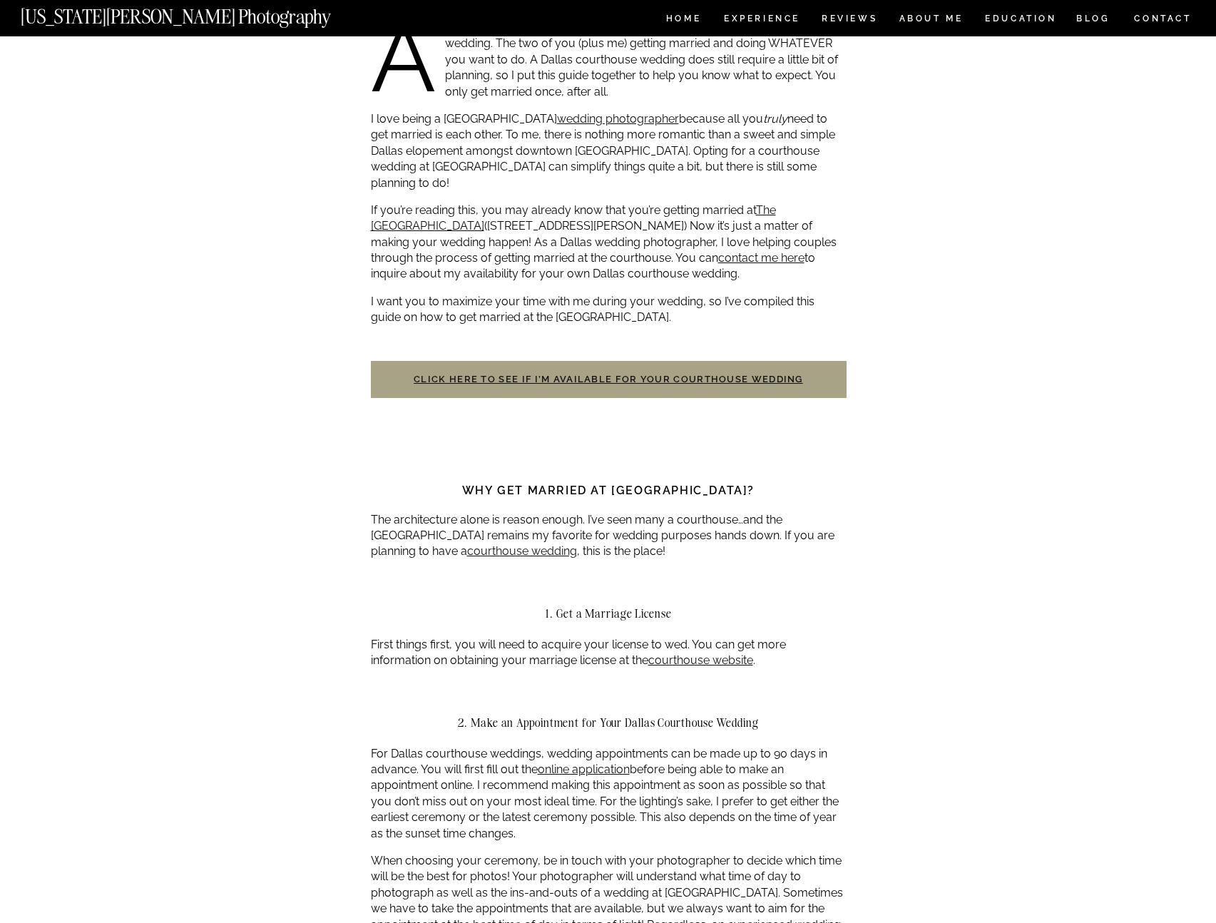
scroll to position [98, 0]
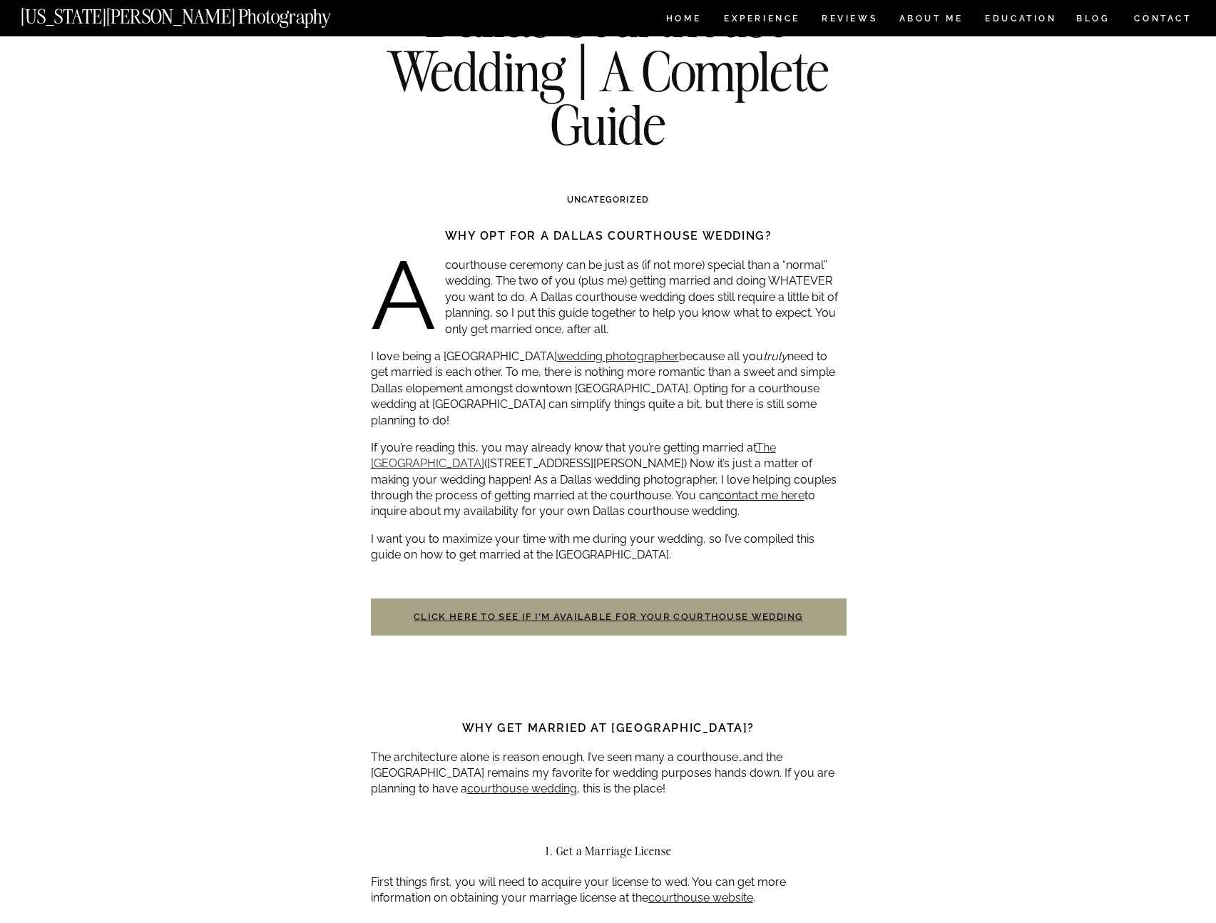
click at [444, 448] on link "The Dallas County Courthouse" at bounding box center [573, 455] width 405 height 29
drag, startPoint x: 752, startPoint y: 431, endPoint x: 471, endPoint y: 449, distance: 281.6
click at [471, 449] on p "If you’re reading this, you may already know that you’re getting married at The…" at bounding box center [609, 480] width 476 height 80
copy p "The Dallas County Courthouse"
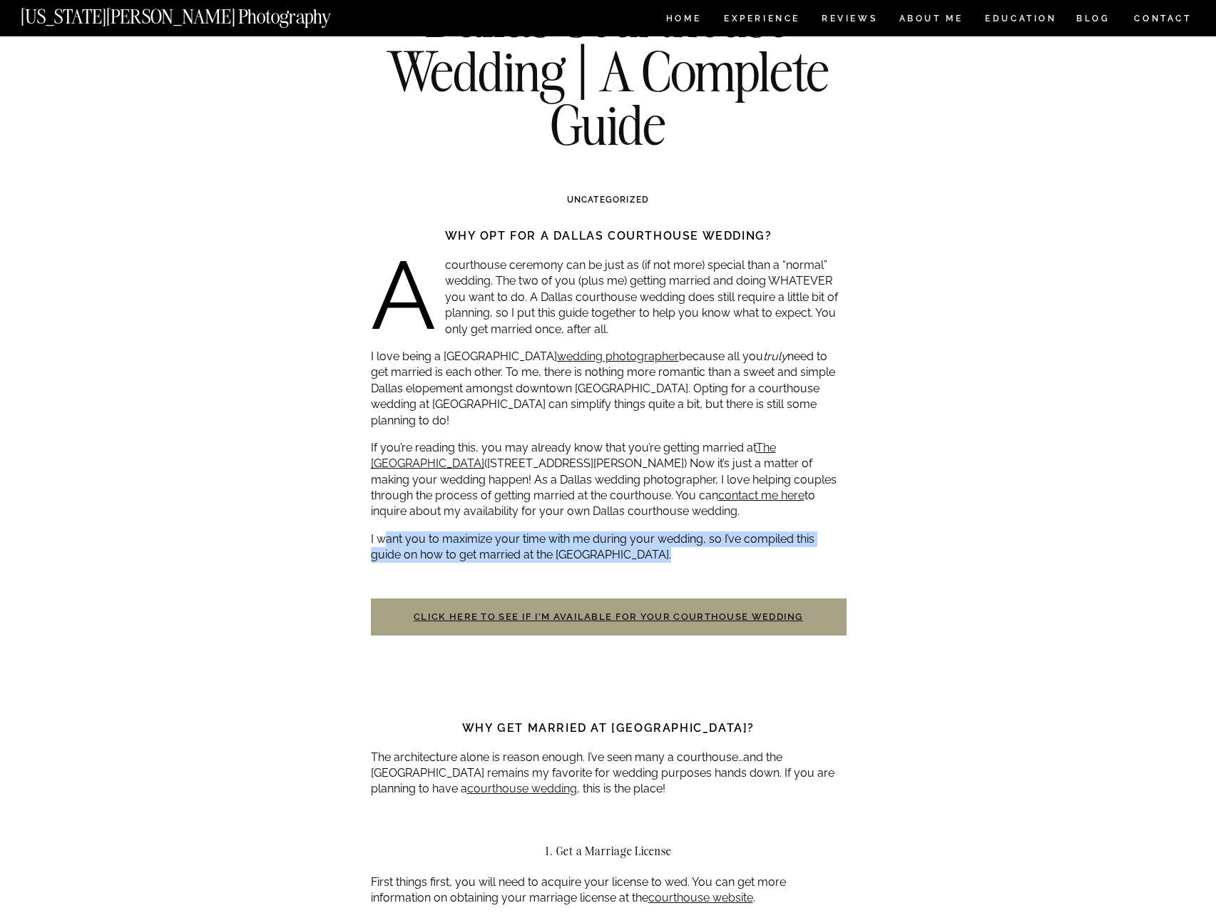
drag, startPoint x: 382, startPoint y: 524, endPoint x: 663, endPoint y: 553, distance: 282.5
click at [690, 535] on p "I want you to maximize your time with me during your wedding, so I’ve compiled …" at bounding box center [609, 547] width 476 height 32
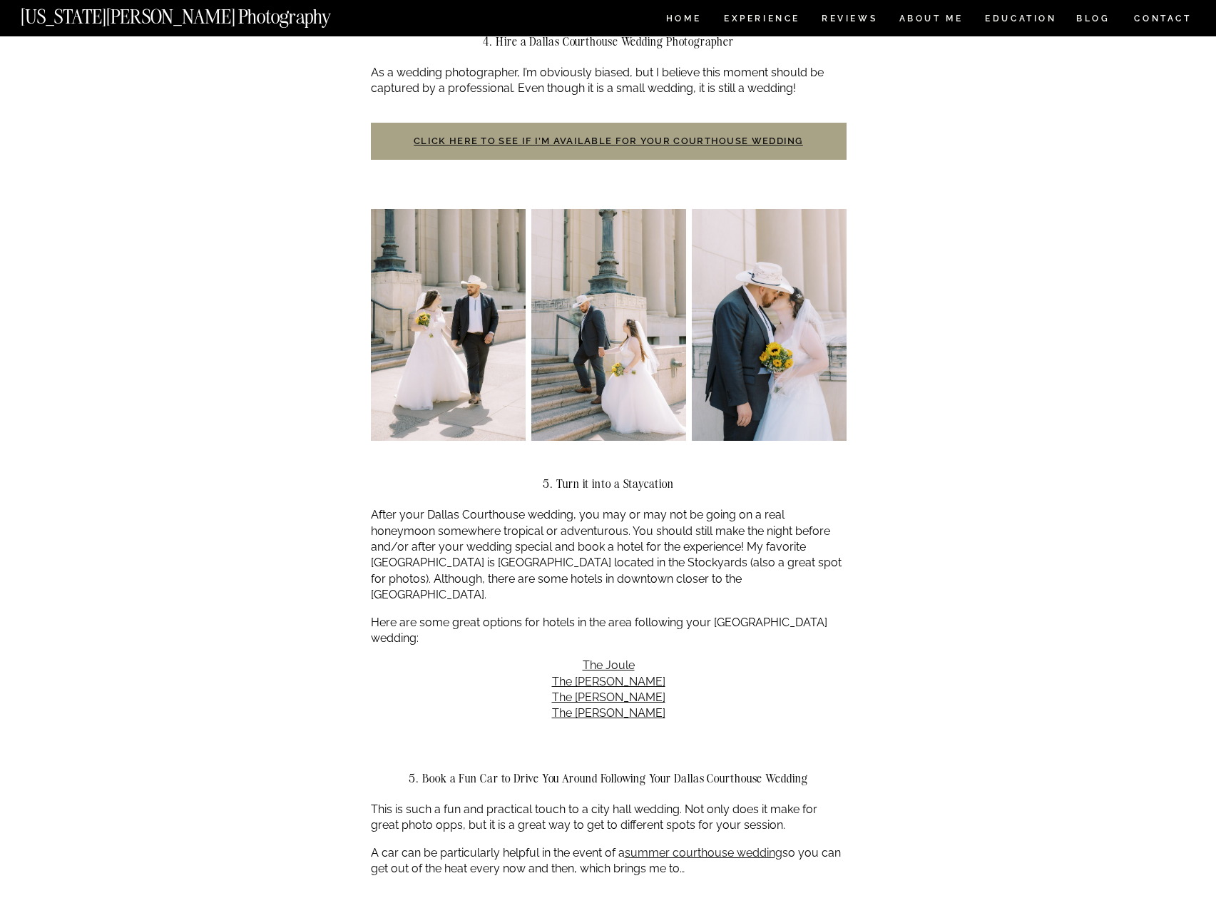
scroll to position [1672, 0]
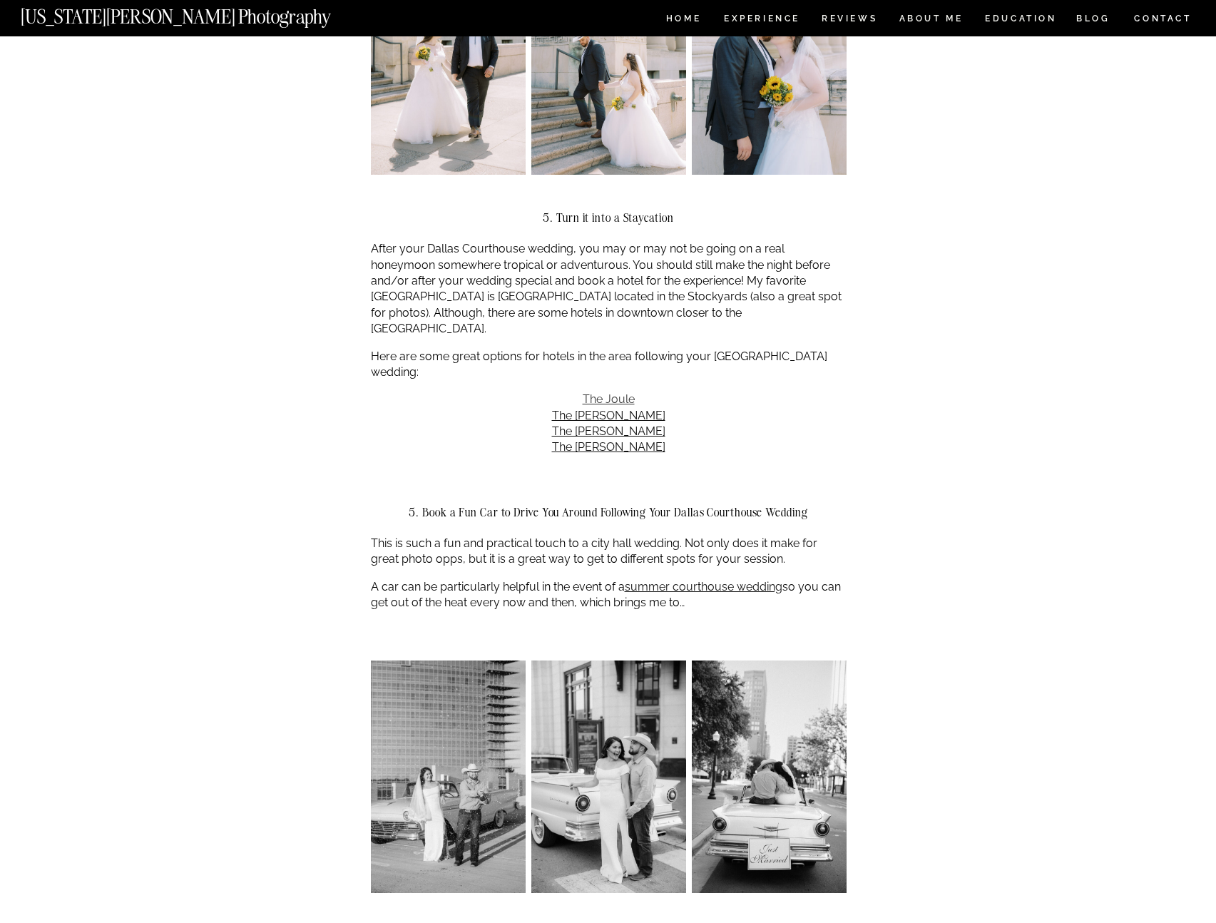
click at [620, 392] on link "The Joule" at bounding box center [609, 399] width 52 height 14
click at [619, 409] on link "The [PERSON_NAME]" at bounding box center [608, 416] width 113 height 14
